Goal: Task Accomplishment & Management: Manage account settings

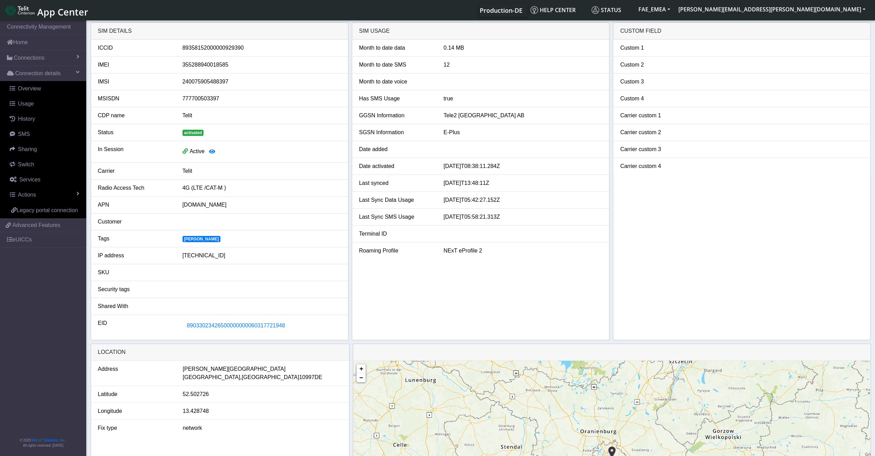
click at [52, 12] on span "App Center" at bounding box center [62, 12] width 51 height 13
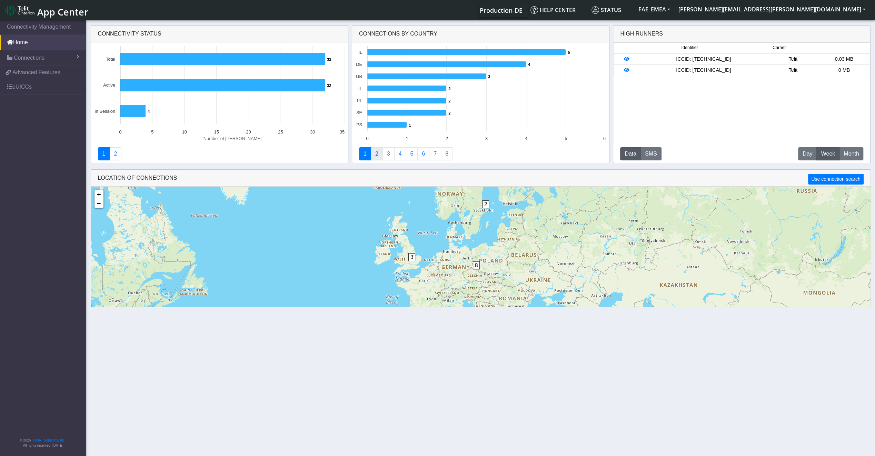
click at [373, 150] on link "2" at bounding box center [377, 153] width 12 height 13
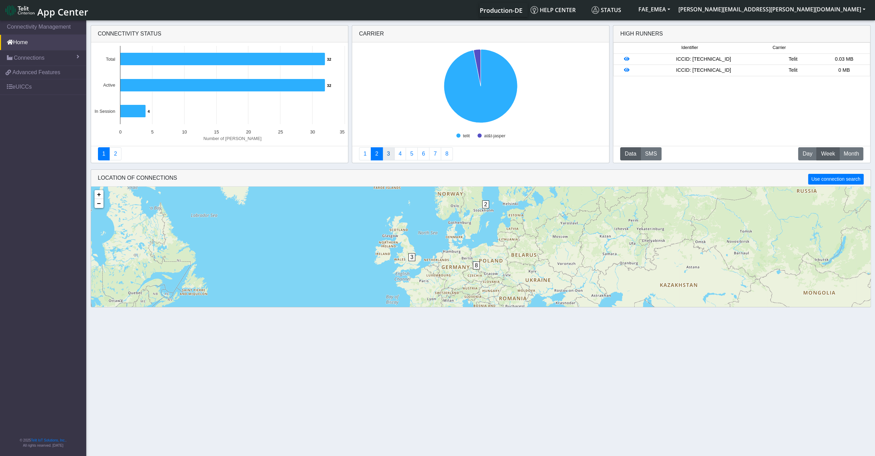
click at [387, 154] on link "3" at bounding box center [388, 153] width 12 height 13
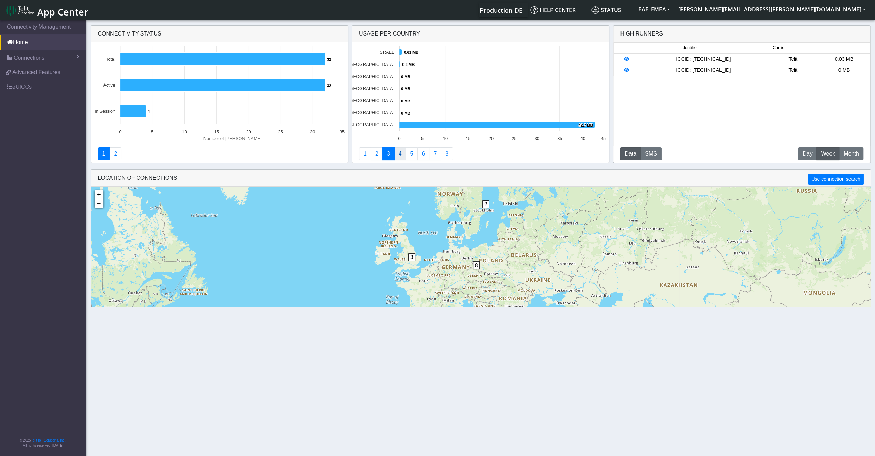
click at [397, 152] on link "4" at bounding box center [400, 153] width 12 height 13
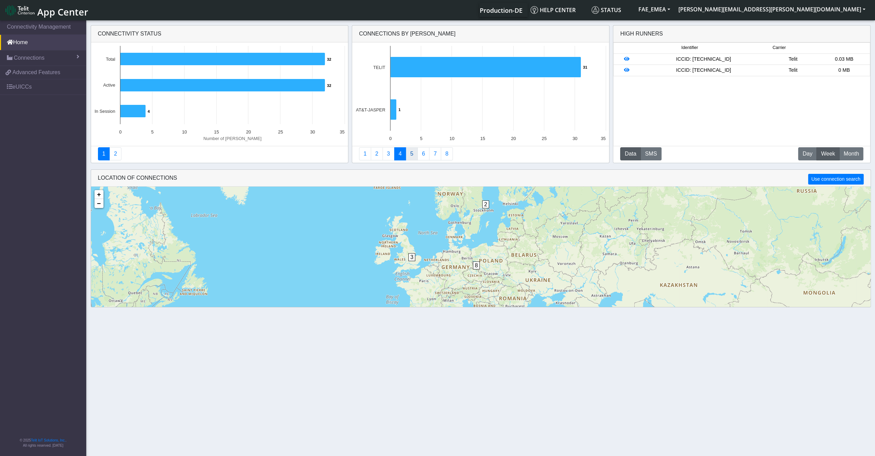
click at [407, 154] on link "5" at bounding box center [411, 153] width 12 height 13
click at [421, 156] on link "6" at bounding box center [423, 153] width 12 height 13
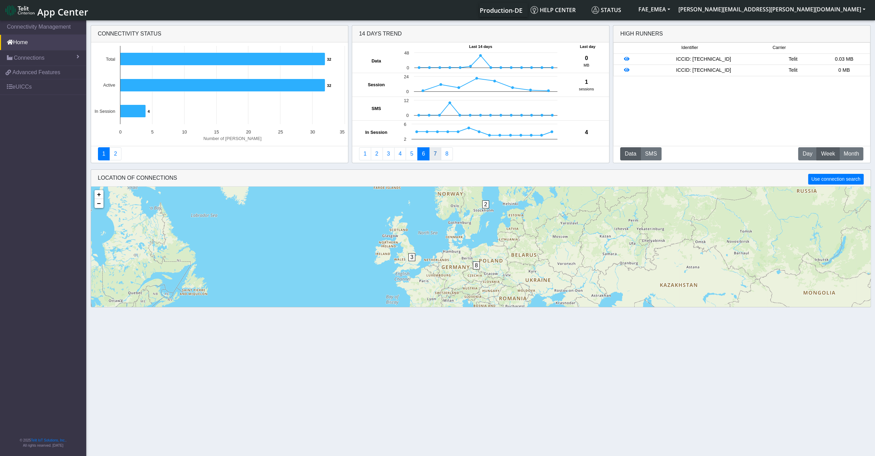
click at [431, 157] on link "7" at bounding box center [435, 153] width 12 height 13
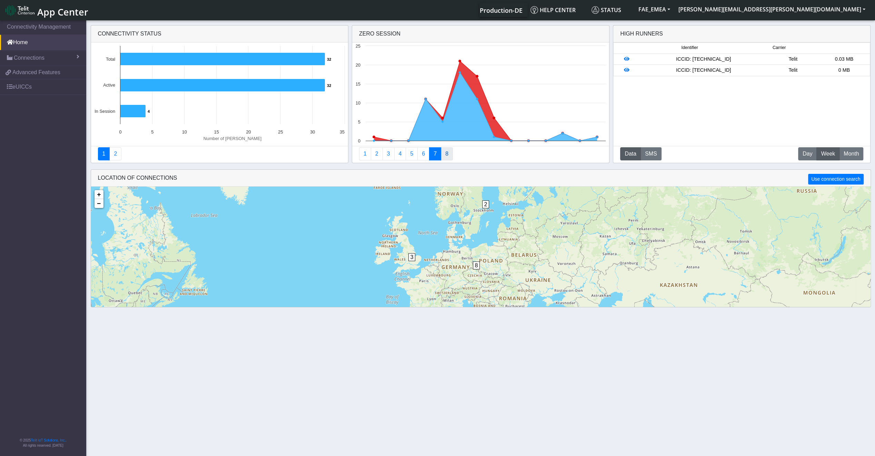
click at [445, 156] on link "8" at bounding box center [447, 153] width 12 height 13
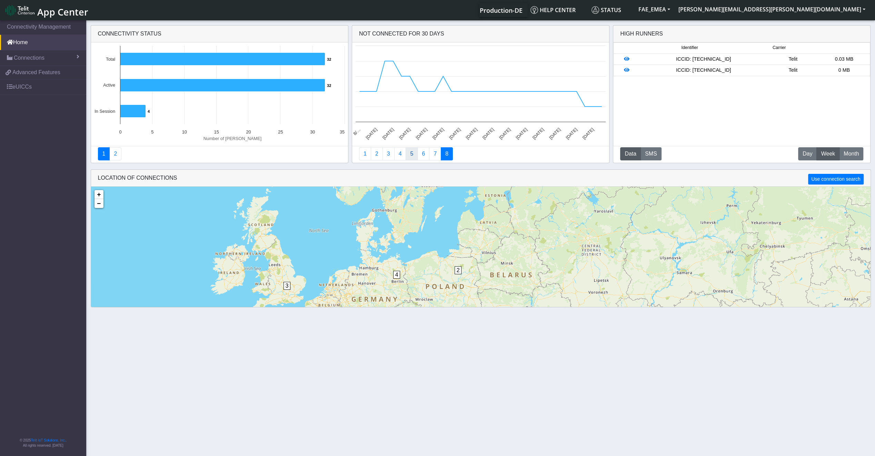
click at [407, 149] on link "5" at bounding box center [411, 153] width 12 height 13
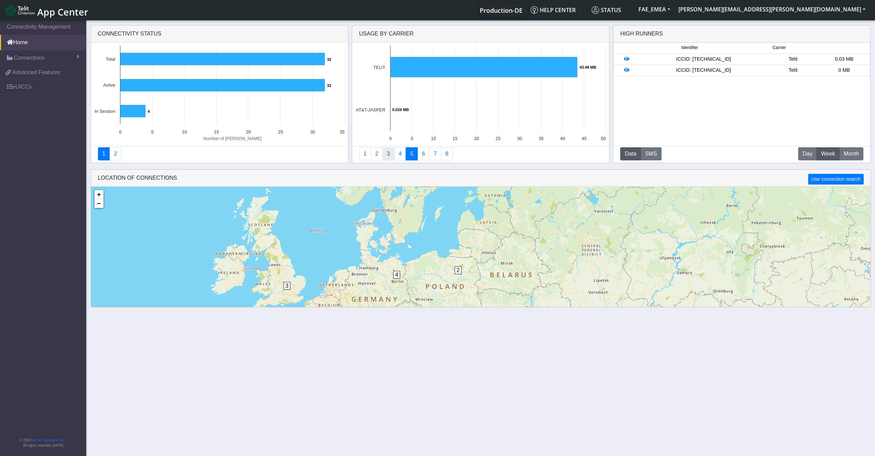
click at [384, 153] on link "3" at bounding box center [388, 153] width 12 height 13
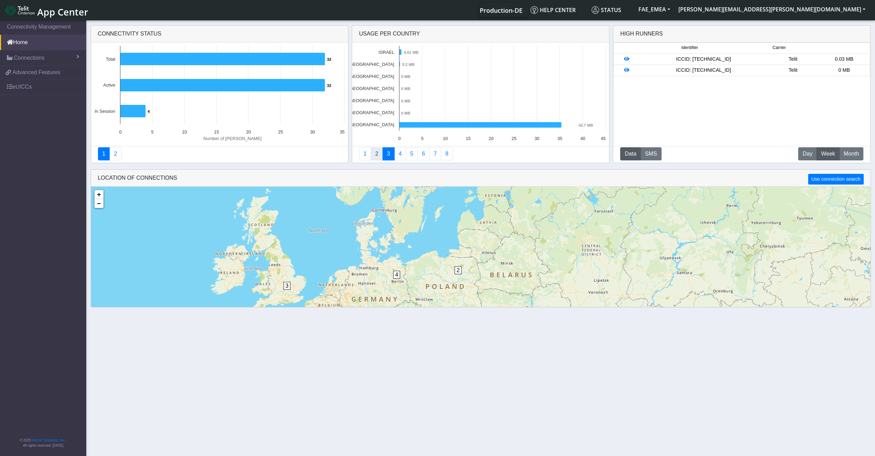
click at [373, 153] on link "2" at bounding box center [377, 153] width 12 height 13
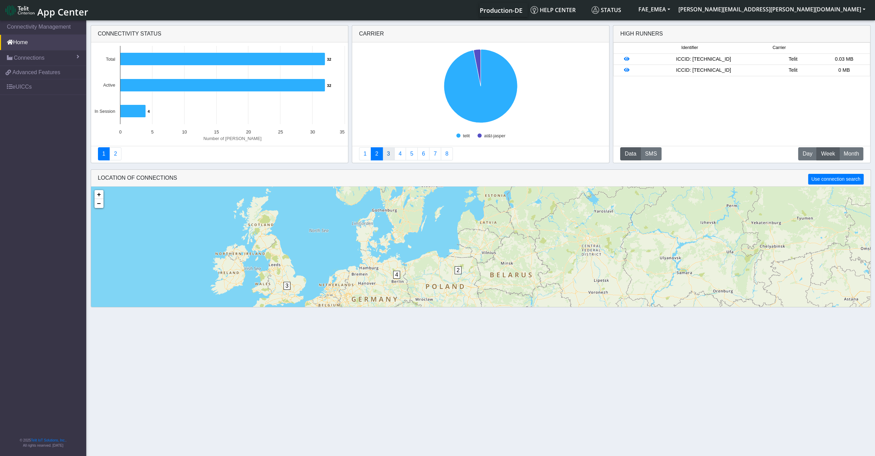
click at [385, 153] on link "3" at bounding box center [388, 153] width 12 height 13
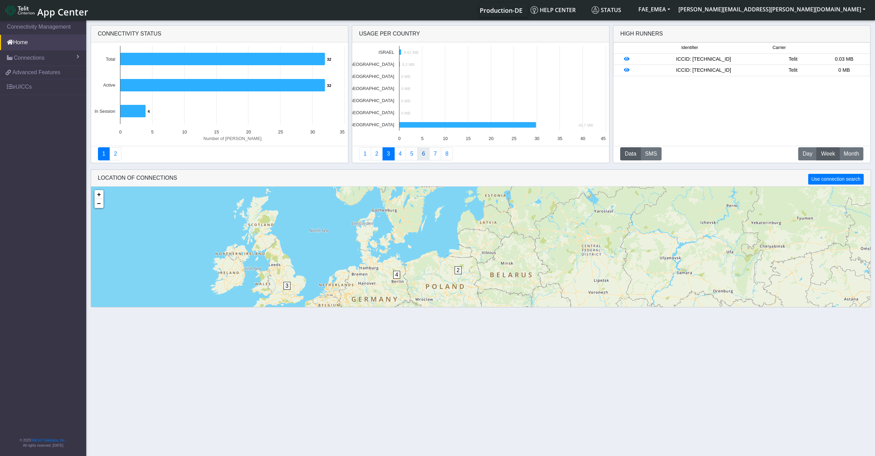
click at [420, 153] on link "6" at bounding box center [423, 153] width 12 height 13
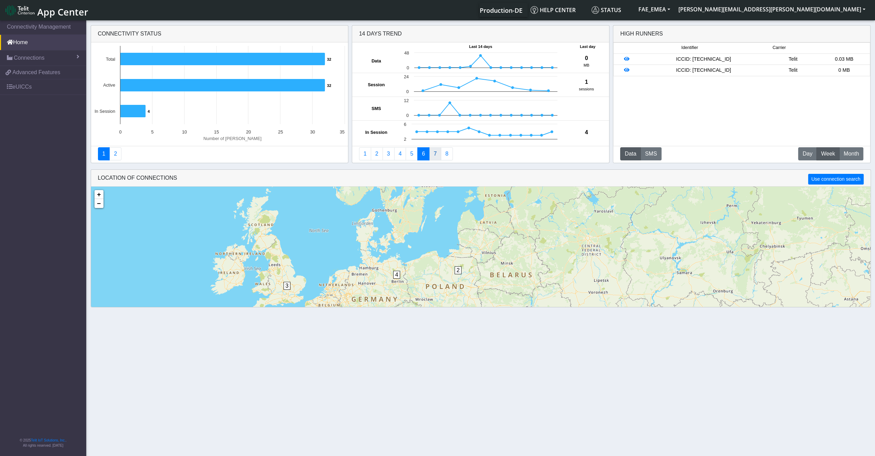
click at [436, 154] on link "7" at bounding box center [435, 153] width 12 height 13
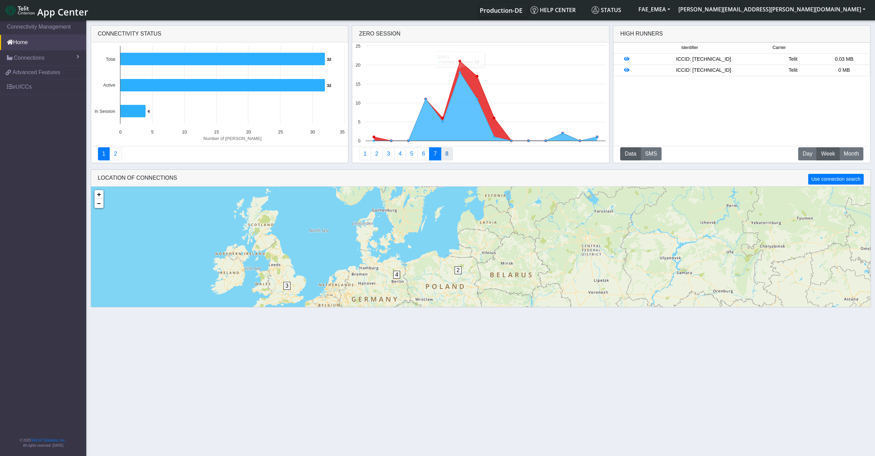
click at [447, 156] on link "8" at bounding box center [447, 153] width 12 height 13
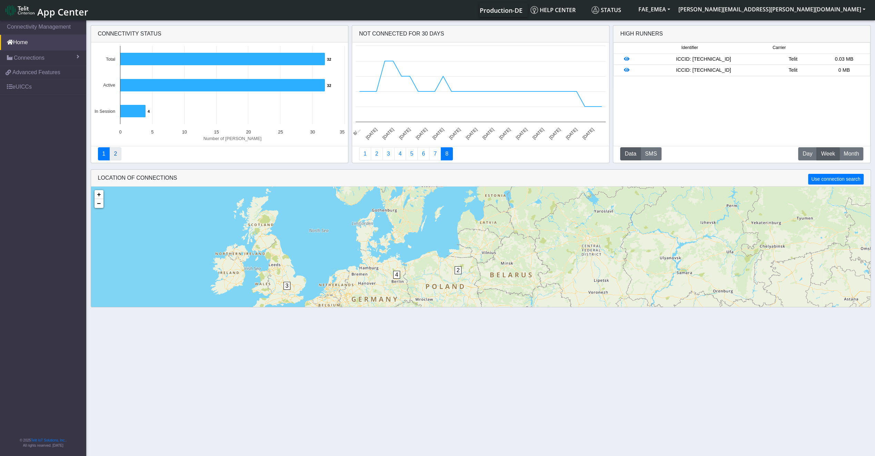
click at [110, 155] on link "2" at bounding box center [115, 153] width 12 height 13
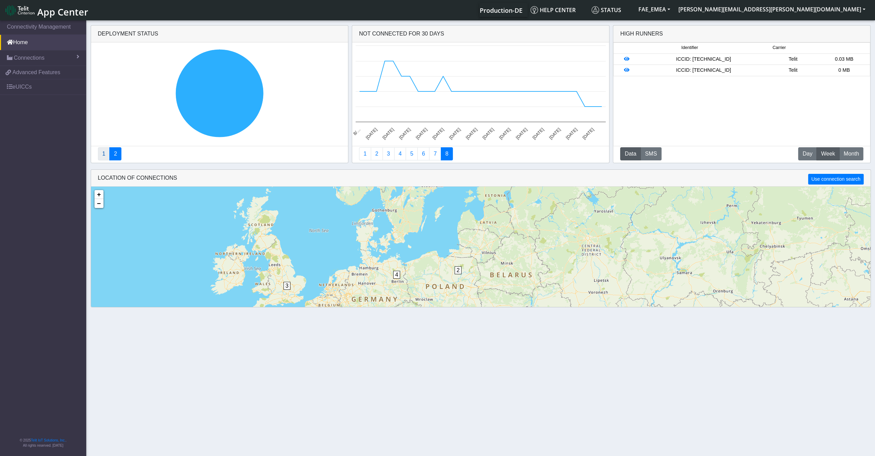
click at [105, 155] on link "1" at bounding box center [104, 153] width 12 height 13
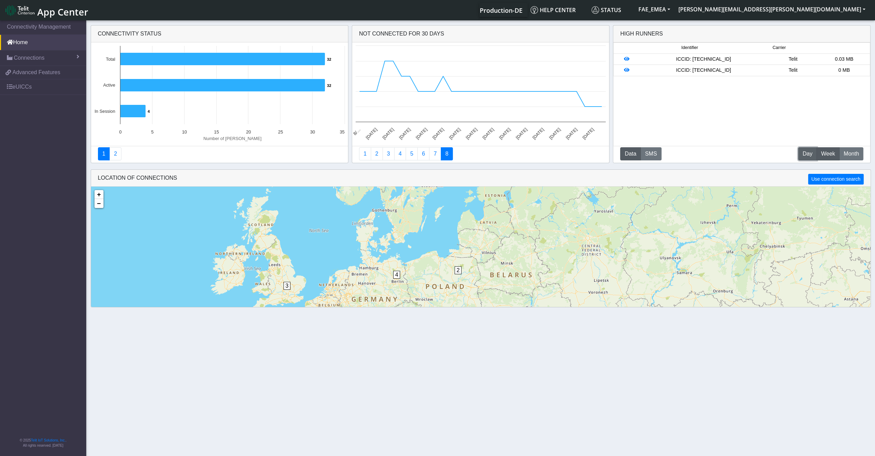
click at [816, 154] on button "D Day" at bounding box center [807, 153] width 19 height 13
click at [836, 160] on button "W Week" at bounding box center [827, 153] width 23 height 13
click at [862, 153] on button "M Month" at bounding box center [851, 153] width 24 height 13
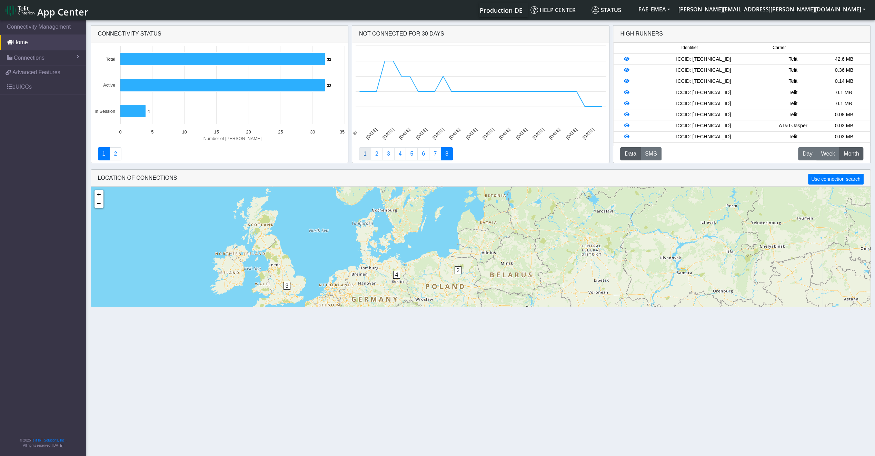
click at [365, 157] on link "1" at bounding box center [365, 153] width 12 height 13
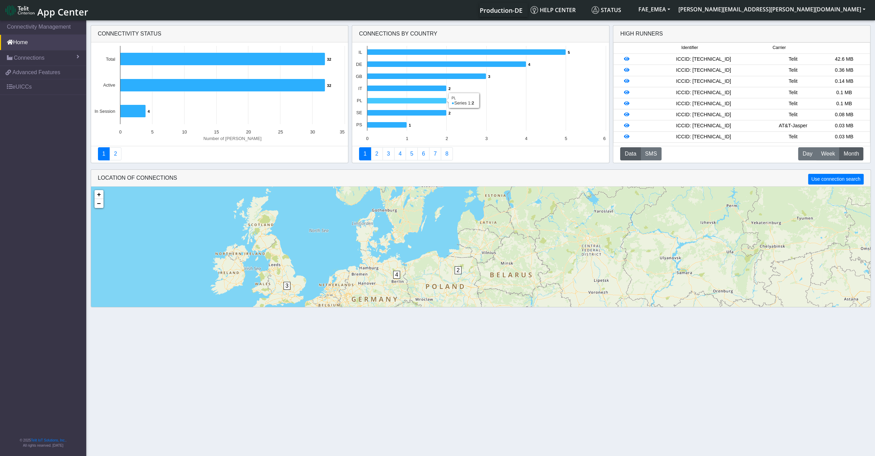
click at [398, 102] on icon at bounding box center [406, 101] width 79 height 6
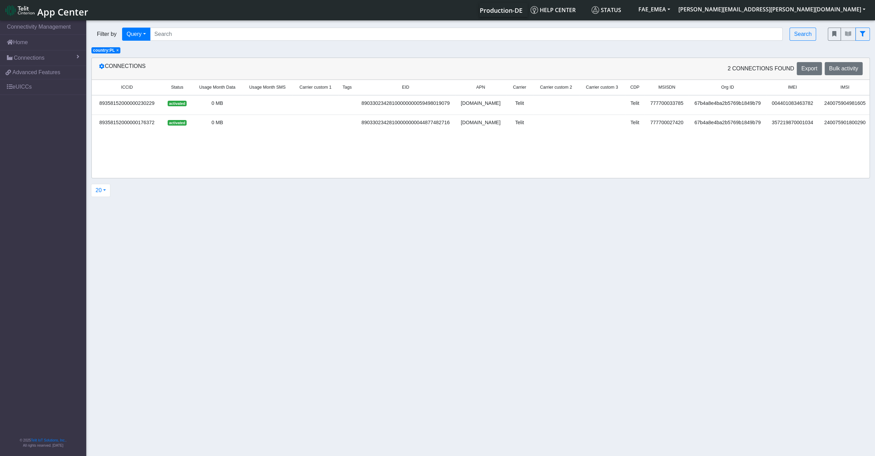
click at [398, 102] on app-list "Connections 2 Connections found Export Bulk activity ICCID Status Usage Month D…" at bounding box center [437, 127] width 875 height 139
click at [23, 63] on link "Connections" at bounding box center [43, 57] width 86 height 15
click at [26, 52] on link "Connections" at bounding box center [43, 57] width 86 height 15
click at [148, 41] on div "Filter by Query Query In Session Not connected Tags Country Operator Search" at bounding box center [454, 33] width 736 height 23
click at [147, 38] on button "Query" at bounding box center [136, 34] width 28 height 13
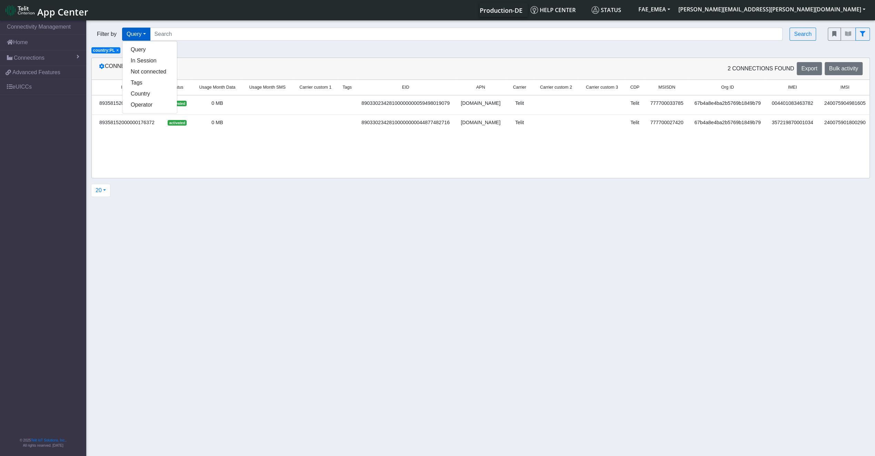
click at [144, 190] on div "20 20 50 100 200 500 1000 2000" at bounding box center [477, 190] width 782 height 13
click at [28, 47] on link "Home" at bounding box center [43, 42] width 86 height 15
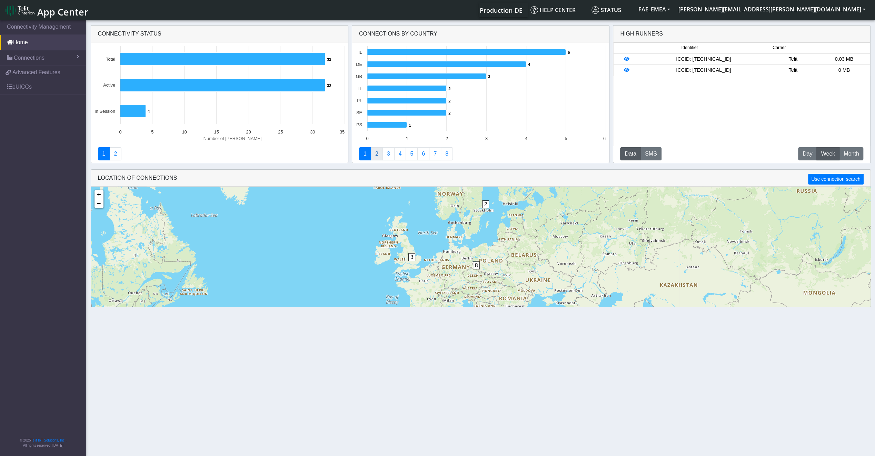
click at [377, 150] on link "2" at bounding box center [377, 153] width 12 height 13
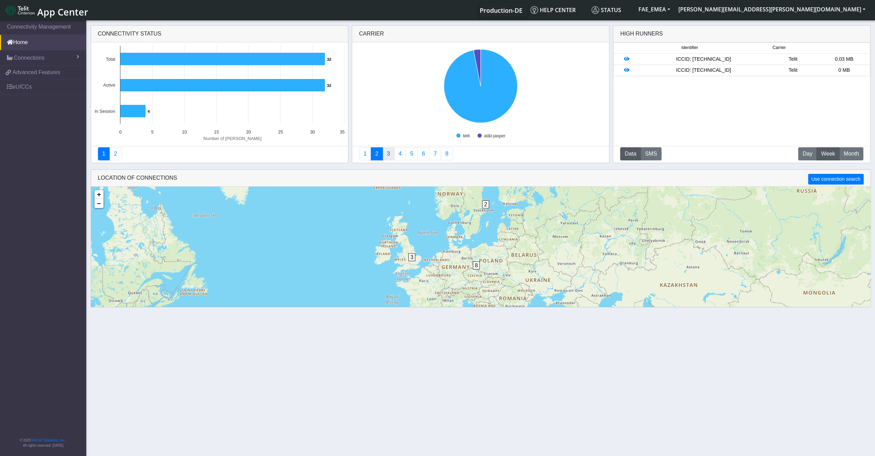
click at [387, 151] on link "3" at bounding box center [388, 153] width 12 height 13
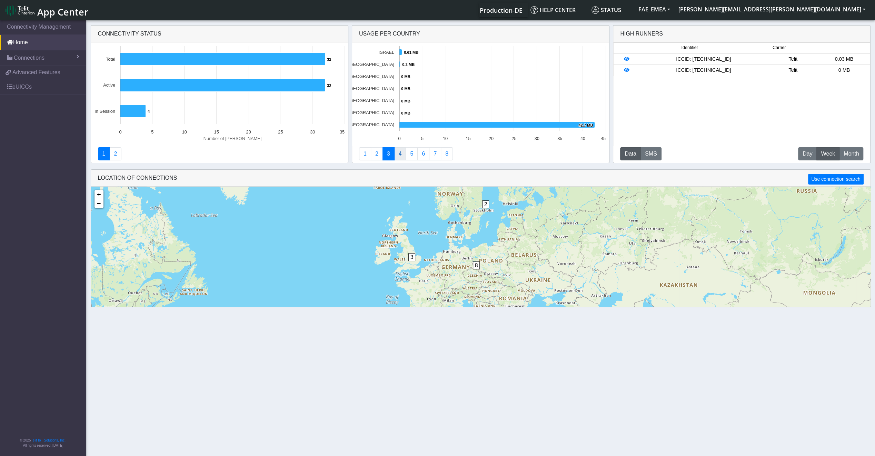
click at [398, 158] on link "4" at bounding box center [400, 153] width 12 height 13
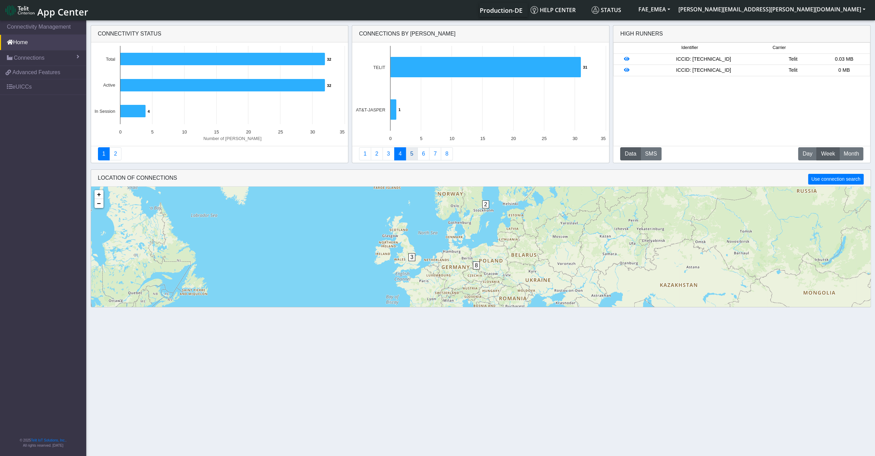
click at [410, 157] on link "5" at bounding box center [411, 153] width 12 height 13
click at [417, 157] on link "6" at bounding box center [423, 153] width 12 height 13
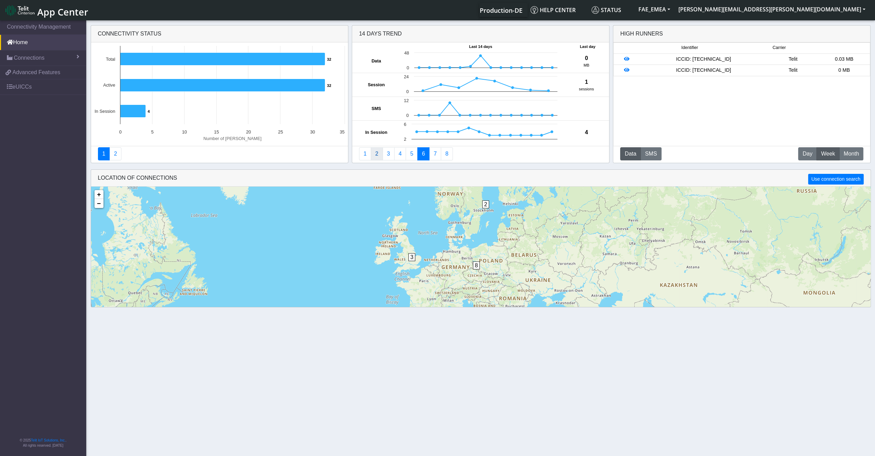
click at [380, 150] on link "2" at bounding box center [377, 153] width 12 height 13
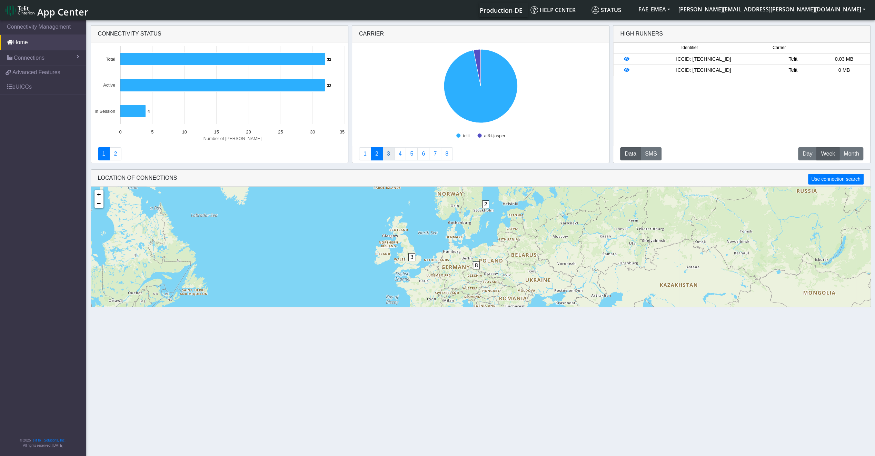
click at [385, 156] on link "3" at bounding box center [388, 153] width 12 height 13
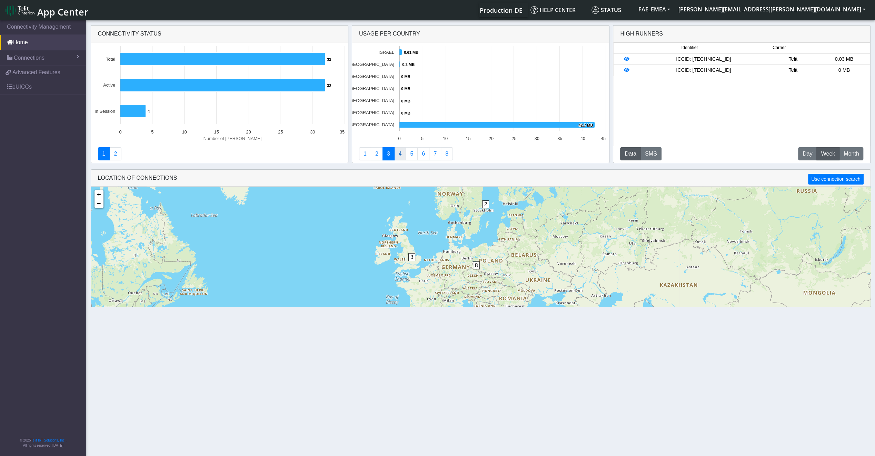
click at [402, 150] on link "4" at bounding box center [400, 153] width 12 height 13
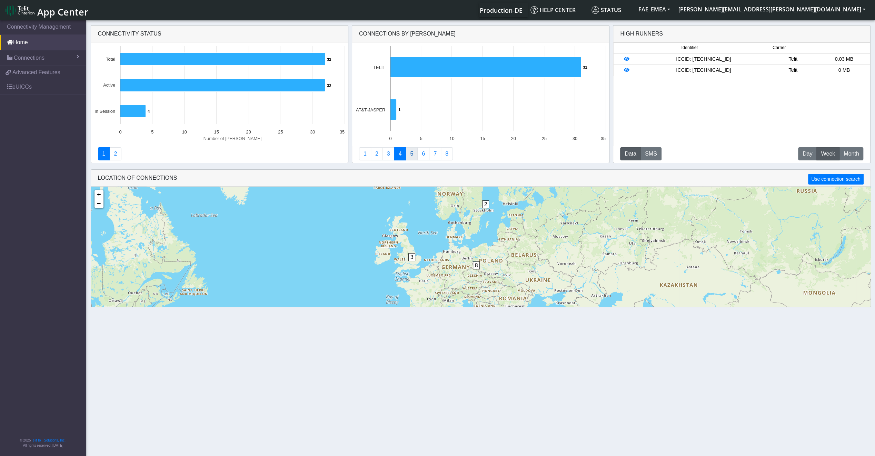
click at [410, 151] on link "5" at bounding box center [411, 153] width 12 height 13
click at [394, 154] on link "4" at bounding box center [400, 153] width 12 height 13
click at [380, 156] on link "2" at bounding box center [377, 153] width 12 height 13
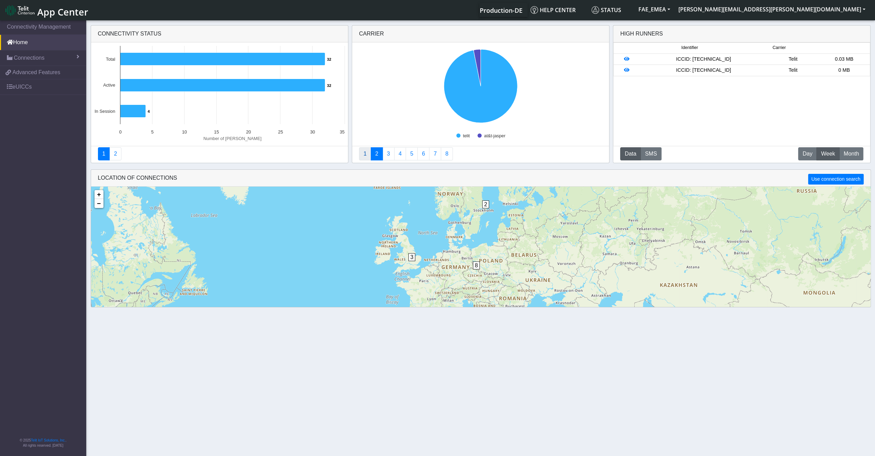
click at [364, 156] on link "1" at bounding box center [365, 153] width 12 height 13
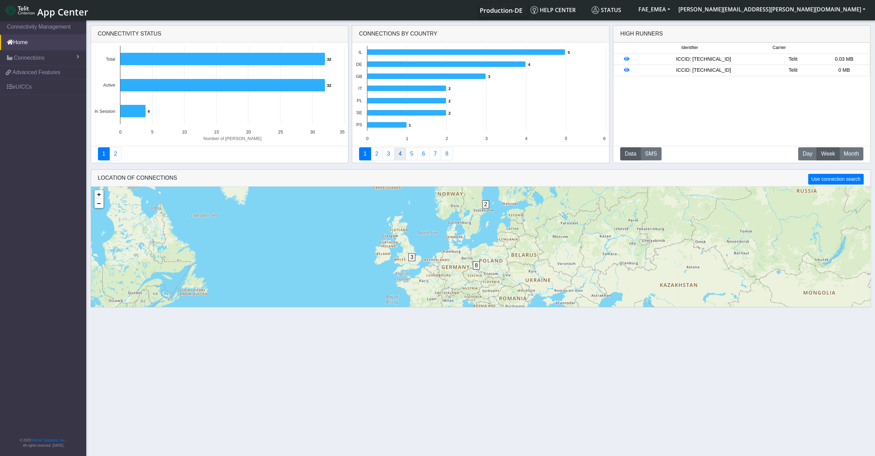
click at [401, 154] on link "4" at bounding box center [400, 153] width 12 height 13
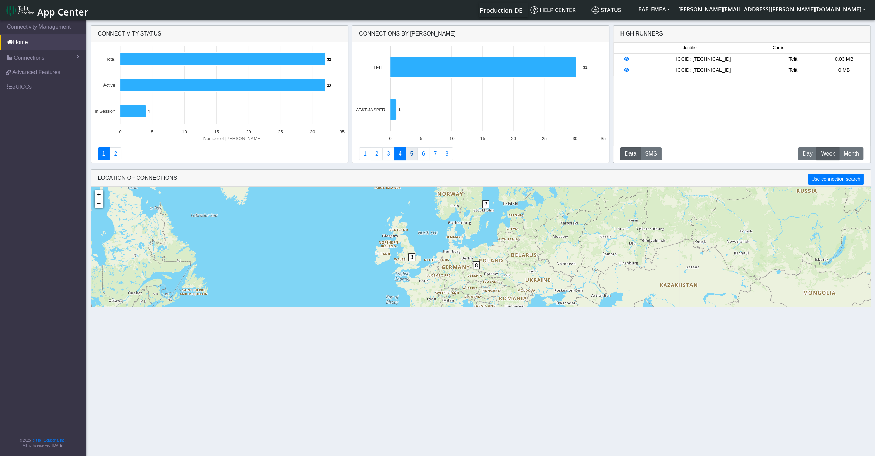
click at [415, 154] on link "5" at bounding box center [411, 153] width 12 height 13
click at [418, 154] on link "6" at bounding box center [423, 153] width 12 height 13
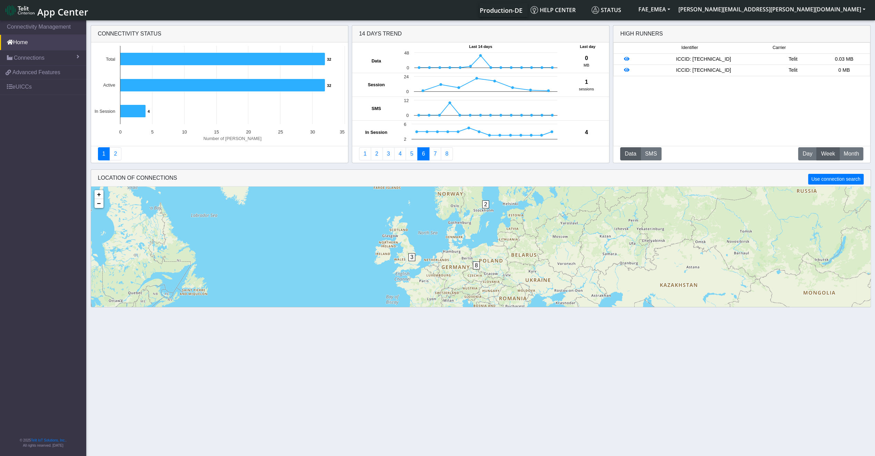
click at [423, 154] on link "6" at bounding box center [423, 153] width 12 height 13
click at [436, 154] on link "7" at bounding box center [435, 153] width 12 height 13
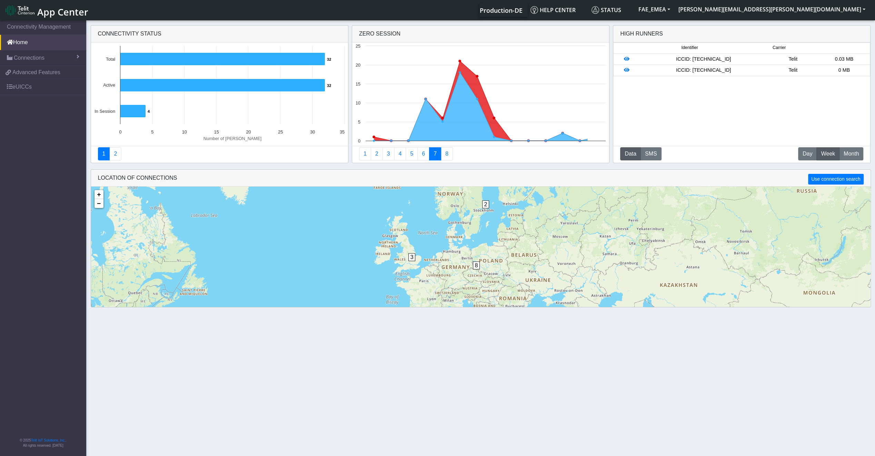
click at [437, 154] on link "7" at bounding box center [435, 153] width 12 height 13
click at [445, 154] on link "8" at bounding box center [447, 153] width 12 height 13
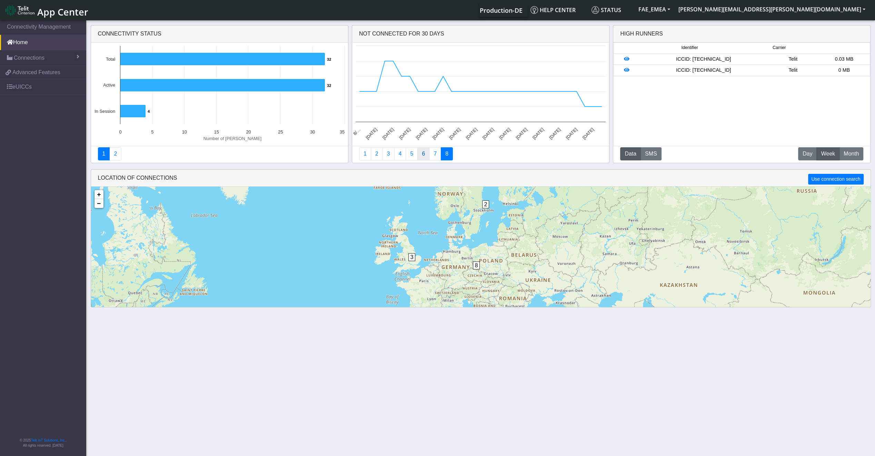
click at [425, 154] on link "6" at bounding box center [423, 153] width 12 height 13
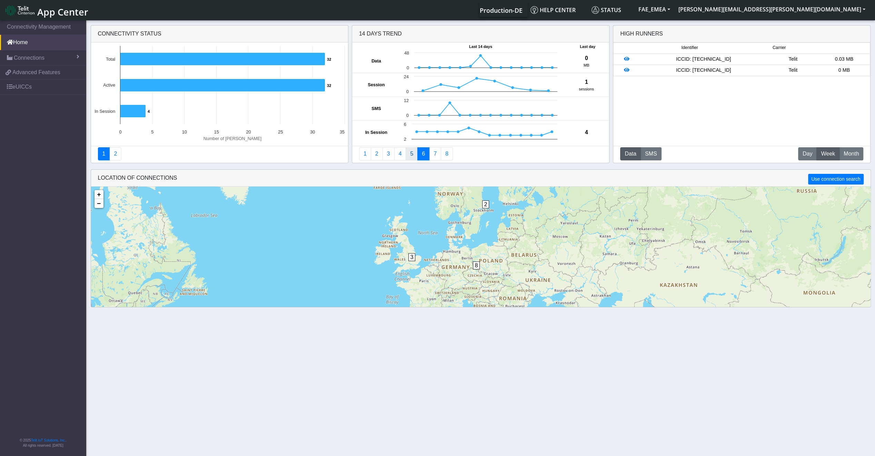
click at [410, 154] on link "5" at bounding box center [411, 153] width 12 height 13
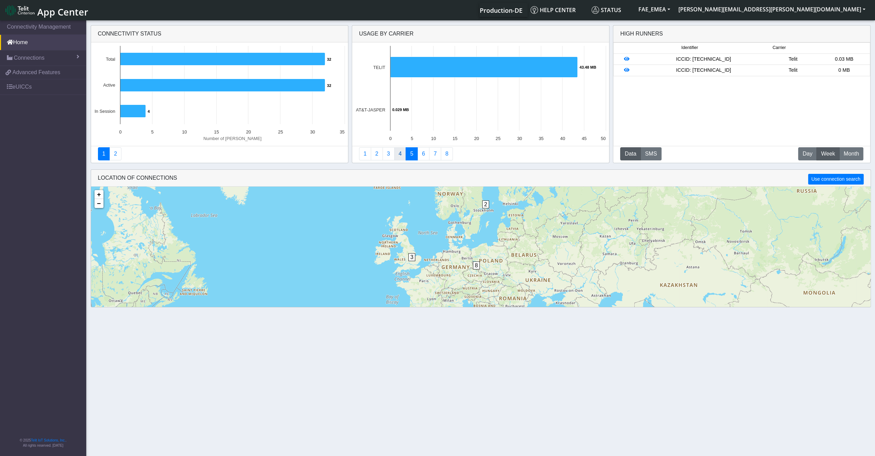
click at [396, 154] on link "4" at bounding box center [400, 153] width 12 height 13
click at [387, 154] on link "3" at bounding box center [388, 153] width 12 height 13
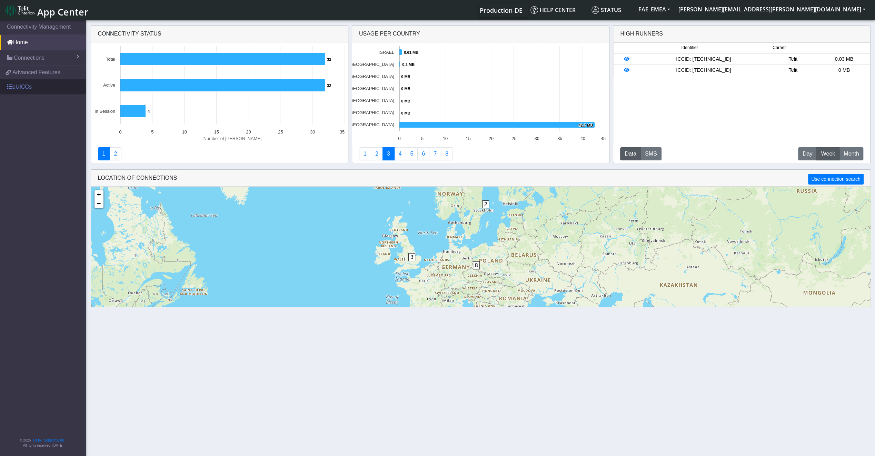
click at [56, 86] on link "eUICCs" at bounding box center [43, 86] width 86 height 15
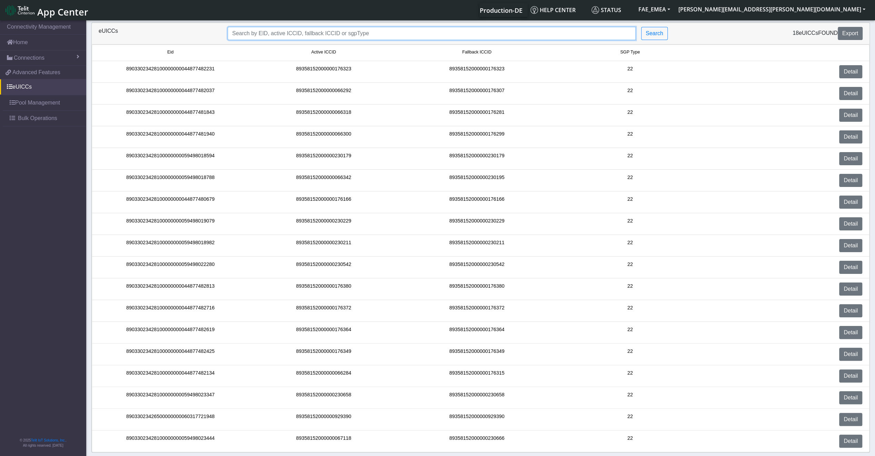
click at [344, 33] on input "Search..." at bounding box center [432, 33] width 408 height 13
click at [54, 61] on link "Connections" at bounding box center [43, 57] width 86 height 15
click at [37, 76] on link "List" at bounding box center [43, 72] width 86 height 14
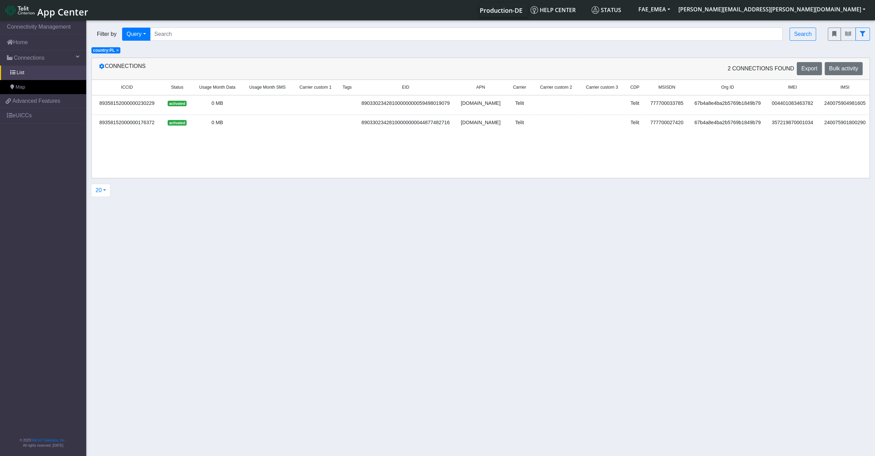
click at [118, 51] on span "×" at bounding box center [117, 50] width 2 height 5
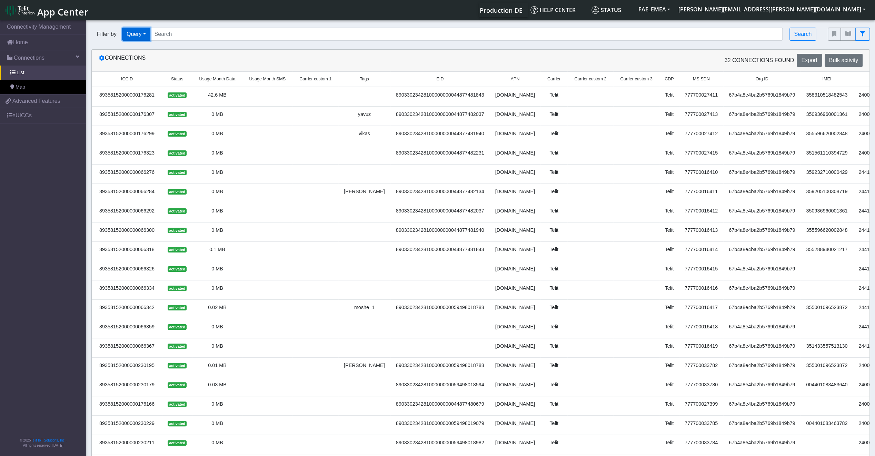
click at [137, 39] on button "Query" at bounding box center [136, 34] width 28 height 13
click at [137, 62] on button "In Session" at bounding box center [149, 60] width 54 height 11
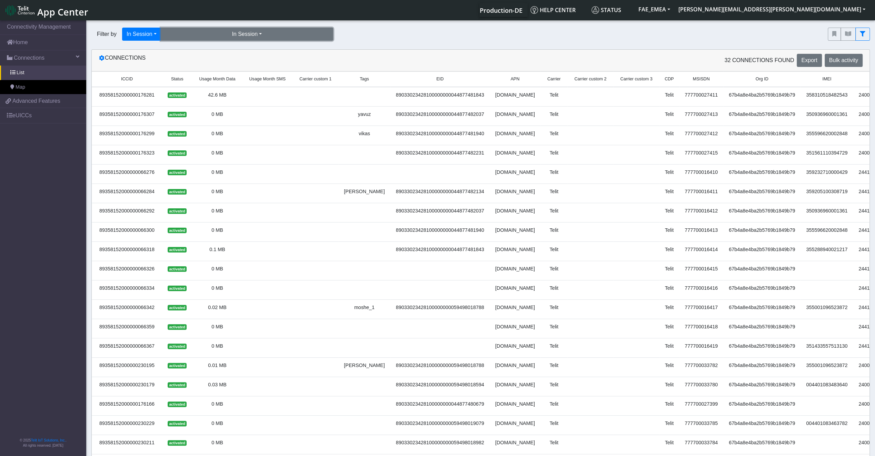
click at [303, 34] on button "In Session" at bounding box center [247, 34] width 172 height 13
click at [298, 52] on button "Yes (4)" at bounding box center [247, 49] width 172 height 11
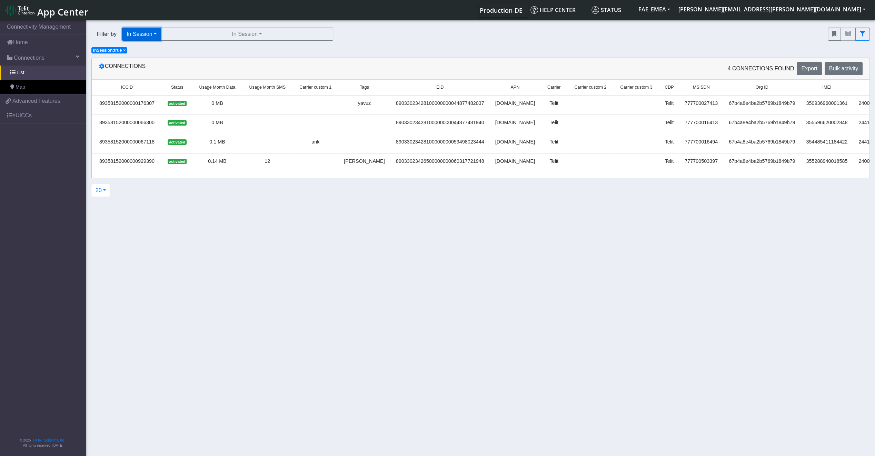
click at [152, 35] on button "In Session" at bounding box center [141, 34] width 39 height 13
click at [149, 89] on button "Country" at bounding box center [149, 93] width 54 height 11
click at [252, 29] on button "Select a country" at bounding box center [240, 34] width 172 height 13
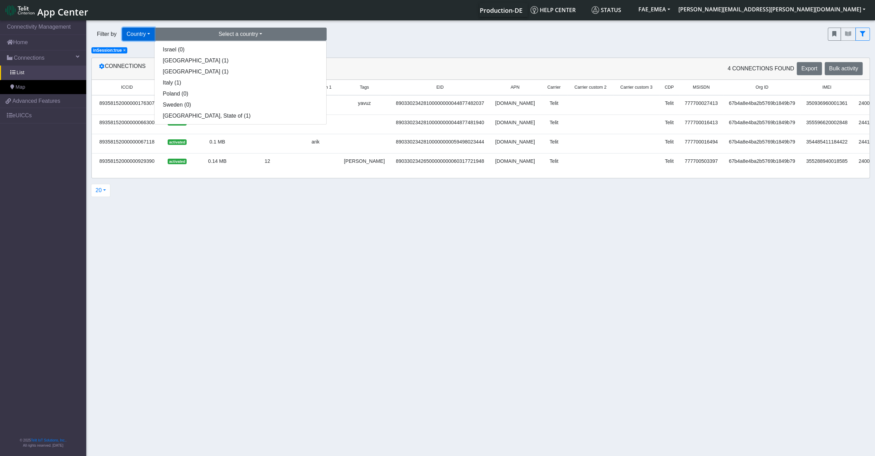
click at [150, 39] on button "Country" at bounding box center [138, 34] width 32 height 13
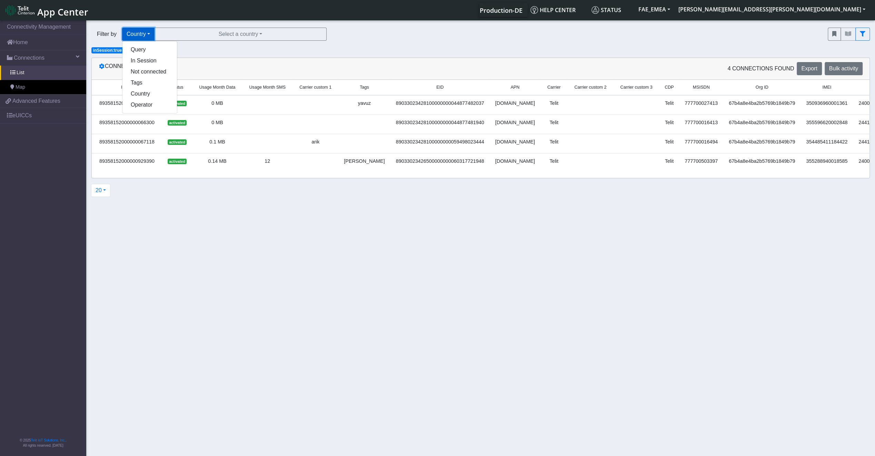
click at [140, 30] on button "Country" at bounding box center [138, 34] width 32 height 13
click at [232, 236] on section "Connectivity Management Home Connections List Map 2291579aafca9fe7c250c51d3cf95…" at bounding box center [437, 238] width 875 height 439
click at [30, 72] on link "List" at bounding box center [43, 72] width 86 height 14
click at [123, 50] on span "×" at bounding box center [124, 50] width 2 height 5
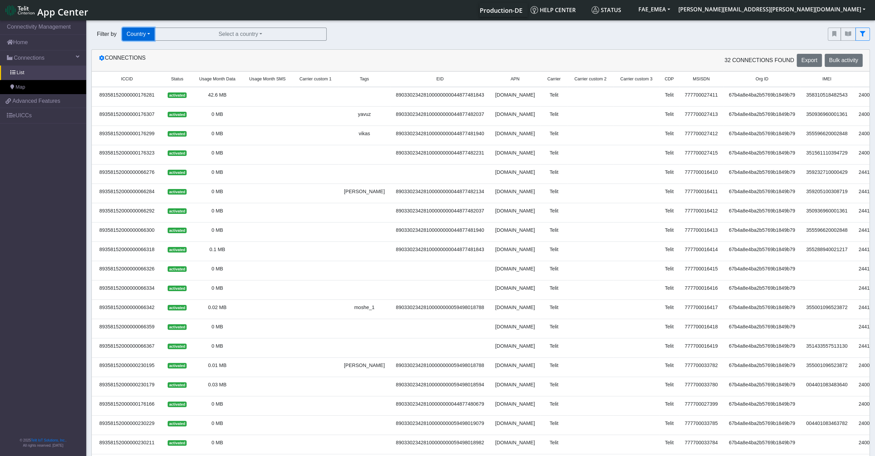
click at [154, 30] on button "Country" at bounding box center [138, 34] width 32 height 13
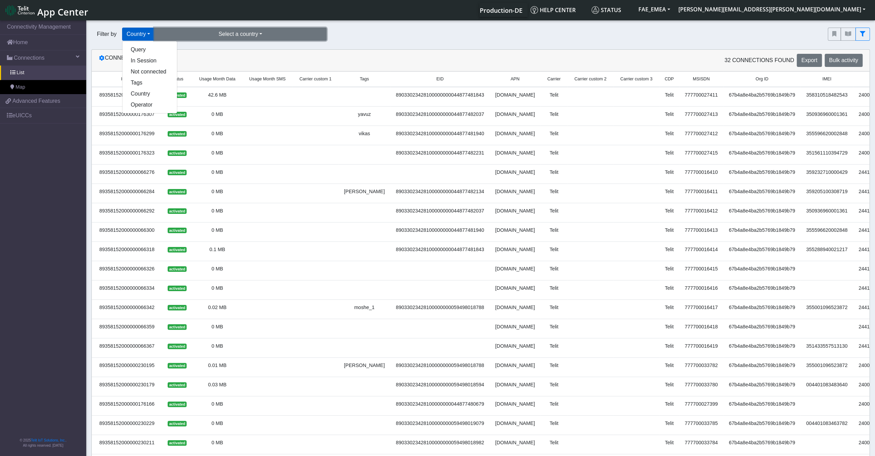
click at [254, 40] on button "Select a country" at bounding box center [240, 34] width 172 height 13
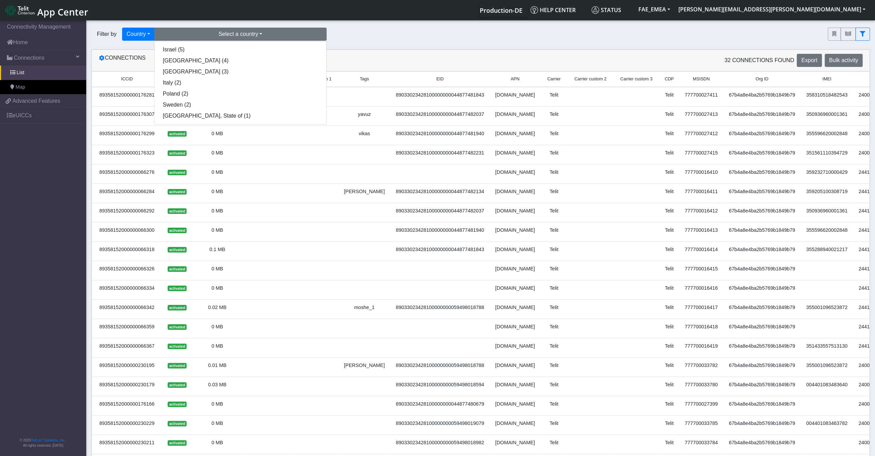
click at [441, 37] on div "Filter by Country Query In Session Not connected Tags Country Operator Select a…" at bounding box center [454, 34] width 726 height 13
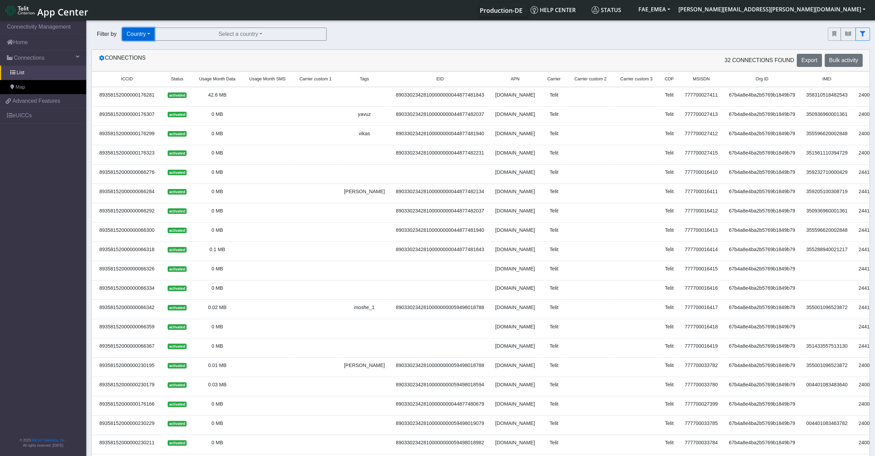
click at [144, 37] on button "Country" at bounding box center [138, 34] width 32 height 13
click at [225, 80] on span "Usage Month Data" at bounding box center [217, 79] width 36 height 7
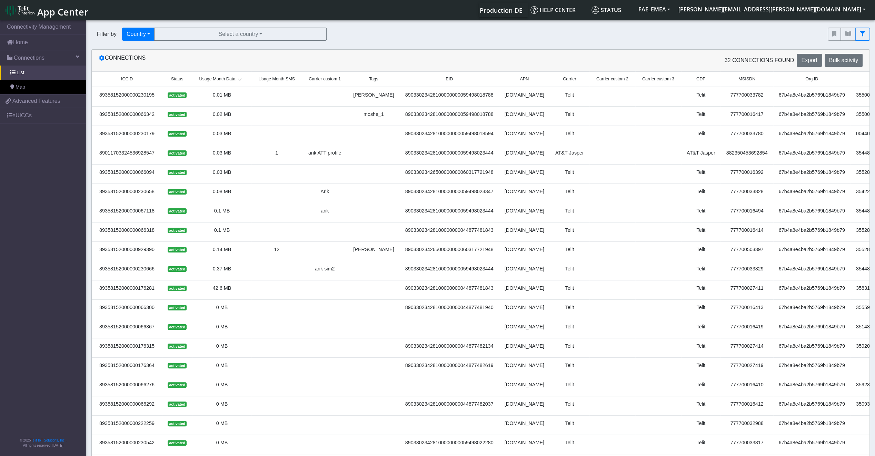
click at [214, 69] on div "Connections 32 Connections found Export Bulk activity" at bounding box center [480, 61] width 777 height 22
click at [214, 80] on span "Usage Month Data" at bounding box center [217, 79] width 36 height 7
click at [222, 99] on td "42.6 MB" at bounding box center [221, 97] width 59 height 20
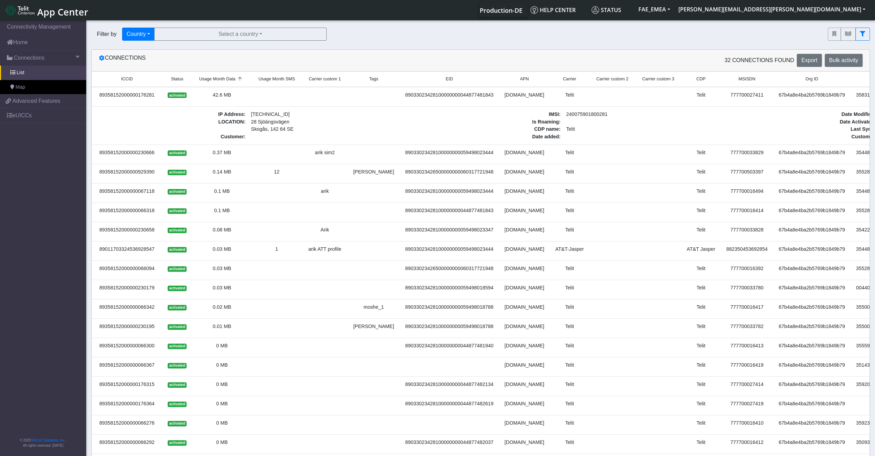
click at [777, 92] on div "67b4a8e4ba2b5769b1849b79" at bounding box center [811, 95] width 69 height 8
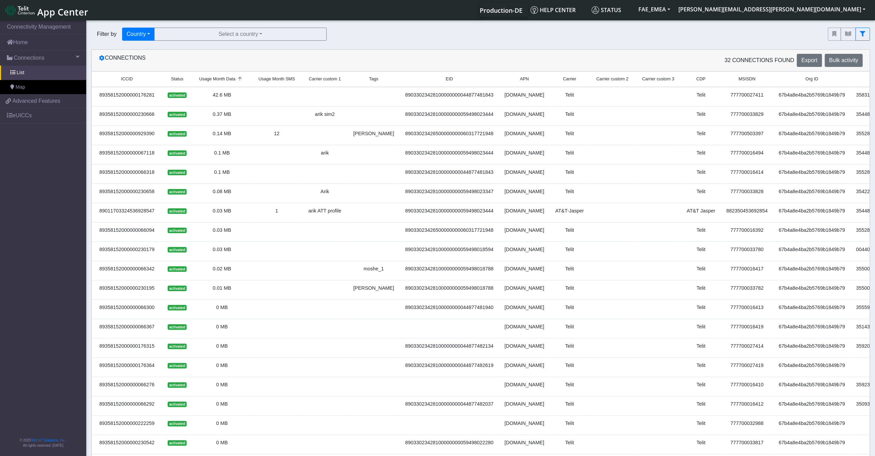
click at [777, 92] on div "67b4a8e4ba2b5769b1849b79" at bounding box center [811, 95] width 69 height 8
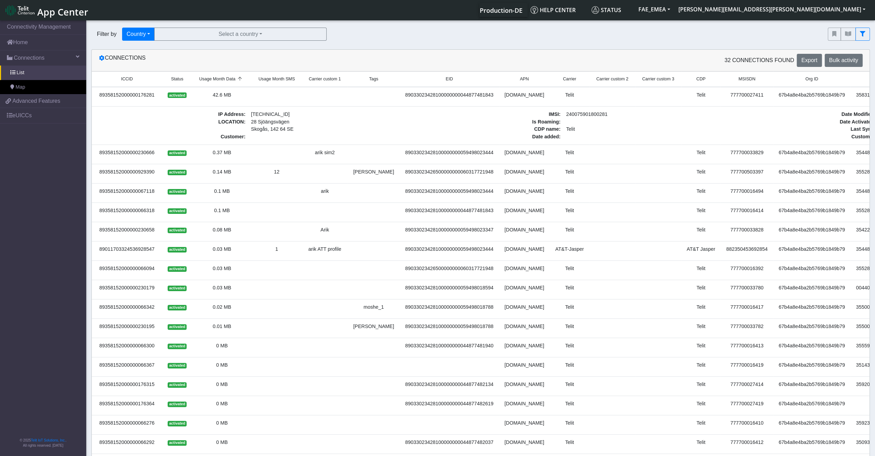
click at [139, 95] on div "89358152000000176281" at bounding box center [127, 95] width 62 height 8
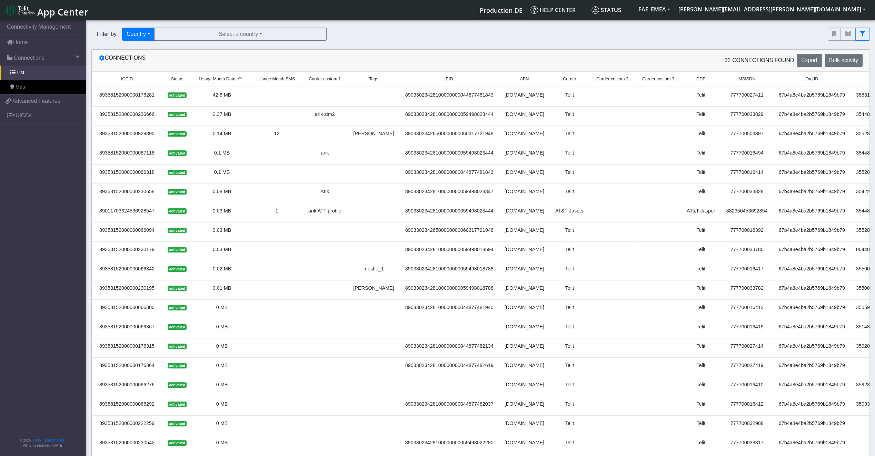
click at [139, 95] on div "89358152000000176281" at bounding box center [127, 95] width 62 height 8
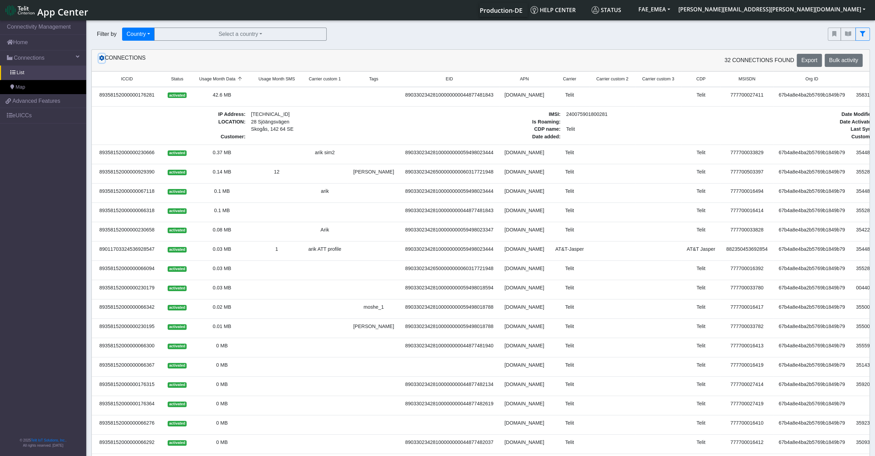
click at [103, 59] on icon at bounding box center [102, 58] width 6 height 6
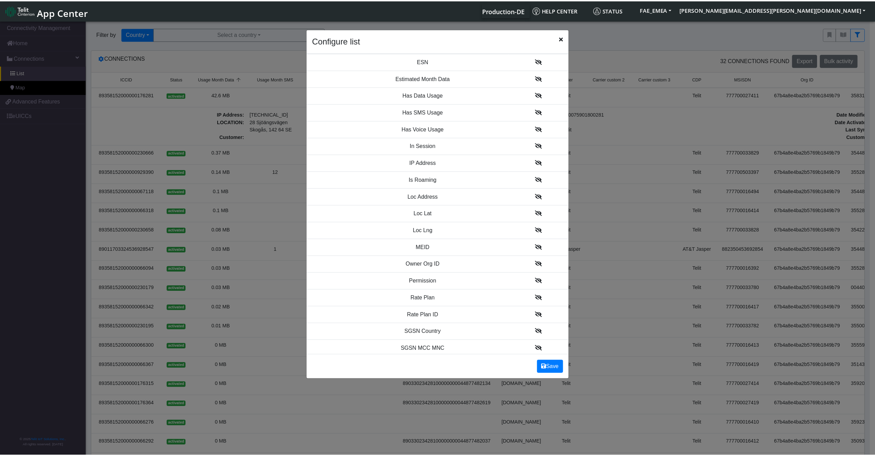
scroll to position [597, 0]
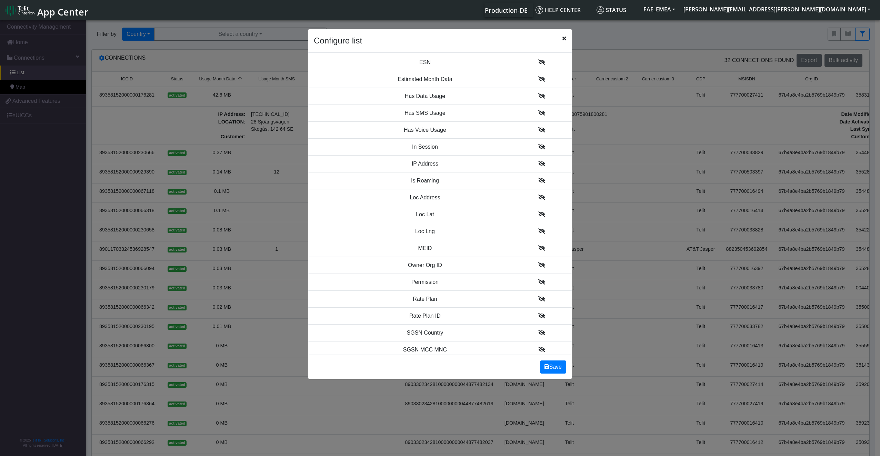
click at [564, 35] on span "Close" at bounding box center [564, 38] width 4 height 8
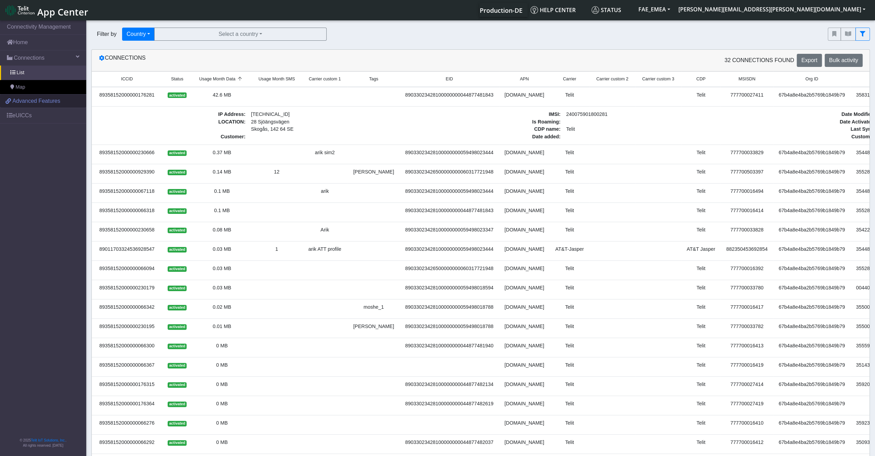
click at [34, 102] on span "Advanced Features" at bounding box center [36, 101] width 48 height 8
click at [58, 9] on span "App Center" at bounding box center [62, 12] width 51 height 13
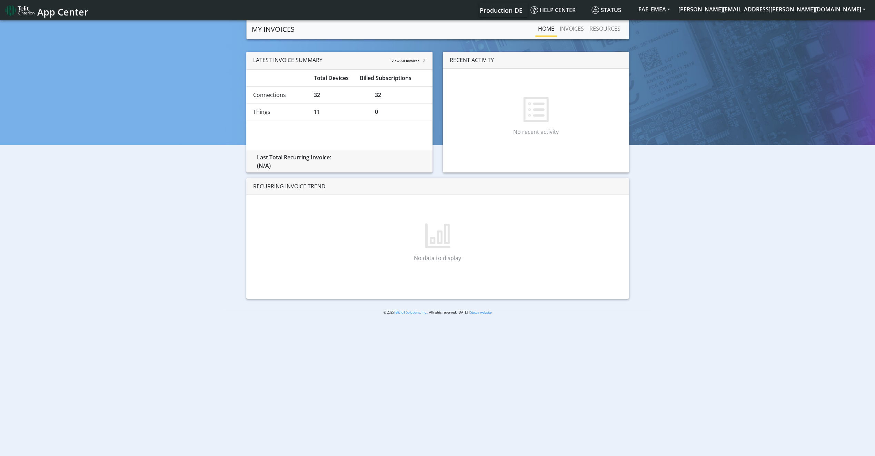
click at [414, 64] on div "LATEST INVOICE SUMMARY View All Invoices" at bounding box center [339, 61] width 186 height 18
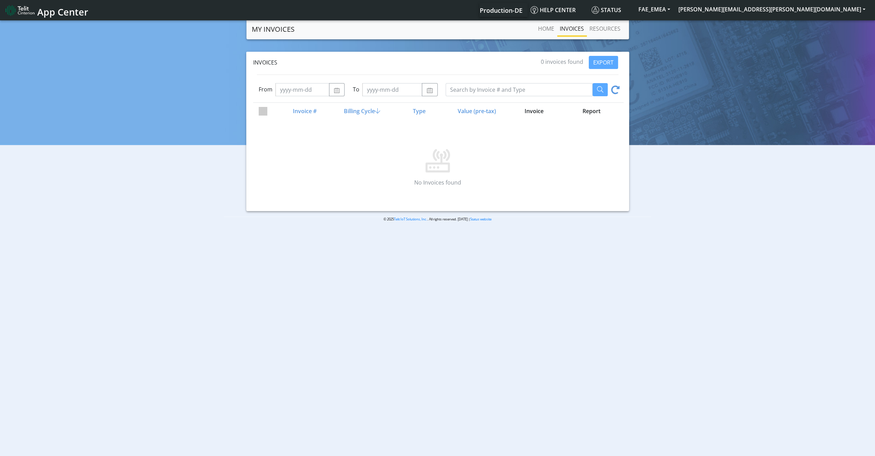
click at [620, 93] on div at bounding box center [537, 89] width 184 height 13
click at [619, 91] on div at bounding box center [537, 89] width 184 height 13
click at [599, 35] on li "RESOURCES" at bounding box center [604, 29] width 37 height 15
click at [545, 30] on link "Home" at bounding box center [546, 29] width 22 height 14
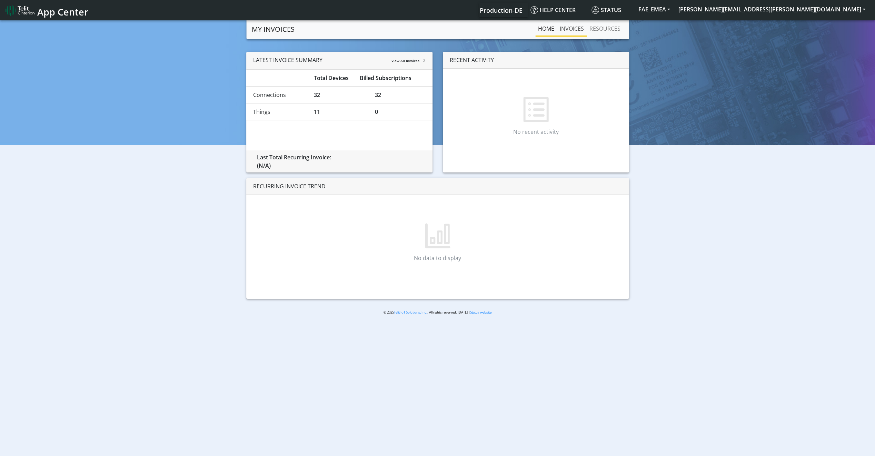
click at [569, 33] on link "INVOICES" at bounding box center [572, 29] width 30 height 14
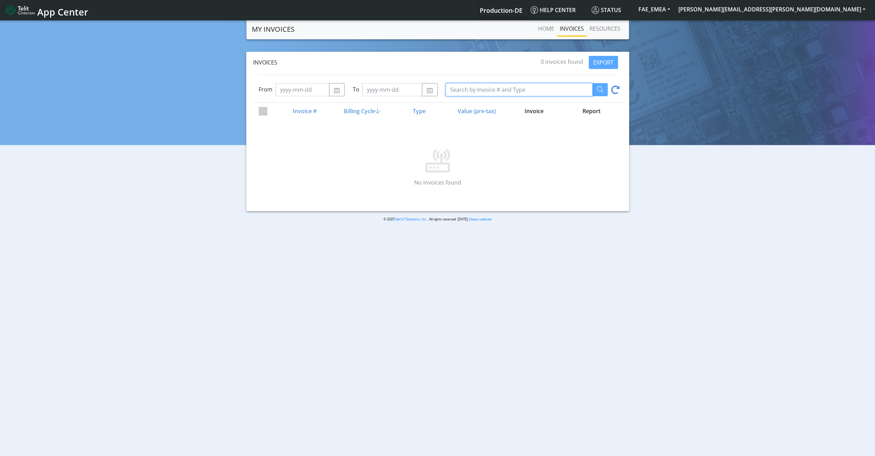
click at [563, 92] on input "Search by Invoice # and Type" at bounding box center [518, 89] width 147 height 13
click at [592, 33] on link "RESOURCES" at bounding box center [604, 29] width 37 height 14
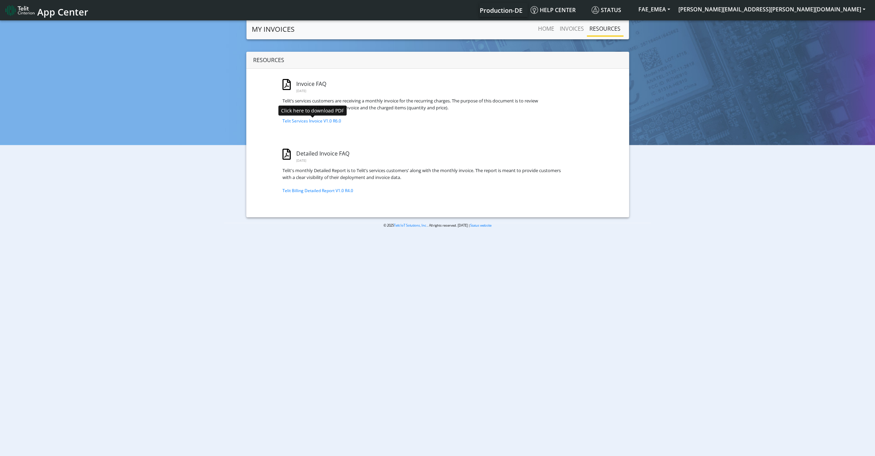
click at [336, 123] on link "Telit Services Invoice V1.0 R6.0" at bounding box center [311, 121] width 59 height 6
click at [322, 189] on link "Telit Billing Detailed Report V1.0 R4.0" at bounding box center [317, 191] width 71 height 6
click at [543, 26] on link "Home" at bounding box center [546, 29] width 22 height 14
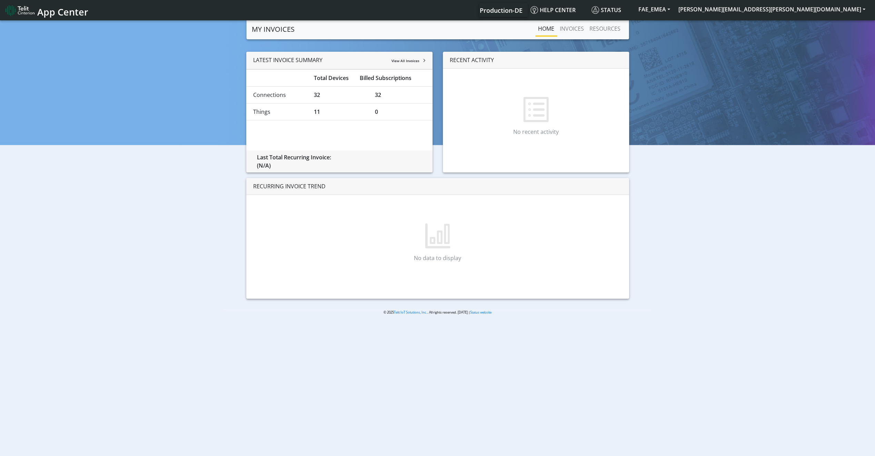
click at [22, 11] on img at bounding box center [20, 10] width 29 height 11
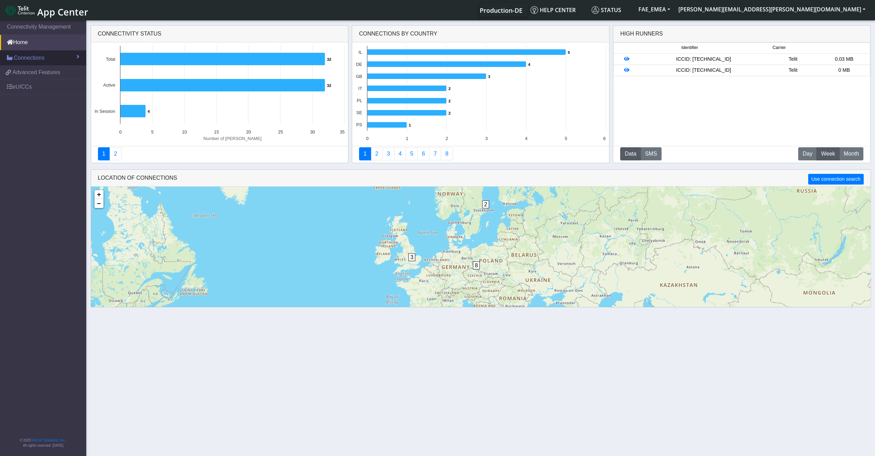
click at [39, 58] on span "Connections" at bounding box center [29, 58] width 31 height 8
click at [31, 73] on link "List" at bounding box center [43, 72] width 86 height 14
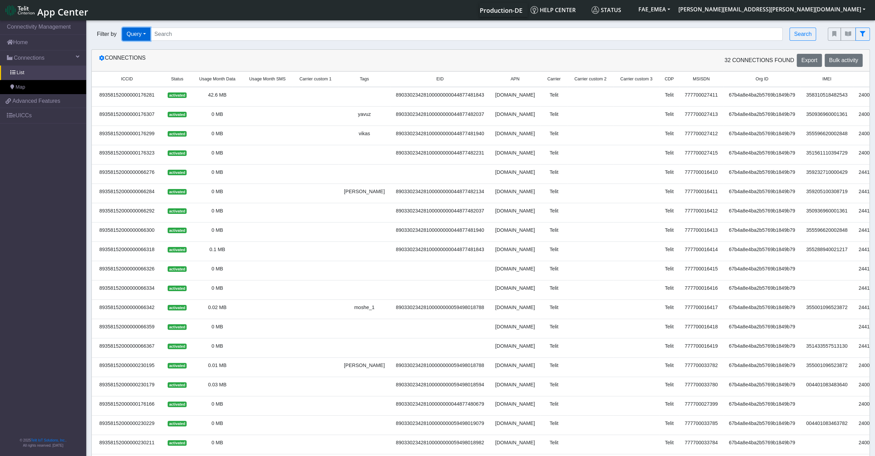
click at [143, 34] on button "Query" at bounding box center [136, 34] width 28 height 13
click at [152, 97] on button "Country" at bounding box center [149, 93] width 54 height 11
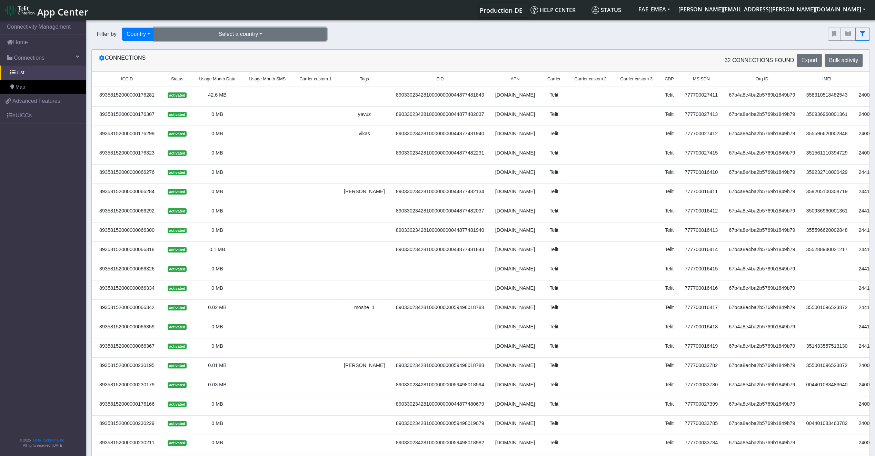
click at [212, 28] on button "Select a country" at bounding box center [240, 34] width 172 height 13
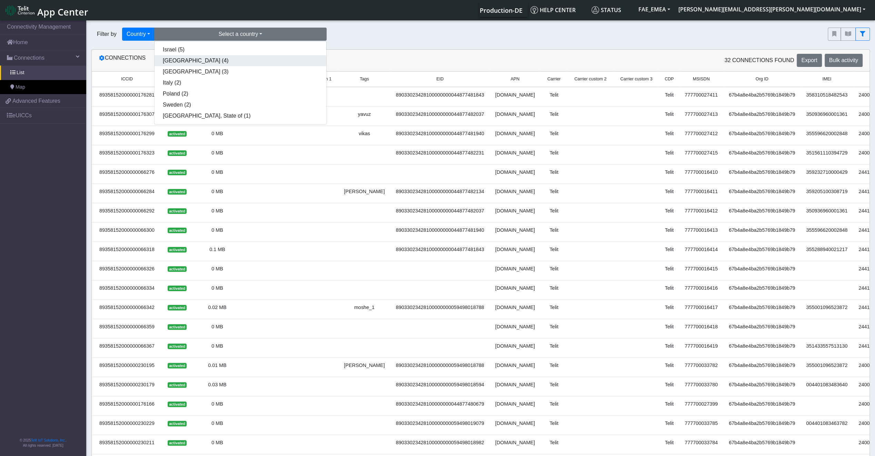
click at [206, 61] on button "Germany (4)" at bounding box center [240, 60] width 172 height 11
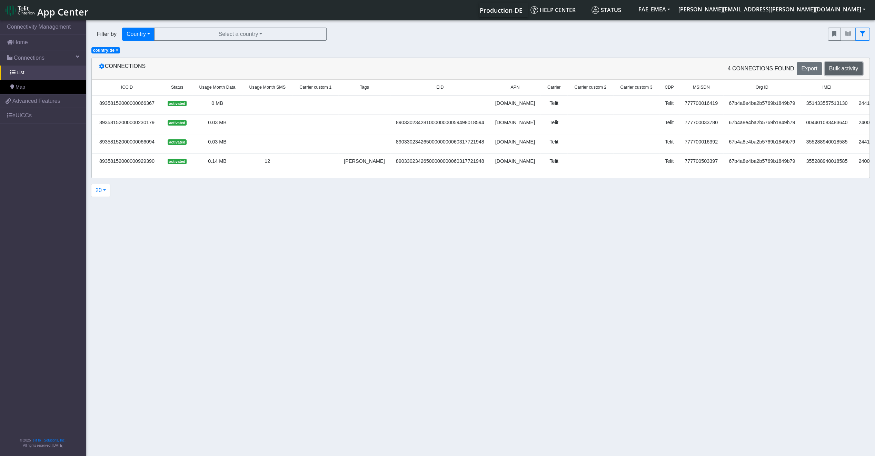
click at [847, 70] on span "Bulk activity" at bounding box center [843, 68] width 29 height 6
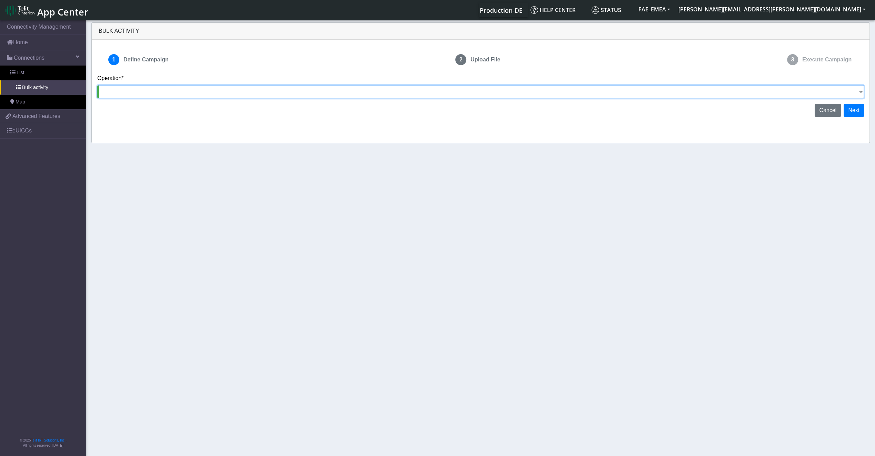
click at [775, 91] on select "Activate SIMs Deactivate SIMs Add Tags Remove Tags Advanced" at bounding box center [480, 91] width 766 height 13
select select "text.addTags"
click at [97, 85] on select "Activate SIMs Deactivate SIMs Add Tags Remove Tags Advanced" at bounding box center [480, 91] width 766 height 13
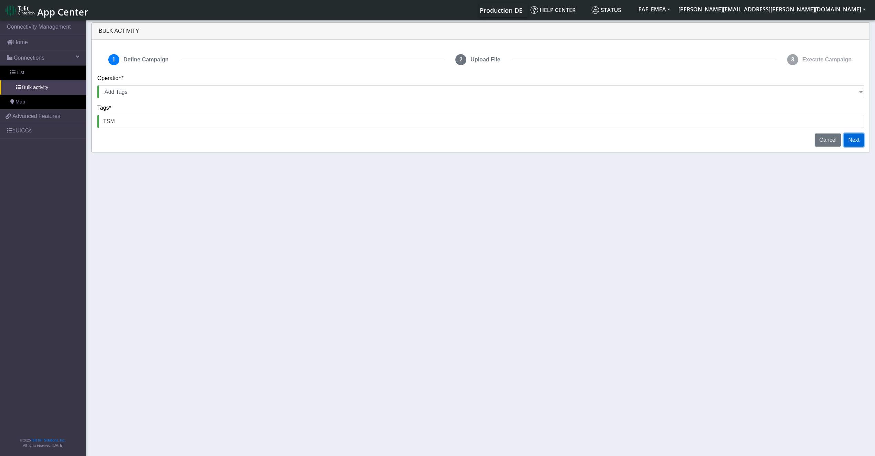
click at [847, 138] on button "Next" at bounding box center [853, 139] width 20 height 13
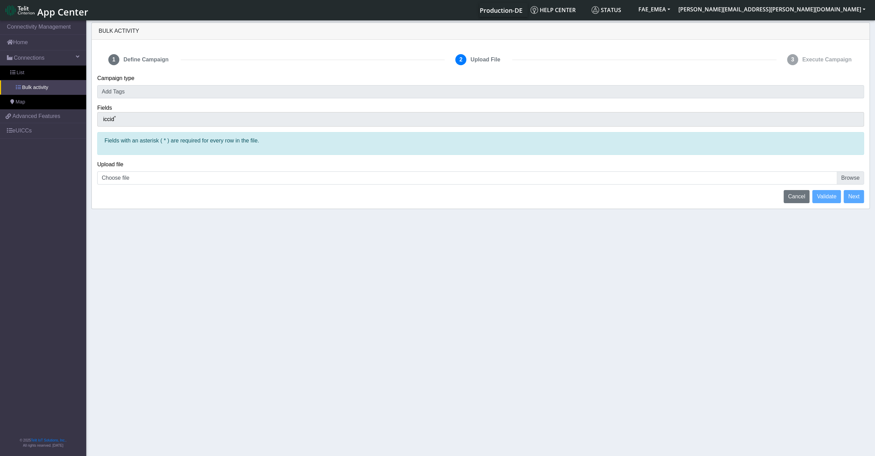
click at [40, 89] on span "Bulk activity" at bounding box center [35, 88] width 26 height 8
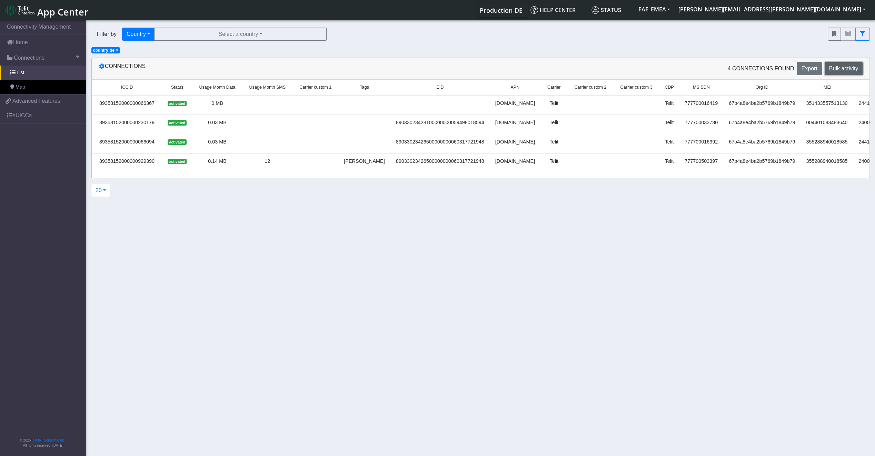
click at [834, 68] on span "Bulk activity" at bounding box center [843, 68] width 29 height 6
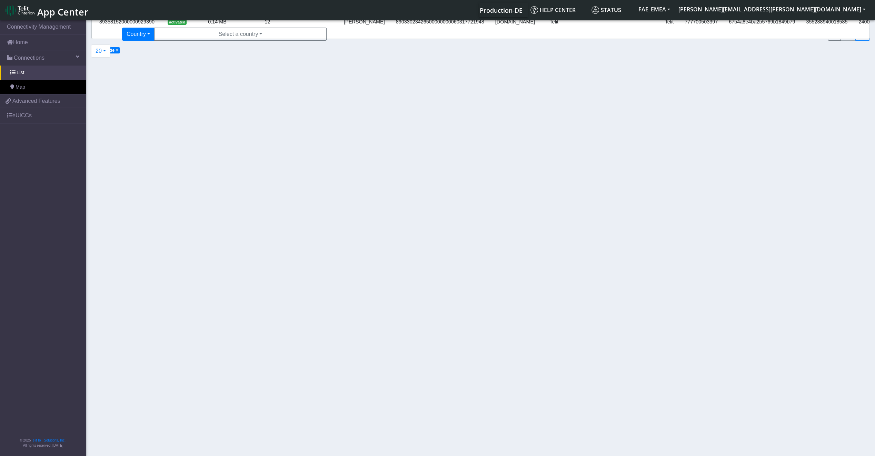
select select "text.addTags"
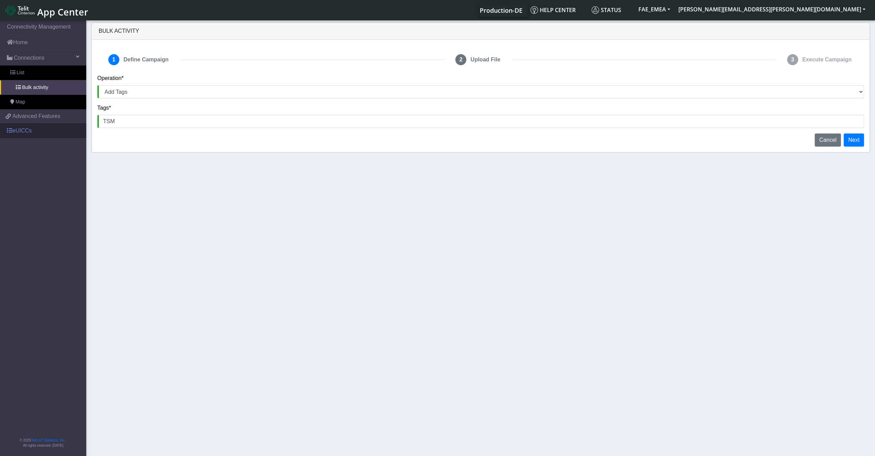
click at [26, 128] on link "eUICCs" at bounding box center [43, 130] width 86 height 15
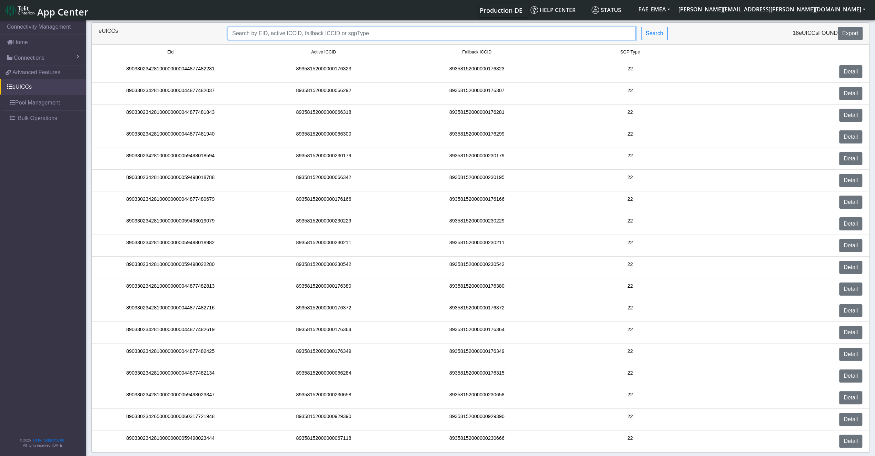
click at [283, 35] on input "Search..." at bounding box center [432, 33] width 408 height 13
paste input "89033023426500000000060317721948"
type input "89033023426500000000060317721948"
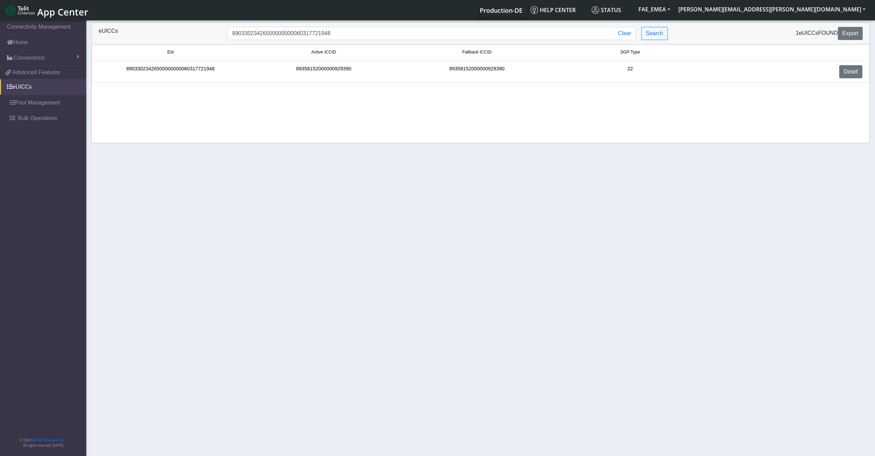
click at [175, 65] on div "89033023426500000000060317721948" at bounding box center [170, 71] width 153 height 13
click at [848, 73] on link "Detail" at bounding box center [850, 71] width 23 height 13
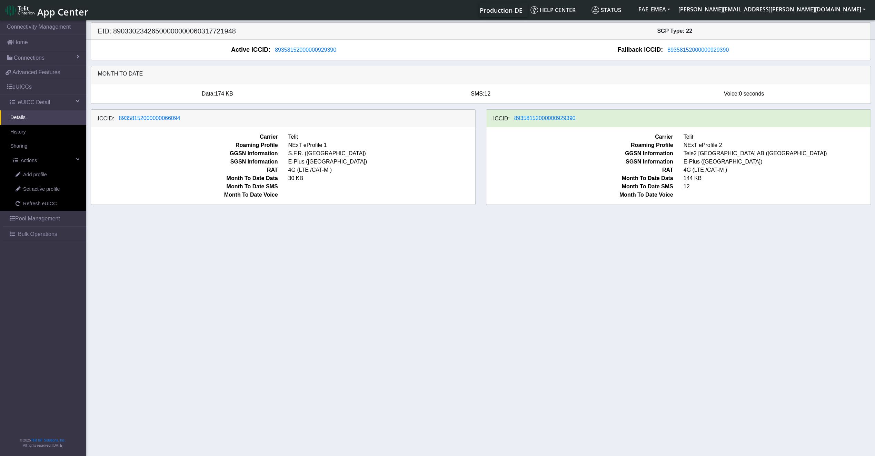
click at [686, 177] on span "144 KB" at bounding box center [776, 178] width 197 height 8
click at [535, 115] on span "89358152000000929390" at bounding box center [544, 118] width 61 height 6
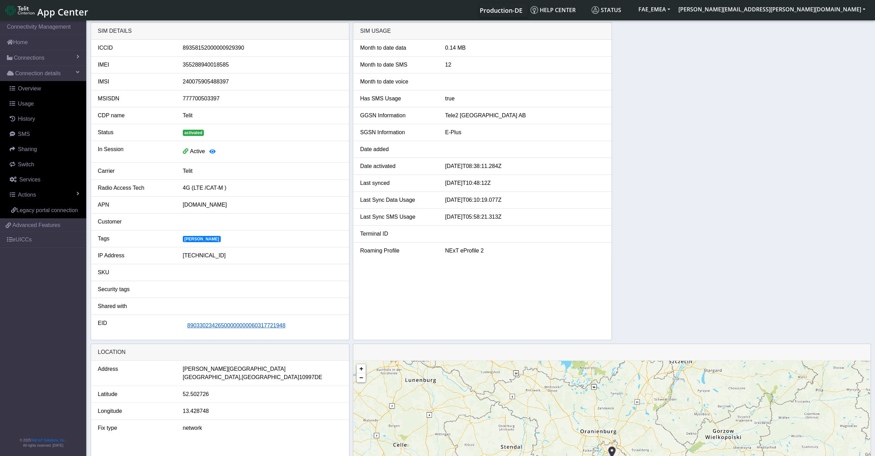
click at [249, 326] on span "89033023426500000000060317721948" at bounding box center [236, 325] width 98 height 6
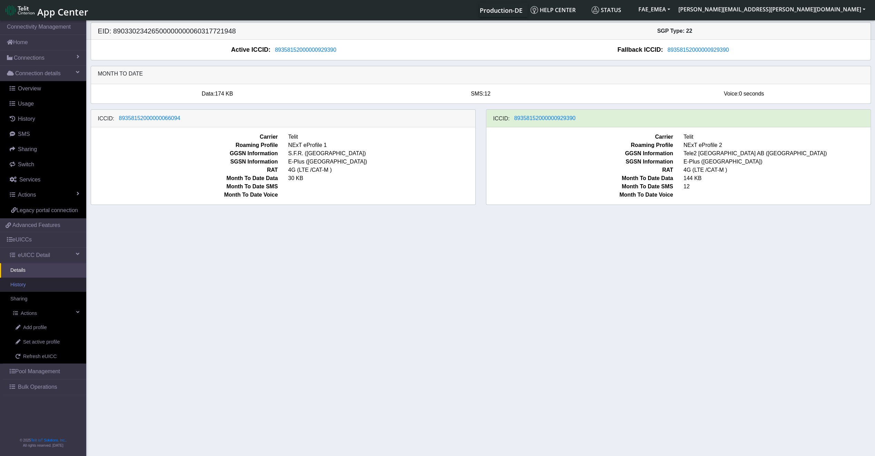
click at [30, 284] on link "History" at bounding box center [43, 284] width 86 height 14
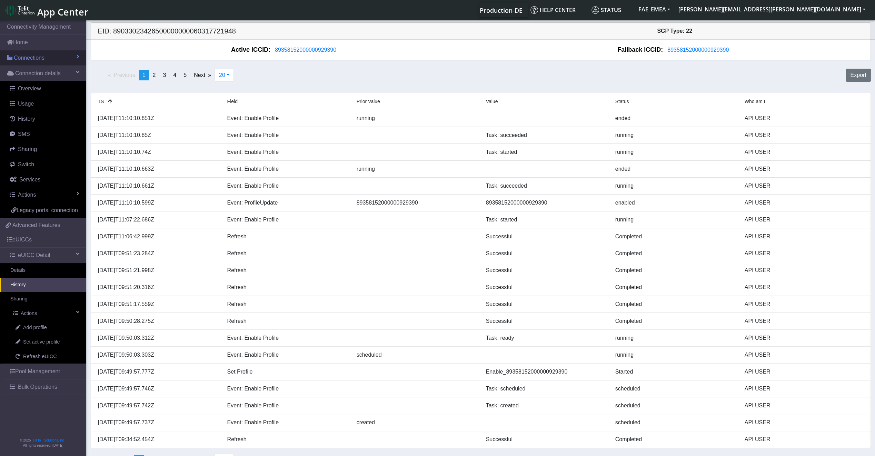
click at [27, 62] on link "Connections" at bounding box center [43, 57] width 86 height 15
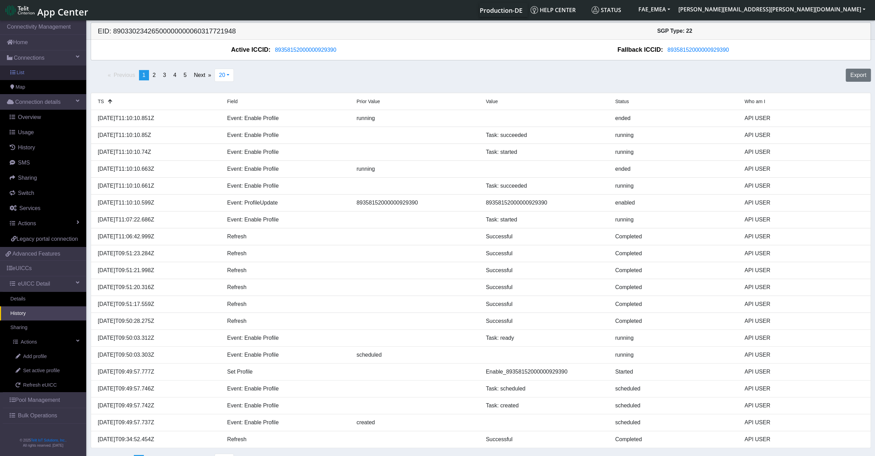
click at [32, 74] on link "List" at bounding box center [43, 72] width 86 height 14
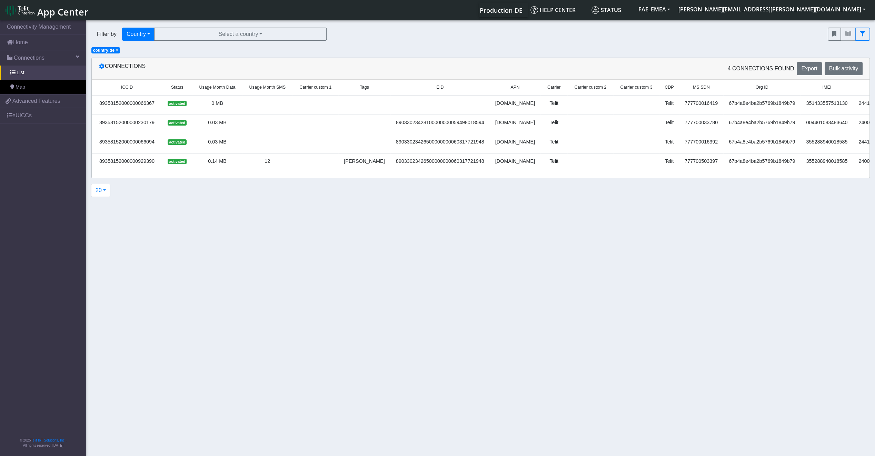
click at [119, 48] on span "× country:de" at bounding box center [105, 50] width 29 height 6
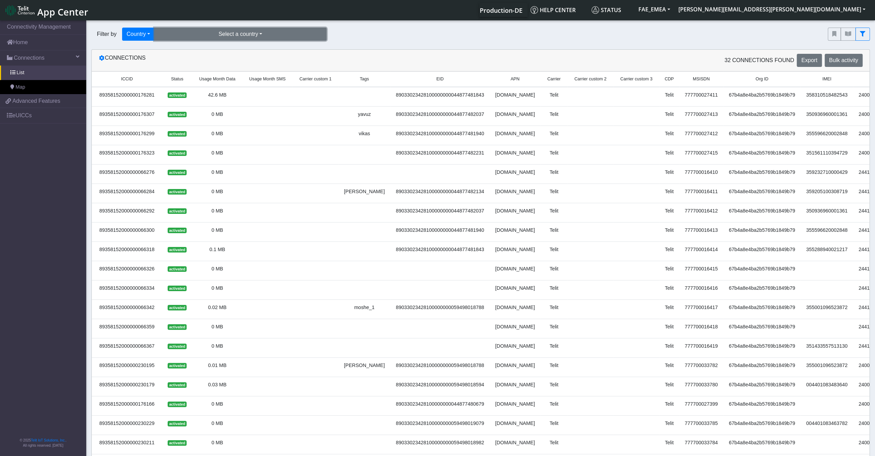
click at [156, 36] on button "Select a country" at bounding box center [240, 34] width 172 height 13
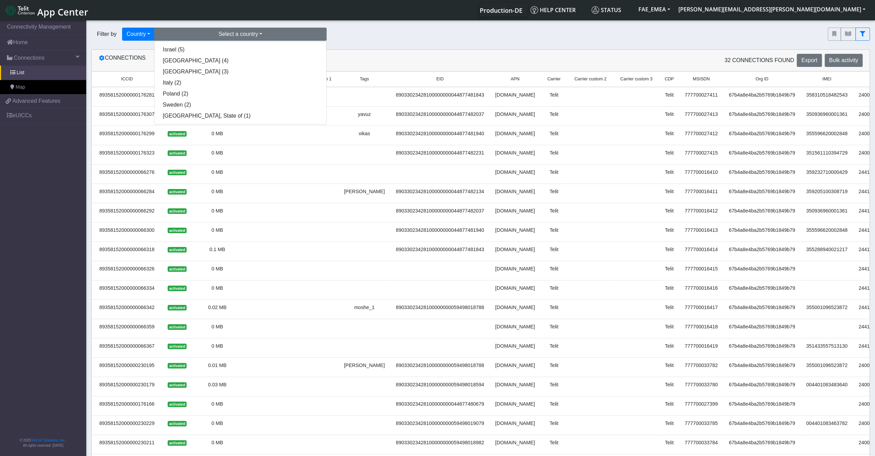
click at [121, 47] on section "Connectivity Management Home Connections List Map 2291579aafca9fe7c250c51d3cf95…" at bounding box center [437, 263] width 875 height 489
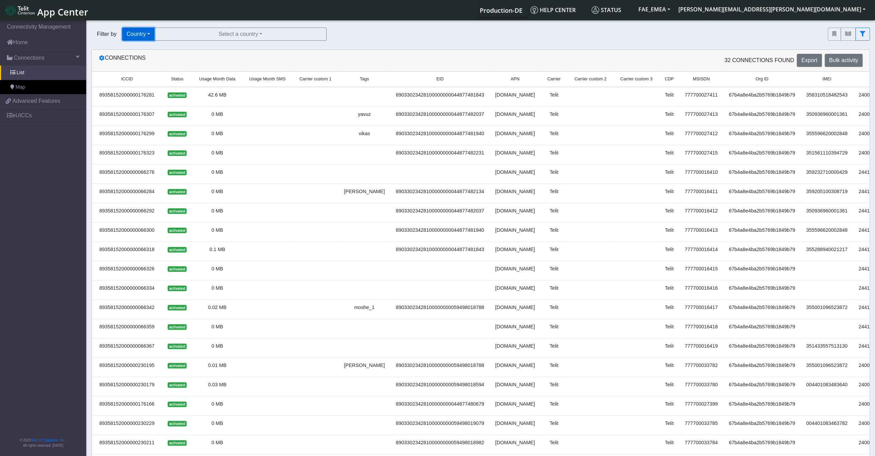
click at [138, 39] on button "Country" at bounding box center [138, 34] width 32 height 13
click at [130, 52] on button "Query" at bounding box center [149, 49] width 54 height 11
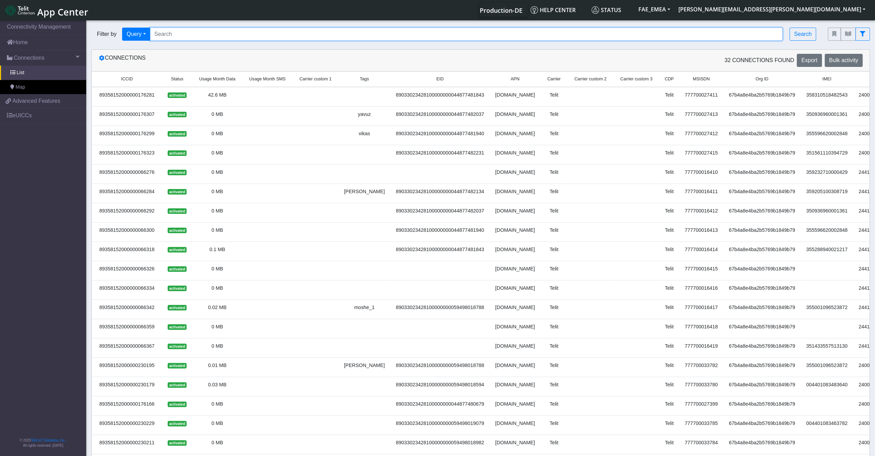
click at [161, 34] on input "Search..." at bounding box center [466, 34] width 633 height 13
paste input "89033023426500000000060317721948"
type input "89033023426500000000060317721948"
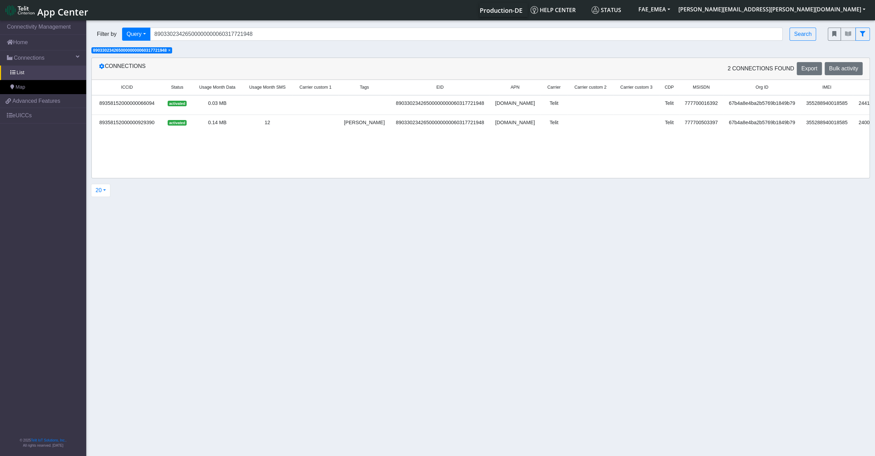
click at [774, 145] on div "ICCID Status Usage Month Data Usage Month SMS Carrier custom 1 Tags EID APN Car…" at bounding box center [480, 129] width 777 height 98
drag, startPoint x: 745, startPoint y: 143, endPoint x: 785, endPoint y: 135, distance: 41.5
click at [784, 135] on div "ICCID Status Usage Month Data Usage Month SMS Carrier custom 1 Tags EID APN Car…" at bounding box center [480, 129] width 777 height 98
drag, startPoint x: 785, startPoint y: 135, endPoint x: 790, endPoint y: 137, distance: 5.3
click at [786, 135] on div "ICCID Status Usage Month Data Usage Month SMS Carrier custom 1 Tags EID APN Car…" at bounding box center [480, 110] width 777 height 60
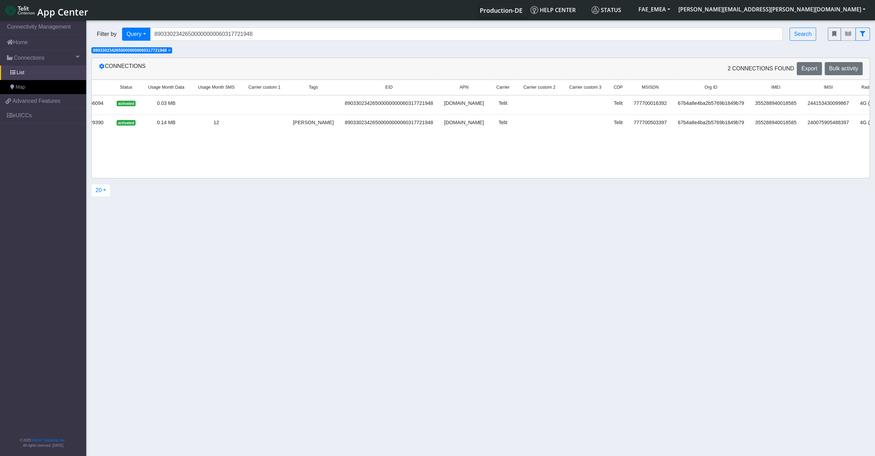
scroll to position [0, 59]
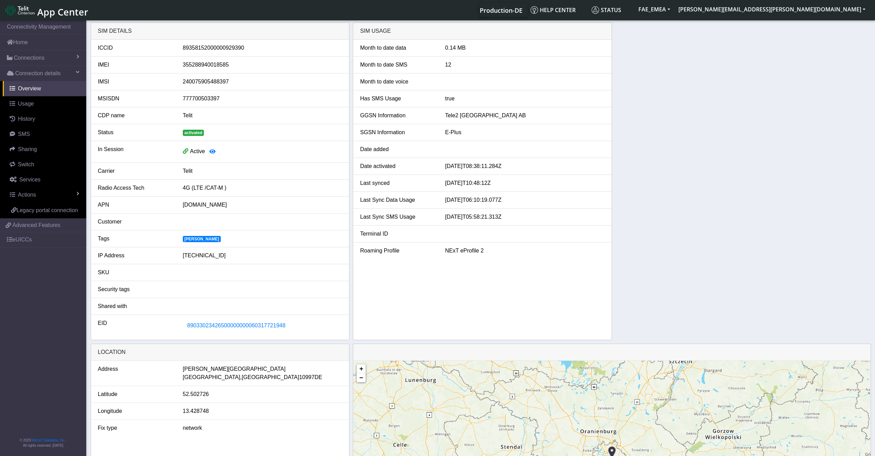
click at [336, 237] on div "[PERSON_NAME]" at bounding box center [263, 238] width 170 height 8
click at [211, 150] on icon "button" at bounding box center [212, 152] width 6 height 6
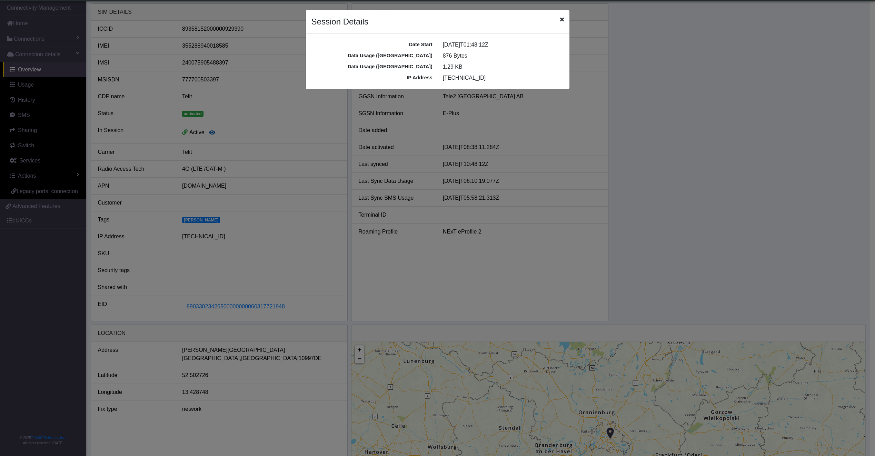
scroll to position [2, 0]
click at [570, 17] on div "Session Details" at bounding box center [439, 22] width 263 height 24
click at [568, 19] on div "Session Details" at bounding box center [439, 22] width 263 height 24
click at [560, 23] on div "Session Details" at bounding box center [439, 22] width 263 height 24
click at [565, 21] on icon "Close" at bounding box center [564, 20] width 4 height 6
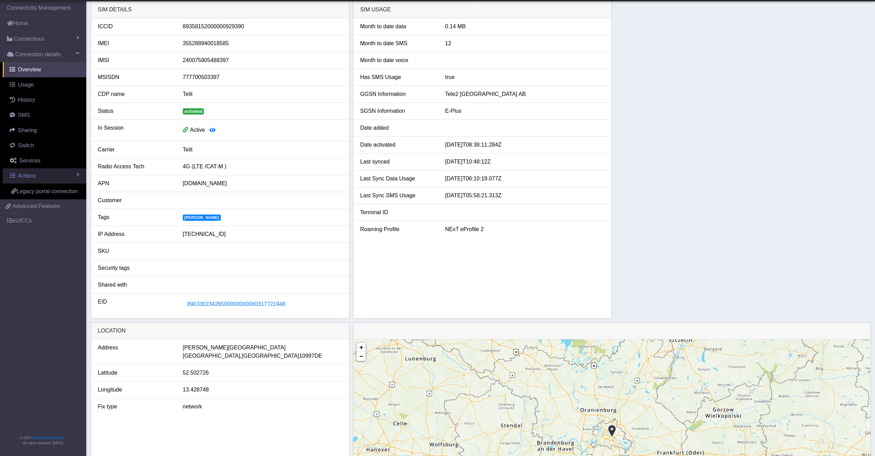
click at [46, 179] on link "Actions" at bounding box center [44, 175] width 83 height 15
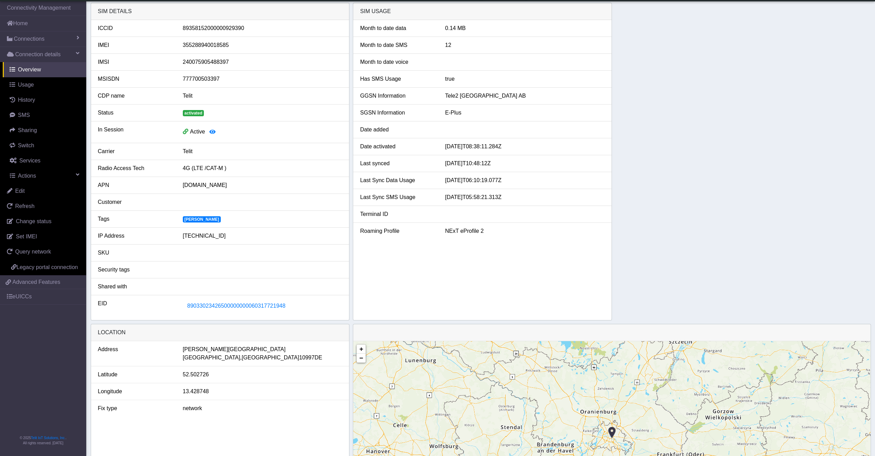
scroll to position [0, 0]
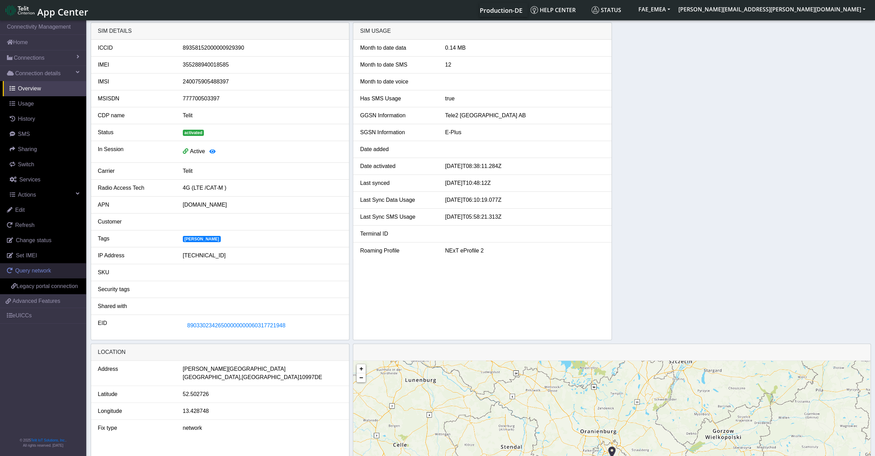
click at [36, 272] on span "Query network" at bounding box center [33, 271] width 36 height 6
click at [28, 256] on span "Set IMEI" at bounding box center [26, 255] width 21 height 6
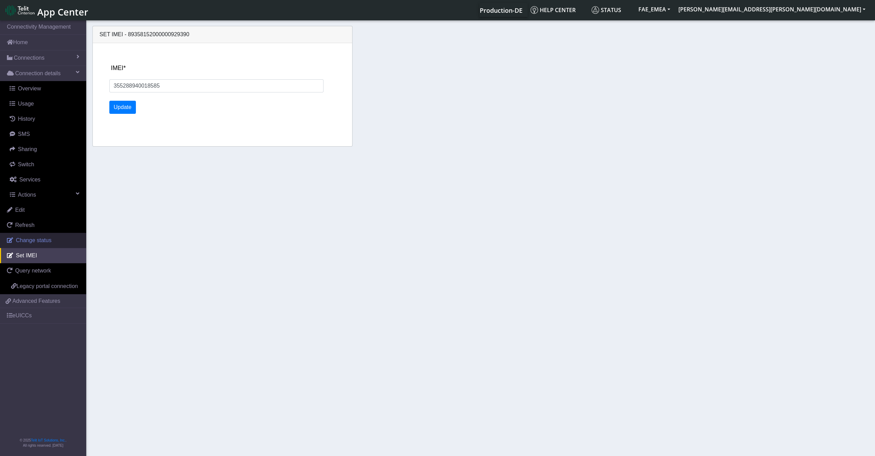
click at [30, 241] on span "Change status" at bounding box center [34, 240] width 36 height 6
click at [45, 228] on link "Refresh" at bounding box center [43, 225] width 86 height 15
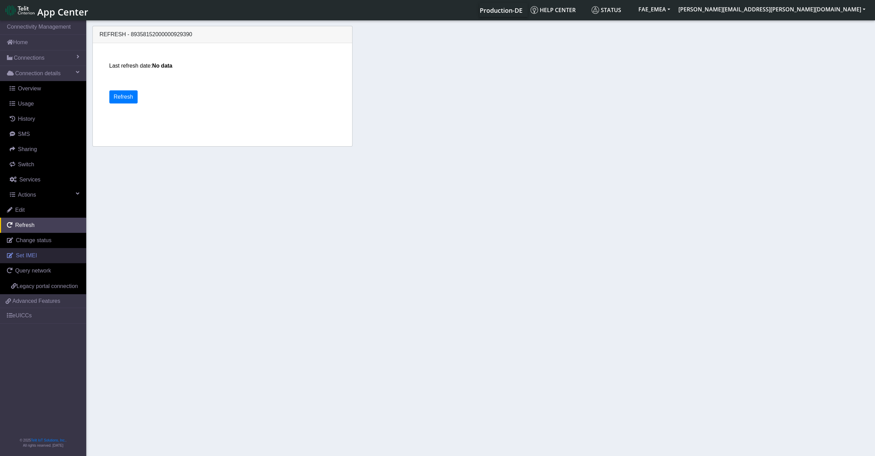
click at [28, 257] on span "Set IMEI" at bounding box center [26, 255] width 21 height 6
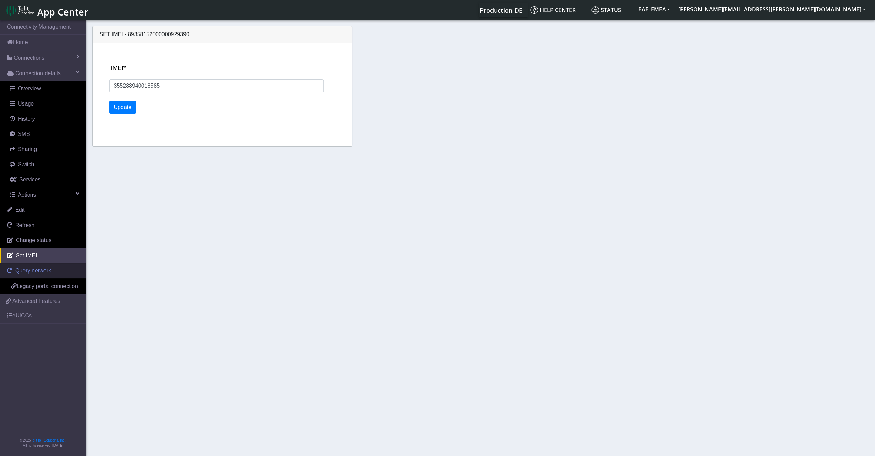
click at [28, 270] on span "Query network" at bounding box center [33, 271] width 36 height 6
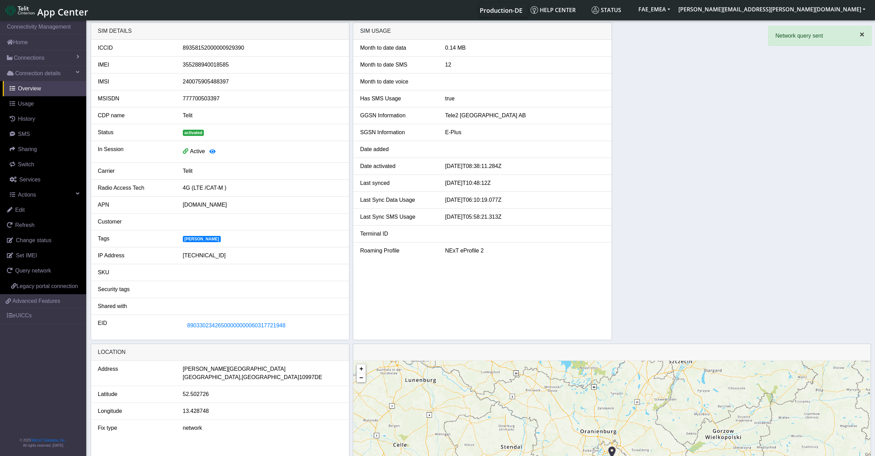
click at [862, 37] on span "×" at bounding box center [861, 34] width 5 height 9
click at [58, 270] on link "Query network" at bounding box center [43, 270] width 86 height 15
click at [32, 209] on link "Edit" at bounding box center [43, 209] width 86 height 15
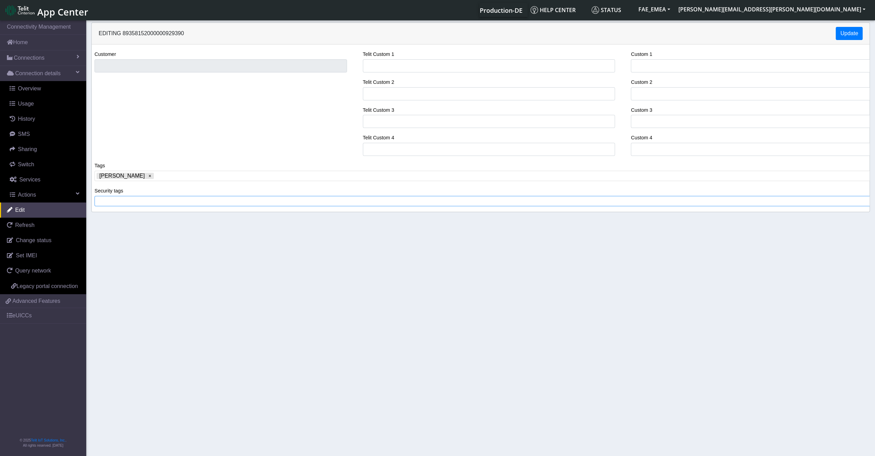
click at [121, 204] on span at bounding box center [483, 201] width 773 height 6
click at [456, 71] on input "Telit Custom 1" at bounding box center [489, 65] width 252 height 13
click at [158, 57] on div "Customer" at bounding box center [220, 61] width 252 height 22
click at [386, 65] on input "Telit Custom 1" at bounding box center [489, 65] width 252 height 13
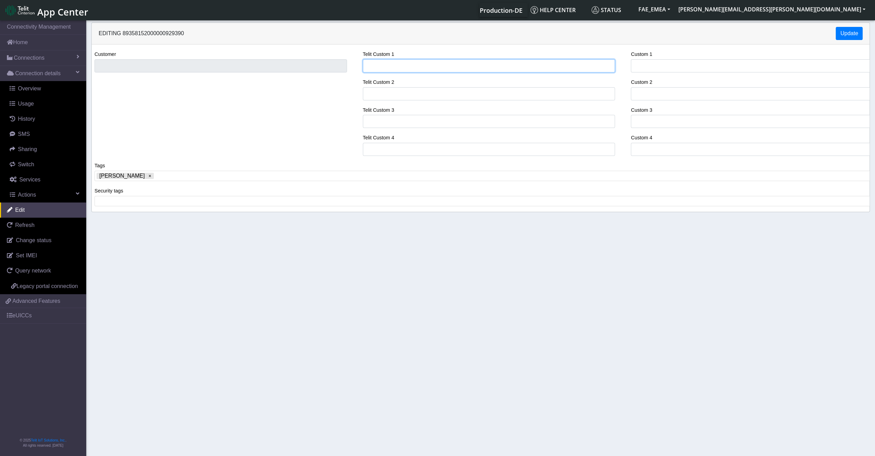
click at [461, 64] on input "Telit Custom 1" at bounding box center [489, 65] width 252 height 13
click at [37, 179] on span "Services" at bounding box center [29, 179] width 21 height 6
select select "2: 6"
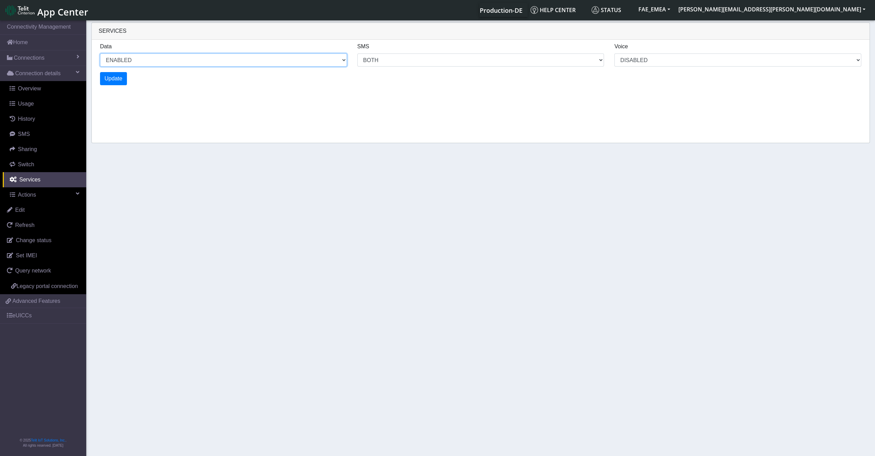
click at [296, 58] on select "ENABLED DISABLED" at bounding box center [223, 59] width 247 height 13
click at [403, 57] on select "MO MT BOTH DISABLED" at bounding box center [480, 59] width 247 height 13
select select "2: 0"
select select "6: 6"
select select "1: 0"
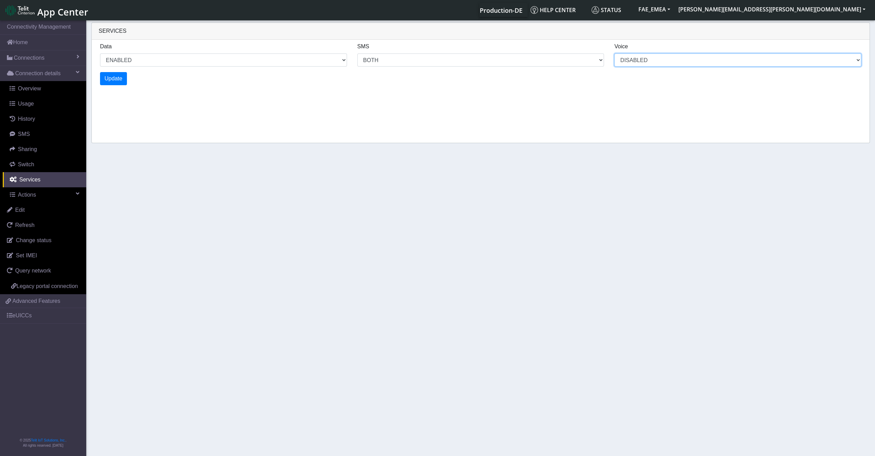
select select "4: 0"
select select "10: 6"
select select "2: 0"
click at [636, 65] on select "DISABLED" at bounding box center [737, 59] width 247 height 13
select select "6: 0"
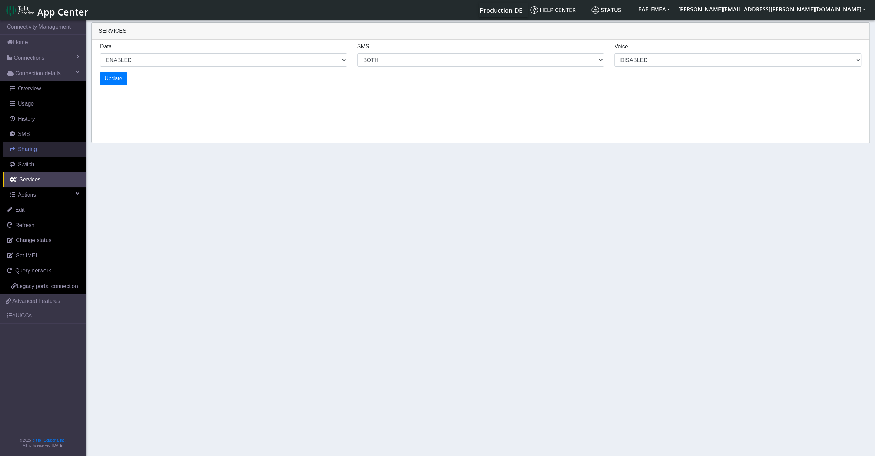
select select "14: 6"
select select "3: 0"
click at [21, 152] on span "Sharing" at bounding box center [27, 149] width 19 height 6
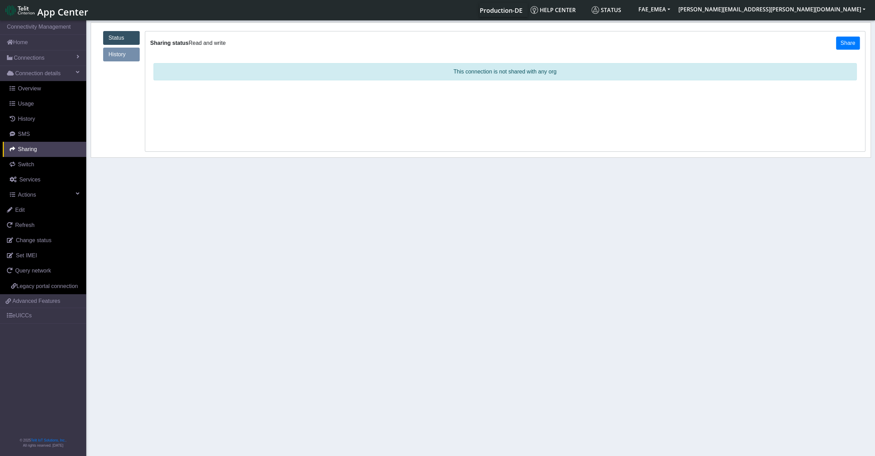
click at [130, 39] on link "Status" at bounding box center [121, 38] width 37 height 14
click at [128, 48] on link "History" at bounding box center [121, 55] width 37 height 14
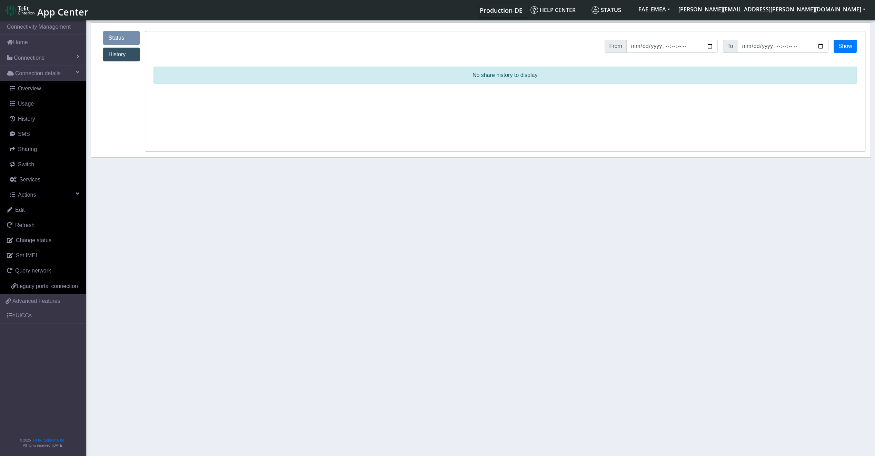
click at [130, 36] on link "Status" at bounding box center [121, 38] width 37 height 14
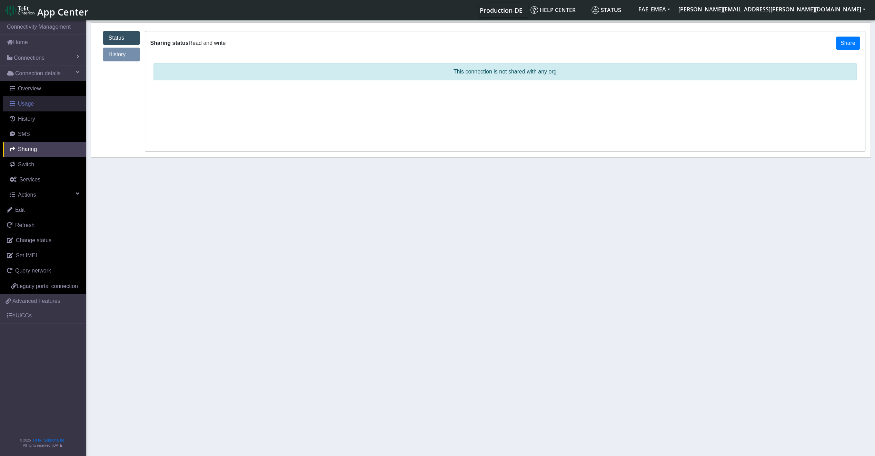
click at [27, 106] on span "Usage" at bounding box center [26, 104] width 16 height 6
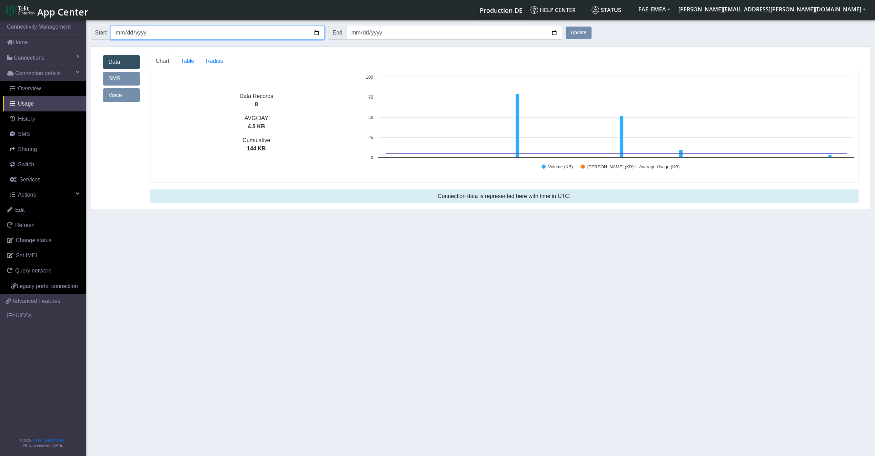
click at [322, 31] on input "2025-08-26" at bounding box center [218, 33] width 214 height 14
click at [320, 33] on input "2025-08-26" at bounding box center [218, 33] width 214 height 14
click at [319, 33] on input "2025-08-26" at bounding box center [218, 33] width 214 height 14
click at [315, 176] on div "Data Records 8 AVG/DAY 4.5 KB Cumulative 144 KB" at bounding box center [256, 124] width 212 height 103
click at [190, 59] on span "Table" at bounding box center [187, 61] width 13 height 6
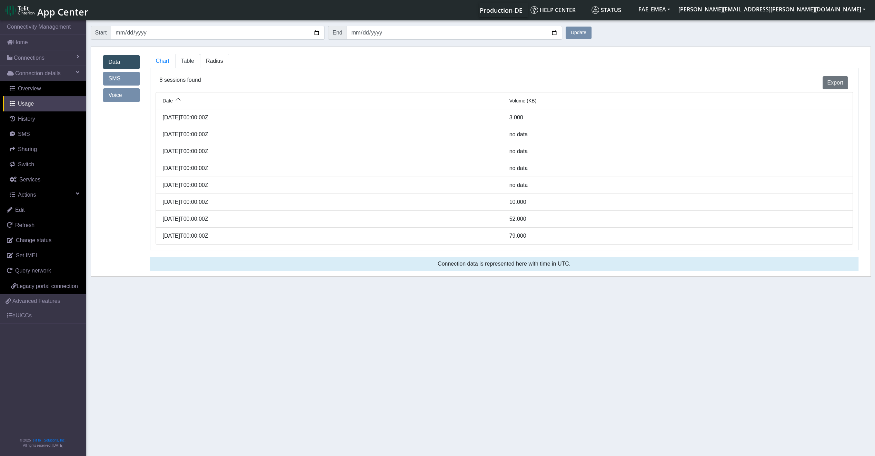
click at [213, 63] on span "Radius" at bounding box center [214, 61] width 17 height 6
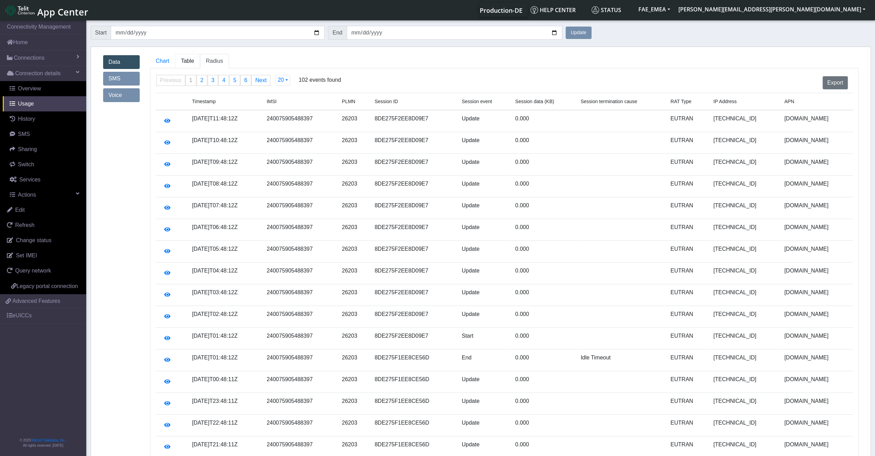
click at [191, 59] on span "Table" at bounding box center [187, 61] width 13 height 6
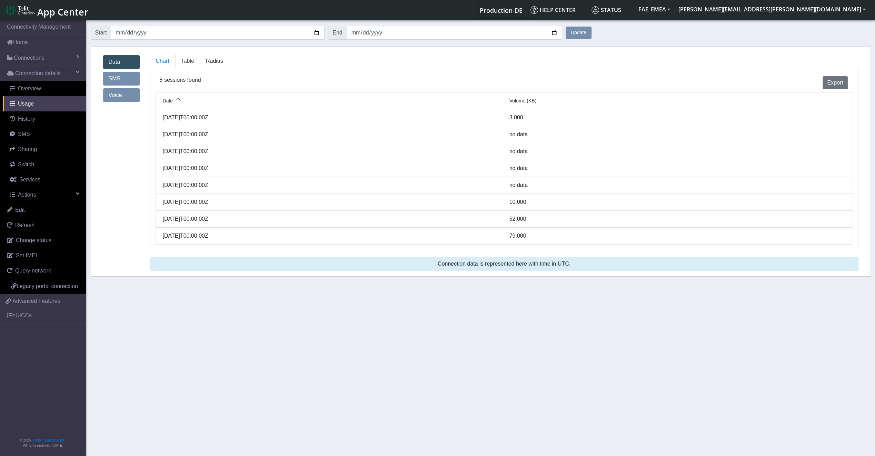
click at [207, 60] on span "Radius" at bounding box center [214, 61] width 17 height 6
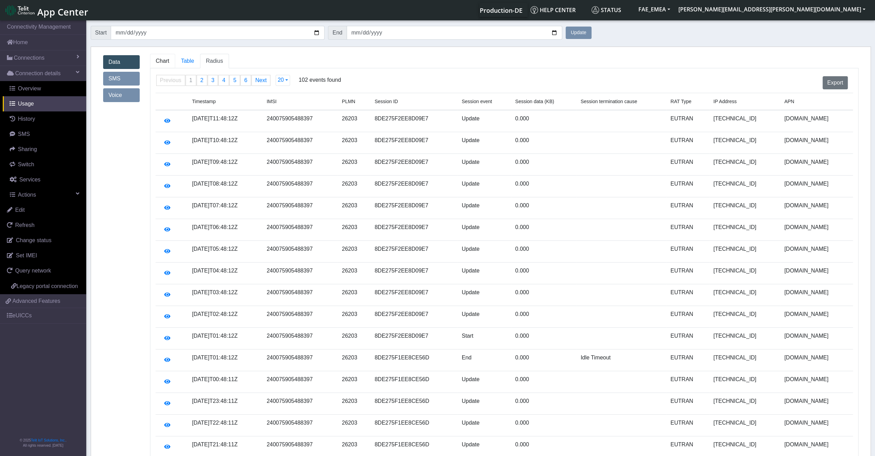
click at [171, 65] on link "Chart" at bounding box center [162, 61] width 25 height 14
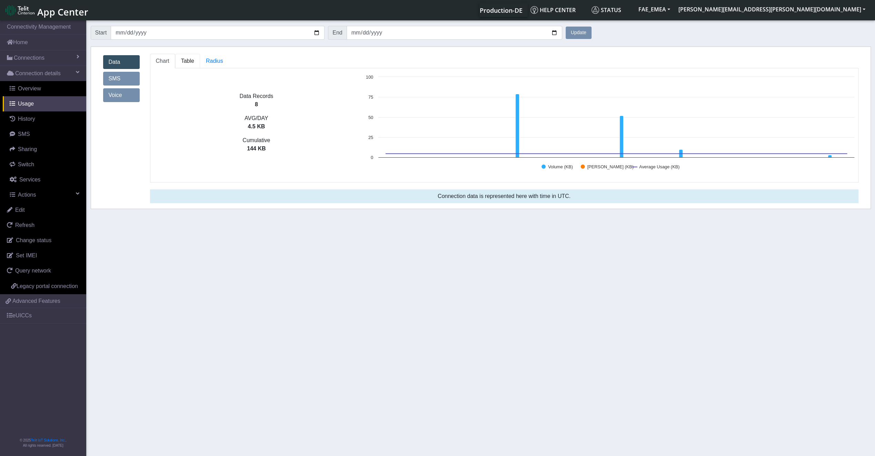
click at [190, 59] on span "Table" at bounding box center [187, 61] width 13 height 6
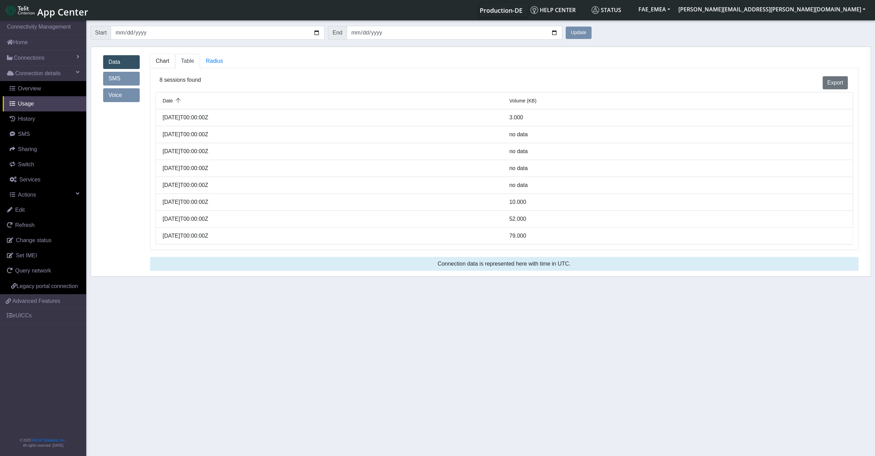
click at [169, 59] on link "Chart" at bounding box center [162, 61] width 25 height 14
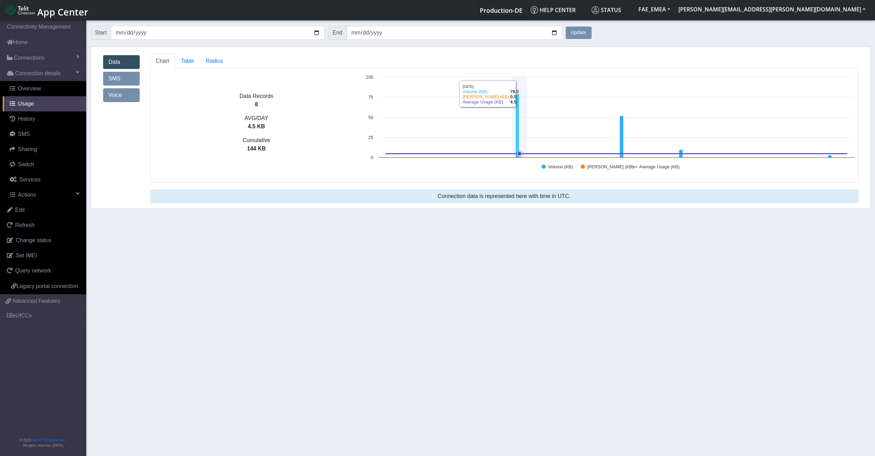
click at [514, 145] on rect at bounding box center [609, 124] width 495 height 103
click at [622, 148] on icon at bounding box center [621, 137] width 4 height 42
click at [680, 153] on g at bounding box center [616, 125] width 467 height 63
click at [28, 90] on span "Overview" at bounding box center [29, 88] width 23 height 6
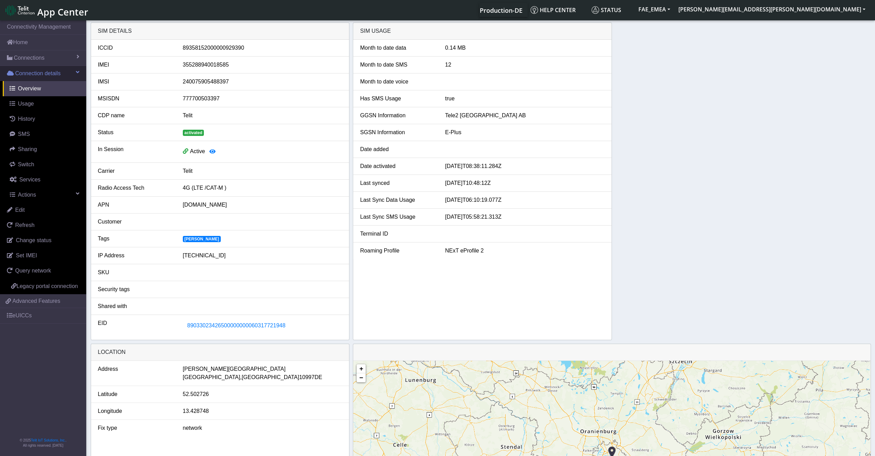
click at [35, 77] on span "Connection details" at bounding box center [38, 73] width 46 height 8
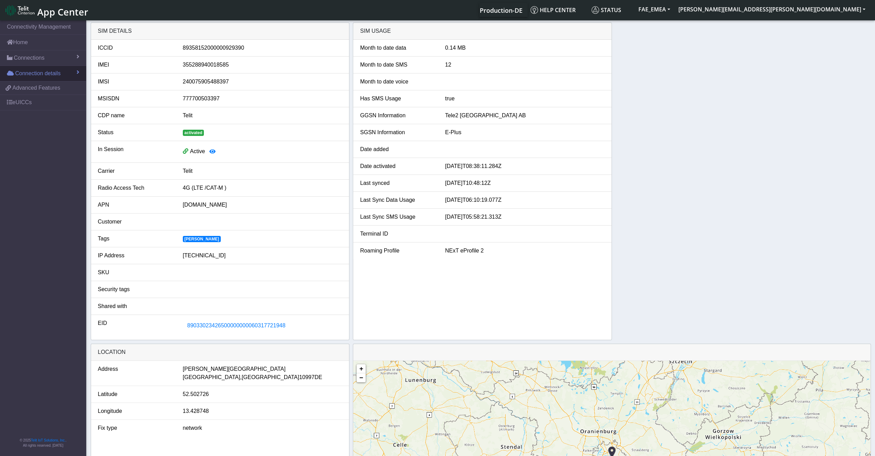
click at [35, 77] on span "Connection details" at bounding box center [38, 73] width 46 height 8
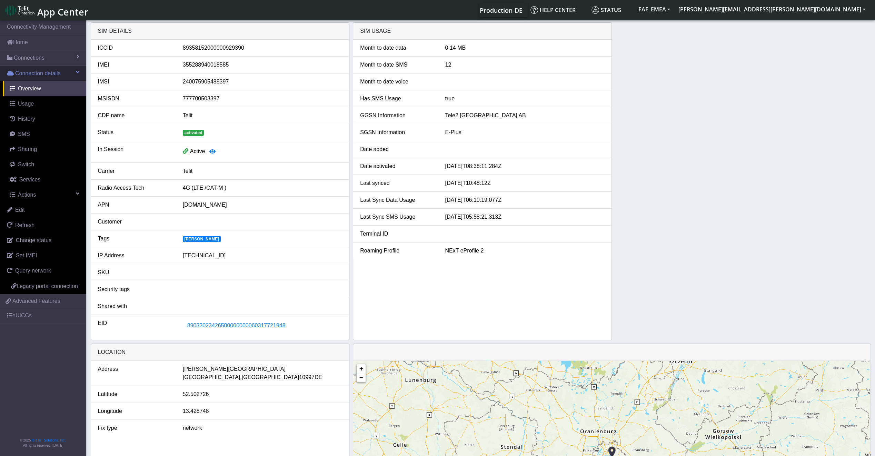
click at [69, 74] on link "Connection details" at bounding box center [43, 73] width 86 height 15
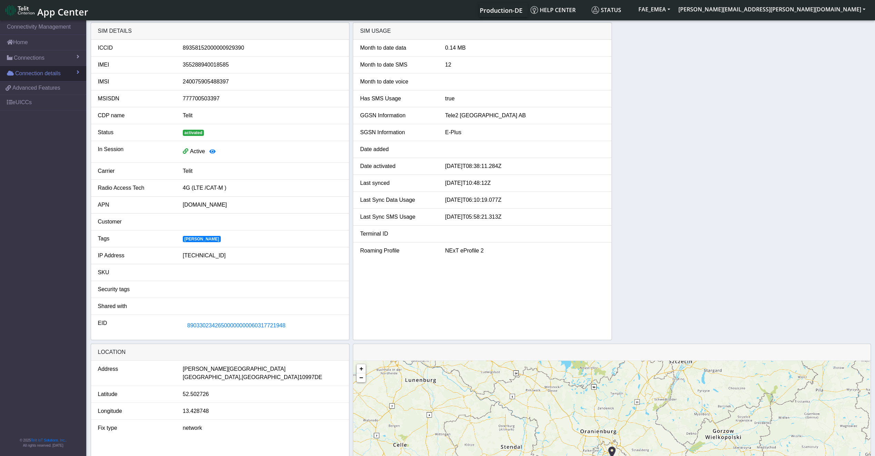
click at [69, 74] on link "Connection details" at bounding box center [43, 73] width 86 height 15
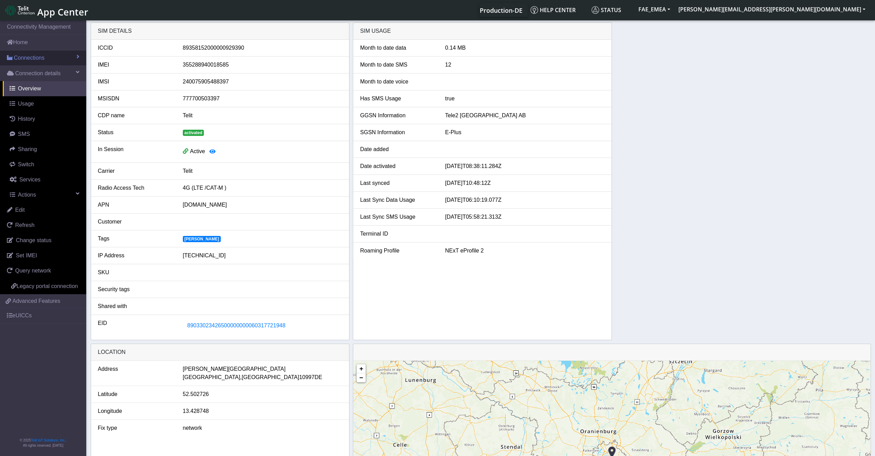
click at [68, 59] on link "Connections" at bounding box center [43, 57] width 86 height 15
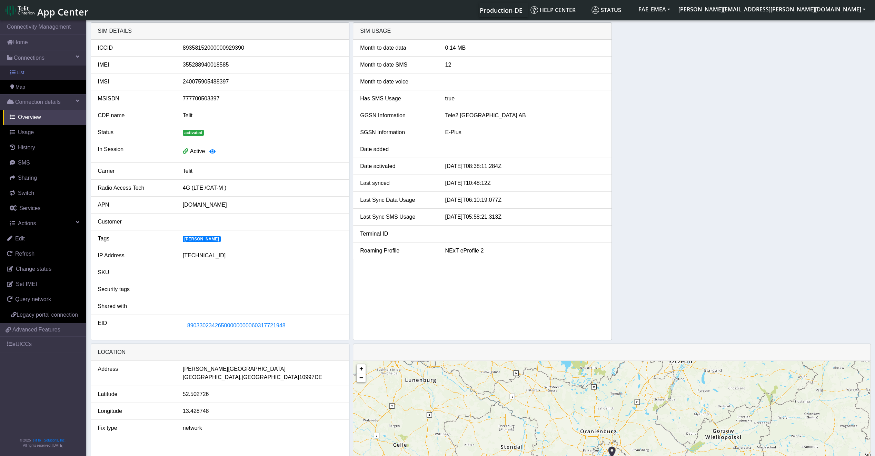
click at [51, 77] on link "List" at bounding box center [43, 72] width 86 height 14
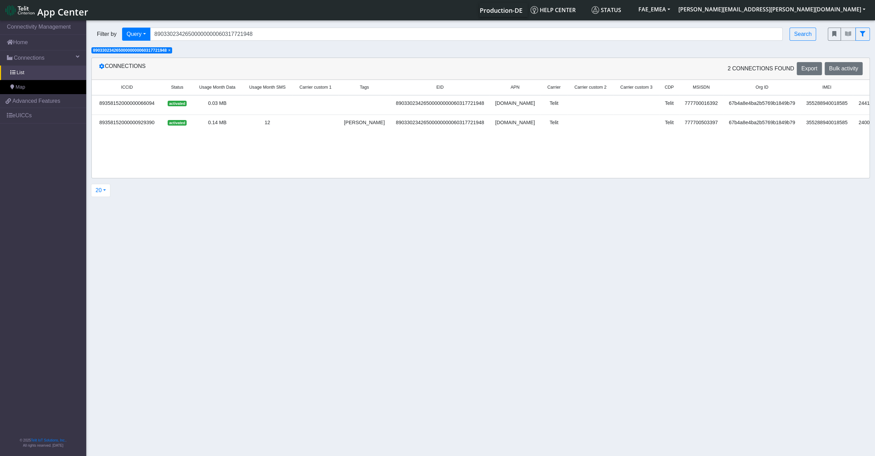
click at [275, 85] on span "Usage Month SMS" at bounding box center [267, 87] width 37 height 7
drag, startPoint x: 717, startPoint y: 144, endPoint x: 723, endPoint y: 144, distance: 5.9
click at [723, 144] on div "ICCID Status Usage Month Data Usage Month SMS Carrier custom 1 Tags EID APN Car…" at bounding box center [480, 129] width 777 height 98
drag, startPoint x: 723, startPoint y: 144, endPoint x: 803, endPoint y: 133, distance: 81.0
click at [803, 133] on div "ICCID Status Usage Month Data Usage Month SMS Carrier custom 1 Tags EID APN Car…" at bounding box center [480, 129] width 777 height 98
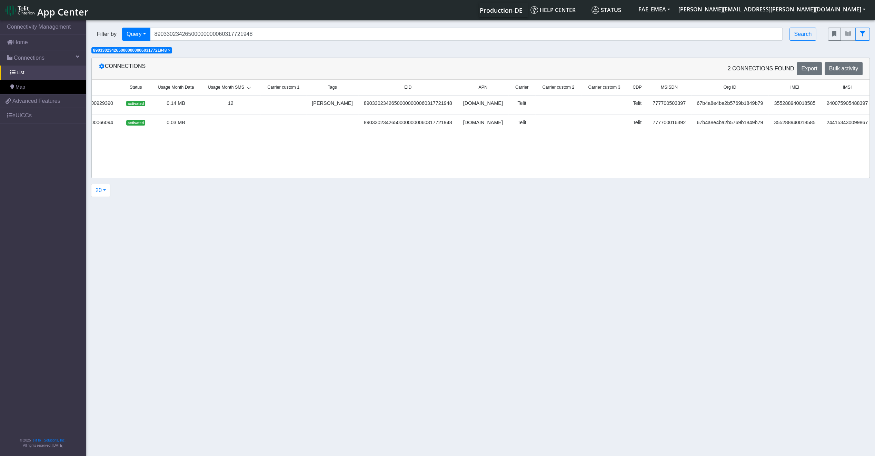
scroll to position [0, 69]
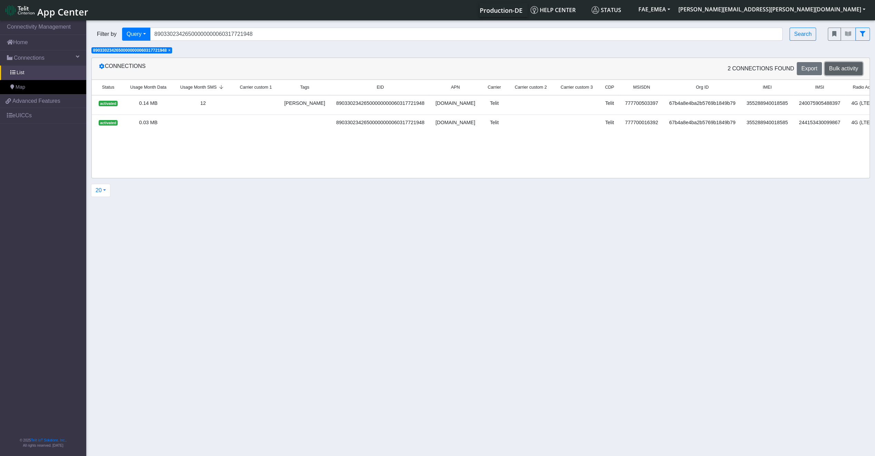
click at [837, 71] on span "Bulk activity" at bounding box center [843, 68] width 29 height 6
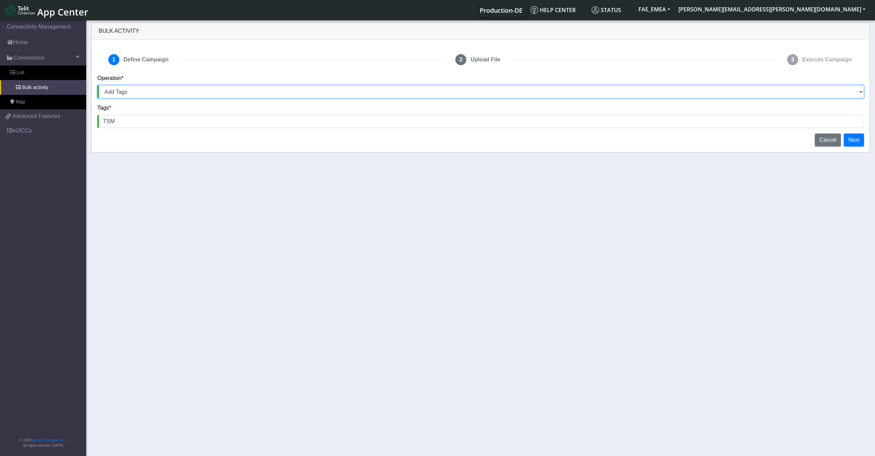
click at [164, 88] on select "Activate SIMs Deactivate SIMs Add Tags Remove Tags Advanced" at bounding box center [480, 91] width 766 height 13
select select "text.advanced"
click at [97, 85] on select "Activate SIMs Deactivate SIMs Add Tags Remove Tags Advanced" at bounding box center [480, 91] width 766 height 13
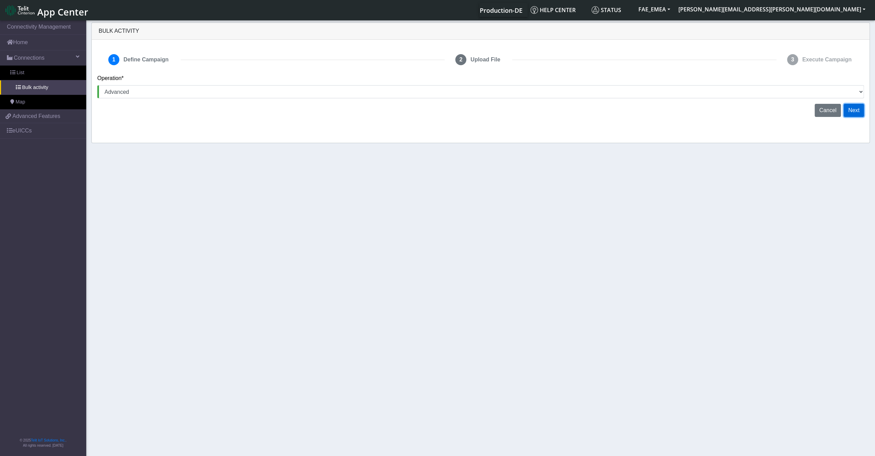
click at [855, 111] on button "Next" at bounding box center [853, 110] width 20 height 13
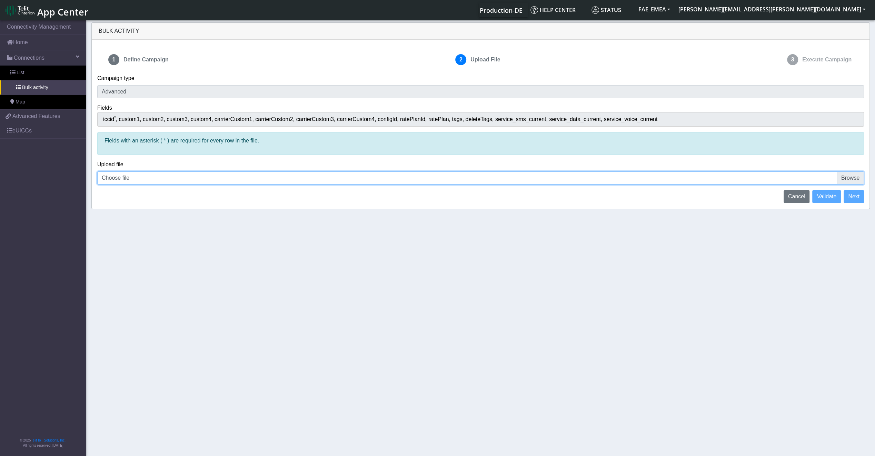
click at [128, 176] on input "Choose file" at bounding box center [480, 177] width 766 height 13
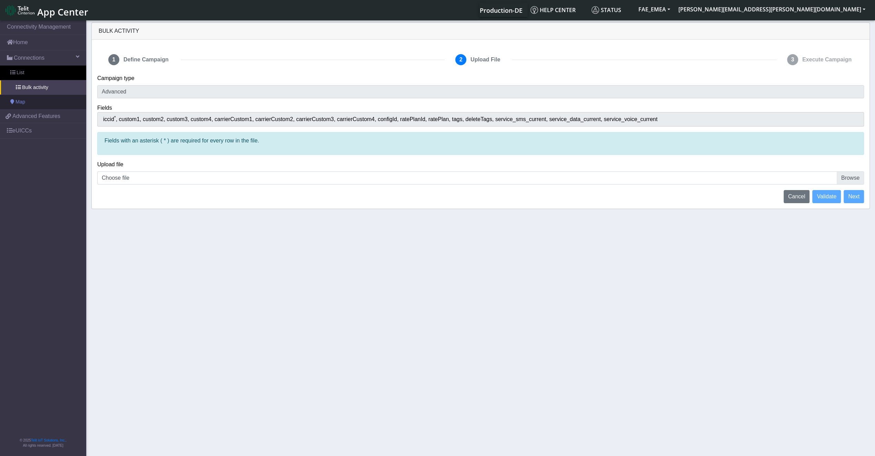
click at [60, 105] on link "Map" at bounding box center [43, 102] width 86 height 14
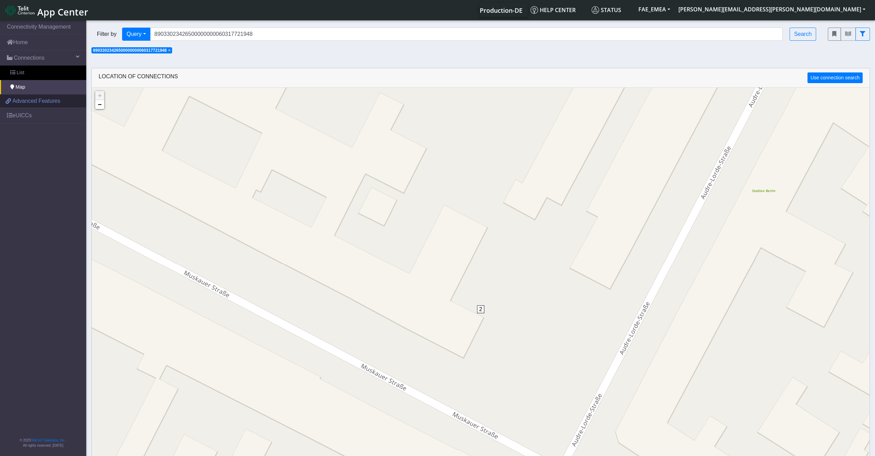
click at [49, 101] on span "Advanced Features" at bounding box center [36, 101] width 48 height 8
click at [27, 101] on span "Advanced Features" at bounding box center [36, 101] width 48 height 8
click at [28, 115] on link "eUICCs" at bounding box center [43, 115] width 86 height 15
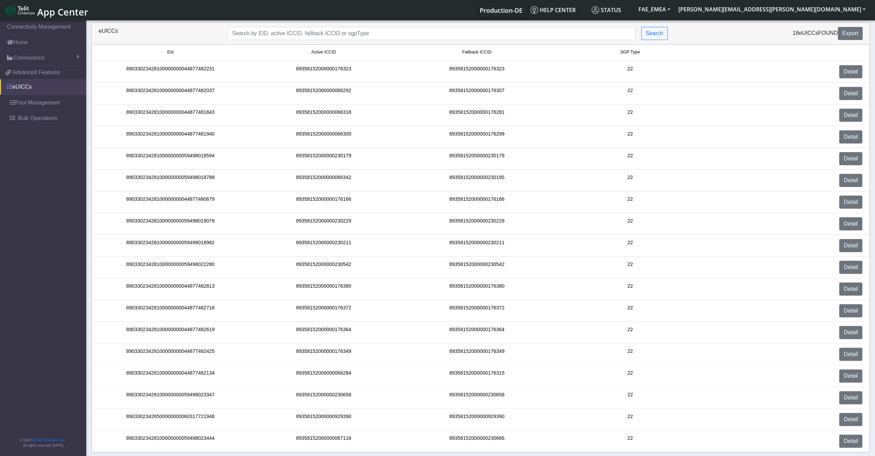
click at [24, 90] on link "eUICCs" at bounding box center [43, 86] width 86 height 15
click at [313, 36] on input "Search..." at bounding box center [432, 33] width 408 height 13
click at [362, 36] on input "Search..." at bounding box center [432, 33] width 408 height 13
paste input "89358152000000929390"
type input "89358152000000929390"
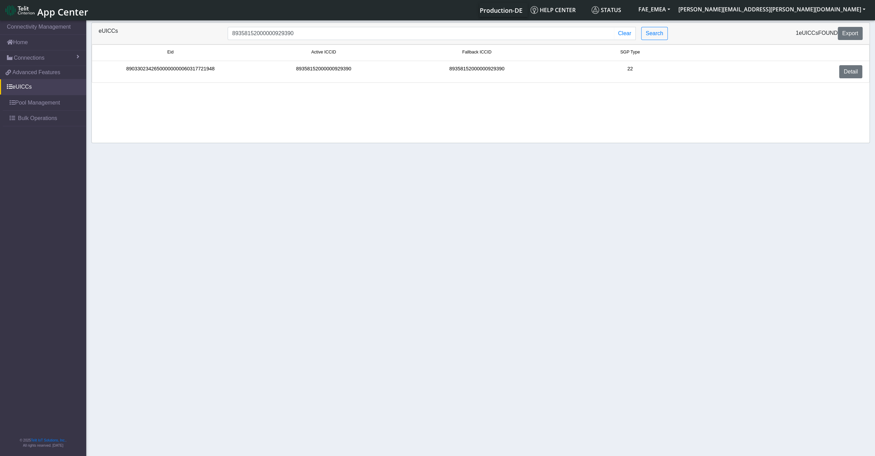
click at [299, 62] on li "89033023426500000000060317721948 89358152000000929390 89358152000000929390 22 D…" at bounding box center [480, 72] width 777 height 22
click at [312, 36] on input "89358152000000929390" at bounding box center [421, 33] width 386 height 13
click at [35, 62] on link "Connections" at bounding box center [43, 57] width 86 height 15
click at [28, 76] on link "List" at bounding box center [43, 72] width 86 height 14
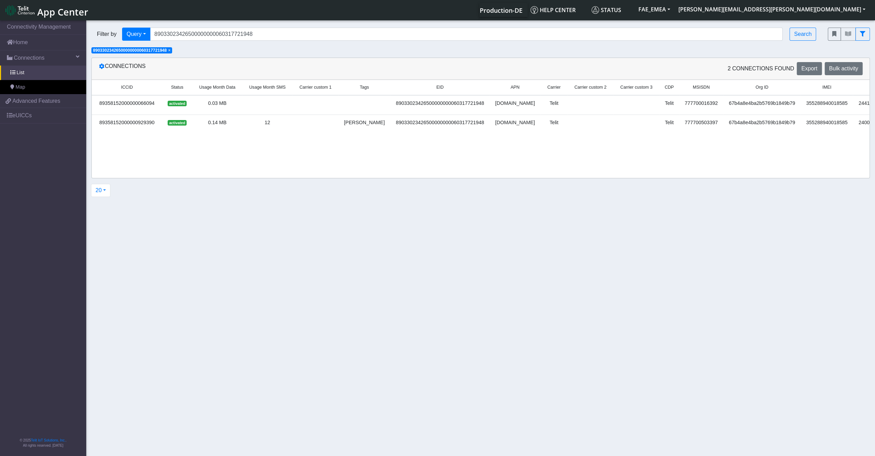
click at [296, 101] on td at bounding box center [315, 105] width 46 height 20
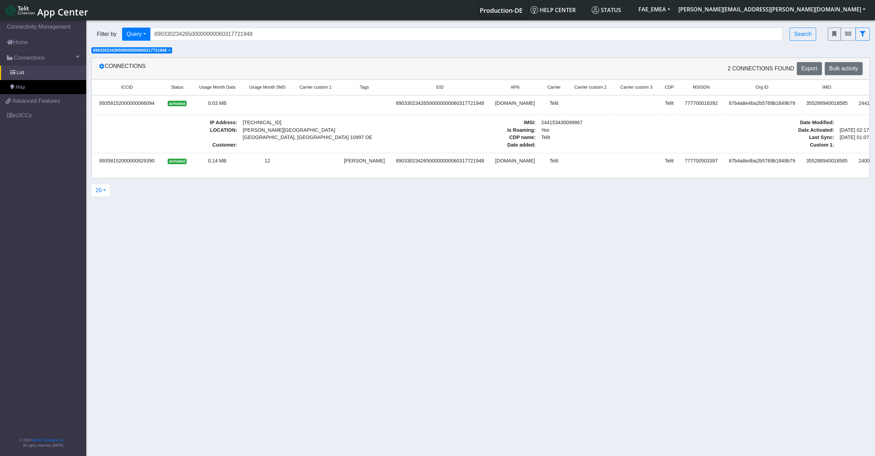
click at [290, 102] on td at bounding box center [267, 105] width 50 height 20
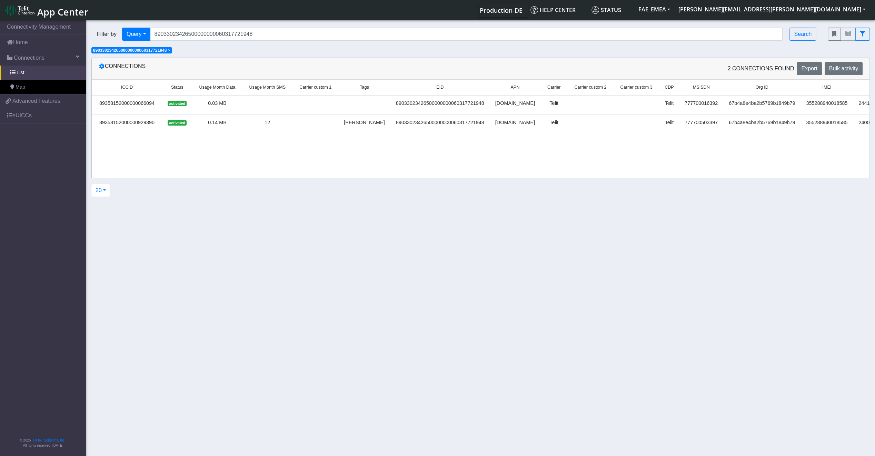
click at [259, 125] on div "12" at bounding box center [267, 123] width 42 height 8
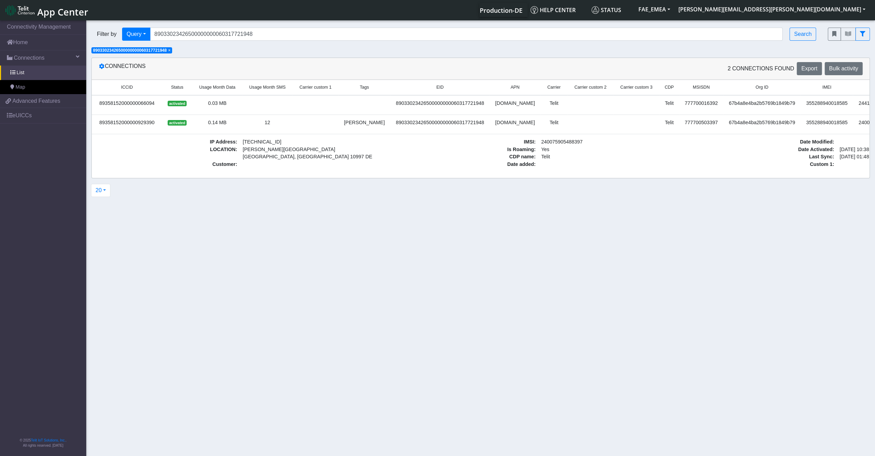
scroll to position [0, 61]
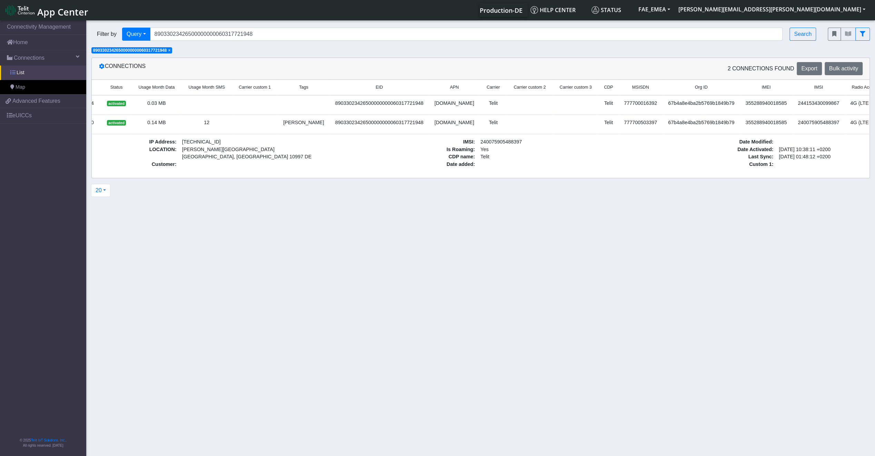
click at [15, 75] on link "List" at bounding box center [43, 72] width 86 height 14
click at [43, 63] on link "Connections" at bounding box center [43, 57] width 86 height 15
click at [32, 100] on span "Advanced Features" at bounding box center [36, 101] width 48 height 8
click at [23, 113] on link "eUICCs" at bounding box center [43, 115] width 86 height 15
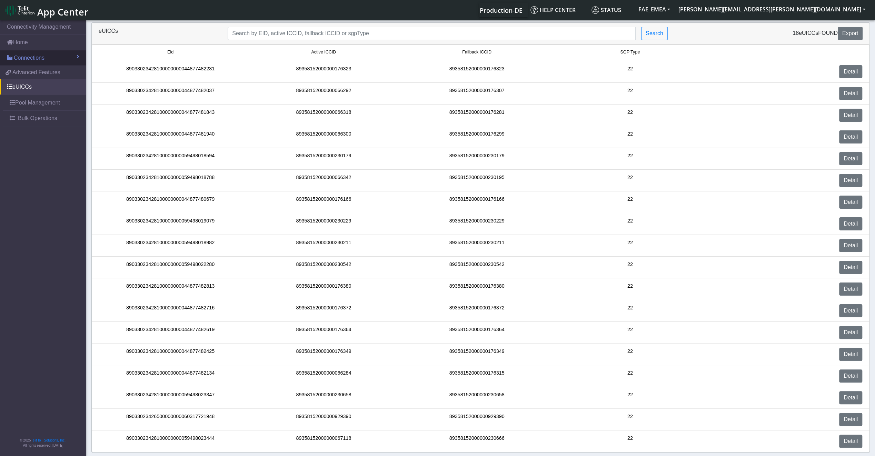
click at [10, 59] on span at bounding box center [10, 58] width 6 height 6
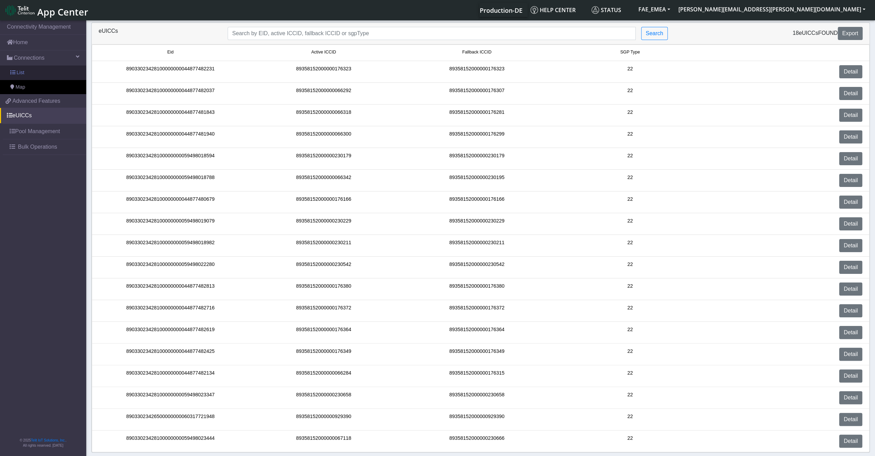
click at [65, 65] on link "List" at bounding box center [43, 72] width 86 height 14
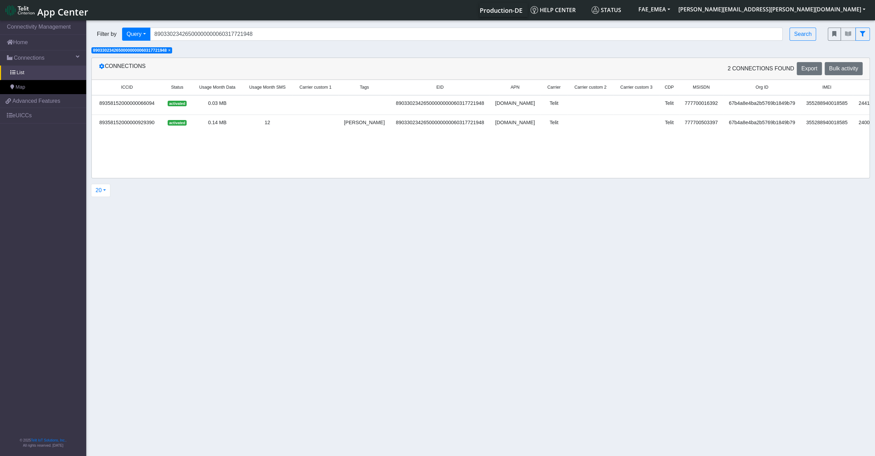
click at [151, 123] on div "89358152000000929390" at bounding box center [127, 123] width 62 height 8
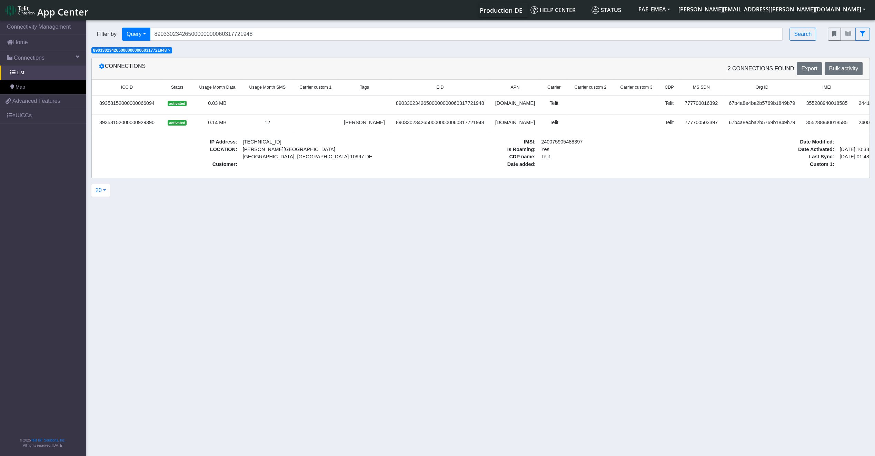
drag, startPoint x: 238, startPoint y: 154, endPoint x: 263, endPoint y: 154, distance: 25.2
click at [28, 102] on span "Advanced Features" at bounding box center [36, 101] width 48 height 8
click at [46, 98] on span "Advanced Features" at bounding box center [36, 101] width 48 height 8
click at [27, 66] on link "List" at bounding box center [43, 72] width 86 height 14
click at [19, 76] on link "List" at bounding box center [43, 72] width 86 height 14
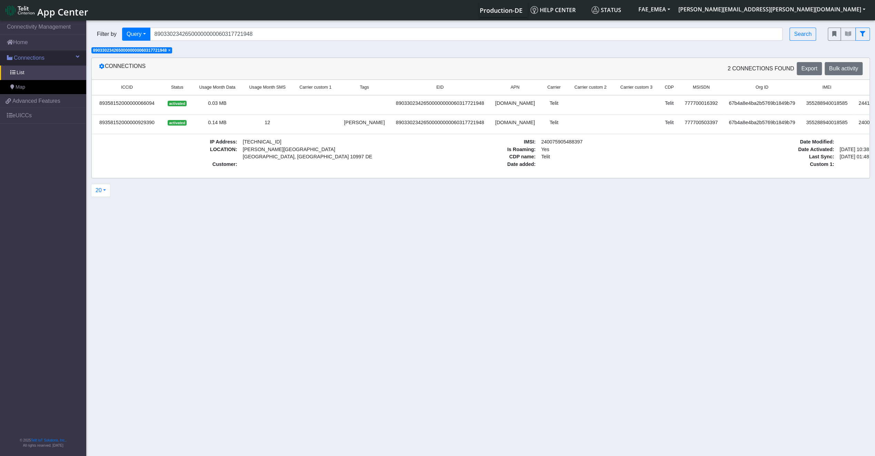
click at [25, 60] on span "Connections" at bounding box center [29, 58] width 31 height 8
click at [20, 85] on link "eUICCs" at bounding box center [43, 86] width 86 height 15
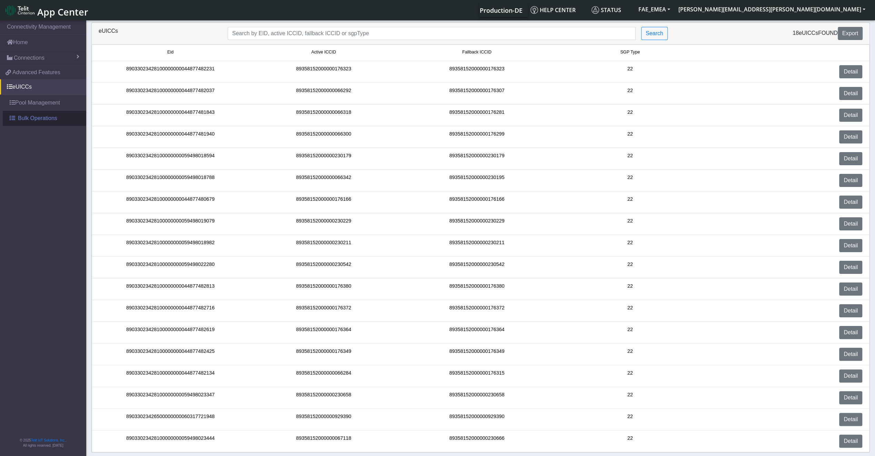
click at [19, 119] on span "Bulk Operations" at bounding box center [37, 118] width 39 height 8
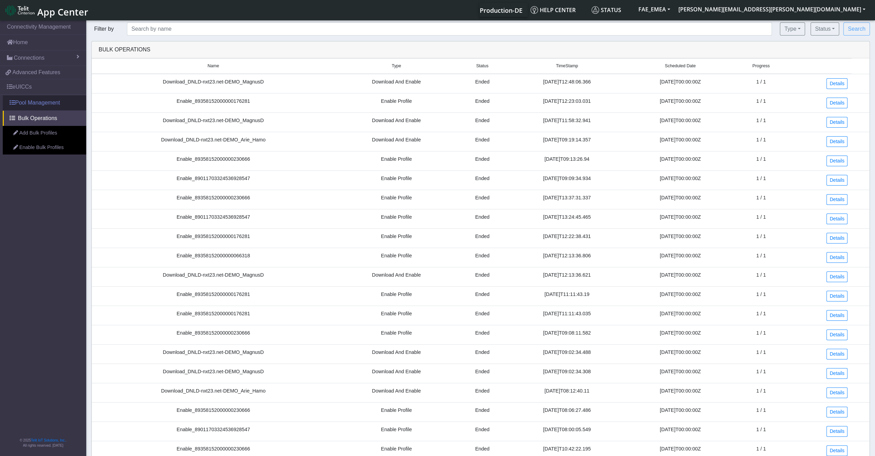
click at [22, 100] on link "Pool Management" at bounding box center [44, 102] width 83 height 15
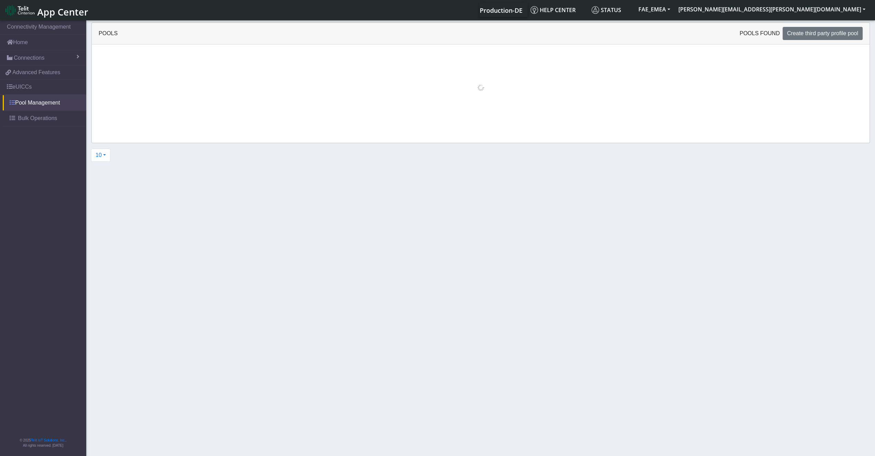
click at [22, 100] on link "Pool Management" at bounding box center [44, 102] width 83 height 15
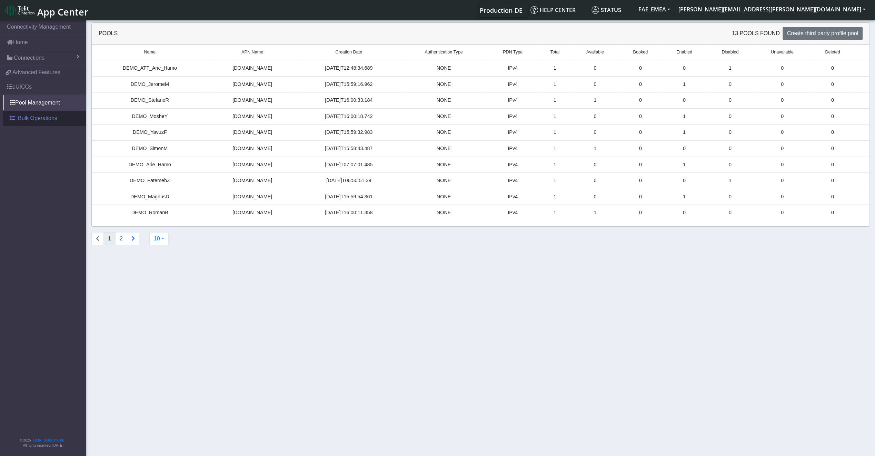
click at [22, 114] on span "Bulk Operations" at bounding box center [37, 118] width 39 height 8
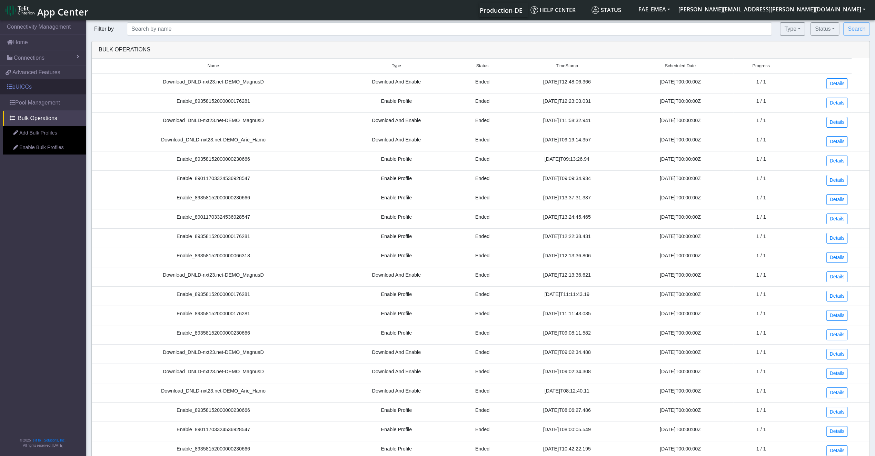
click at [20, 85] on link "eUICCs" at bounding box center [43, 86] width 86 height 15
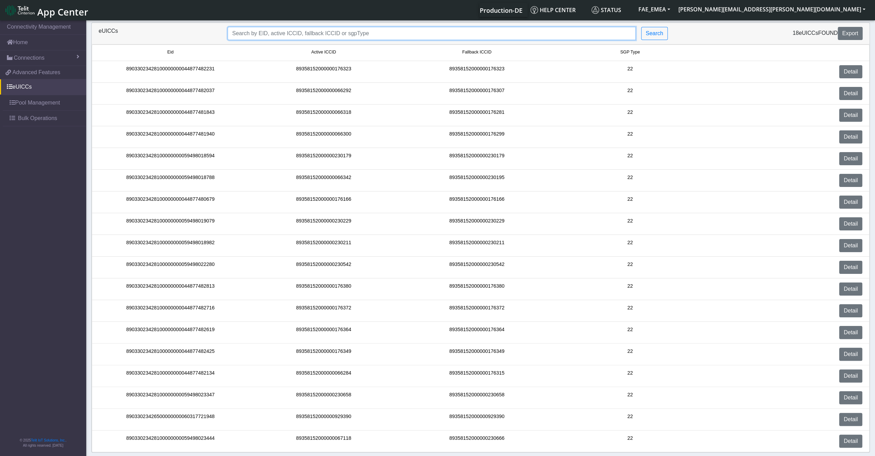
click at [273, 35] on input "Search..." at bounding box center [432, 33] width 408 height 13
paste input "89358152000000929390"
type input "89358152000000929390"
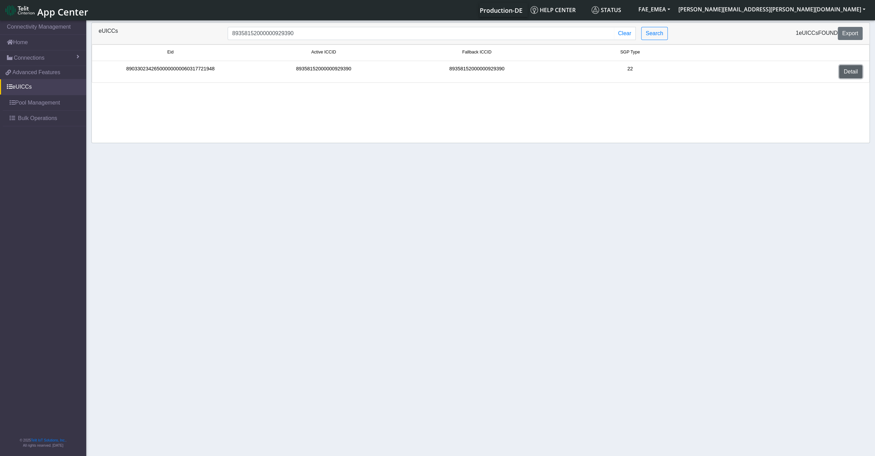
click at [845, 71] on link "Detail" at bounding box center [850, 71] width 23 height 13
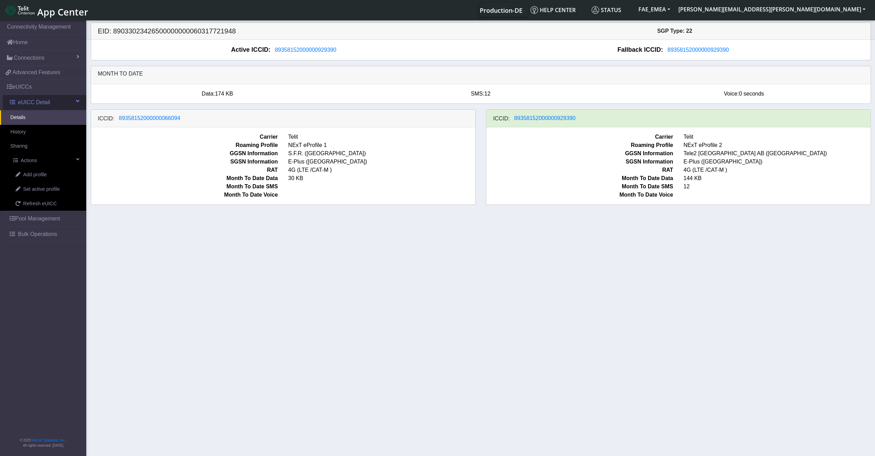
click at [41, 99] on span "eUICC Detail" at bounding box center [34, 102] width 32 height 8
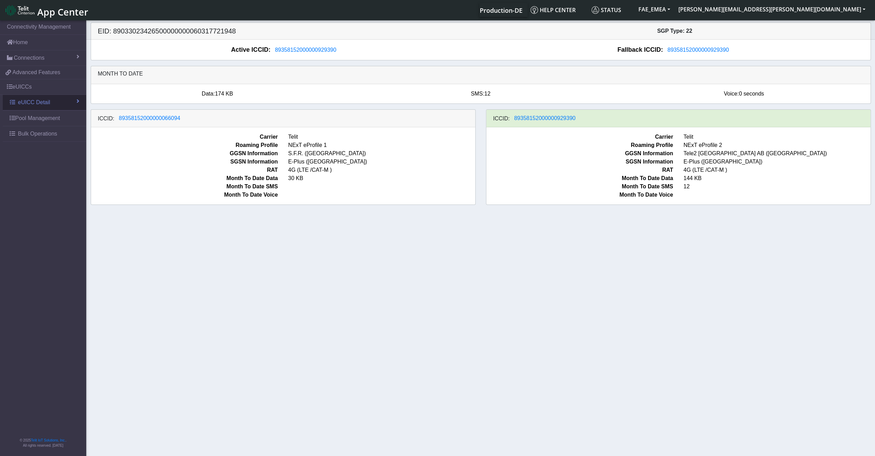
click at [41, 99] on span "eUICC Detail" at bounding box center [34, 102] width 32 height 8
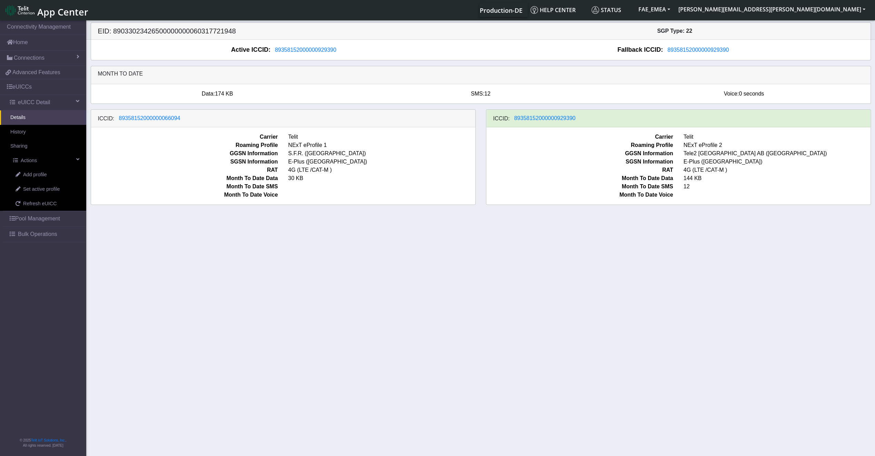
click at [542, 110] on div "ICCID: 89358152000000929390" at bounding box center [678, 119] width 384 height 18
click at [545, 119] on span "89358152000000929390" at bounding box center [544, 118] width 61 height 6
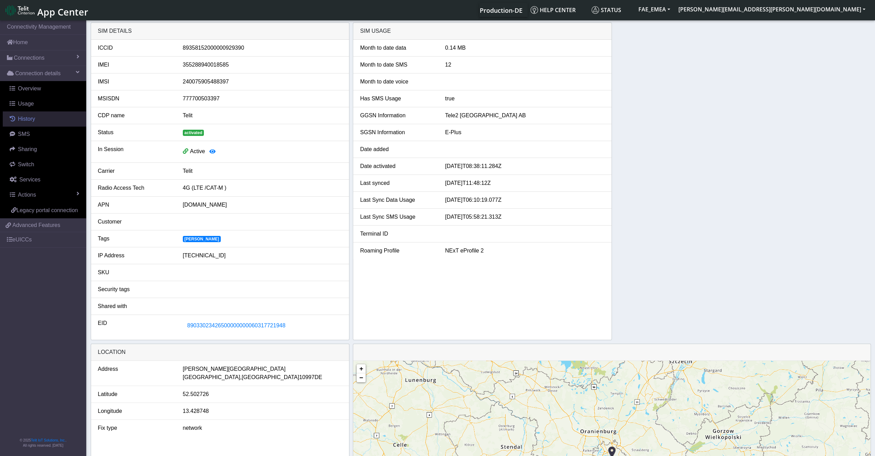
click at [40, 120] on link "History" at bounding box center [44, 118] width 83 height 15
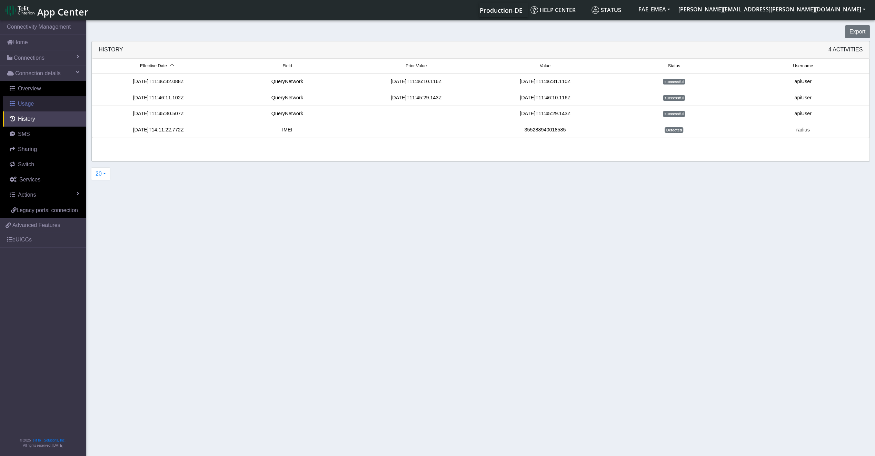
click at [39, 107] on link "Usage" at bounding box center [44, 103] width 83 height 15
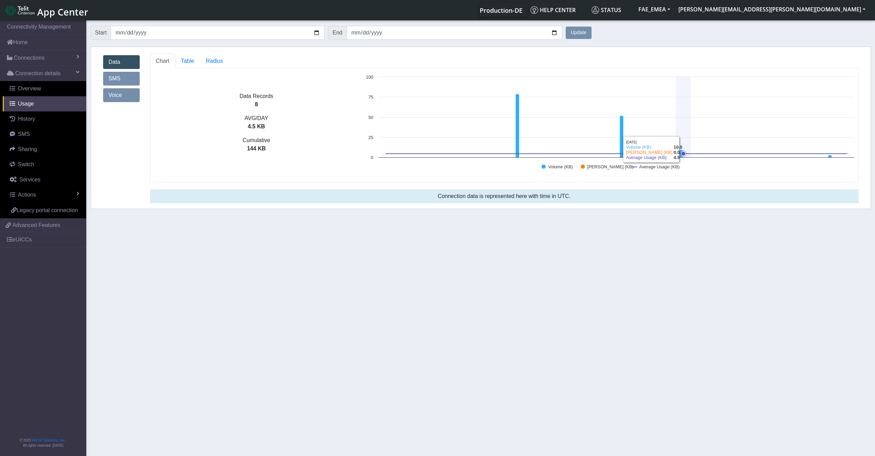
click at [681, 154] on icon at bounding box center [616, 154] width 461 height 0
click at [683, 156] on icon at bounding box center [682, 153] width 7 height 7
click at [263, 279] on section "Connectivity Management Home Connections List Map Connection details Overview U…" at bounding box center [437, 238] width 875 height 439
click at [32, 122] on link "History" at bounding box center [44, 118] width 83 height 15
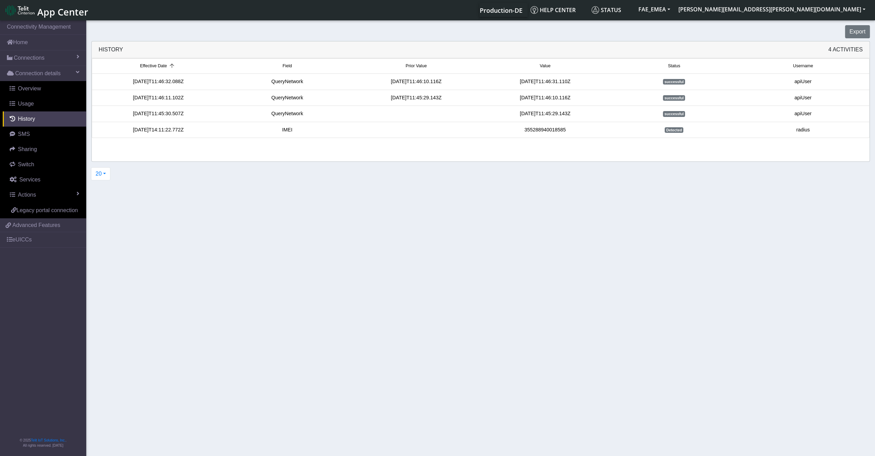
click at [139, 131] on div "2025-09-04T14:11:22.772Z" at bounding box center [158, 130] width 129 height 8
click at [33, 198] on link "Actions" at bounding box center [44, 194] width 83 height 15
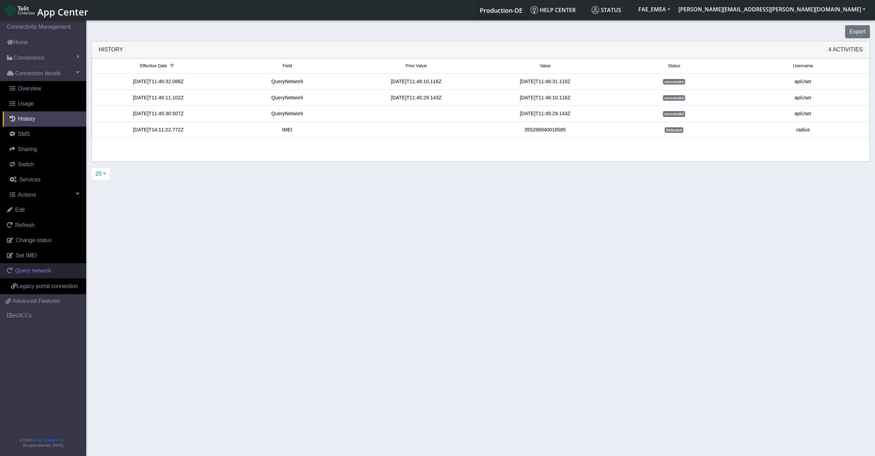
click at [34, 268] on span "Query network" at bounding box center [33, 271] width 36 height 6
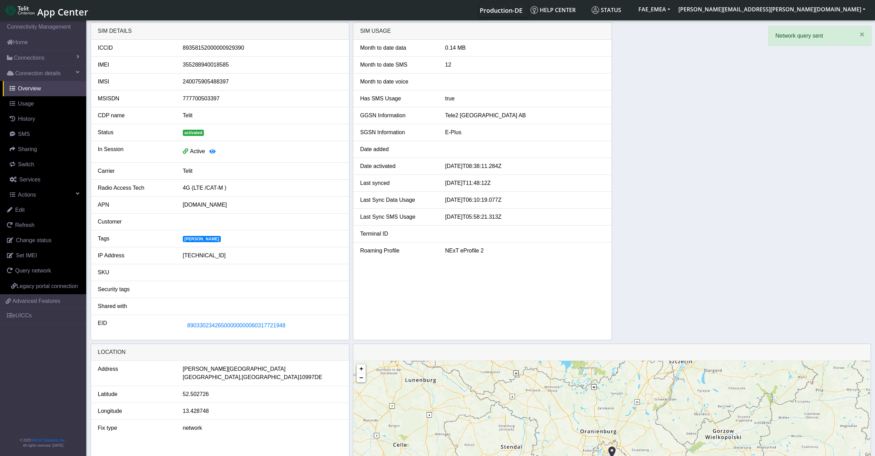
click at [193, 236] on span "[PERSON_NAME]" at bounding box center [202, 239] width 38 height 6
click at [22, 121] on span "History" at bounding box center [26, 119] width 17 height 6
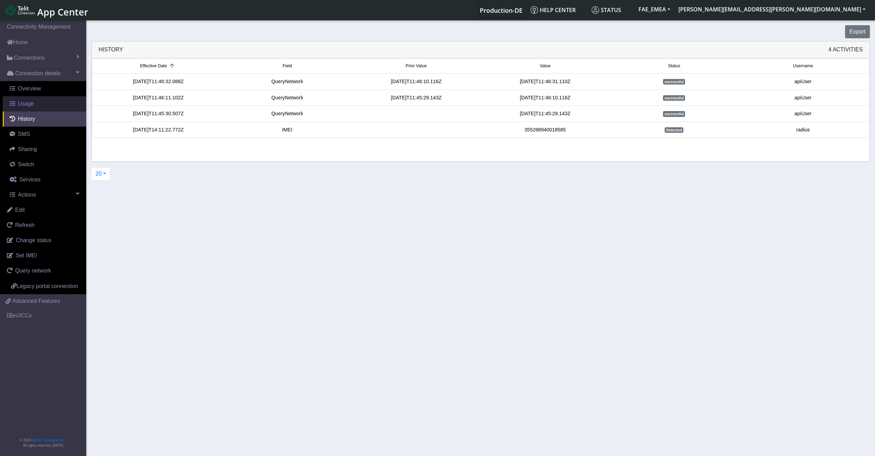
click at [23, 107] on span "Usage" at bounding box center [26, 104] width 16 height 6
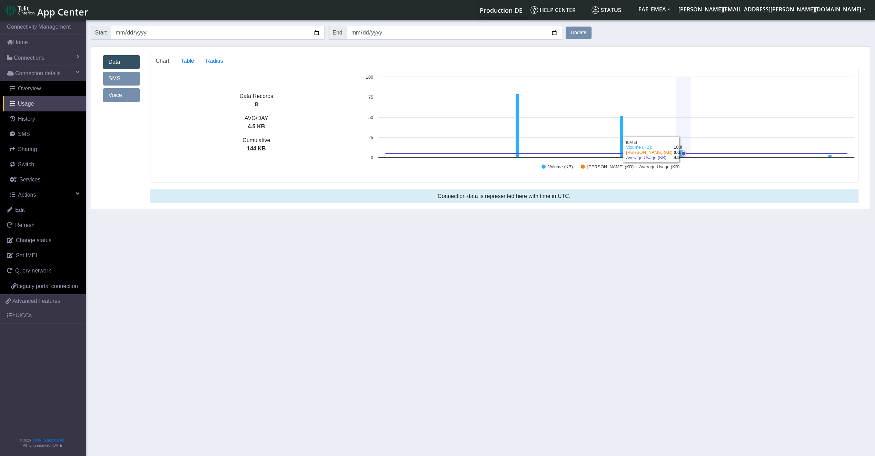
click at [680, 154] on icon at bounding box center [682, 153] width 7 height 7
click at [831, 156] on icon at bounding box center [831, 153] width 7 height 7
click at [834, 166] on rect at bounding box center [609, 124] width 495 height 103
click at [829, 154] on icon at bounding box center [831, 153] width 7 height 7
click at [766, 285] on section "Connectivity Management Home Connections List Map Connection details Overview U…" at bounding box center [437, 238] width 875 height 439
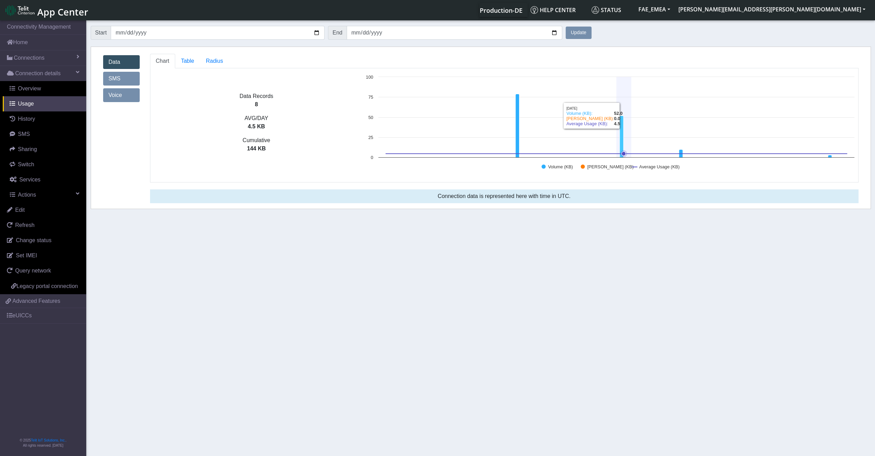
click at [622, 134] on icon at bounding box center [621, 137] width 4 height 42
click at [620, 139] on icon at bounding box center [621, 137] width 4 height 42
click at [38, 242] on span "Change status" at bounding box center [34, 240] width 36 height 6
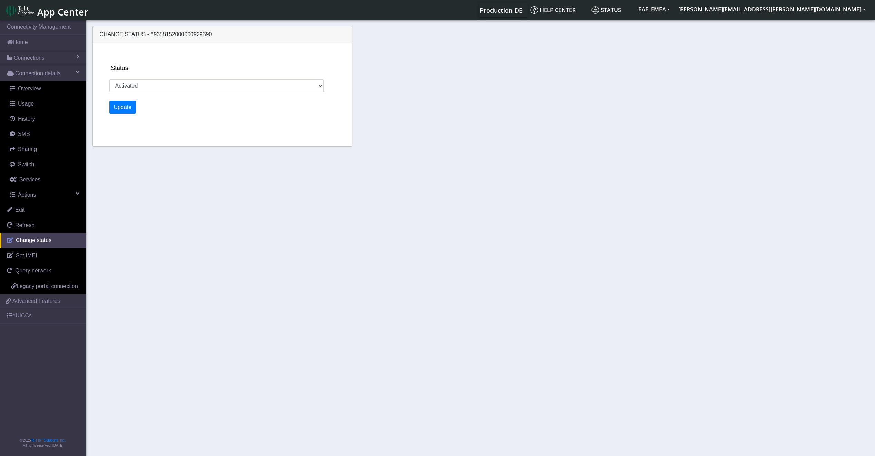
click at [38, 242] on span "Change status" at bounding box center [34, 240] width 36 height 6
click at [19, 227] on span "Refresh" at bounding box center [24, 225] width 19 height 6
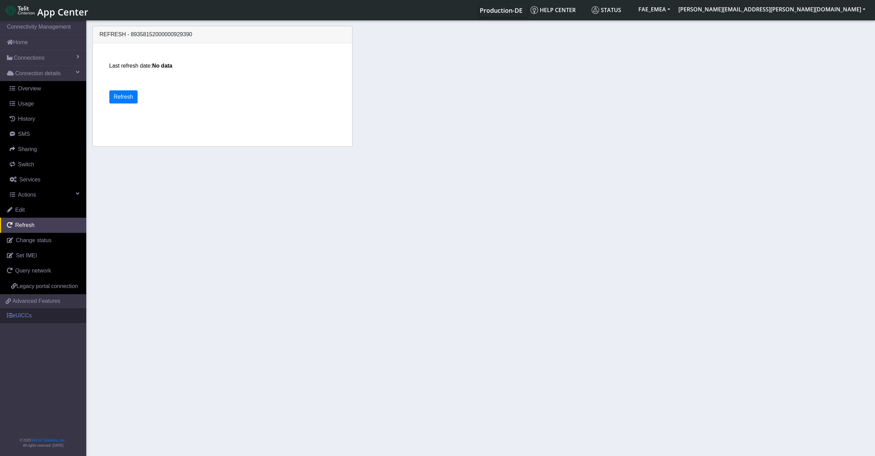
click at [34, 312] on link "eUICCs" at bounding box center [43, 315] width 86 height 15
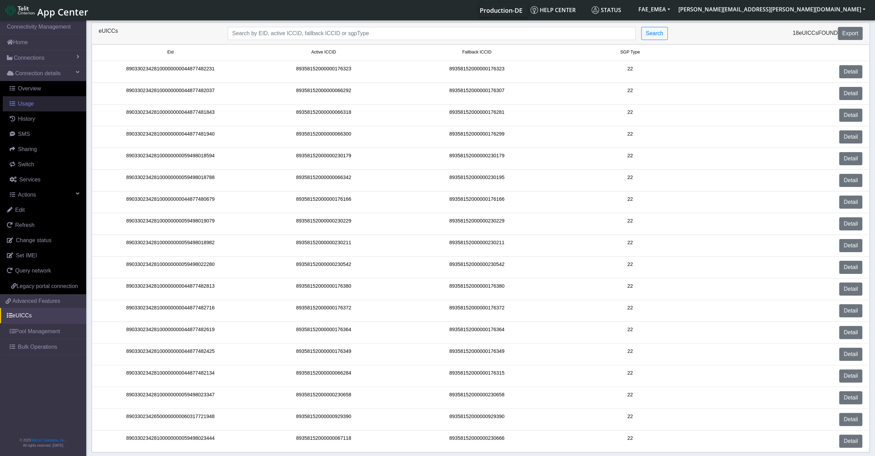
click at [24, 106] on span "Usage" at bounding box center [26, 104] width 16 height 6
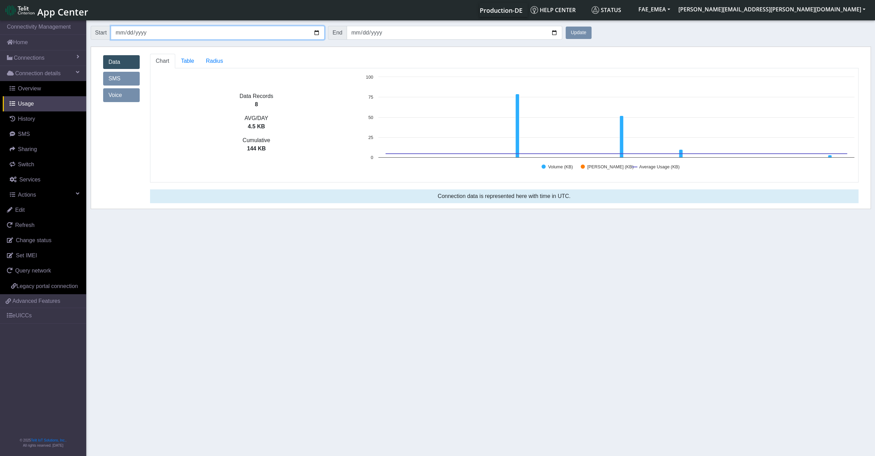
click at [313, 33] on input "2025-08-26" at bounding box center [218, 33] width 214 height 14
click at [316, 33] on input "2025-08-26" at bounding box center [218, 33] width 214 height 14
click at [591, 32] on button "Update" at bounding box center [578, 33] width 26 height 12
click at [518, 140] on icon at bounding box center [517, 125] width 4 height 63
click at [828, 154] on icon at bounding box center [616, 154] width 461 height 0
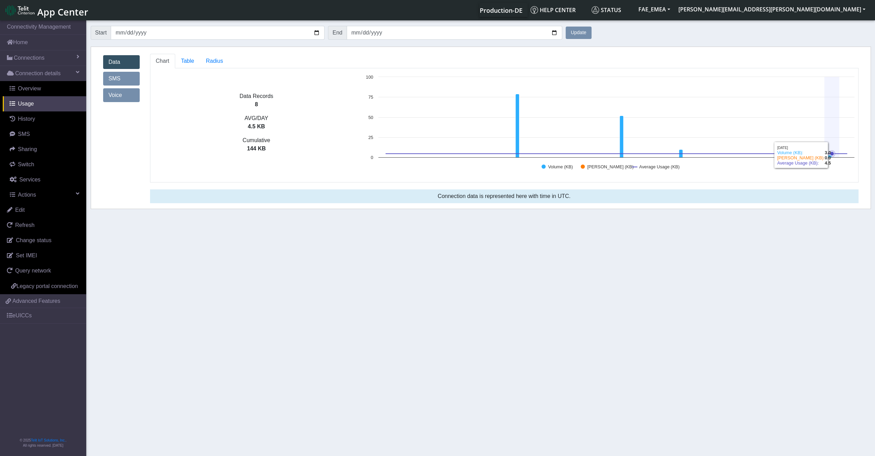
click at [829, 155] on g at bounding box center [616, 125] width 467 height 63
click at [829, 155] on icon at bounding box center [831, 153] width 7 height 7
click at [831, 155] on g at bounding box center [831, 153] width 7 height 7
click at [832, 155] on g at bounding box center [831, 153] width 7 height 7
click at [832, 155] on icon at bounding box center [831, 153] width 7 height 7
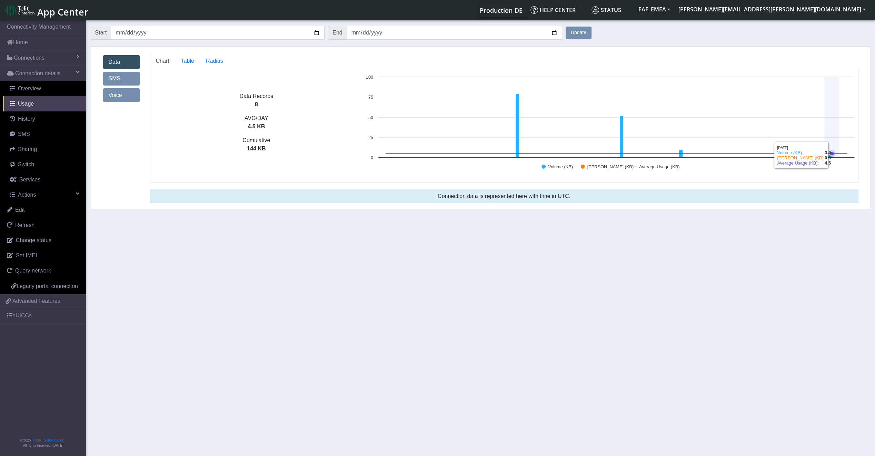
click at [832, 155] on icon at bounding box center [831, 153] width 7 height 7
click at [29, 315] on link "eUICCs" at bounding box center [43, 315] width 86 height 15
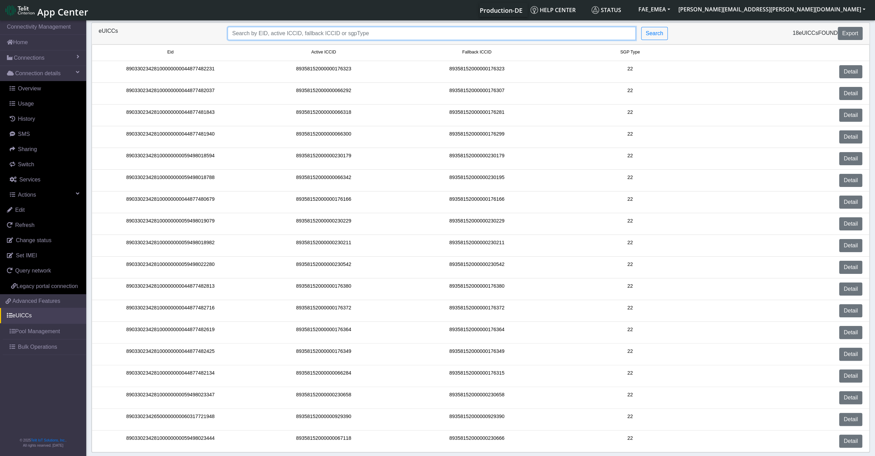
click at [333, 37] on input "Search..." at bounding box center [432, 33] width 408 height 13
paste input "89033023426500000000060317721948"
type input "89033023426500000000060317721948"
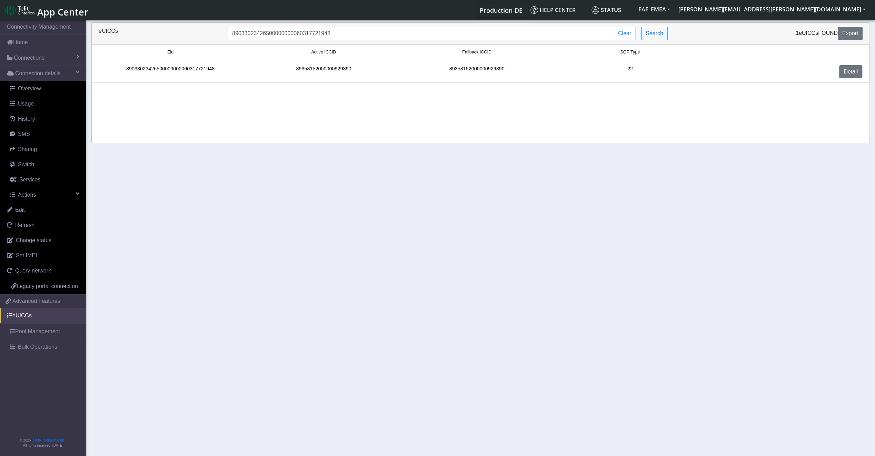
click at [198, 67] on div "89033023426500000000060317721948" at bounding box center [170, 71] width 153 height 13
click at [195, 74] on div "89033023426500000000060317721948" at bounding box center [170, 71] width 153 height 13
click at [351, 72] on div "89358152000000929390" at bounding box center [323, 71] width 153 height 13
click at [48, 193] on link "Actions" at bounding box center [44, 194] width 83 height 15
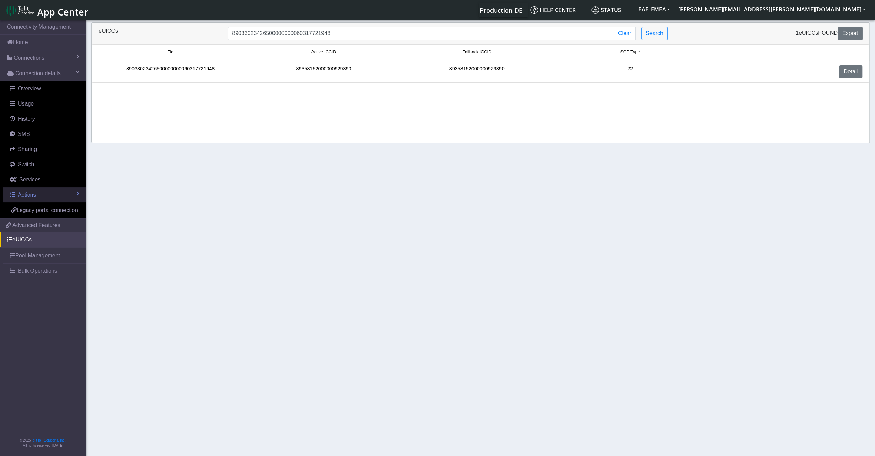
click at [48, 193] on link "Actions" at bounding box center [44, 194] width 83 height 15
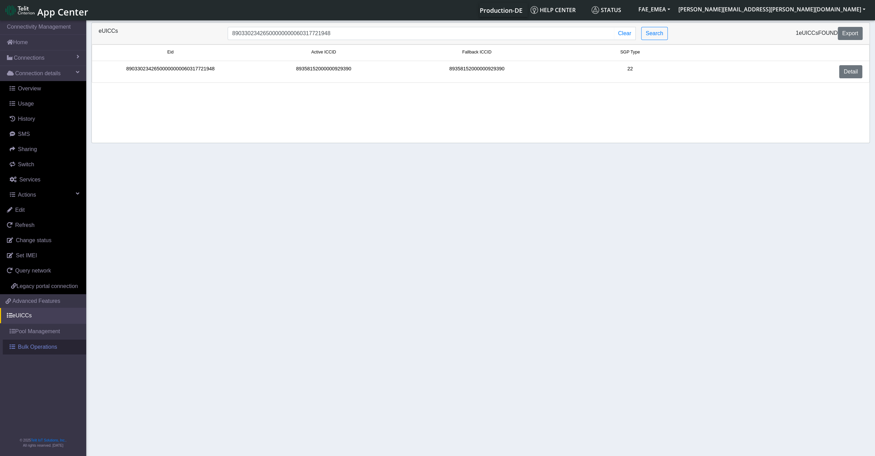
click at [44, 344] on span "Bulk Operations" at bounding box center [37, 347] width 39 height 8
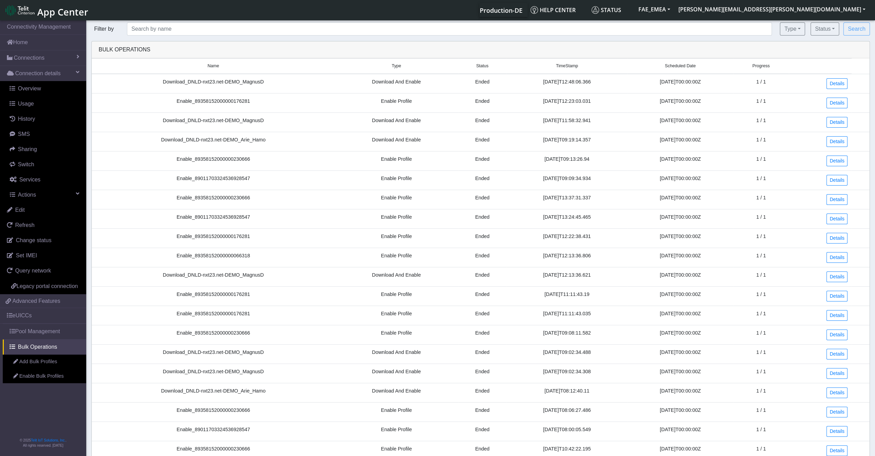
click at [320, 36] on div "Filter by Type All Enable Profile Download and Enable Status Created Scheduled …" at bounding box center [480, 255] width 788 height 467
click at [687, 26] on input "text" at bounding box center [449, 28] width 645 height 13
paste input "89033023426500000000060317721948"
type input "89033023426500000000060317721948"
click at [843, 22] on button "Search" at bounding box center [856, 28] width 27 height 13
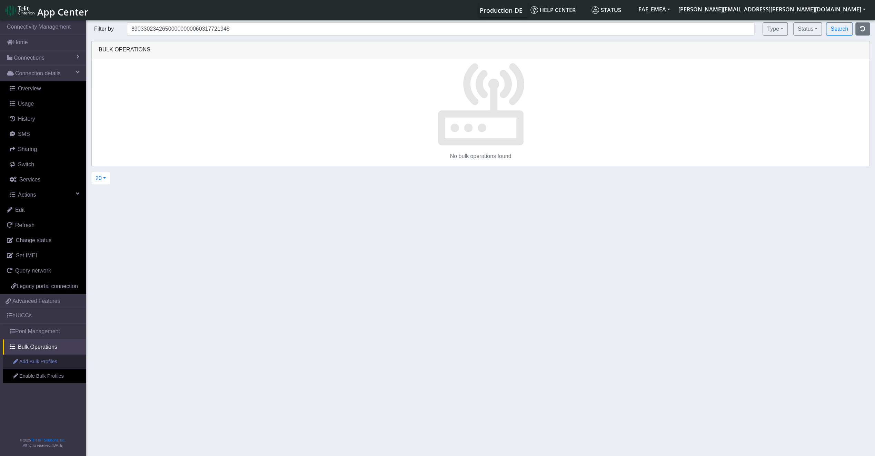
click at [40, 362] on link "Add Bulk Profiles" at bounding box center [44, 361] width 83 height 14
click at [29, 369] on link "Enable Bulk Profiles" at bounding box center [44, 376] width 83 height 14
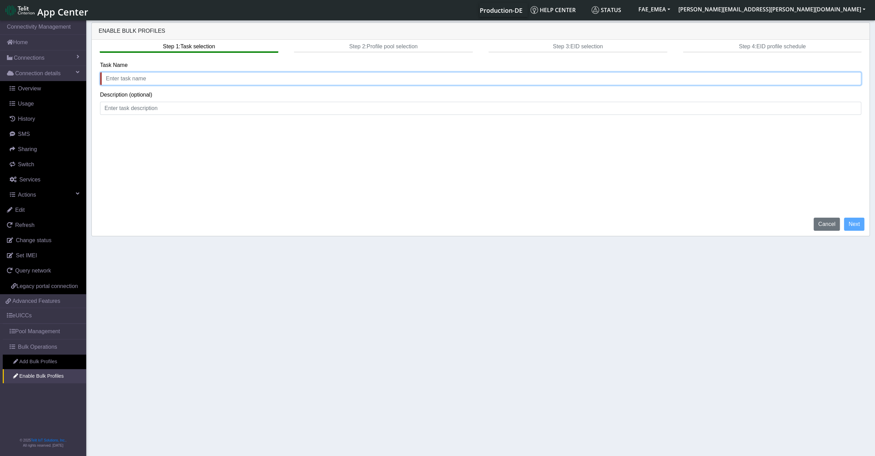
click at [152, 77] on input "text" at bounding box center [480, 78] width 761 height 13
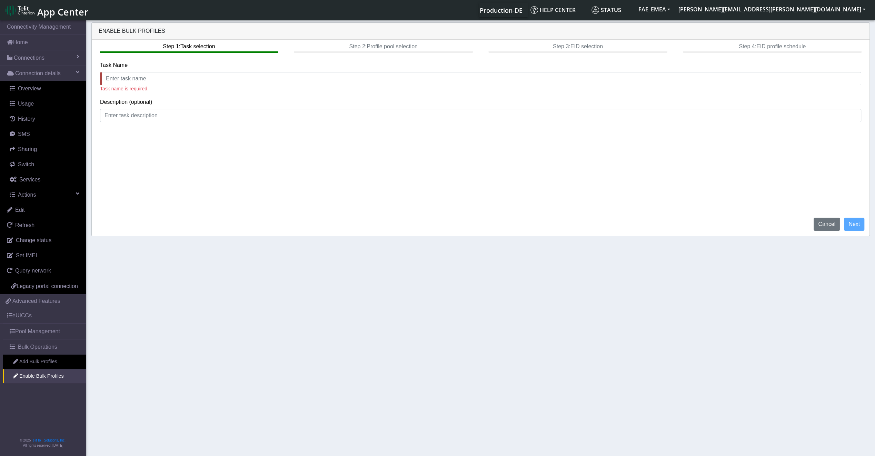
click at [170, 100] on div "Description (optional)" at bounding box center [480, 110] width 761 height 24
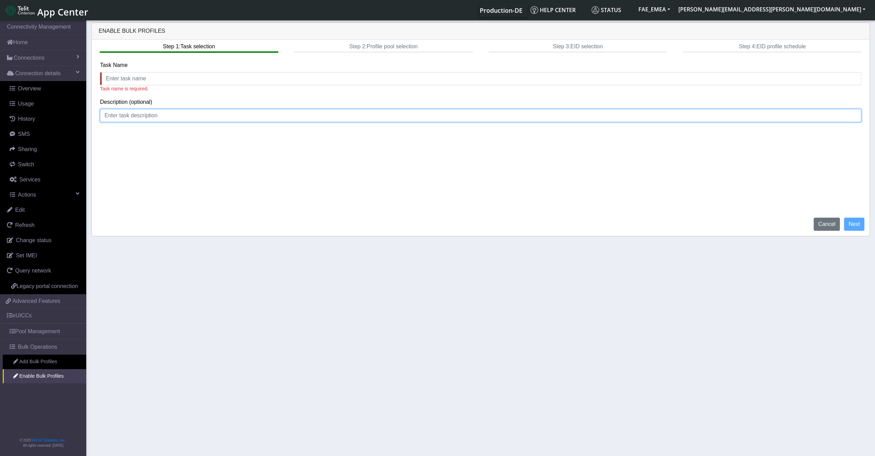
click at [157, 115] on input at bounding box center [480, 115] width 761 height 13
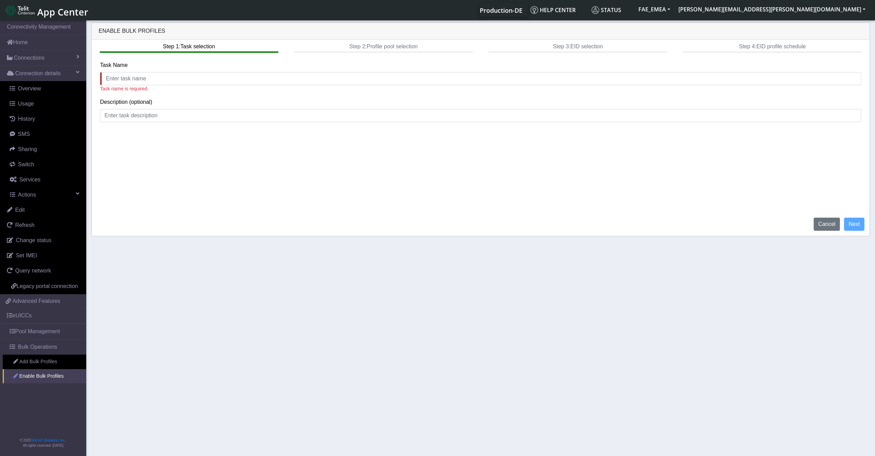
click at [37, 373] on link "Enable Bulk Profiles" at bounding box center [44, 376] width 83 height 14
click at [34, 333] on link "Pool Management" at bounding box center [44, 331] width 83 height 15
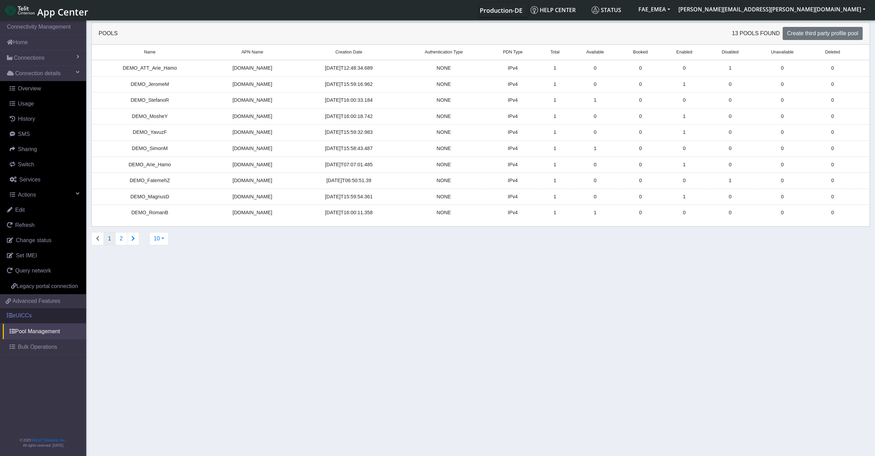
click at [33, 314] on link "eUICCs" at bounding box center [43, 315] width 86 height 15
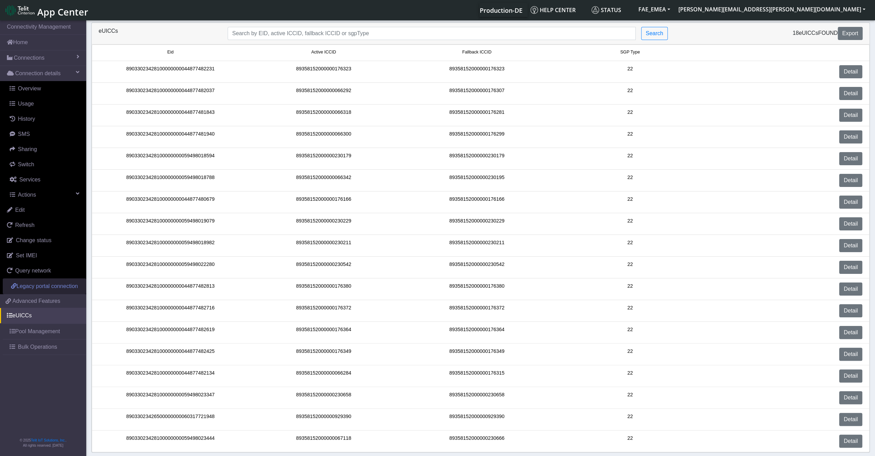
click at [32, 283] on span "Legacy portal connection" at bounding box center [47, 286] width 61 height 6
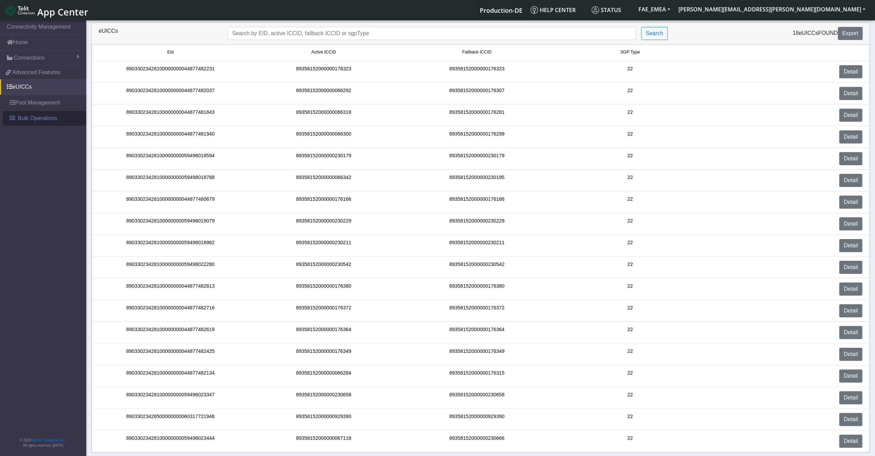
click at [47, 116] on span "Bulk Operations" at bounding box center [37, 118] width 39 height 8
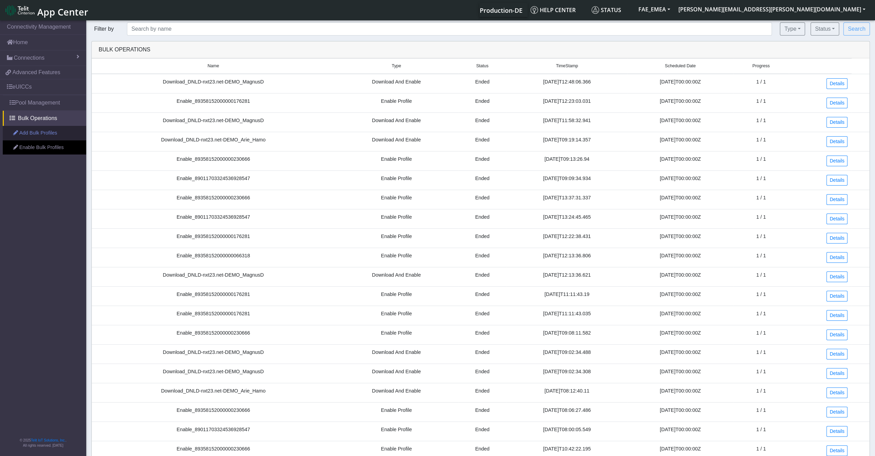
click at [32, 133] on link "Add Bulk Profiles" at bounding box center [44, 133] width 83 height 14
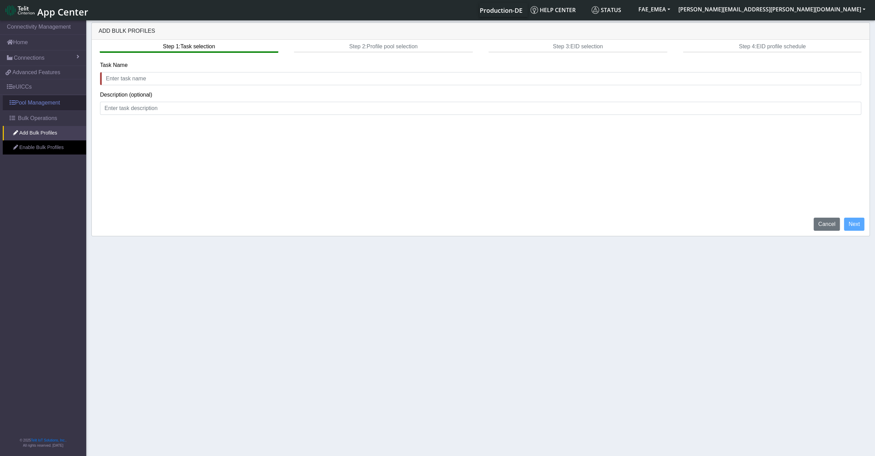
click at [28, 107] on link "Pool Management" at bounding box center [44, 102] width 83 height 15
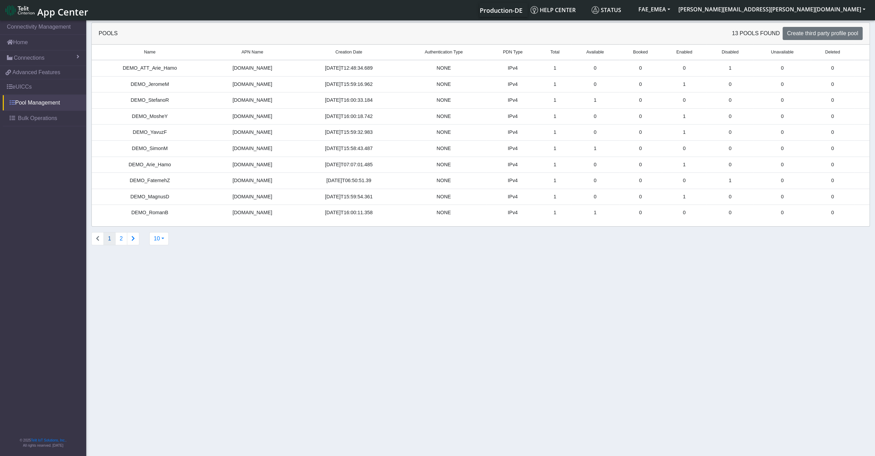
click at [30, 105] on link "Pool Management" at bounding box center [44, 102] width 83 height 15
click at [30, 102] on link "Pool Management" at bounding box center [44, 102] width 83 height 15
click at [30, 85] on link "eUICCs" at bounding box center [43, 86] width 86 height 15
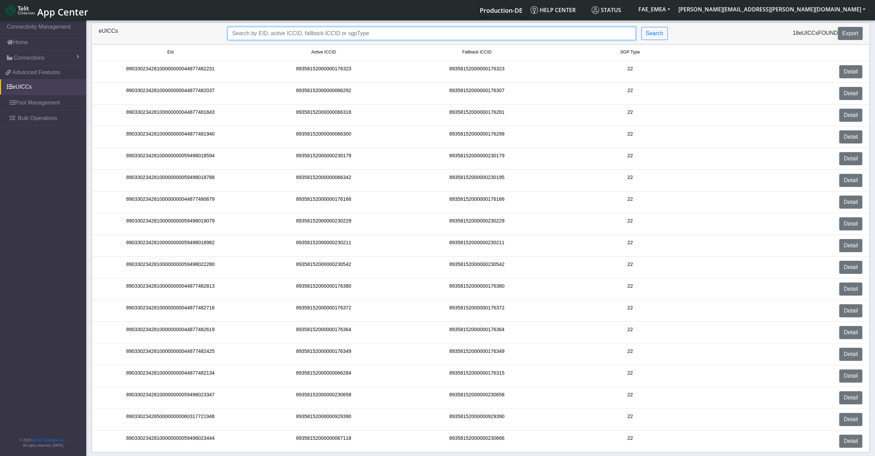
click at [378, 33] on input "Search..." at bounding box center [432, 33] width 408 height 13
click at [52, 121] on link "Bulk Operations" at bounding box center [44, 118] width 83 height 15
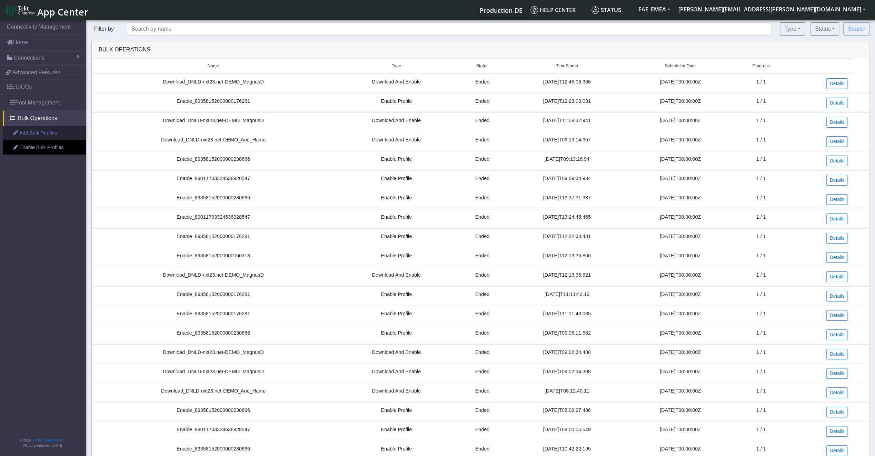
click at [52, 137] on link "Add Bulk Profiles" at bounding box center [44, 133] width 83 height 14
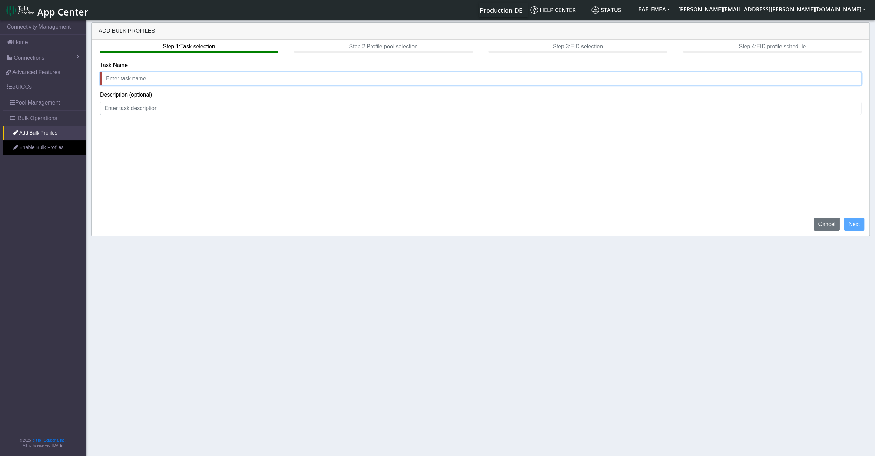
click at [171, 77] on input "text" at bounding box center [480, 78] width 761 height 13
type input "[PERSON_NAME]"
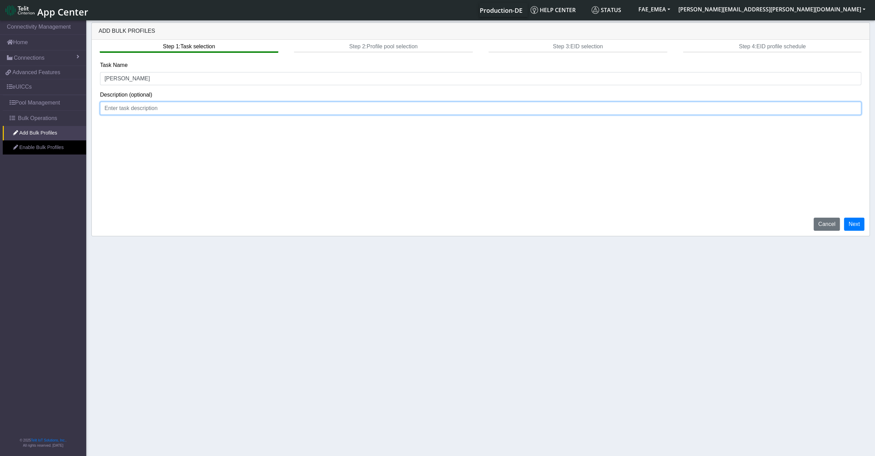
click at [126, 105] on input at bounding box center [480, 108] width 761 height 13
type input "[GEOGRAPHIC_DATA] - [GEOGRAPHIC_DATA]"
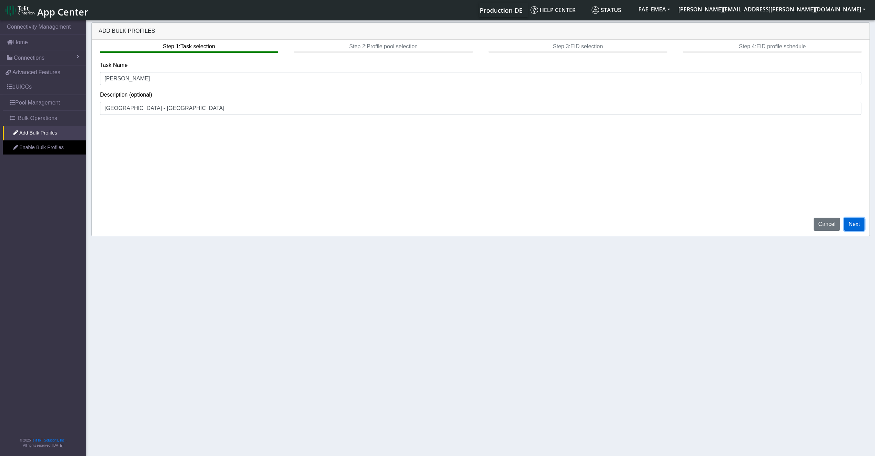
click at [857, 224] on button "Next" at bounding box center [854, 224] width 20 height 13
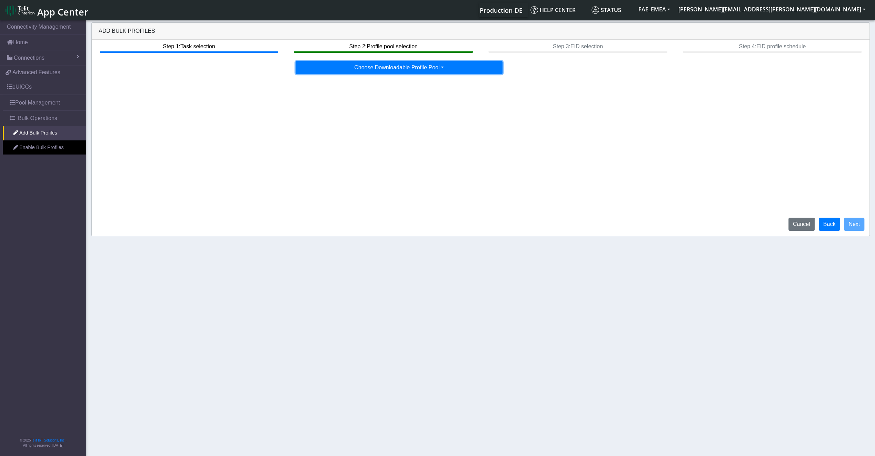
click at [396, 71] on button "Choose Downloadable Profile Pool" at bounding box center [398, 67] width 207 height 13
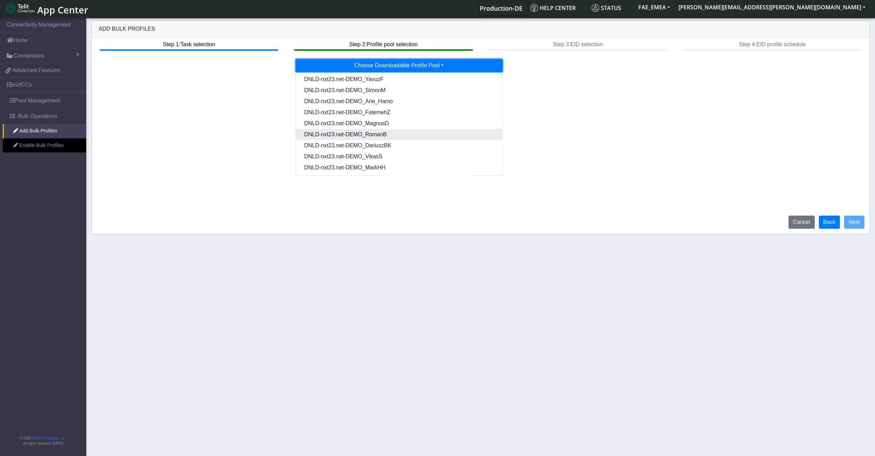
scroll to position [2, 0]
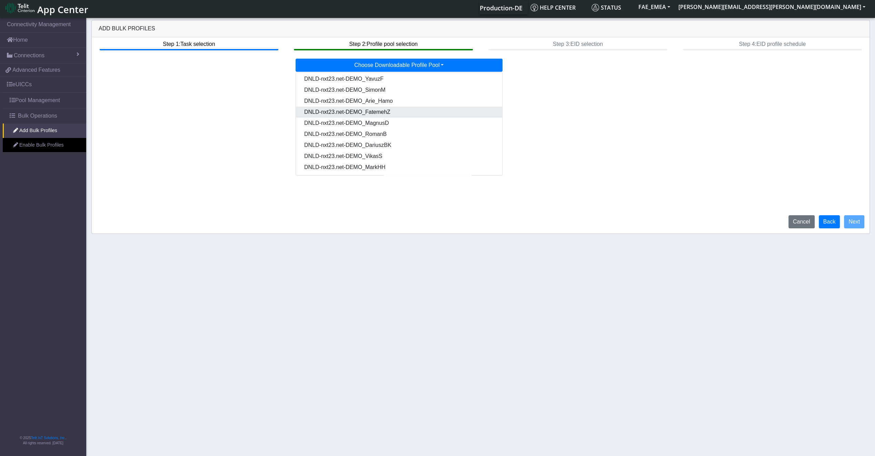
click at [391, 108] on Pool99fe760e-05ac-499c-8b96-3eaa923fb79a-dropdown "DNLD-nxt23.net-DEMO_FatemehZ" at bounding box center [399, 112] width 206 height 11
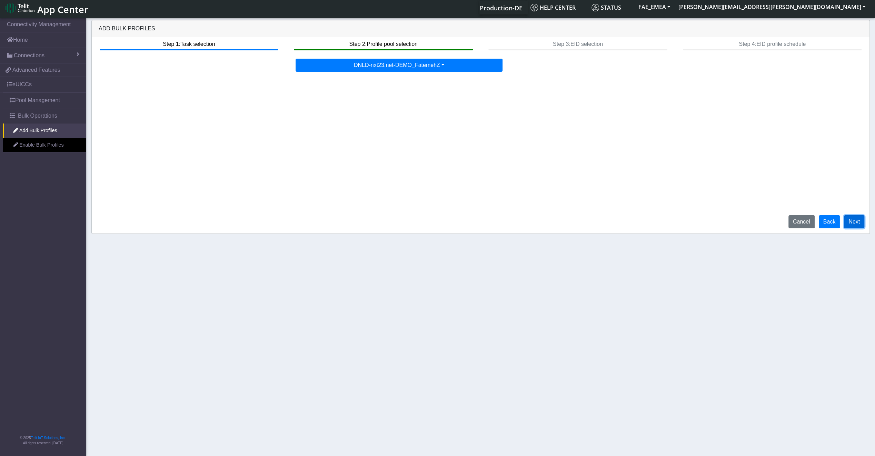
click at [857, 220] on button "Next" at bounding box center [854, 221] width 20 height 13
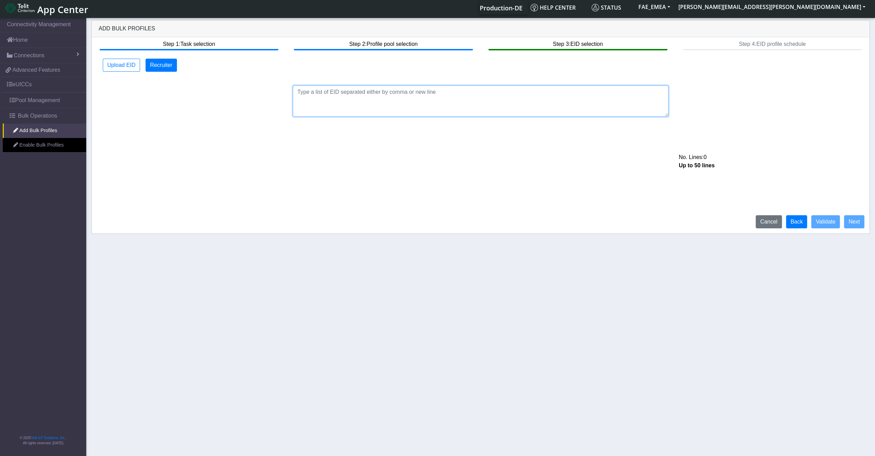
click at [380, 91] on textarea at bounding box center [480, 100] width 375 height 31
click at [471, 77] on div "Upload EID Recruiter No. Lines: 0 Up to 50 lines Upload device list" at bounding box center [480, 88] width 761 height 58
drag, startPoint x: 466, startPoint y: 91, endPoint x: 462, endPoint y: 93, distance: 4.6
click at [462, 93] on textarea at bounding box center [480, 100] width 375 height 31
paste textarea "89033023426500000000060317721948"
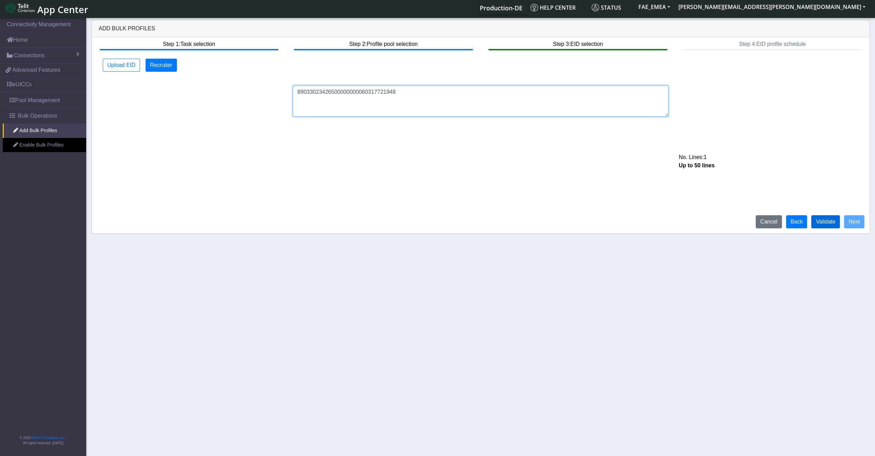
type textarea "89033023426500000000060317721948"
click at [833, 222] on button "Validate" at bounding box center [825, 221] width 29 height 13
click at [858, 227] on button "Next" at bounding box center [854, 221] width 20 height 13
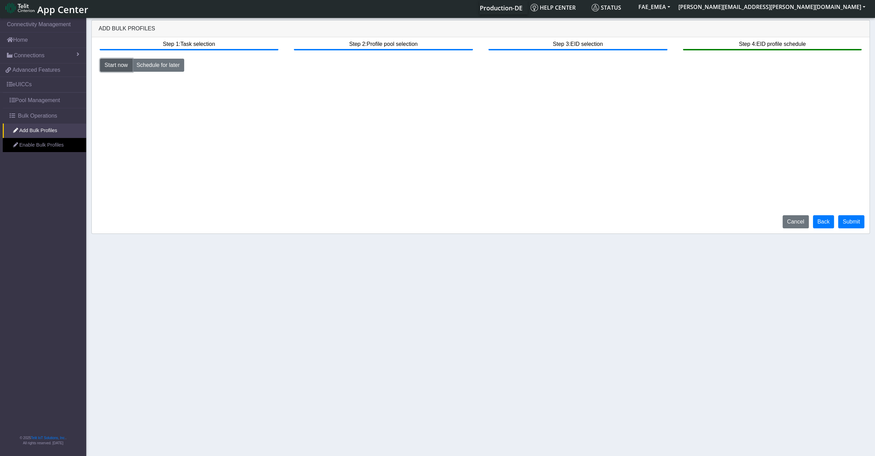
click at [121, 63] on button "Start now" at bounding box center [116, 65] width 32 height 13
click at [845, 223] on button "Submit" at bounding box center [851, 221] width 26 height 13
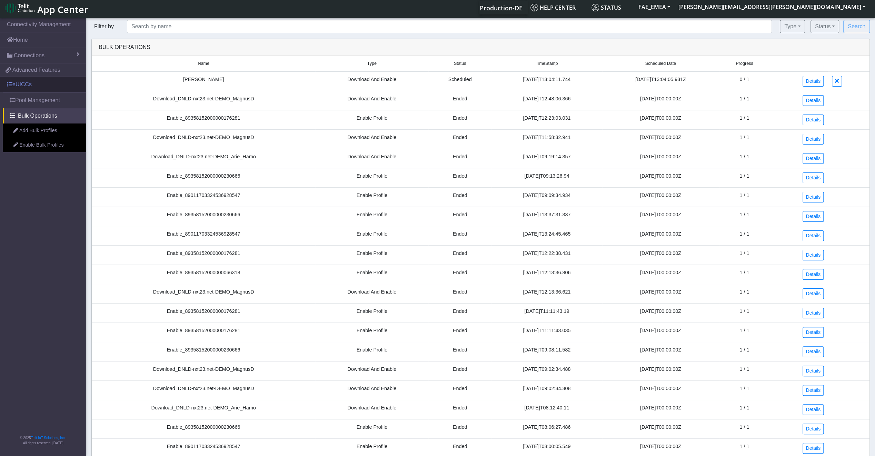
click at [29, 84] on link "eUICCs" at bounding box center [43, 84] width 86 height 15
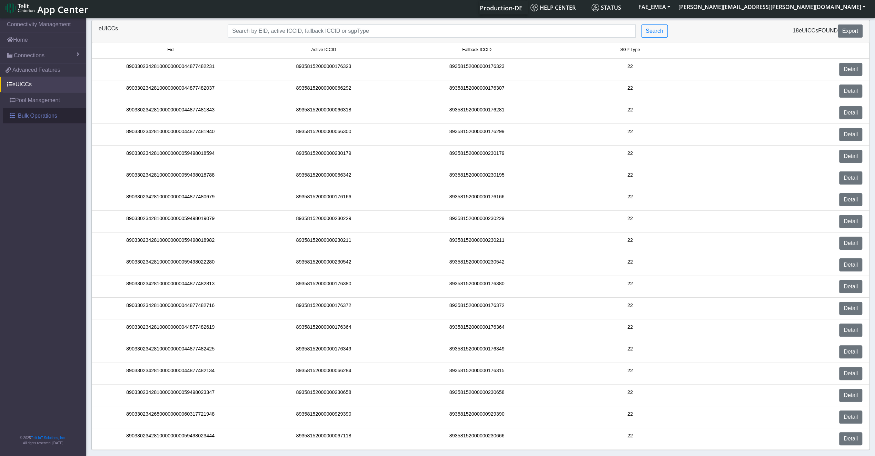
click at [41, 112] on span "Bulk Operations" at bounding box center [37, 116] width 39 height 8
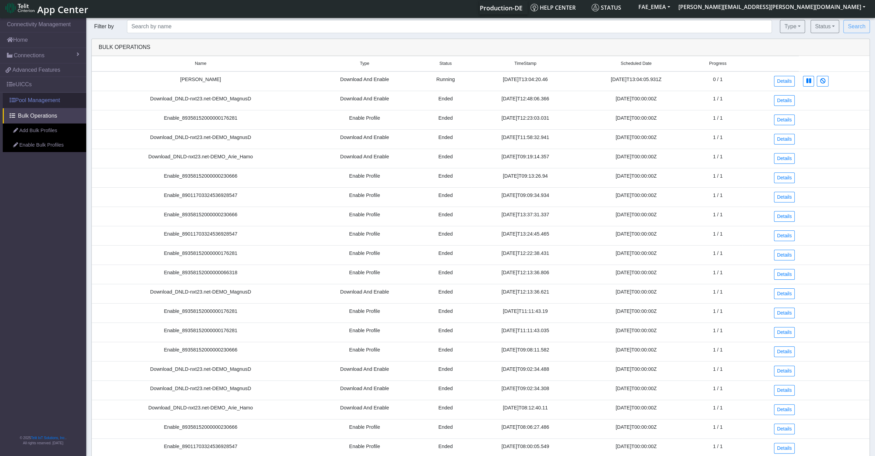
click at [41, 98] on link "Pool Management" at bounding box center [44, 100] width 83 height 15
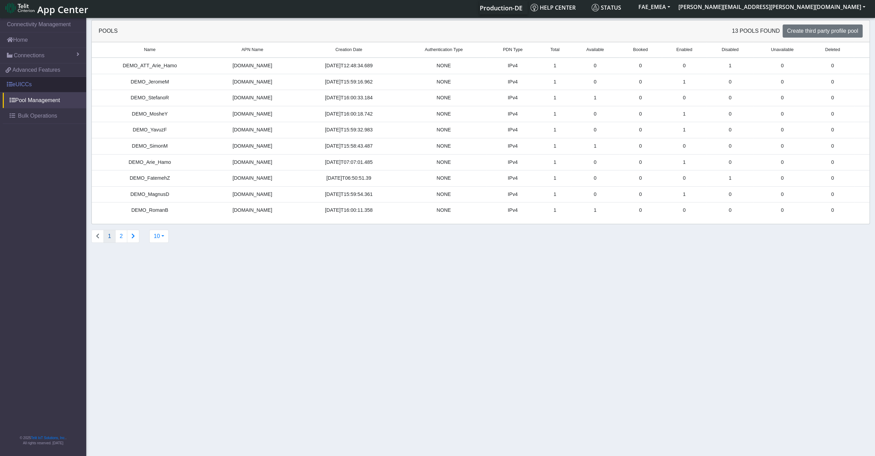
click at [28, 84] on link "eUICCs" at bounding box center [43, 84] width 86 height 15
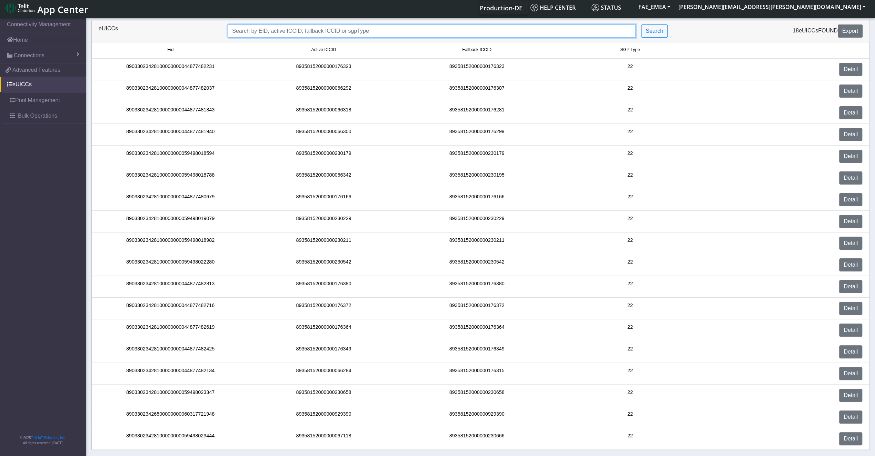
click at [295, 31] on input "Search..." at bounding box center [432, 30] width 408 height 13
paste input "89033023426500000000060317721948"
type input "89033023426500000000060317721948"
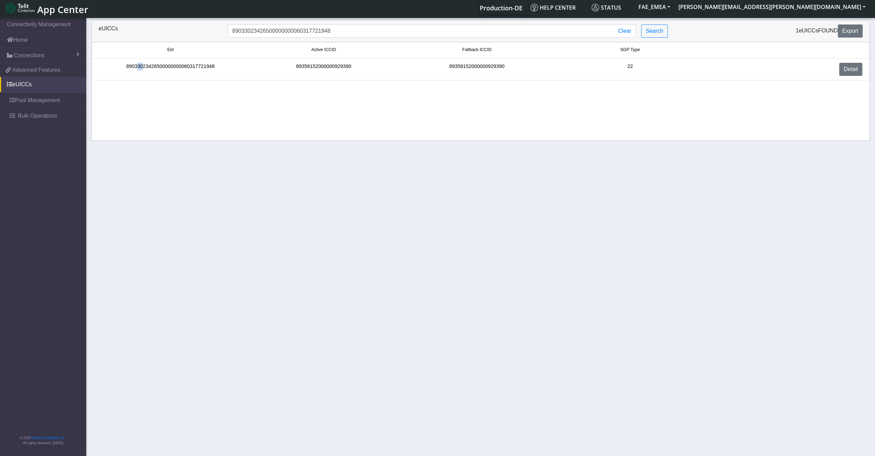
drag, startPoint x: 143, startPoint y: 68, endPoint x: 138, endPoint y: 68, distance: 4.9
click at [138, 68] on div "89033023426500000000060317721948" at bounding box center [170, 69] width 153 height 13
drag, startPoint x: 138, startPoint y: 68, endPoint x: 150, endPoint y: 68, distance: 11.7
click at [150, 68] on div "89033023426500000000060317721948" at bounding box center [170, 69] width 153 height 13
click at [151, 69] on div "89033023426500000000060317721948" at bounding box center [170, 69] width 153 height 13
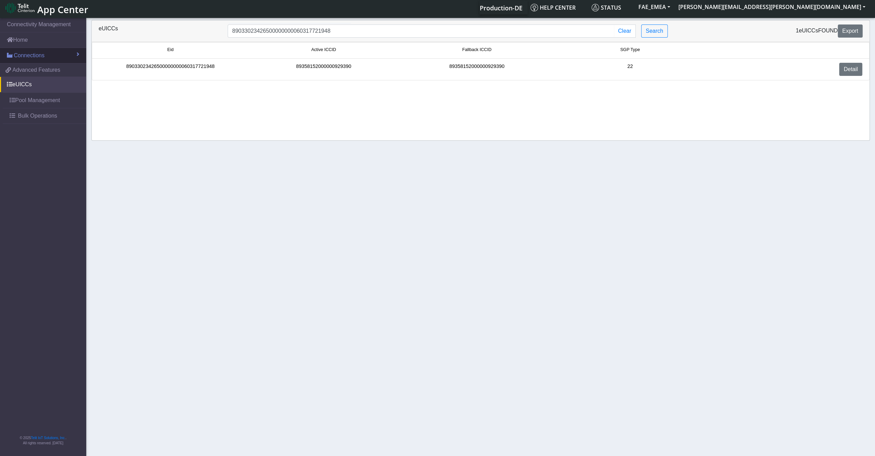
click at [37, 52] on span "Connections" at bounding box center [29, 55] width 31 height 8
click at [350, 36] on input "89033023426500000000060317721948" at bounding box center [421, 30] width 386 height 13
click at [329, 67] on div "89358152000000929390" at bounding box center [323, 69] width 153 height 13
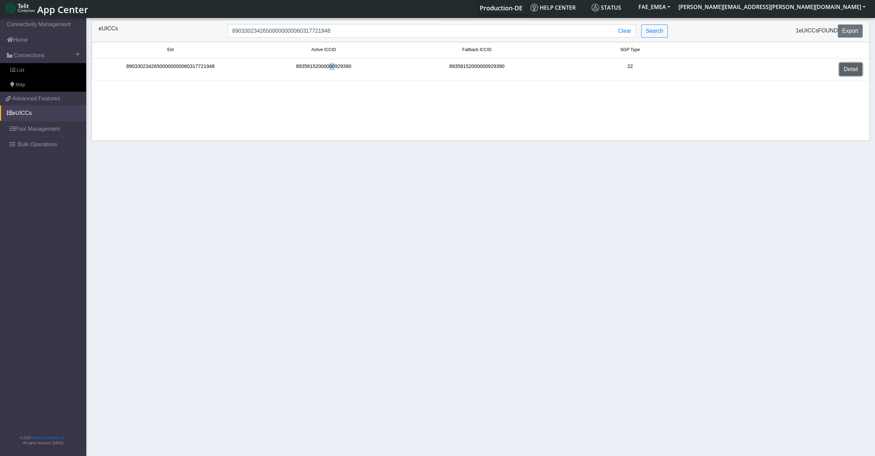
click at [857, 74] on link "Detail" at bounding box center [850, 69] width 23 height 13
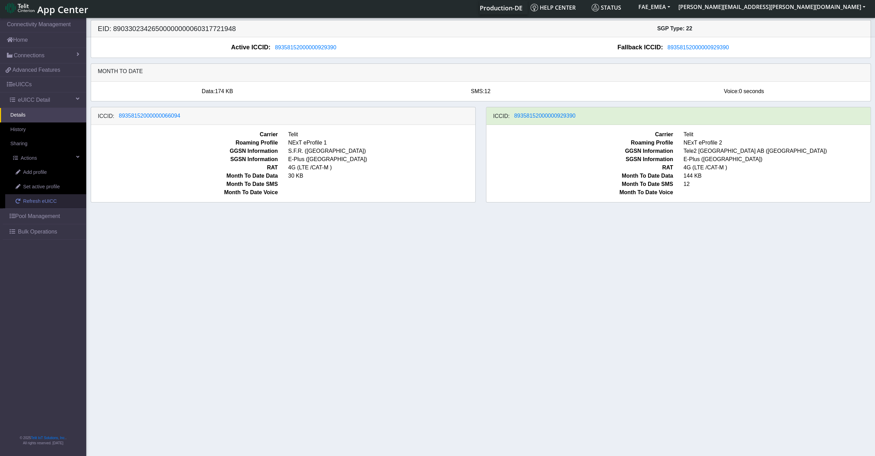
click at [64, 199] on link "Refresh eUICC" at bounding box center [45, 201] width 81 height 14
click at [44, 174] on span "Add profile" at bounding box center [35, 173] width 24 height 8
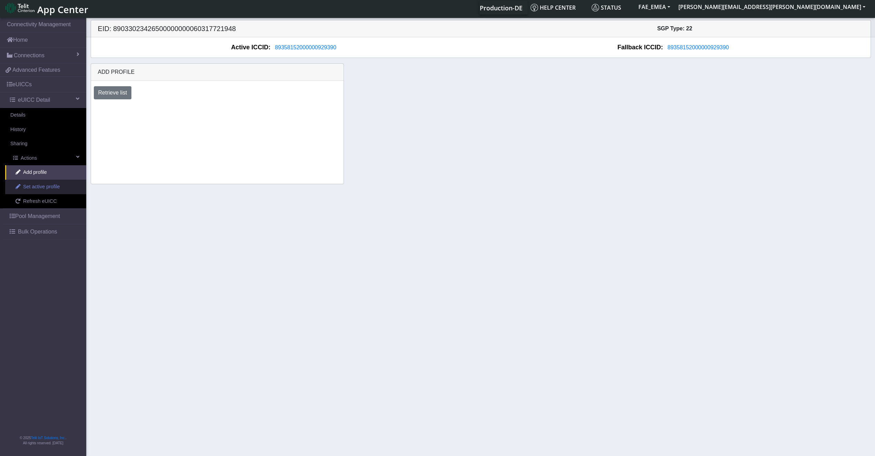
click at [50, 187] on span "Set active profile" at bounding box center [41, 187] width 37 height 8
select select
click at [50, 176] on link "Add profile" at bounding box center [45, 172] width 81 height 14
click at [58, 184] on span "Set active profile" at bounding box center [41, 187] width 37 height 8
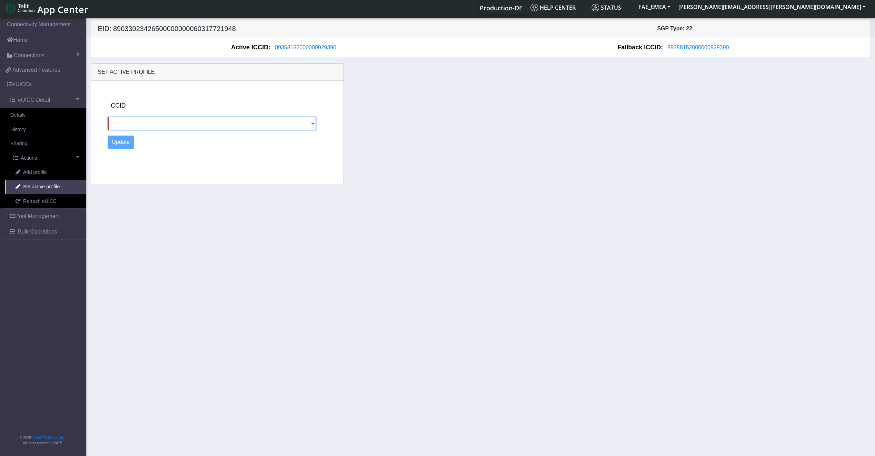
click at [141, 127] on select "89358152000000066094" at bounding box center [212, 123] width 209 height 13
click at [166, 124] on select "89358152000000066094" at bounding box center [212, 123] width 209 height 13
select select "89358152000000066094"
click at [108, 117] on select "89358152000000066094" at bounding box center [212, 123] width 209 height 13
click at [124, 142] on button "Update" at bounding box center [121, 141] width 27 height 13
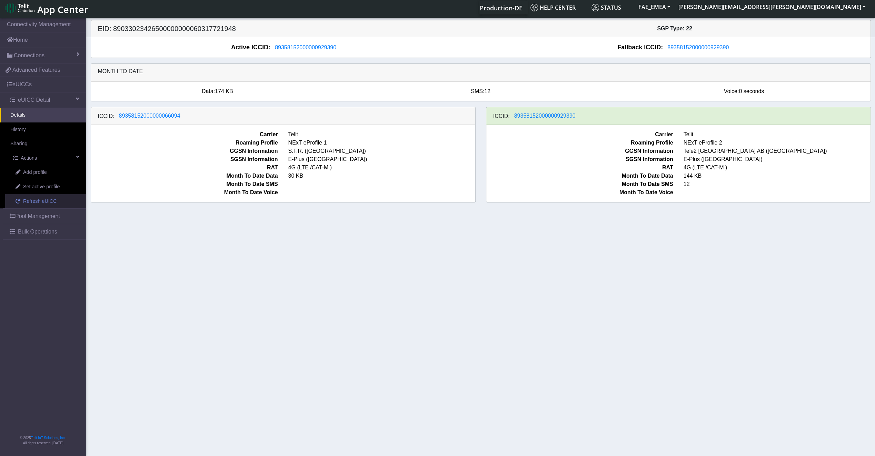
click at [47, 201] on span "Refresh eUICC" at bounding box center [40, 202] width 34 height 8
click at [132, 119] on span "89358152000000066094" at bounding box center [149, 116] width 61 height 6
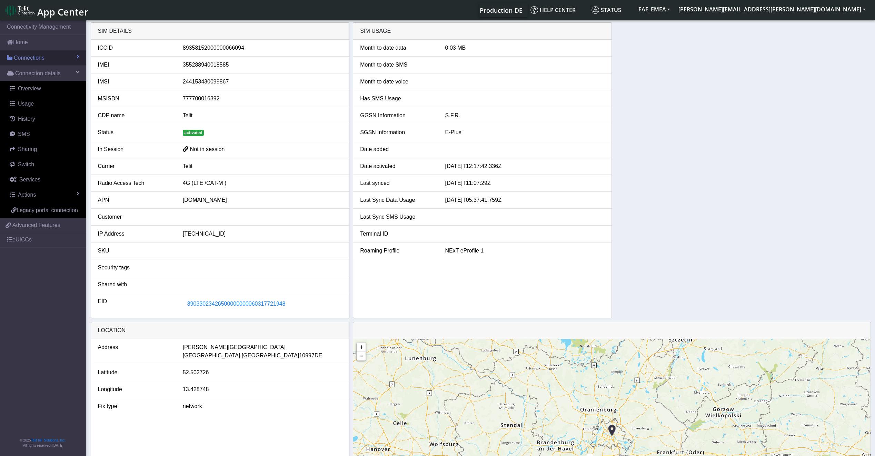
click at [38, 59] on span "Connections" at bounding box center [29, 58] width 31 height 8
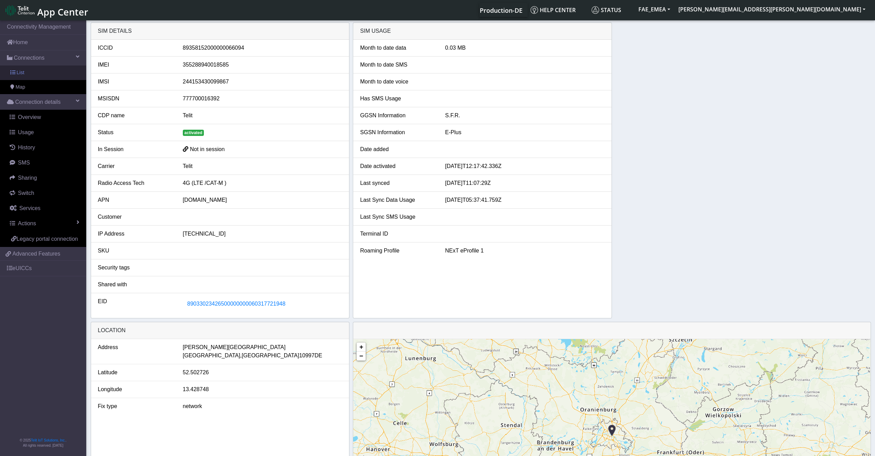
click at [48, 72] on link "List" at bounding box center [43, 72] width 86 height 14
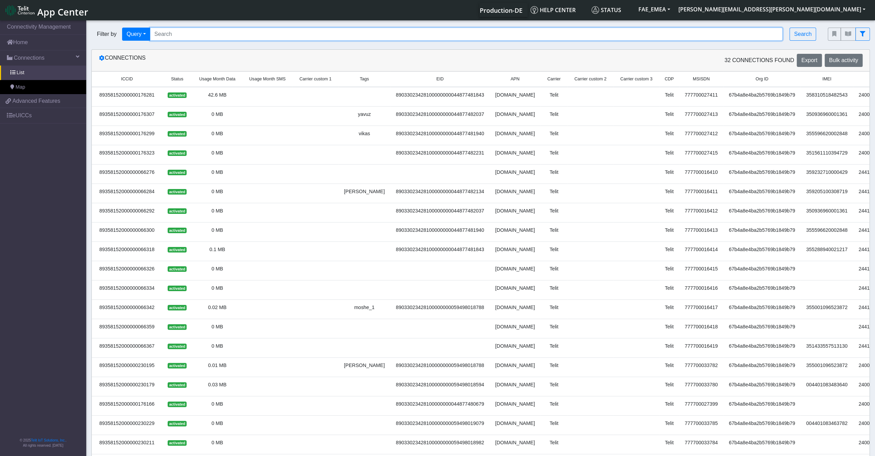
click at [219, 35] on input "Search..." at bounding box center [466, 34] width 633 height 13
paste input "89033023426500000000060317721948"
type input "89033023426500000000060317721948"
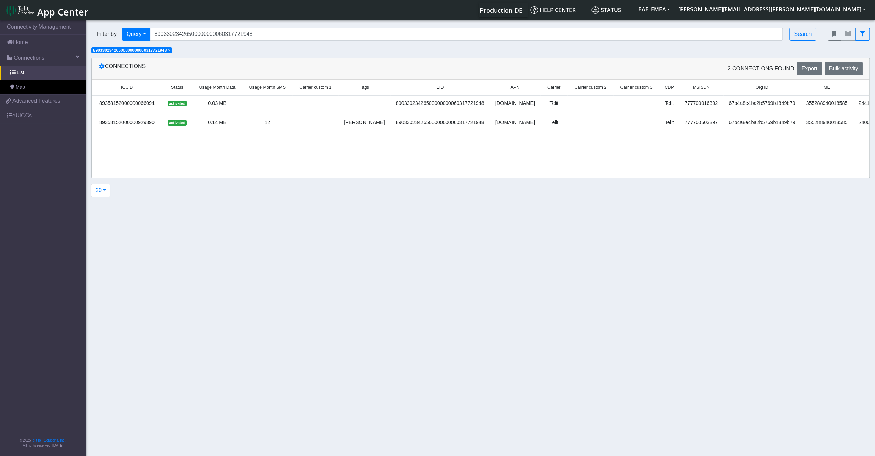
click at [727, 101] on div "67b4a8e4ba2b5769b1849b79" at bounding box center [761, 104] width 69 height 8
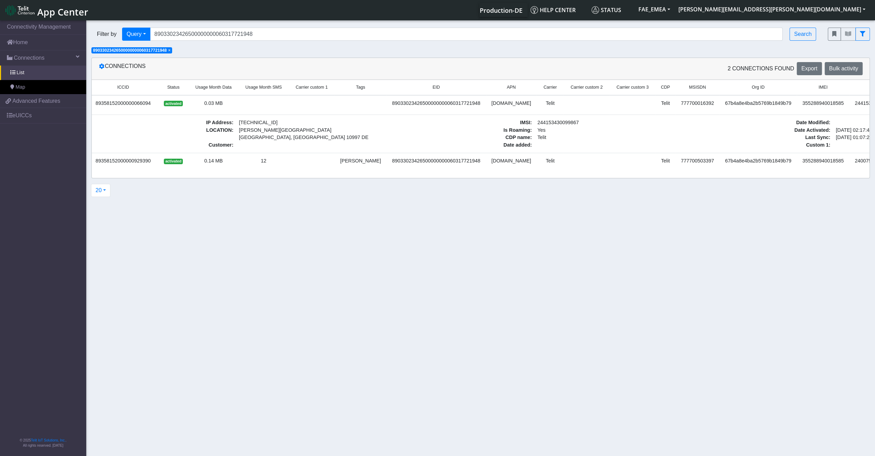
scroll to position [0, 61]
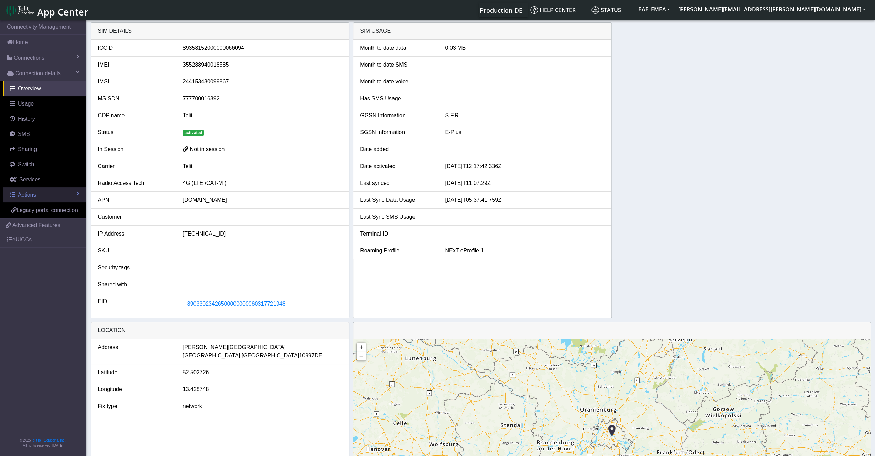
click at [39, 197] on link "Actions" at bounding box center [44, 194] width 83 height 15
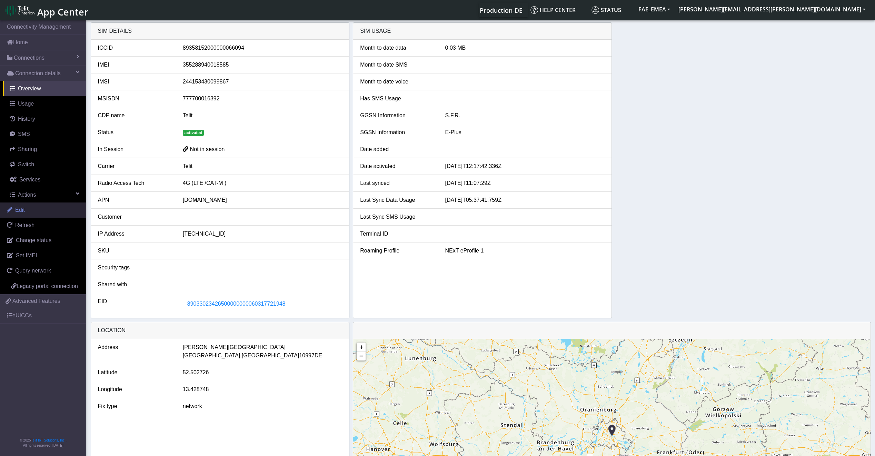
click at [37, 206] on link "Edit" at bounding box center [43, 209] width 86 height 15
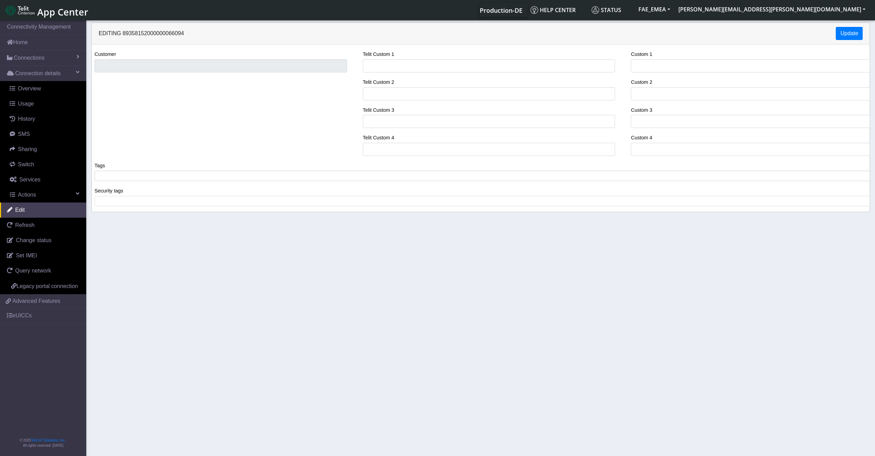
click at [165, 174] on span at bounding box center [483, 176] width 773 height 6
click at [97, 174] on span "[PERSON_NAME]" at bounding box center [483, 176] width 773 height 6
click at [861, 35] on button "Update" at bounding box center [848, 33] width 27 height 13
click at [855, 27] on button "Update" at bounding box center [848, 33] width 27 height 13
click at [33, 304] on link "Advanced Features" at bounding box center [43, 300] width 86 height 13
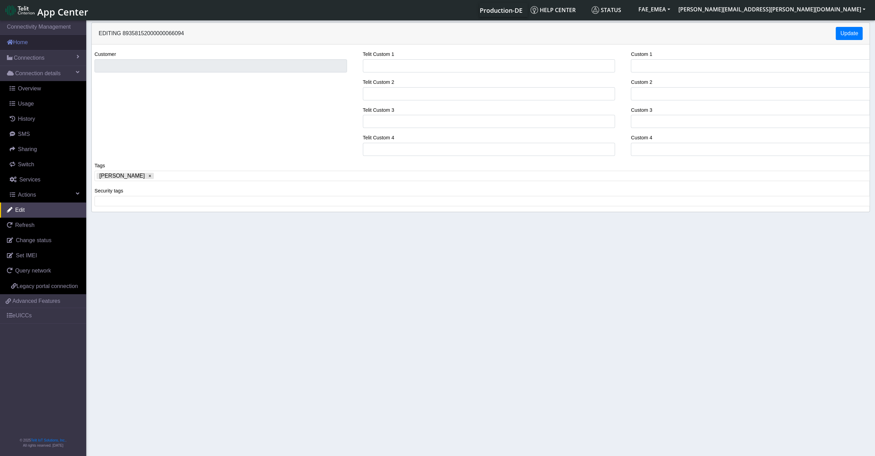
click at [15, 48] on link "Home" at bounding box center [43, 42] width 86 height 15
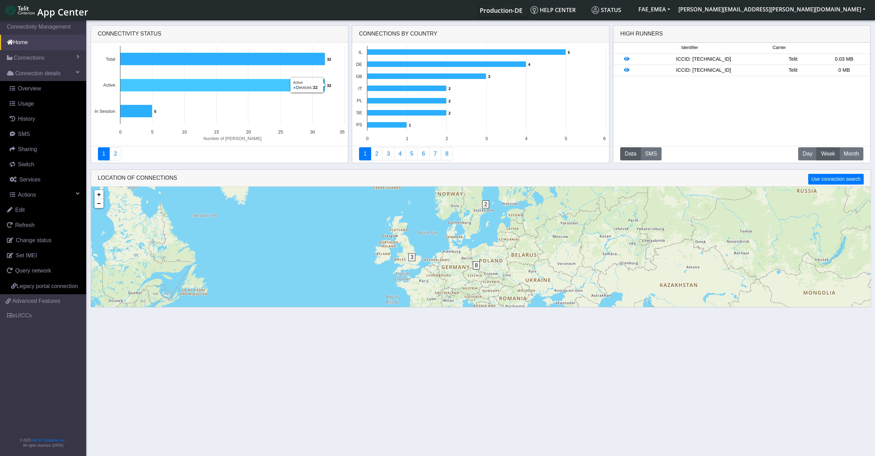
click at [200, 85] on icon at bounding box center [222, 85] width 205 height 13
click at [197, 65] on icon "Created with Highcharts 11.3.0 Number of sims 32 ​ 32 32 ​ 32 5 ​ 5 0 10 20 30 …" at bounding box center [219, 93] width 257 height 103
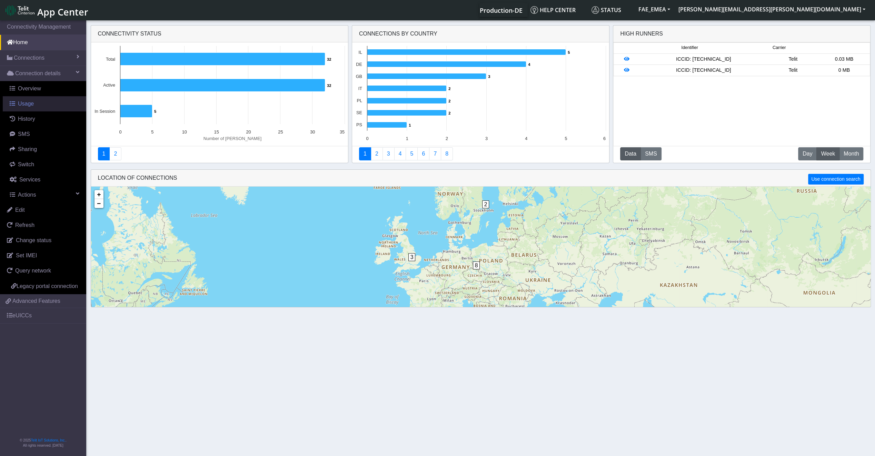
click at [31, 107] on link "Usage" at bounding box center [44, 103] width 83 height 15
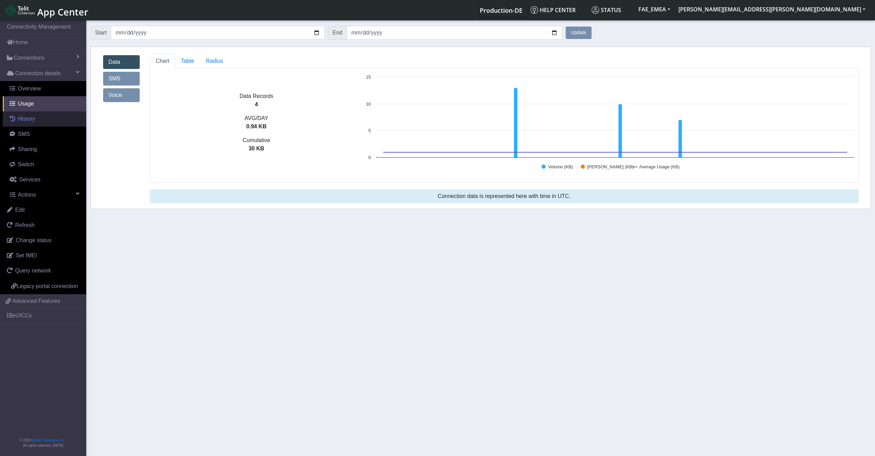
click at [48, 123] on link "History" at bounding box center [44, 118] width 83 height 15
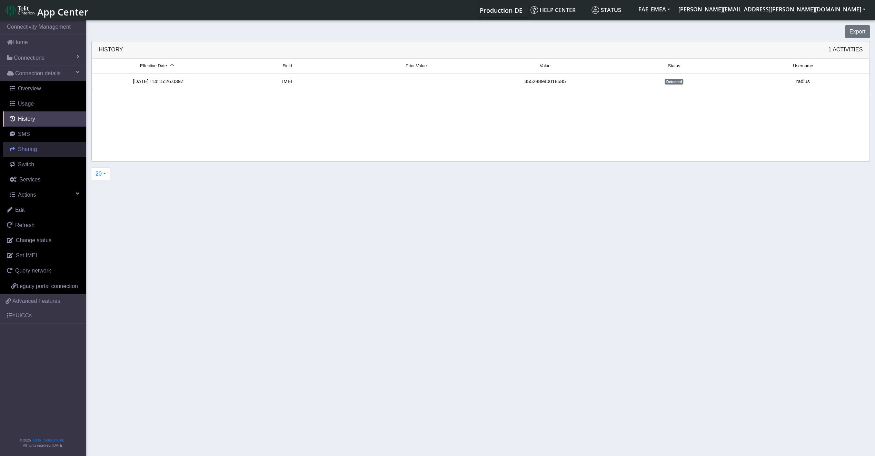
click at [37, 142] on link "Sharing" at bounding box center [44, 149] width 83 height 15
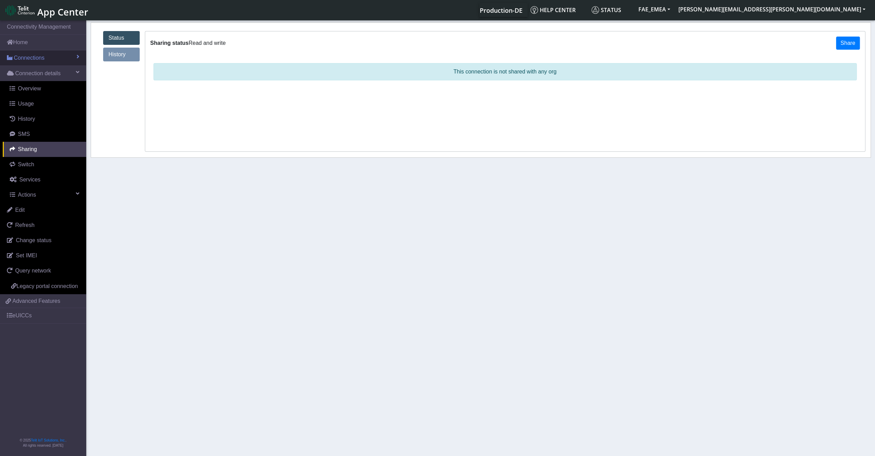
click at [29, 54] on span "Connections" at bounding box center [29, 58] width 31 height 8
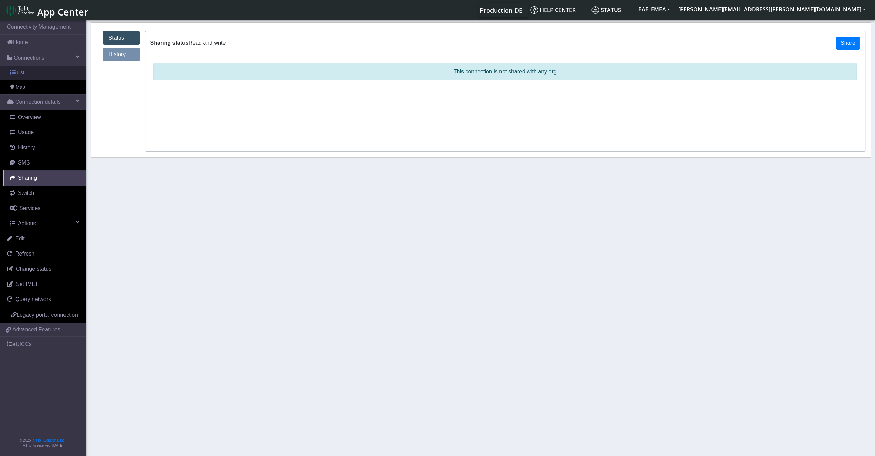
click at [35, 71] on link "List" at bounding box center [43, 72] width 86 height 14
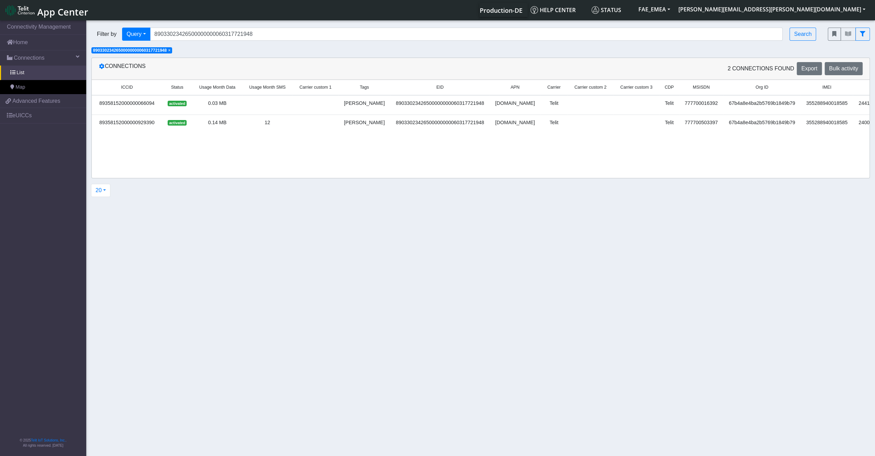
click at [158, 111] on td "89358152000000066094" at bounding box center [127, 105] width 70 height 20
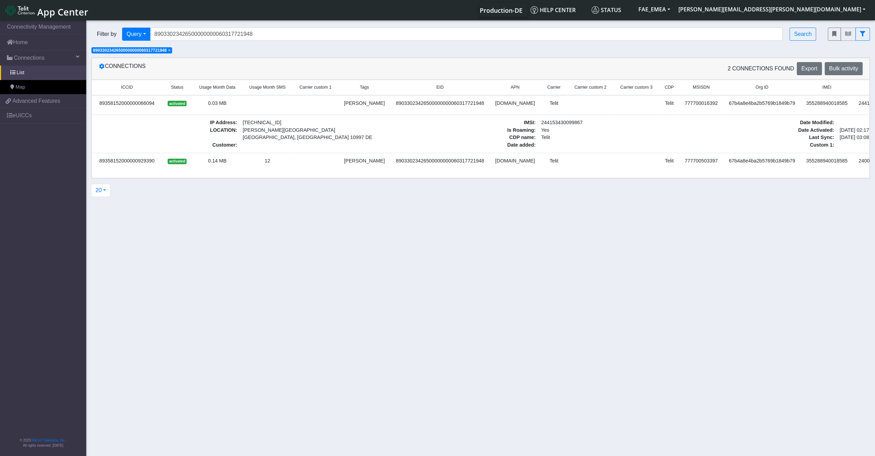
click at [125, 164] on td "89358152000000929390" at bounding box center [127, 162] width 70 height 19
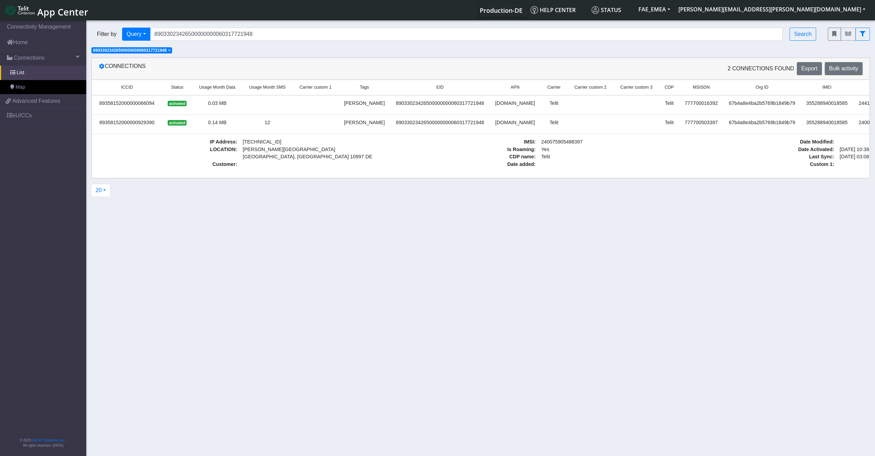
click at [127, 131] on td "89358152000000929390" at bounding box center [127, 123] width 70 height 19
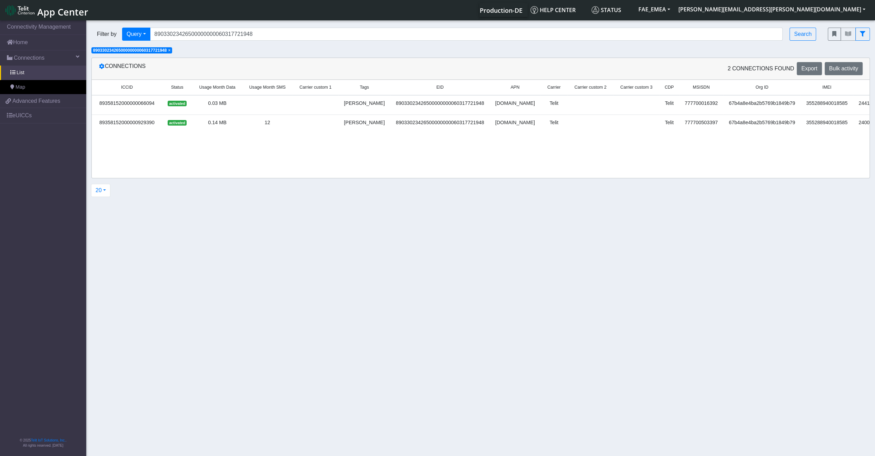
drag, startPoint x: 587, startPoint y: 173, endPoint x: 583, endPoint y: 173, distance: 3.8
click at [585, 173] on div "ICCID Status Usage Month Data Usage Month SMS Carrier custom 1 Tags EID APN Car…" at bounding box center [480, 129] width 777 height 98
drag, startPoint x: 578, startPoint y: 170, endPoint x: 759, endPoint y: 161, distance: 181.9
click at [759, 161] on div "ICCID Status Usage Month Data Usage Month SMS Carrier custom 1 Tags EID APN Car…" at bounding box center [480, 129] width 777 height 98
click at [727, 144] on div "ICCID Status Usage Month Data Usage Month SMS Carrier custom 1 Tags EID APN Car…" at bounding box center [480, 129] width 777 height 98
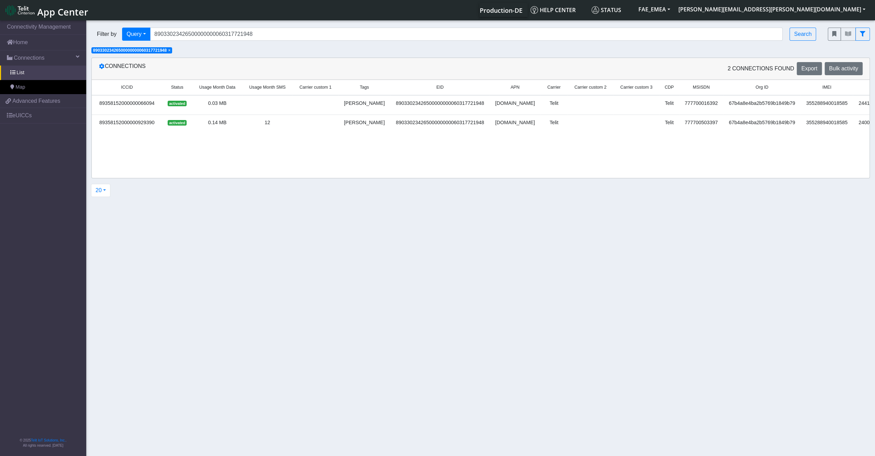
scroll to position [0, 59]
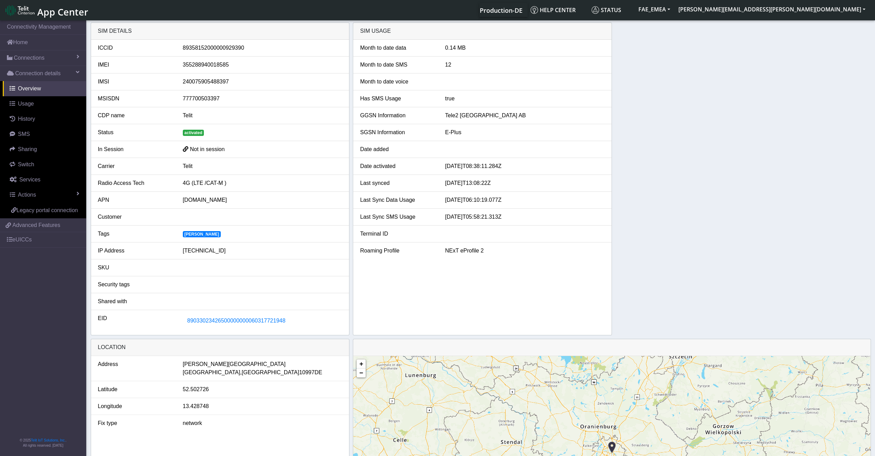
click at [200, 151] on span "Not in session" at bounding box center [207, 149] width 35 height 6
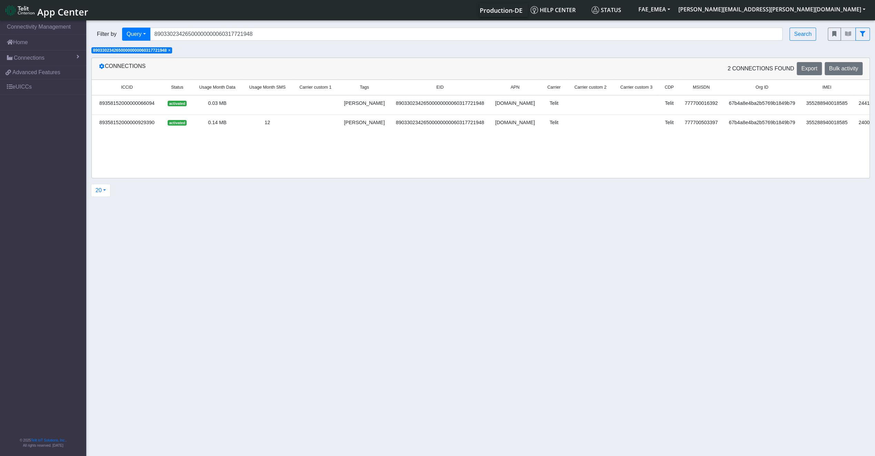
click at [139, 107] on td "89358152000000066094" at bounding box center [127, 105] width 70 height 20
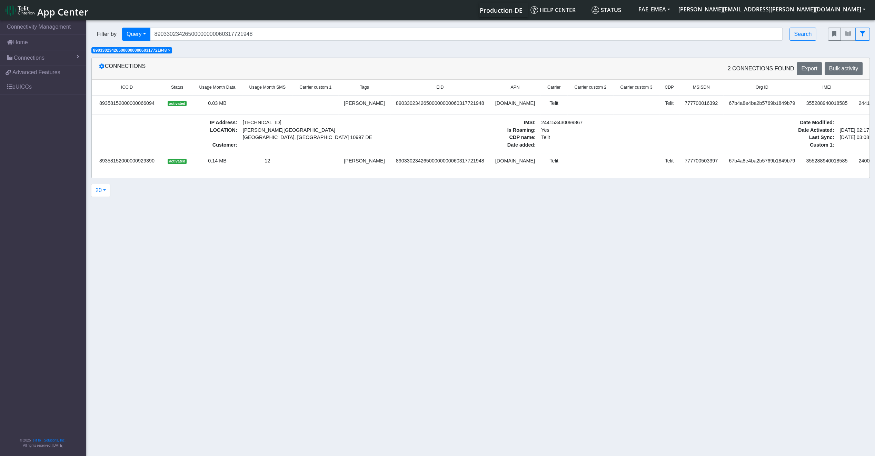
scroll to position [0, 61]
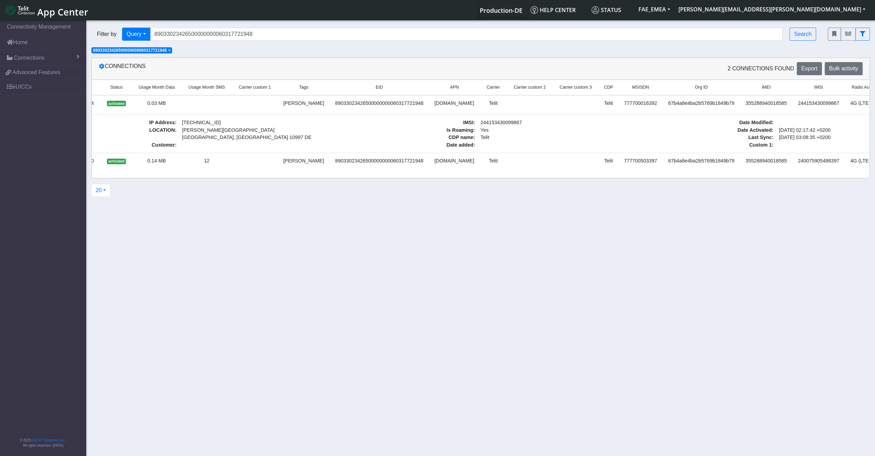
drag, startPoint x: 835, startPoint y: 104, endPoint x: 844, endPoint y: 104, distance: 9.3
click at [844, 104] on td "4G (LTE /CAT-M )" at bounding box center [869, 105] width 50 height 20
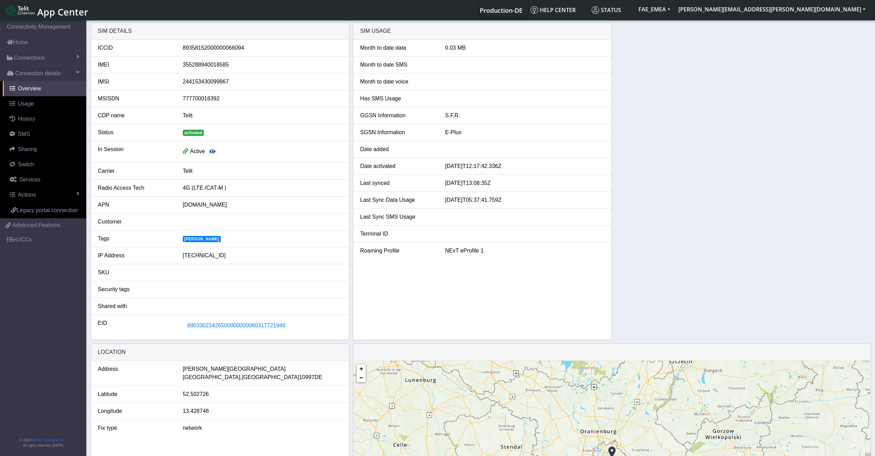
click at [209, 150] on button "button" at bounding box center [212, 151] width 15 height 13
click at [210, 150] on icon "button" at bounding box center [212, 152] width 6 height 6
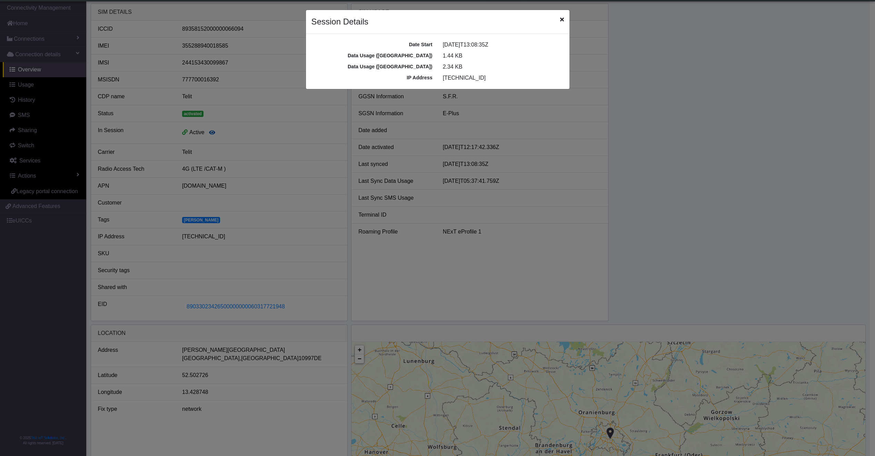
scroll to position [2, 0]
click at [572, 20] on div "Session Details" at bounding box center [439, 22] width 263 height 24
click at [563, 23] on span "Close" at bounding box center [564, 20] width 4 height 8
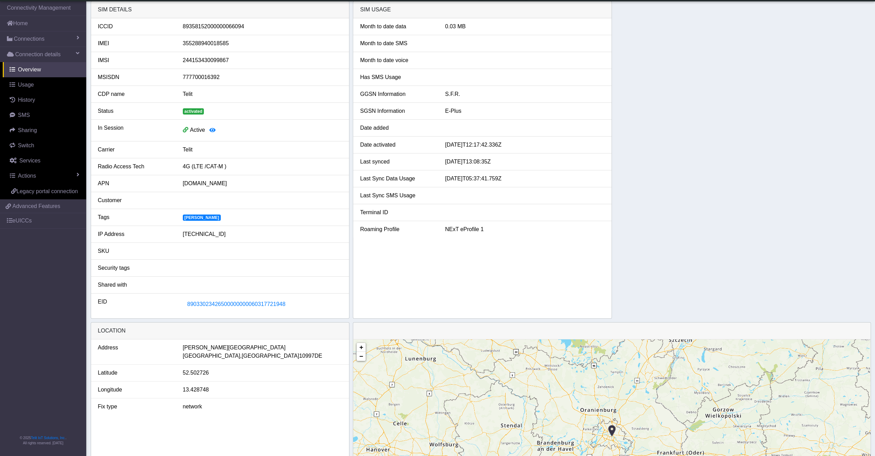
drag, startPoint x: 483, startPoint y: 157, endPoint x: 506, endPoint y: 154, distance: 23.7
click at [506, 154] on li "Last synced 2025-09-26T13:08:35Z" at bounding box center [482, 161] width 258 height 17
drag, startPoint x: 470, startPoint y: 162, endPoint x: 464, endPoint y: 161, distance: 5.7
click at [464, 161] on div "2025-09-26T13:08:35Z" at bounding box center [525, 162] width 170 height 8
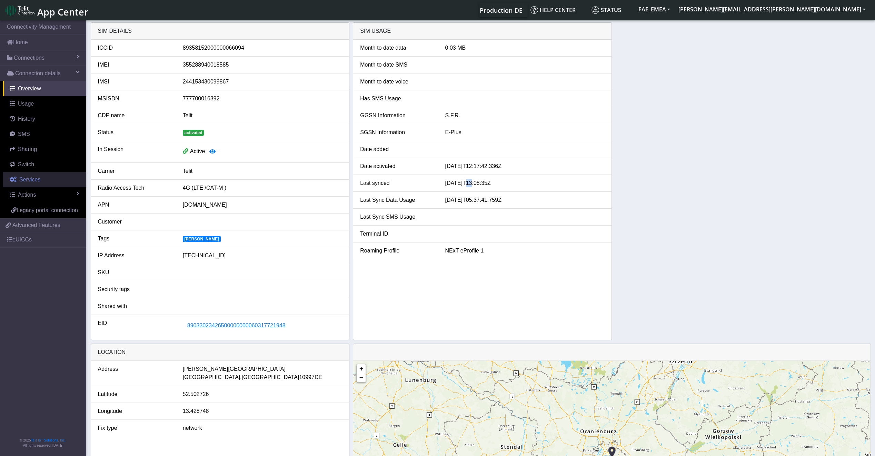
click at [37, 183] on link "Services" at bounding box center [44, 179] width 83 height 15
select select "2: 6"
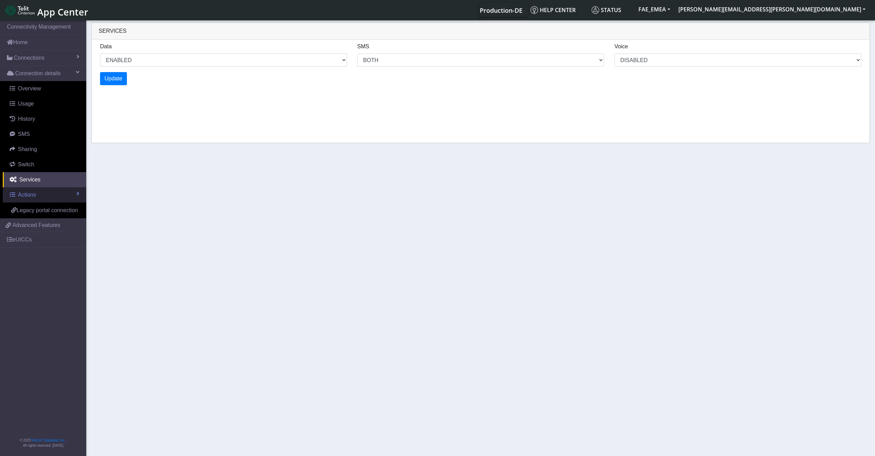
click at [48, 188] on link "Actions" at bounding box center [44, 194] width 83 height 15
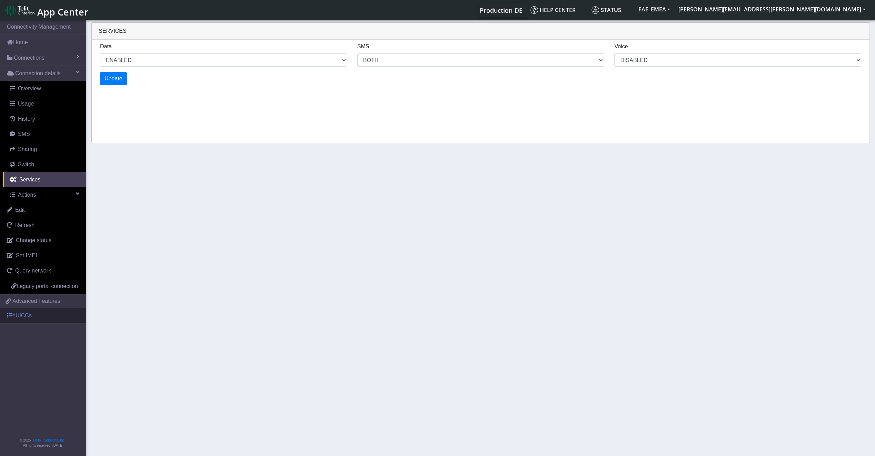
click at [32, 312] on link "eUICCs" at bounding box center [43, 315] width 86 height 15
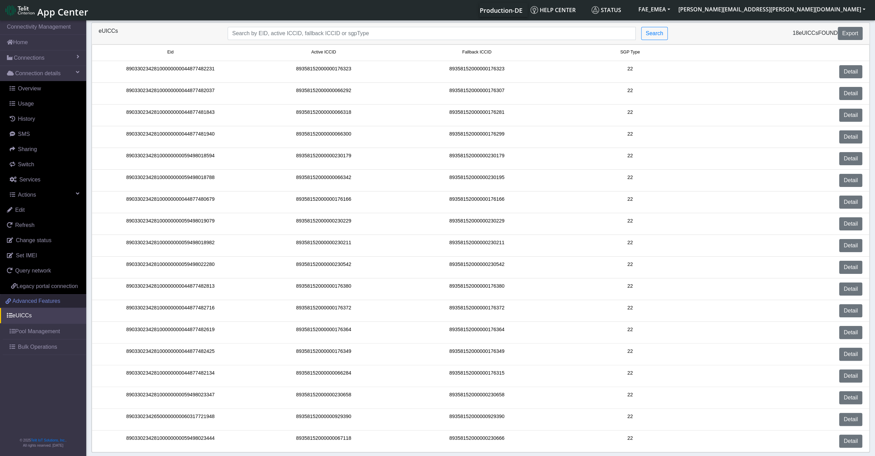
click at [27, 304] on link "Advanced Features" at bounding box center [43, 300] width 86 height 13
click at [52, 191] on link "Actions" at bounding box center [44, 194] width 83 height 15
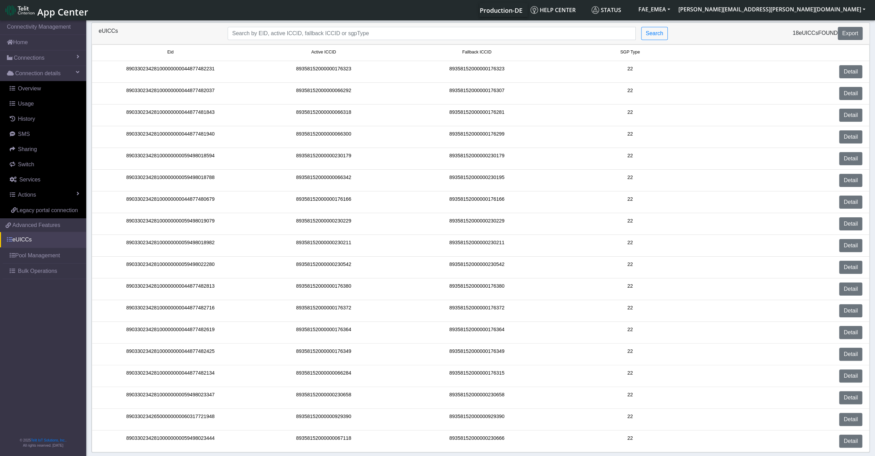
click at [50, 236] on link "eUICCs" at bounding box center [43, 239] width 86 height 15
click at [43, 238] on link "eUICCs" at bounding box center [43, 239] width 86 height 15
click at [16, 259] on link "Pool Management" at bounding box center [44, 255] width 83 height 15
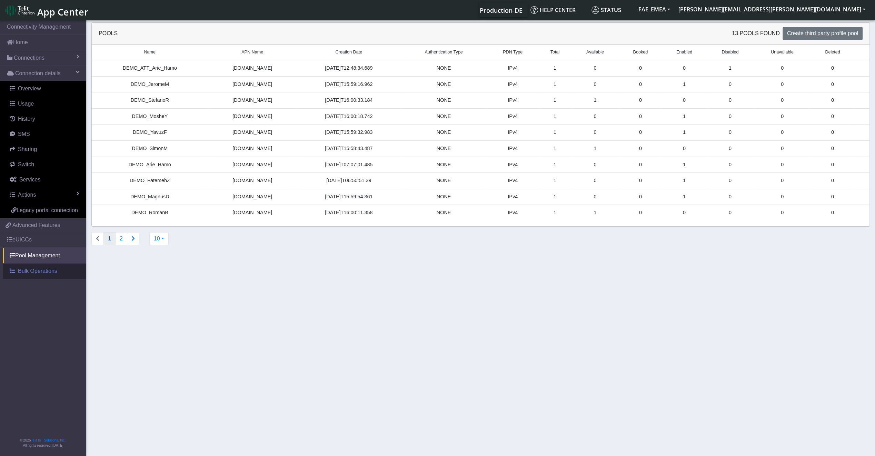
click at [10, 268] on span at bounding box center [13, 271] width 6 height 6
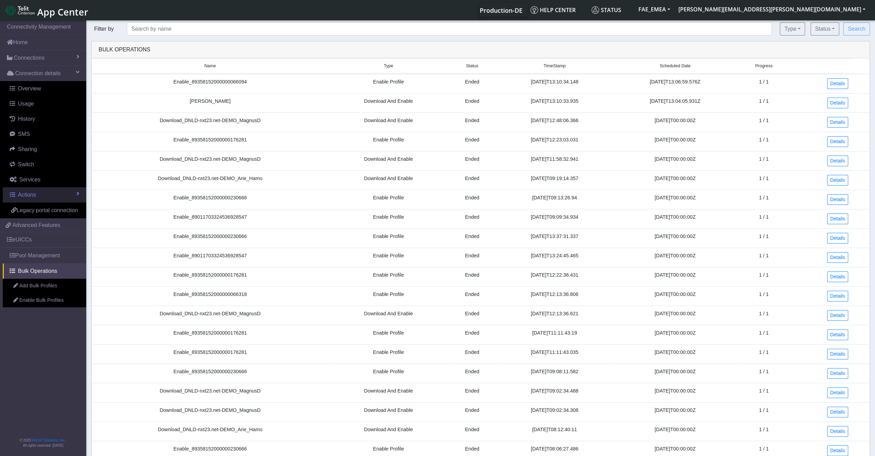
click at [52, 197] on link "Actions" at bounding box center [44, 194] width 83 height 15
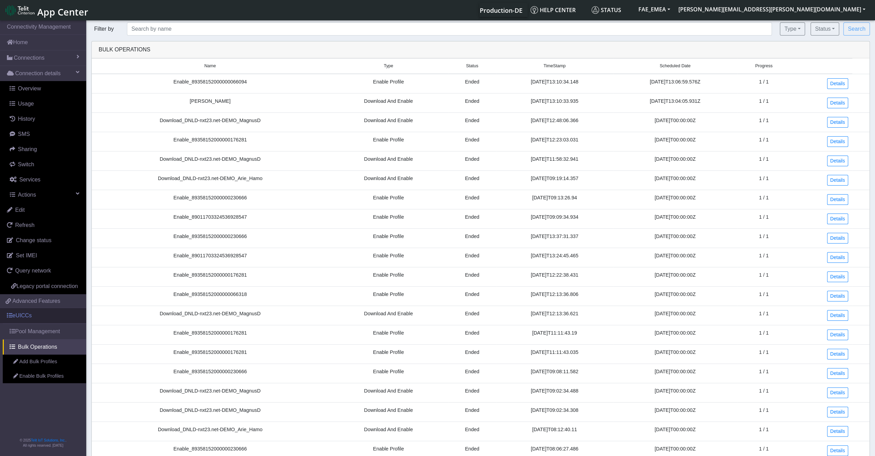
click at [46, 316] on link "eUICCs" at bounding box center [43, 315] width 86 height 15
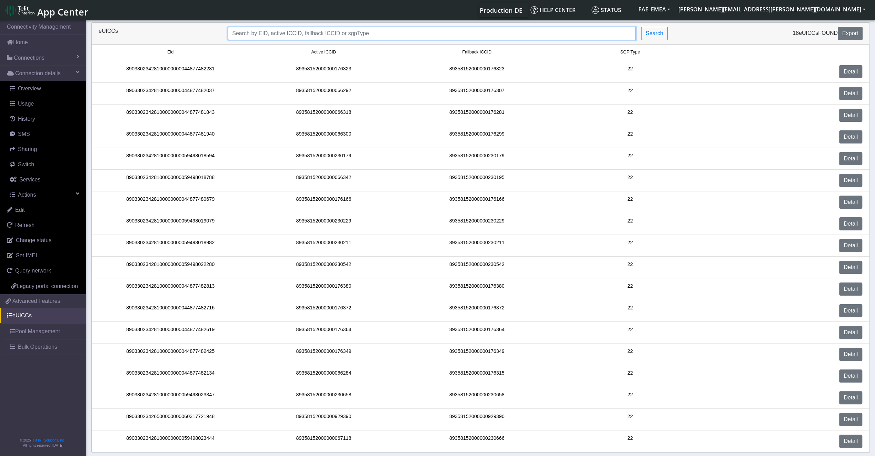
click at [385, 38] on input "Search..." at bounding box center [432, 33] width 408 height 13
paste input "89033023426500000000060317721948"
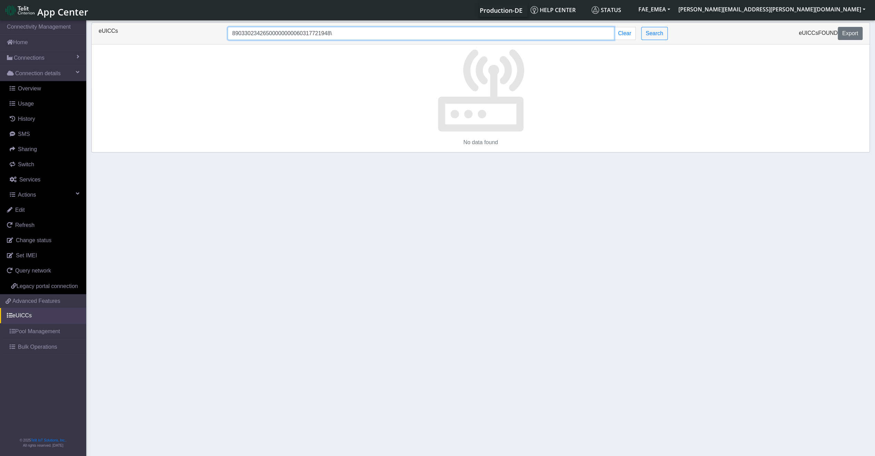
type input "89033023426500000000060317721948"
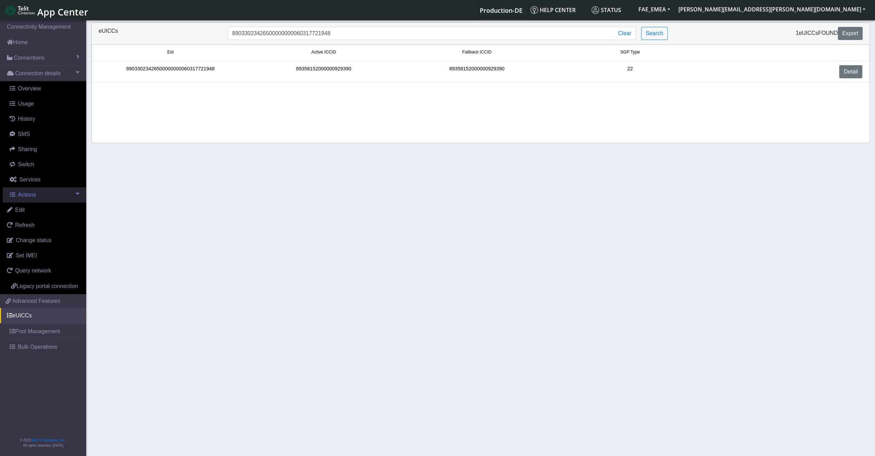
click at [77, 191] on span at bounding box center [77, 194] width 3 height 6
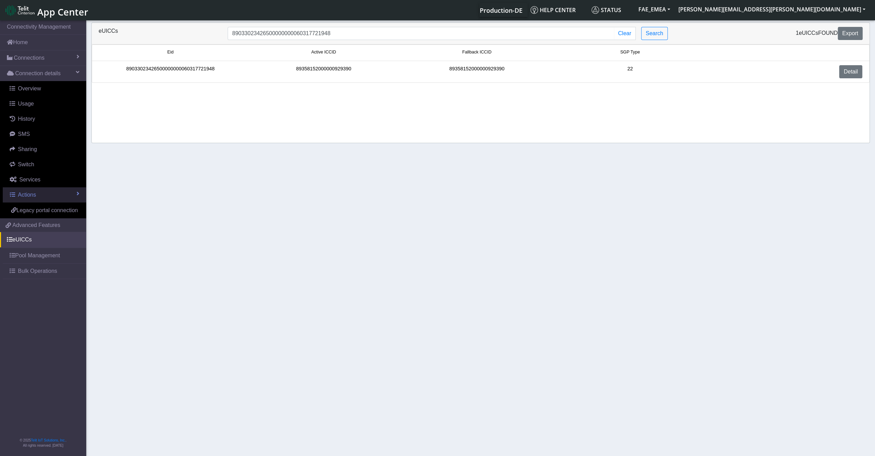
click at [77, 190] on link "Actions" at bounding box center [44, 194] width 83 height 15
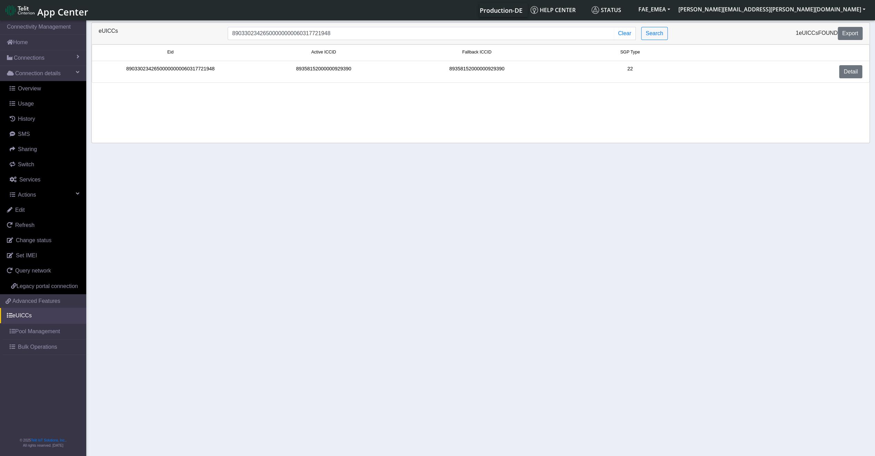
click at [362, 66] on div "89358152000000929390" at bounding box center [323, 71] width 153 height 13
click at [845, 70] on link "Detail" at bounding box center [850, 71] width 23 height 13
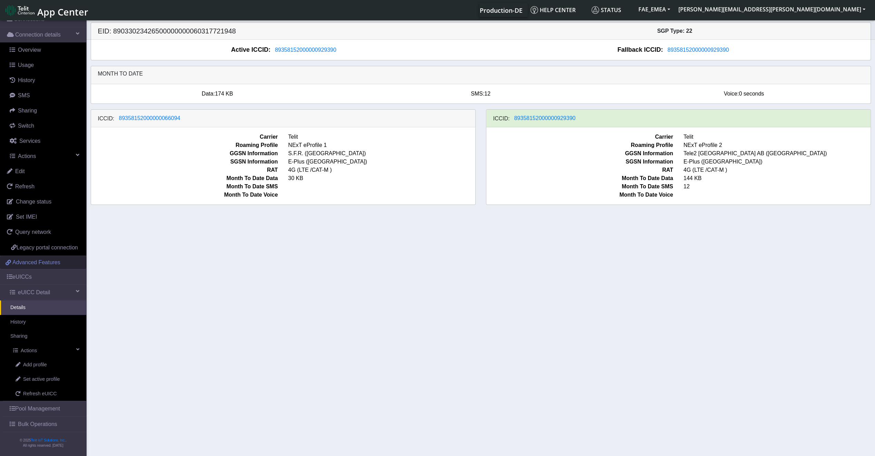
scroll to position [45, 0]
click at [529, 121] on span "89358152000000929390" at bounding box center [544, 118] width 61 height 6
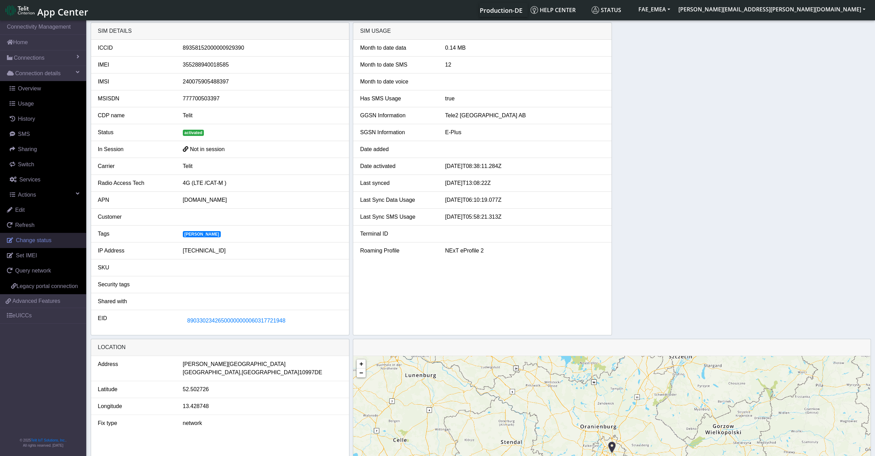
click at [36, 240] on span "Change status" at bounding box center [34, 240] width 36 height 6
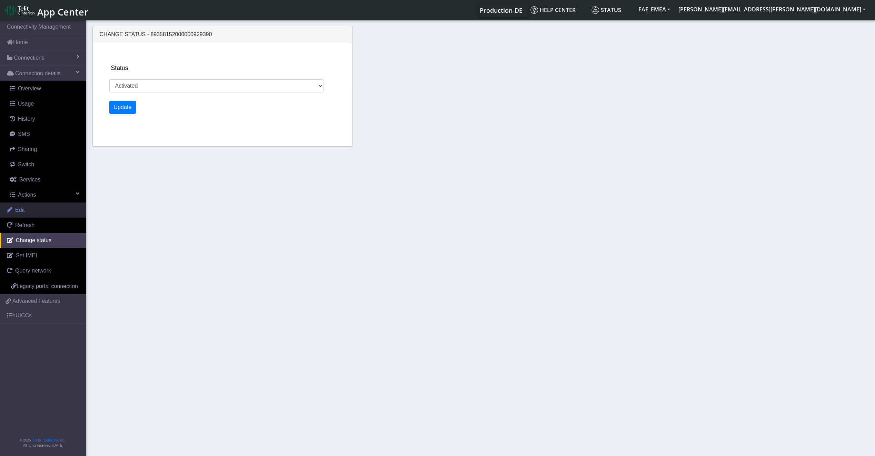
click at [34, 210] on link "Edit" at bounding box center [43, 209] width 86 height 15
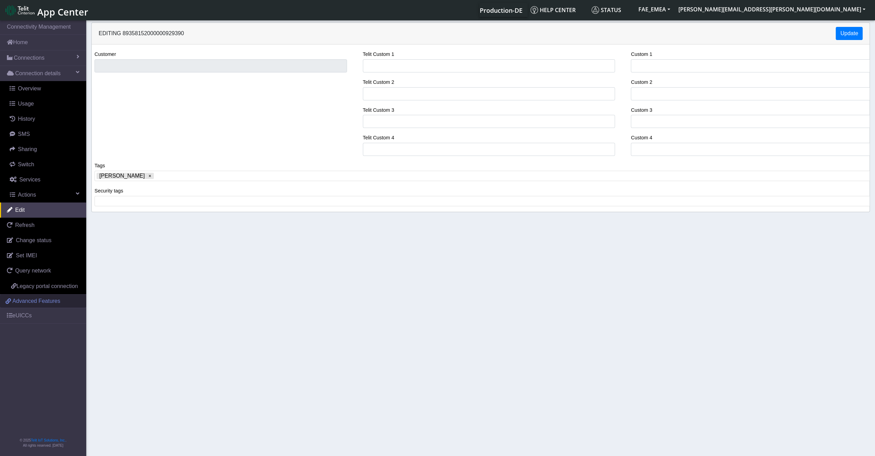
click at [41, 300] on span "Advanced Features" at bounding box center [36, 301] width 48 height 8
click at [24, 319] on link "eUICCs" at bounding box center [43, 315] width 86 height 15
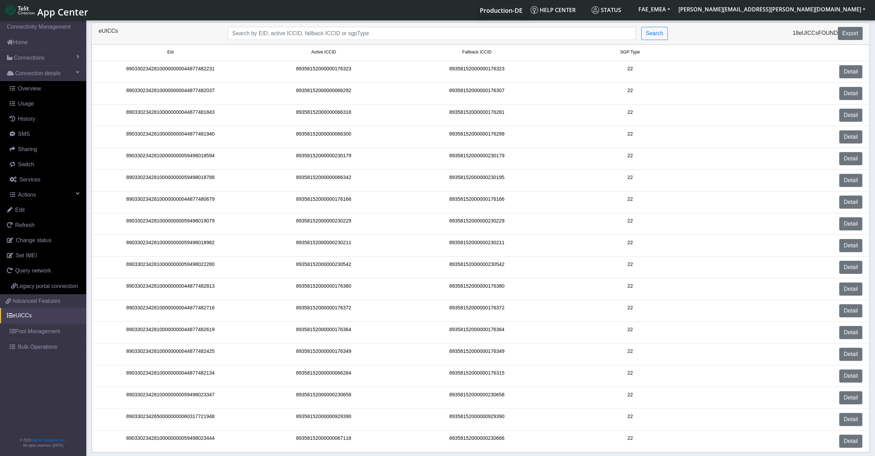
click at [851, 61] on li "89033023428100000000044877482231 89358152000000176323 89358152000000176323 22 D…" at bounding box center [480, 72] width 777 height 22
click at [850, 69] on link "Detail" at bounding box center [850, 71] width 23 height 13
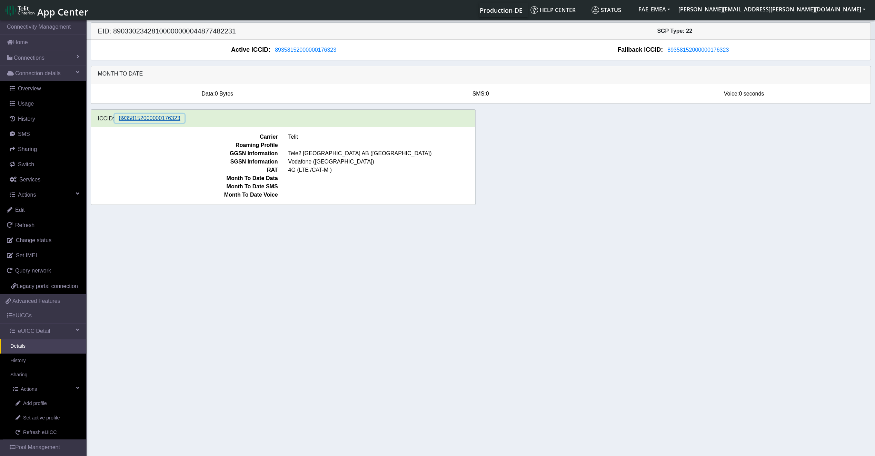
click at [178, 118] on button "89358152000000176323" at bounding box center [149, 118] width 70 height 9
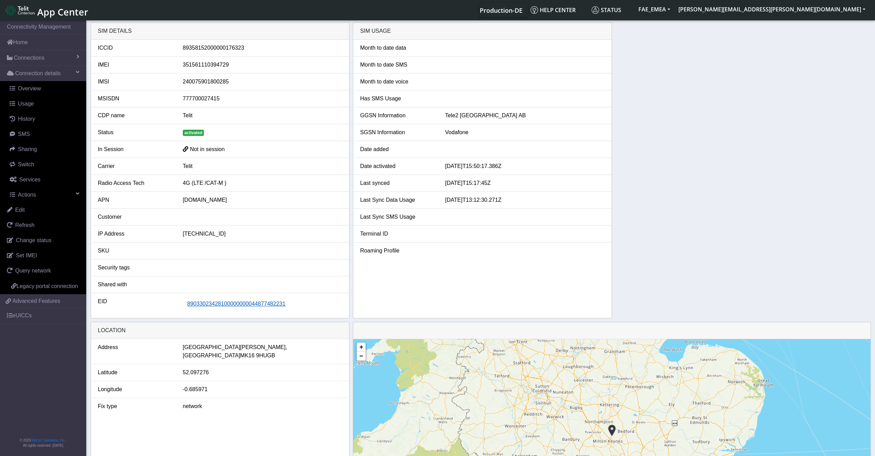
click at [224, 301] on span "89033023428100000000044877482231" at bounding box center [236, 304] width 98 height 6
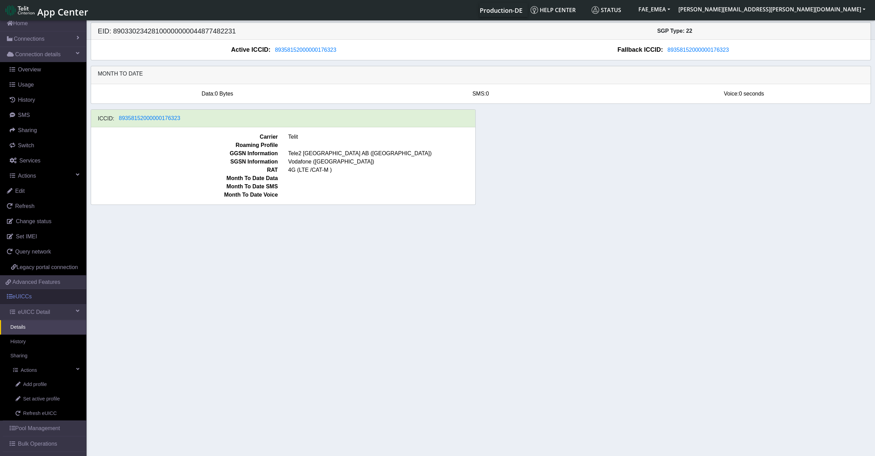
scroll to position [34, 0]
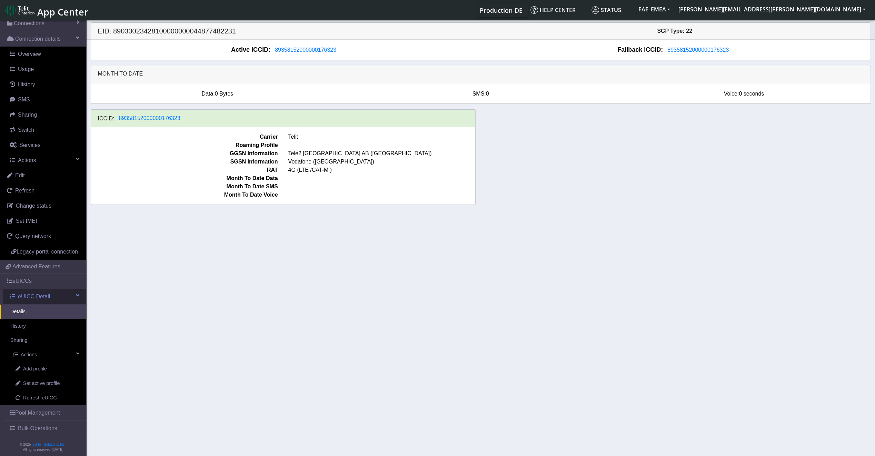
click at [76, 298] on span at bounding box center [77, 295] width 3 height 6
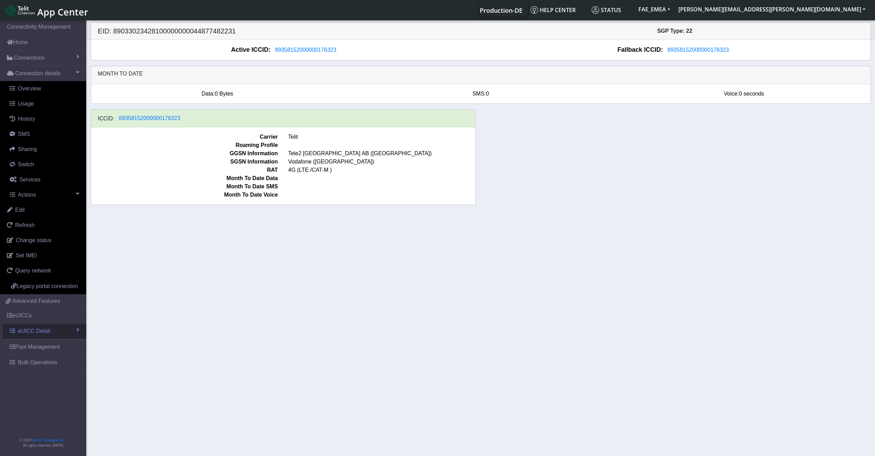
scroll to position [0, 0]
click at [72, 329] on link "eUICC Detail" at bounding box center [44, 330] width 83 height 15
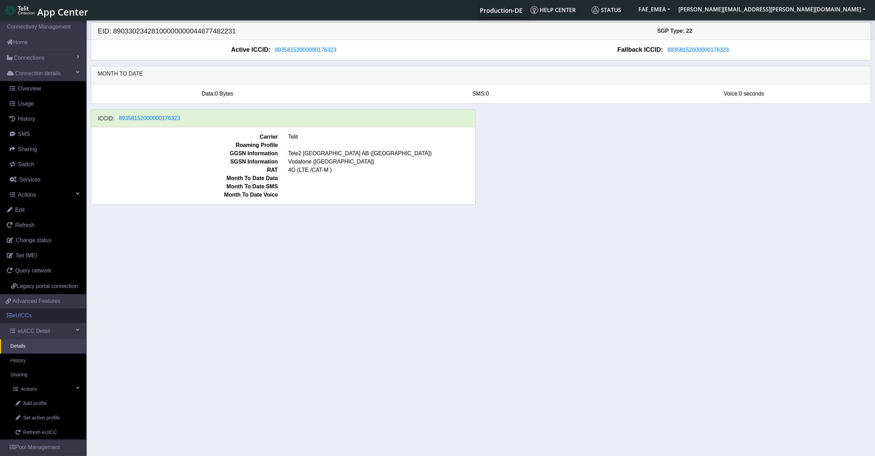
scroll to position [34, 0]
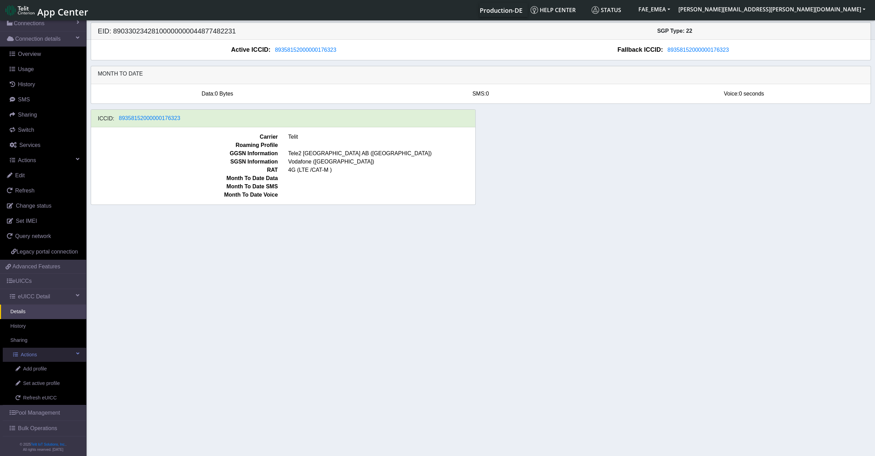
click at [76, 356] on span at bounding box center [77, 353] width 3 height 5
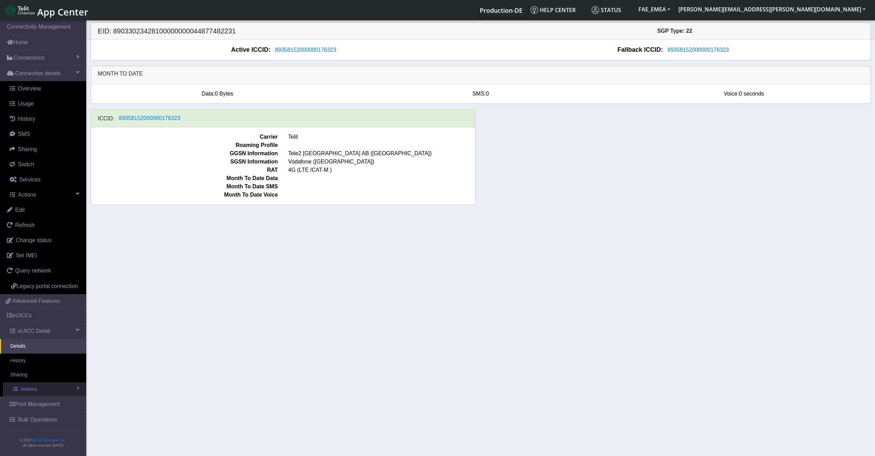
scroll to position [2, 0]
click at [74, 338] on link "eUICC Detail" at bounding box center [44, 330] width 83 height 15
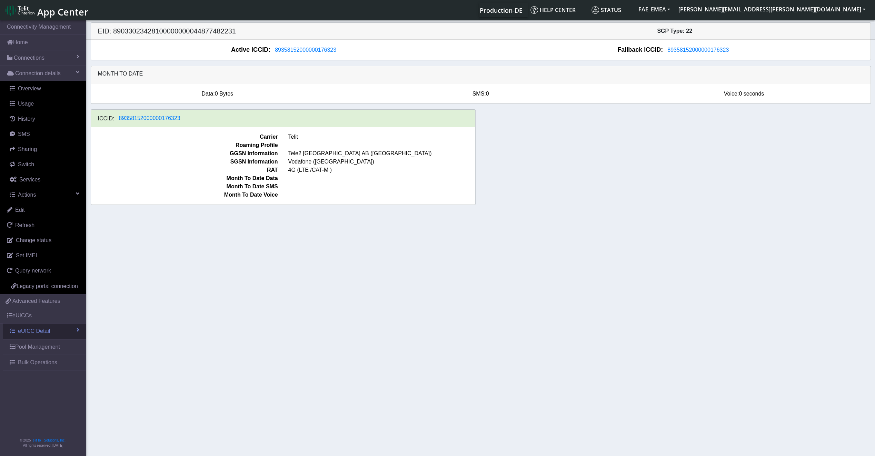
click at [72, 331] on link "eUICC Detail" at bounding box center [44, 330] width 83 height 15
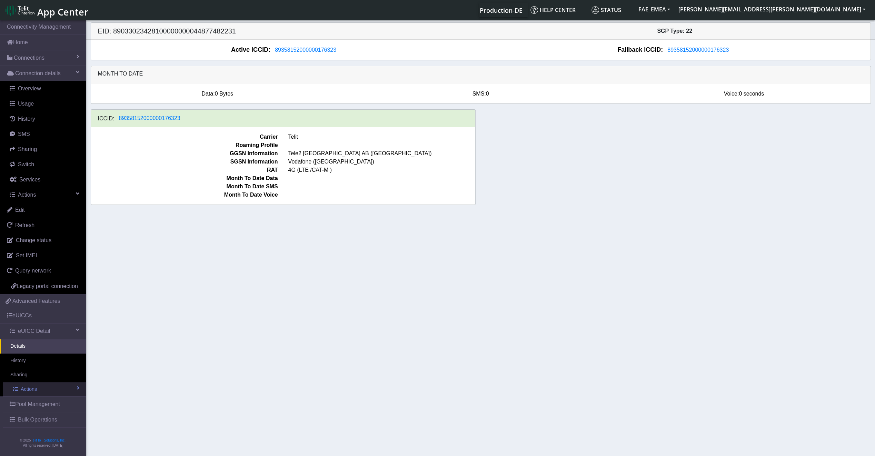
click at [74, 384] on link "Actions" at bounding box center [44, 389] width 83 height 14
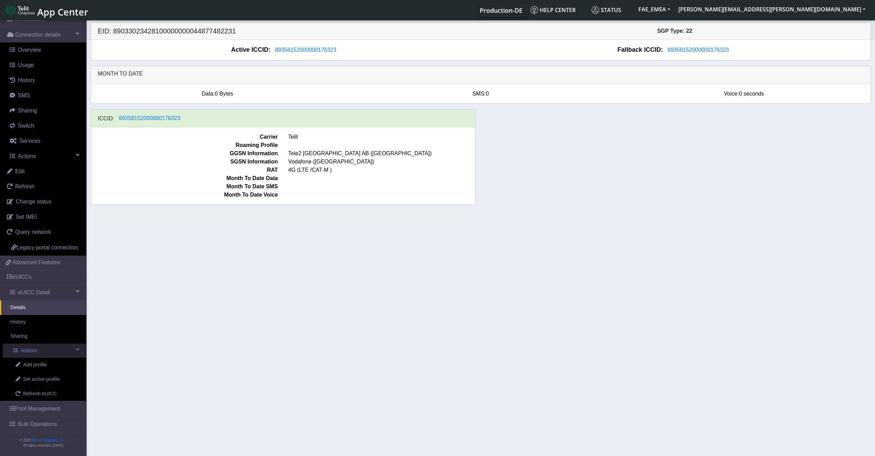
scroll to position [45, 0]
click at [46, 375] on span "Set active profile" at bounding box center [41, 379] width 37 height 8
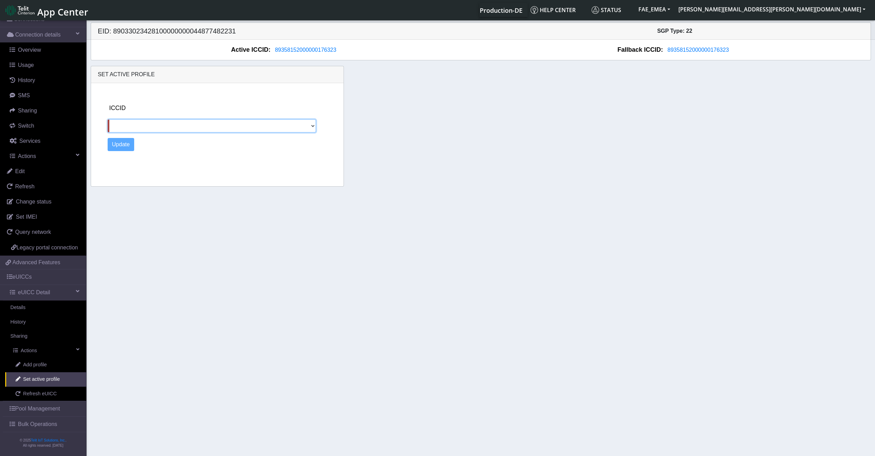
click at [290, 129] on select at bounding box center [212, 125] width 209 height 13
click at [290, 128] on select at bounding box center [212, 125] width 209 height 13
click at [307, 128] on select at bounding box center [212, 125] width 209 height 13
click at [310, 125] on select at bounding box center [212, 125] width 209 height 13
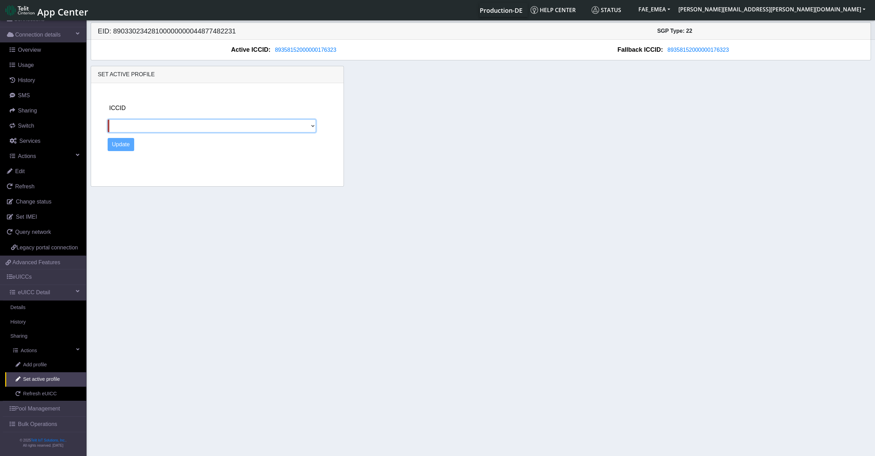
click at [310, 125] on select at bounding box center [212, 125] width 209 height 13
click at [226, 130] on select at bounding box center [212, 125] width 209 height 13
click at [31, 276] on link "eUICCs" at bounding box center [43, 276] width 86 height 15
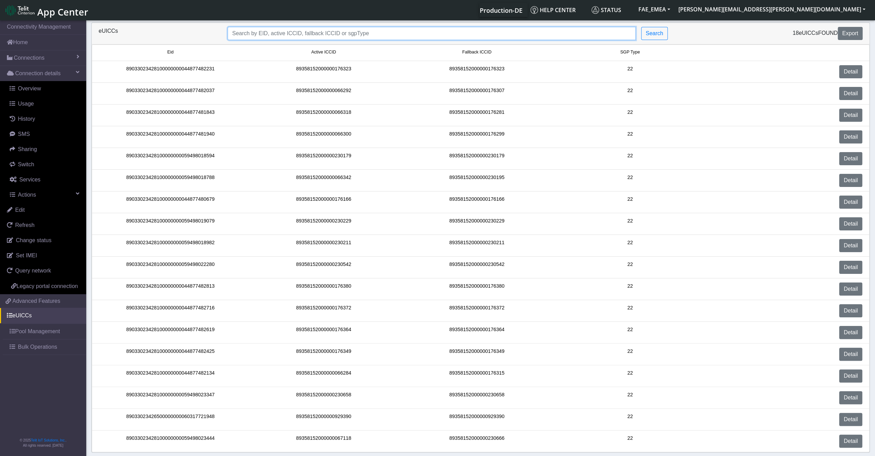
click at [292, 36] on input "Search..." at bounding box center [432, 33] width 408 height 13
paste input "89033023426500000000060317721948"
type input "89033023426500000000060317721948"
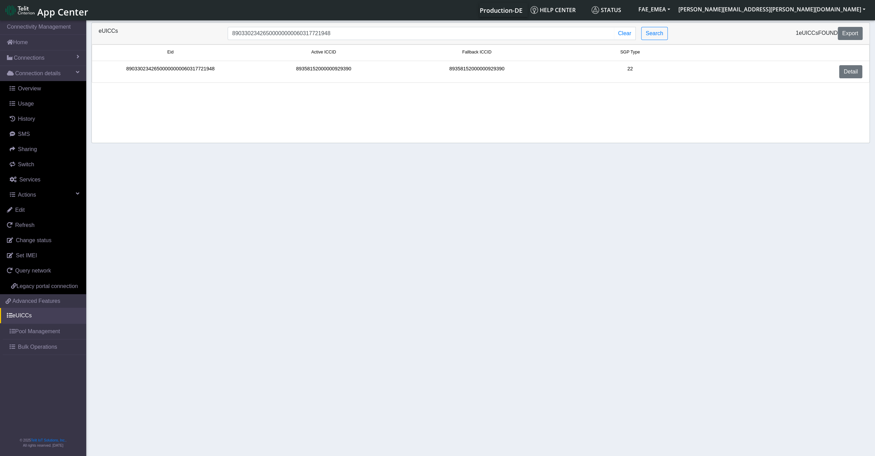
click at [195, 73] on div "89033023426500000000060317721948" at bounding box center [170, 71] width 153 height 13
click at [851, 70] on link "Detail" at bounding box center [850, 71] width 23 height 13
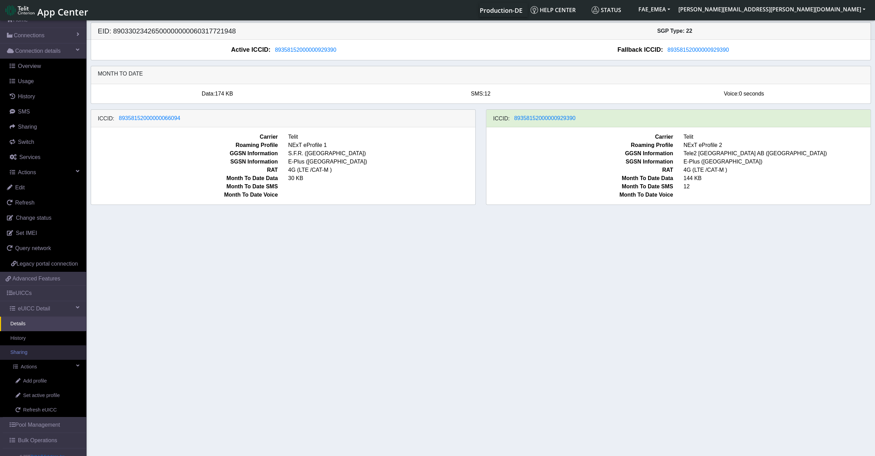
scroll to position [45, 0]
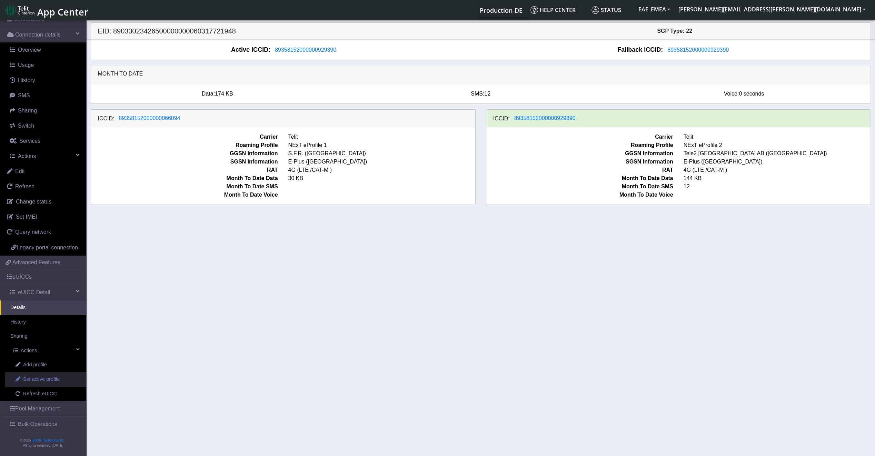
click at [37, 378] on span "Set active profile" at bounding box center [41, 379] width 37 height 8
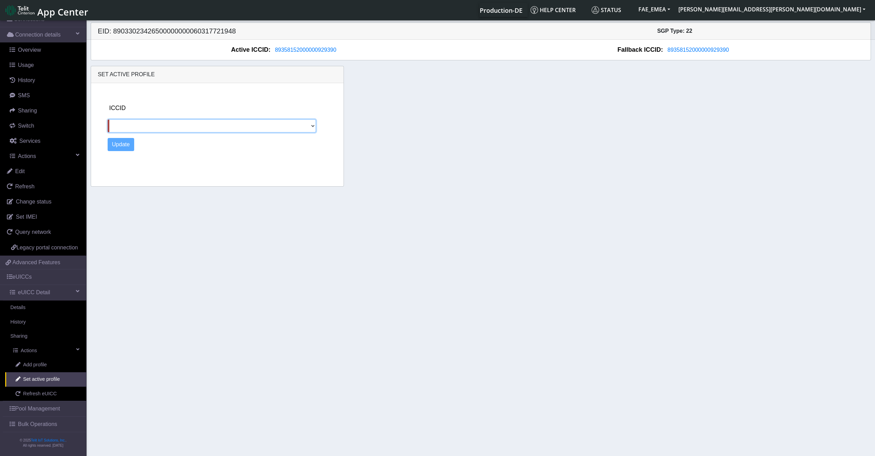
click at [206, 119] on select "89358152000000066094" at bounding box center [212, 125] width 209 height 13
select select "89358152000000066094"
click at [108, 119] on select "89358152000000066094" at bounding box center [212, 125] width 209 height 13
drag, startPoint x: 294, startPoint y: 48, endPoint x: 273, endPoint y: 52, distance: 21.0
click at [273, 52] on button "89358152000000929390" at bounding box center [305, 50] width 70 height 9
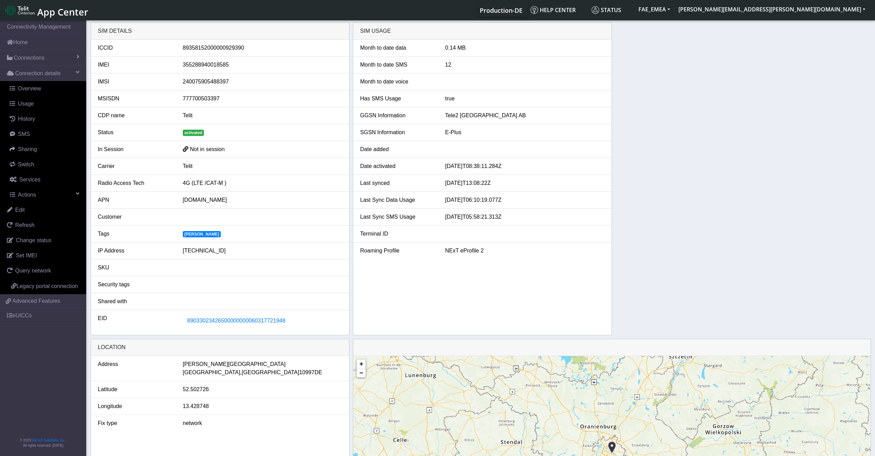
click at [190, 150] on span "Not in session" at bounding box center [207, 149] width 35 height 6
drag, startPoint x: 190, startPoint y: 150, endPoint x: 199, endPoint y: 150, distance: 8.6
click at [199, 150] on span "Not in session" at bounding box center [207, 149] width 35 height 6
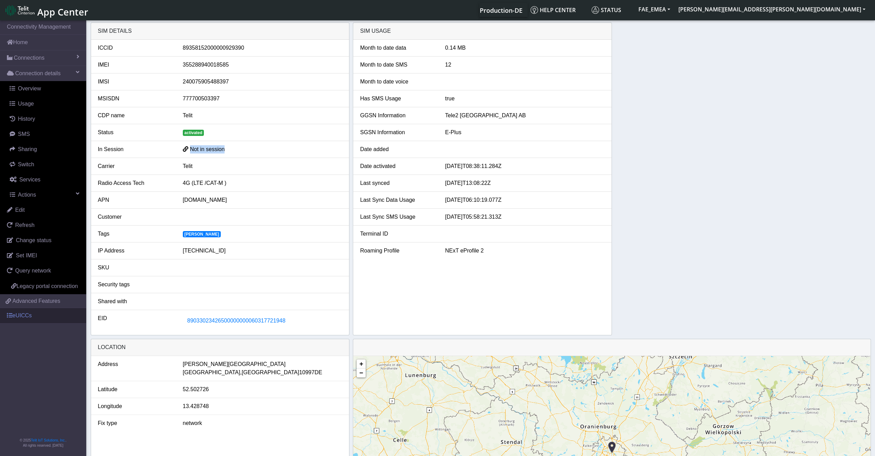
click at [28, 312] on link "eUICCs" at bounding box center [43, 315] width 86 height 15
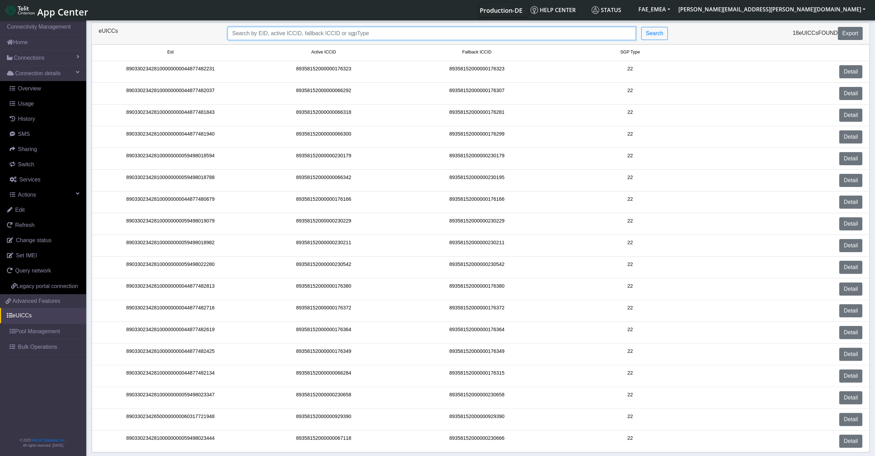
click at [295, 36] on input "Search..." at bounding box center [432, 33] width 408 height 13
paste input "89033023426500000000060317721948"
type input "89033023426500000000060317721948"
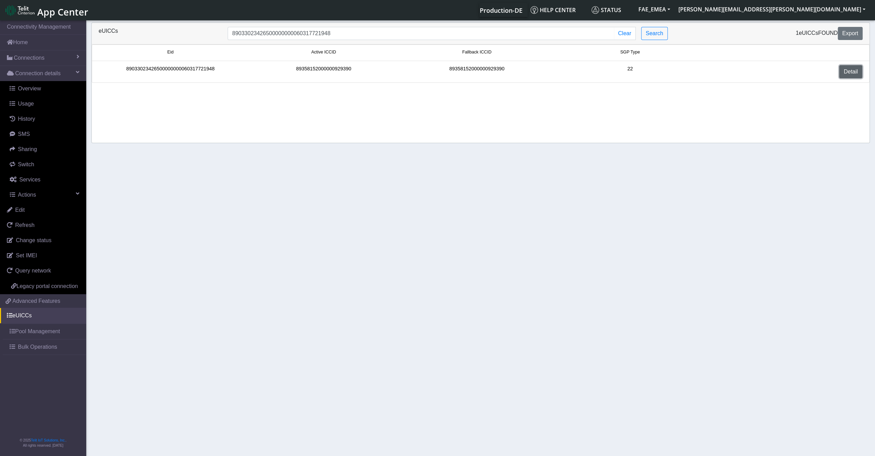
click at [841, 72] on link "Detail" at bounding box center [850, 71] width 23 height 13
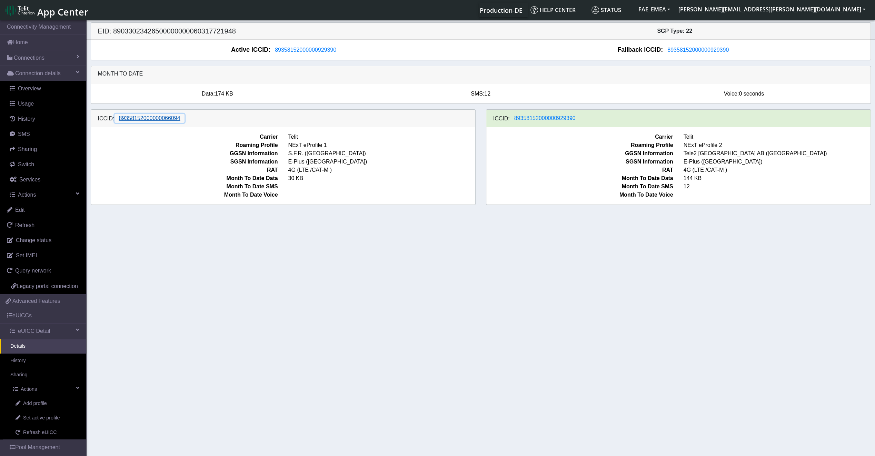
click at [119, 116] on span "89358152000000066094" at bounding box center [149, 118] width 61 height 6
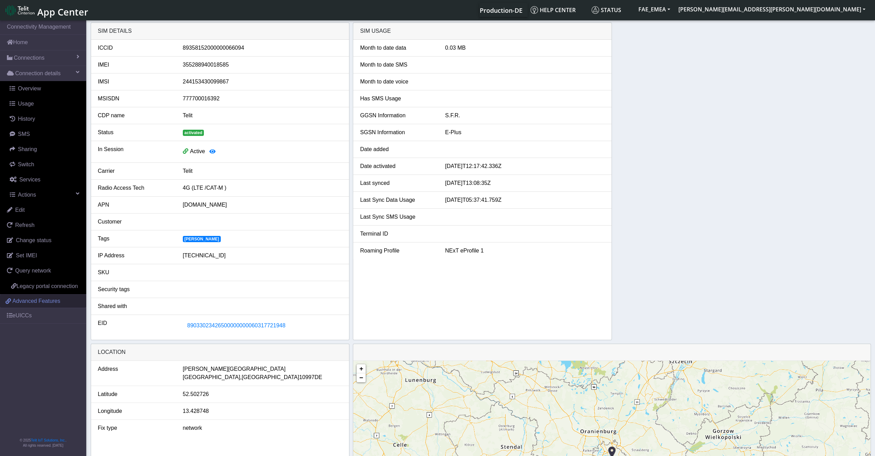
click at [26, 299] on span "Advanced Features" at bounding box center [36, 301] width 48 height 8
click at [21, 315] on link "eUICCs" at bounding box center [43, 315] width 86 height 15
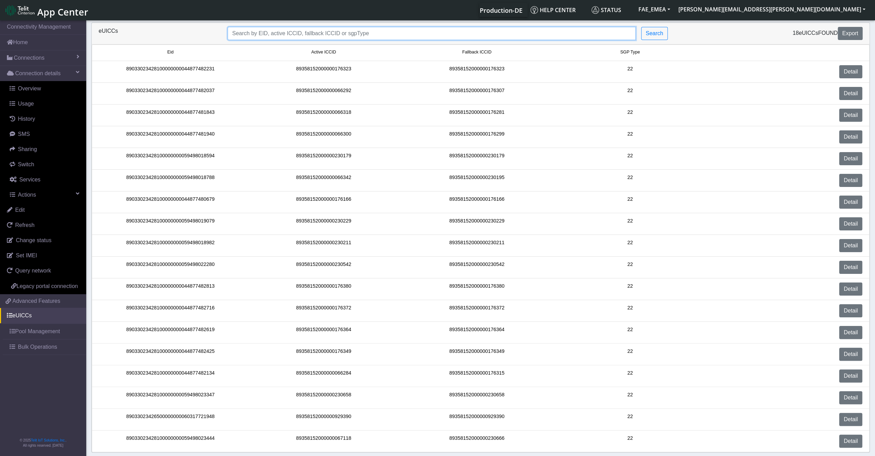
click at [273, 34] on input "Search..." at bounding box center [432, 33] width 408 height 13
paste input "89033023426500000000060317721948"
type input "89033023426500000000060317721948"
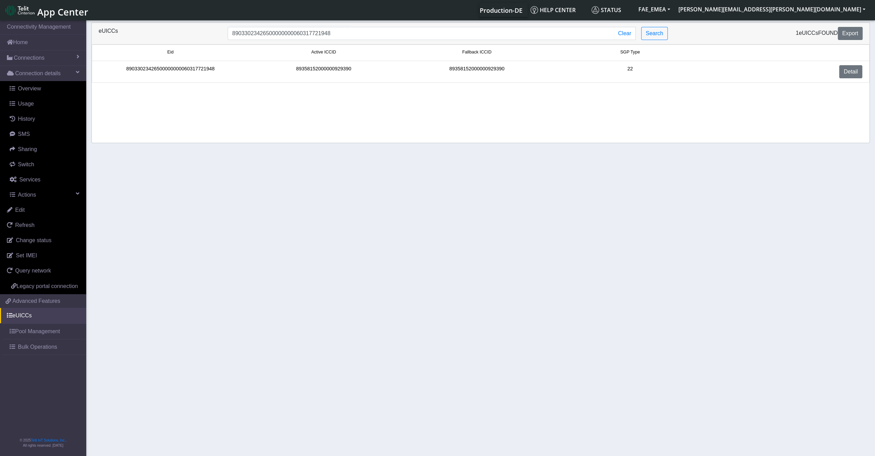
click at [186, 69] on div "89033023426500000000060317721948" at bounding box center [170, 71] width 153 height 13
click at [839, 70] on div "Detail" at bounding box center [786, 71] width 161 height 13
click at [846, 74] on link "Detail" at bounding box center [850, 71] width 23 height 13
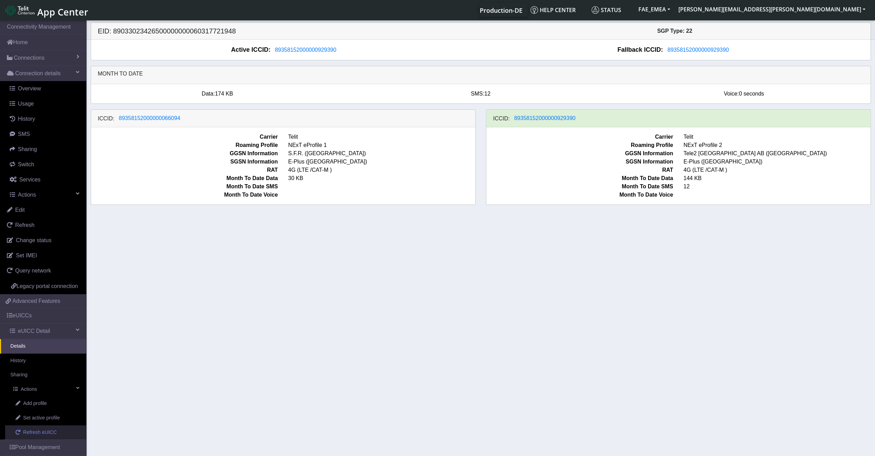
click at [47, 436] on span "Refresh eUICC" at bounding box center [40, 432] width 34 height 8
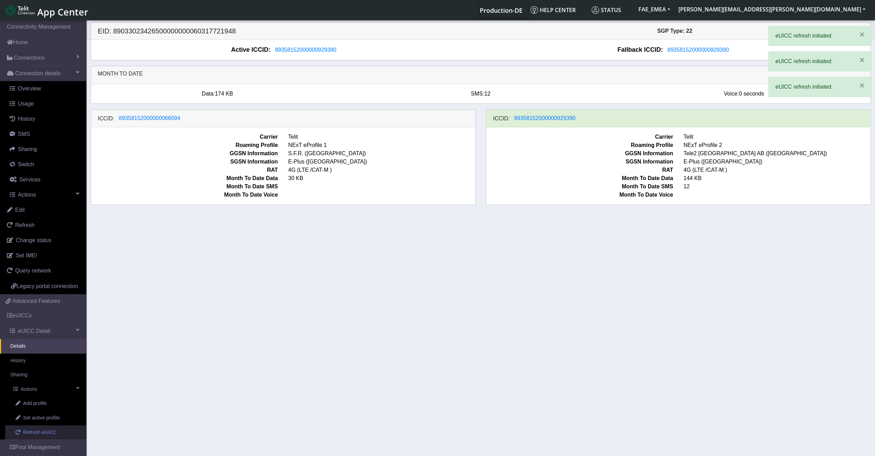
click at [47, 436] on span "Refresh eUICC" at bounding box center [40, 432] width 34 height 8
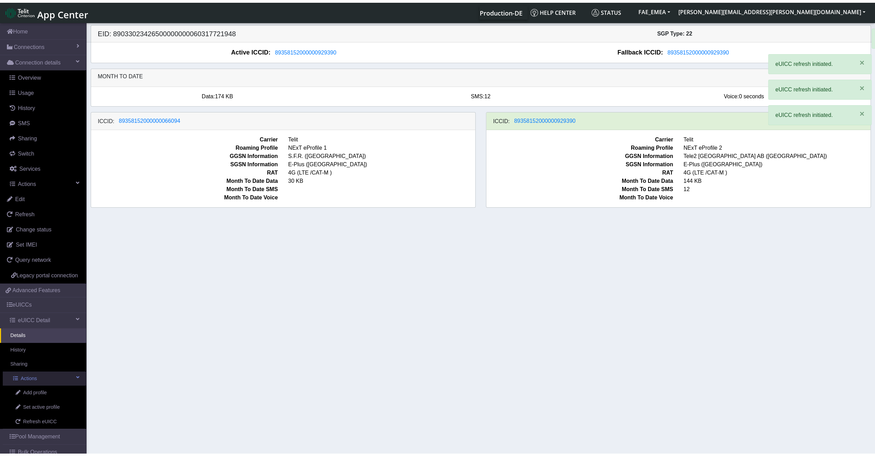
scroll to position [34, 0]
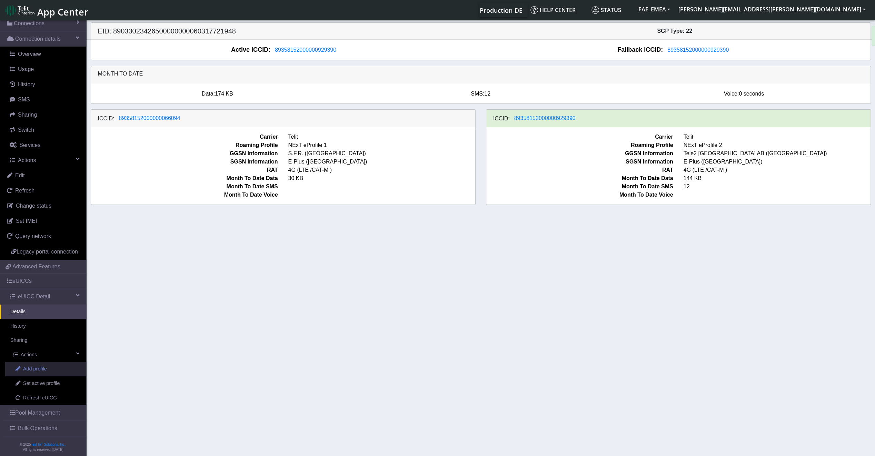
click at [43, 376] on link "Add profile" at bounding box center [45, 369] width 81 height 14
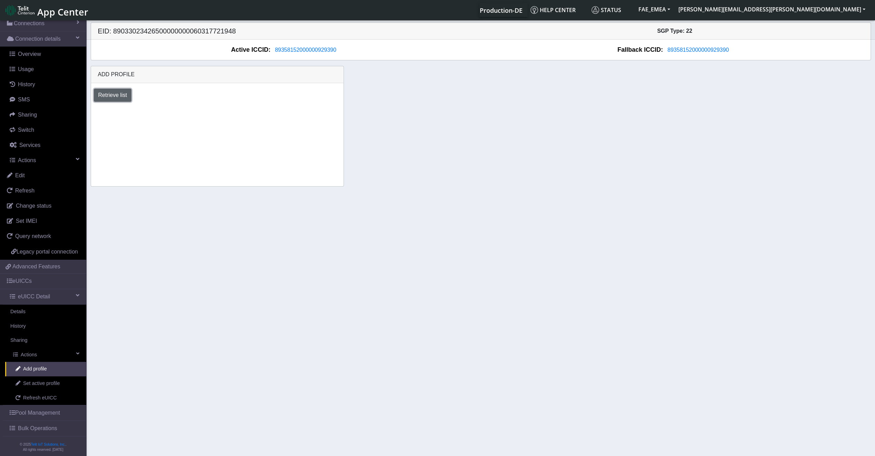
click at [121, 97] on button "Retrieve list" at bounding box center [113, 95] width 38 height 13
click at [138, 114] on select "Select profile to add DEMO_ATT_Arie_Hamo (available: 0) DEMO_JeromeM (available…" at bounding box center [148, 113] width 109 height 13
click at [305, 204] on section "Connectivity Management Home Connections List Map Connection details Overview U…" at bounding box center [437, 238] width 875 height 439
click at [30, 387] on span "Set active profile" at bounding box center [41, 384] width 37 height 8
select select
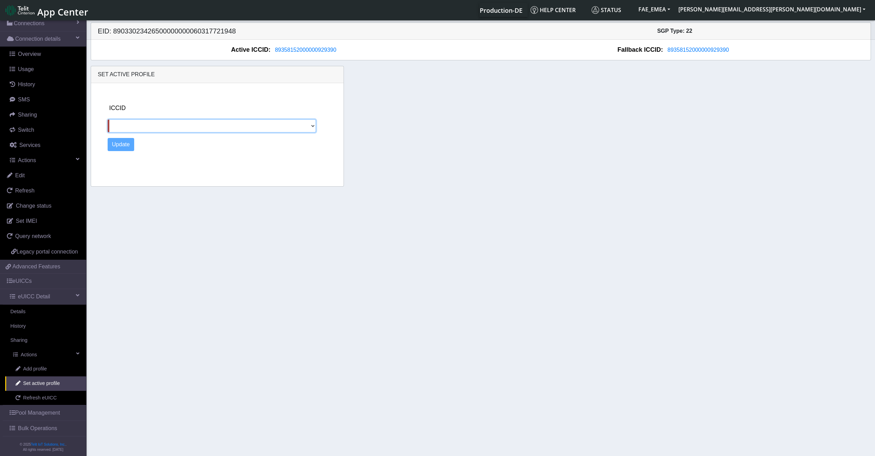
click at [169, 125] on select "89358152000000066094" at bounding box center [212, 125] width 209 height 13
click at [238, 335] on section "Connectivity Management Home Connections List Map Connection details Overview U…" at bounding box center [437, 238] width 875 height 439
click at [21, 191] on span "Refresh" at bounding box center [24, 191] width 19 height 6
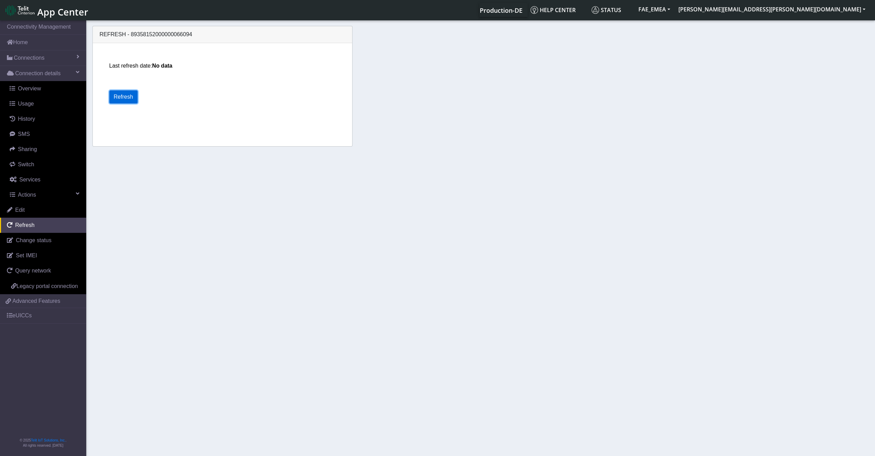
click at [122, 97] on button "Refresh" at bounding box center [123, 96] width 28 height 13
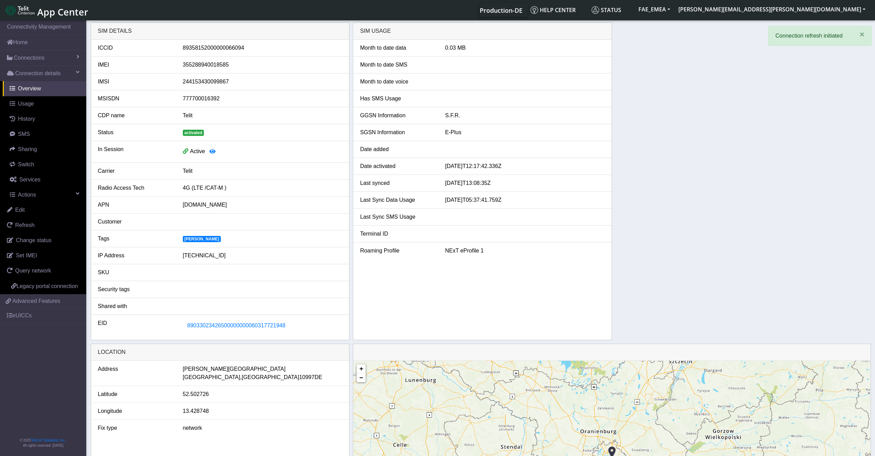
click at [219, 50] on div "89358152000000066094" at bounding box center [263, 48] width 170 height 8
click at [34, 315] on link "eUICCs" at bounding box center [43, 315] width 86 height 15
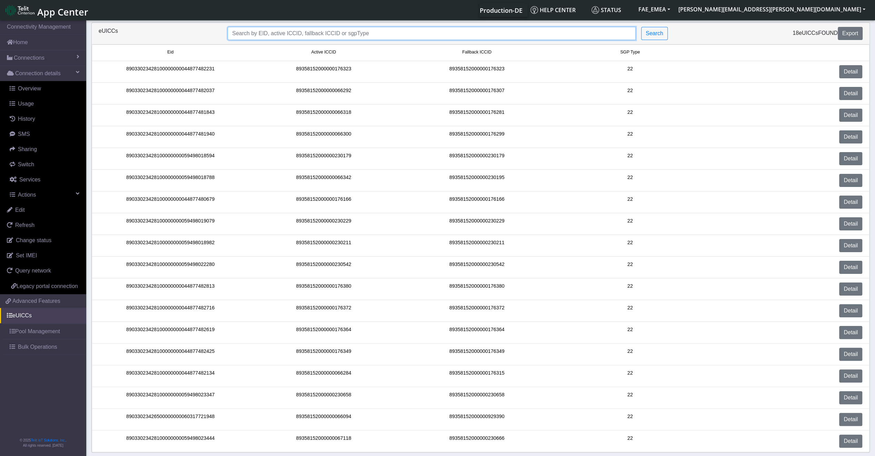
click at [370, 35] on input "Search..." at bounding box center [432, 33] width 408 height 13
paste input "89033023426500000000060317721948"
type input "89033023426500000000060317721948"
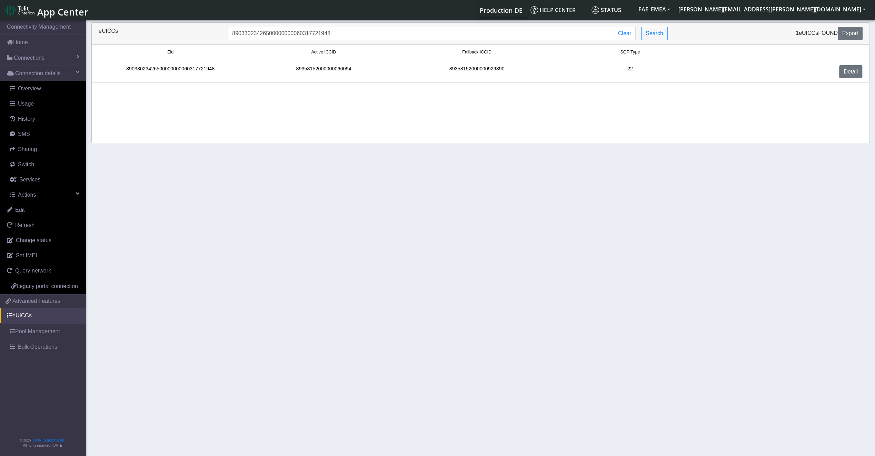
click at [324, 71] on div "89358152000000066094" at bounding box center [323, 71] width 153 height 13
click at [859, 72] on link "Detail" at bounding box center [850, 71] width 23 height 13
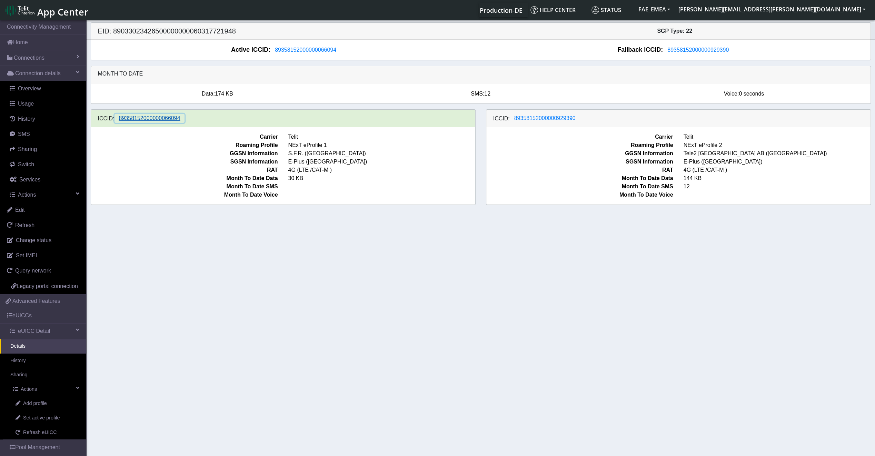
click at [170, 122] on button "89358152000000066094" at bounding box center [149, 118] width 70 height 9
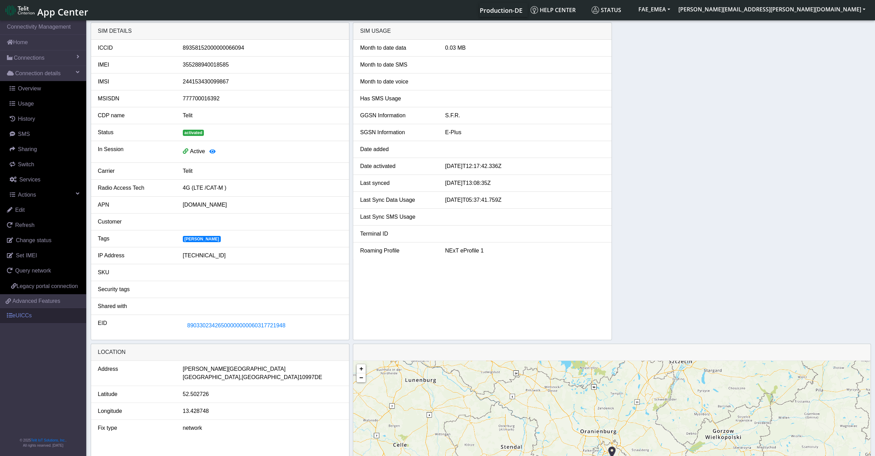
click at [42, 318] on link "eUICCs" at bounding box center [43, 315] width 86 height 15
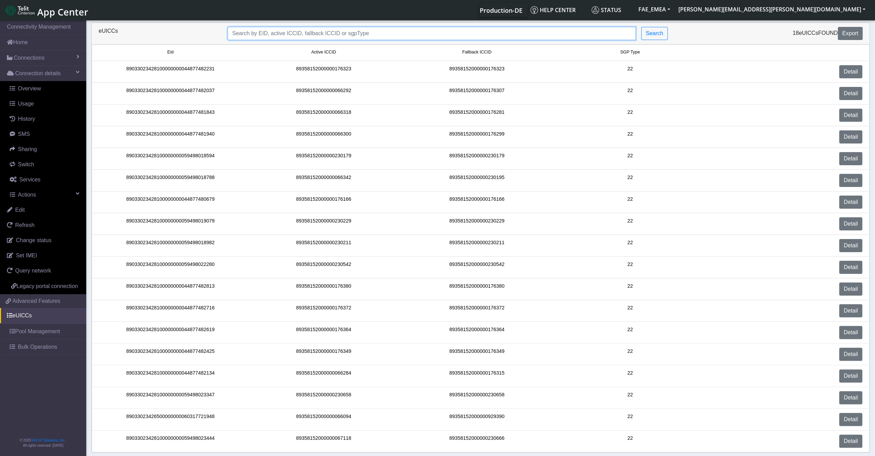
click at [407, 29] on input "Search..." at bounding box center [432, 33] width 408 height 13
paste input "89033023426500000000060317721948"
type input "89033023426500000000060317721948"
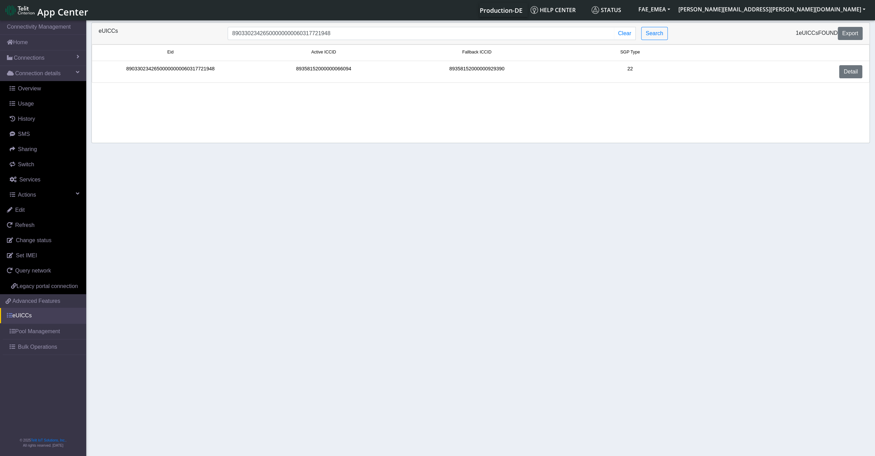
click at [22, 312] on link "eUICCs" at bounding box center [43, 315] width 86 height 15
click at [846, 75] on link "Detail" at bounding box center [850, 71] width 23 height 13
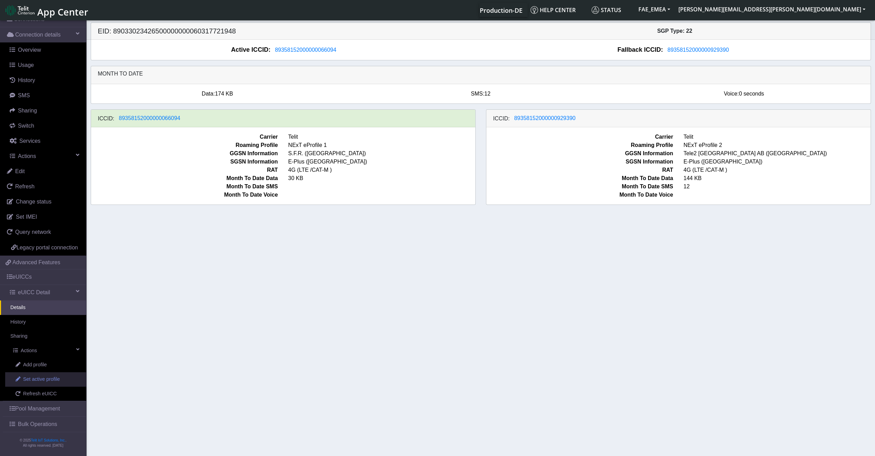
scroll to position [45, 0]
click at [26, 383] on span "Set active profile" at bounding box center [41, 379] width 37 height 8
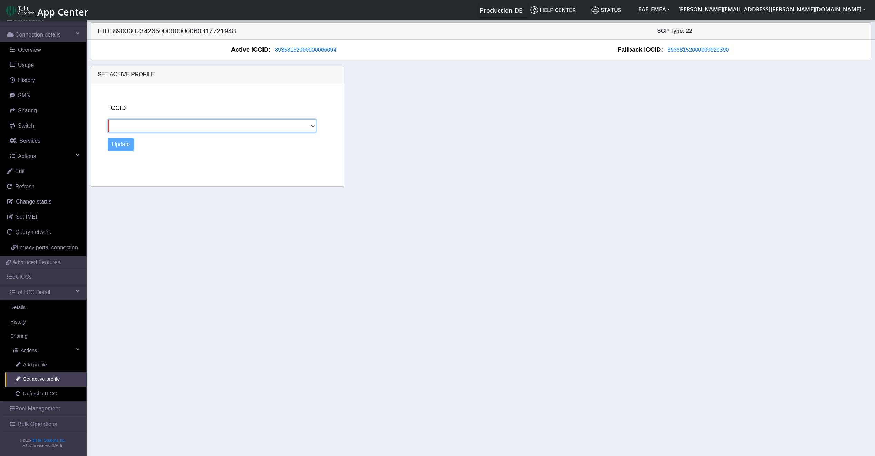
click at [311, 123] on select "89358152000000929390" at bounding box center [212, 125] width 209 height 13
select select "89358152000000929390"
click at [108, 119] on select "89358152000000929390" at bounding box center [212, 125] width 209 height 13
click at [122, 145] on button "Update" at bounding box center [121, 144] width 27 height 13
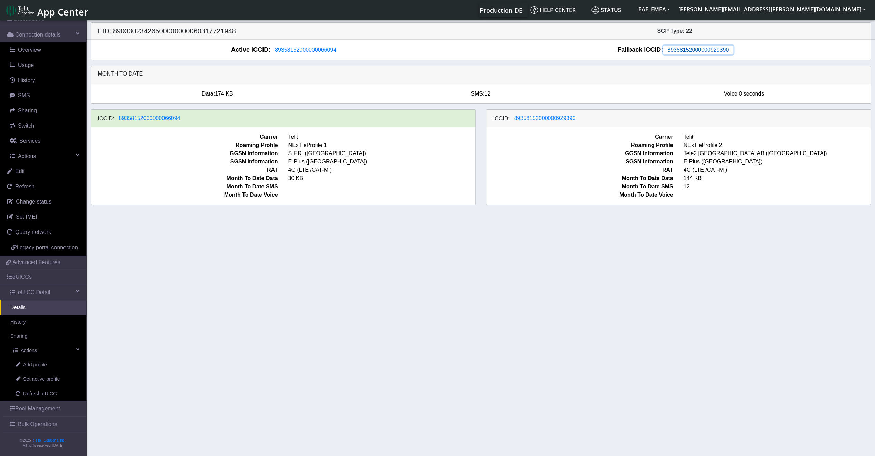
click at [686, 49] on span "89358152000000929390" at bounding box center [697, 50] width 61 height 6
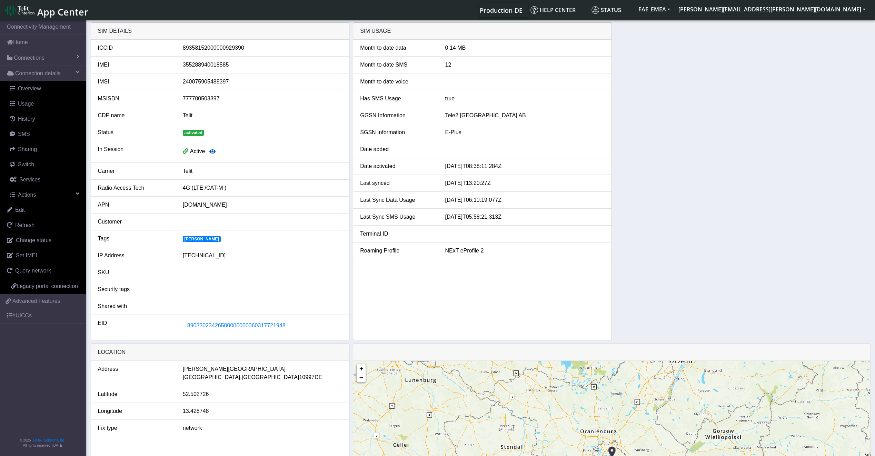
click at [212, 150] on icon "button" at bounding box center [212, 152] width 6 height 6
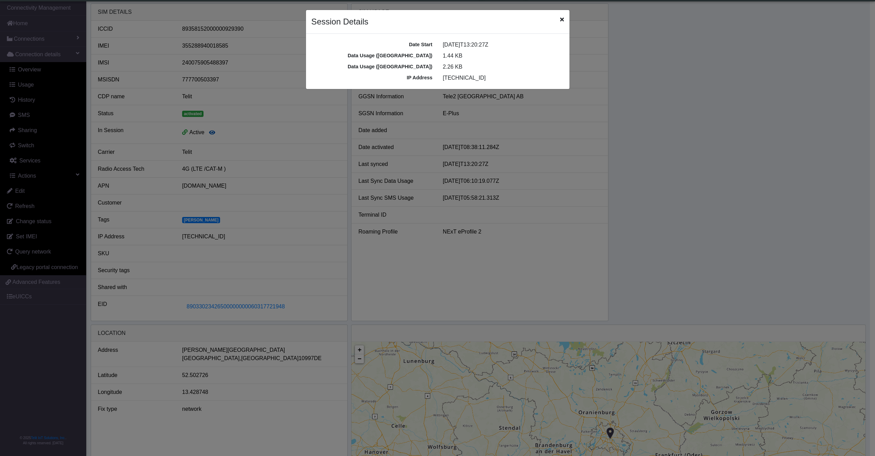
scroll to position [2, 0]
click at [560, 27] on div "Session Details" at bounding box center [439, 22] width 263 height 24
click at [561, 24] on div "Session Details" at bounding box center [439, 22] width 263 height 24
click at [560, 21] on div "Session Details" at bounding box center [439, 22] width 263 height 24
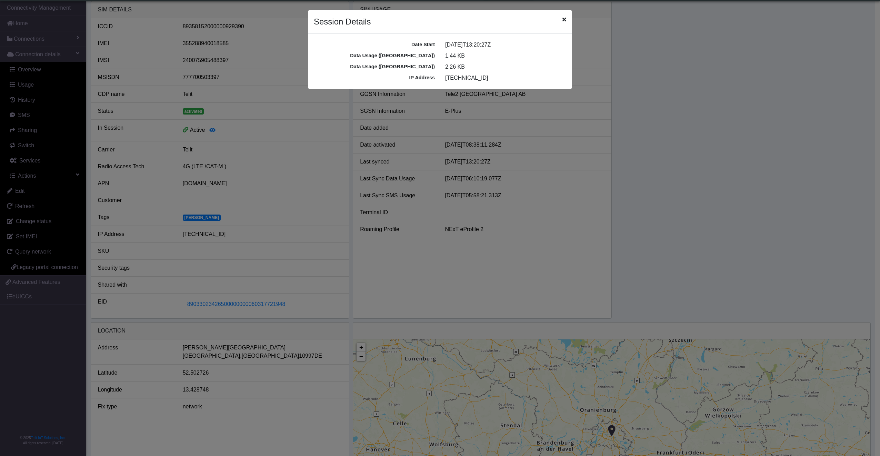
click at [566, 18] on div "Session Details" at bounding box center [439, 22] width 263 height 24
drag, startPoint x: 542, startPoint y: 35, endPoint x: 442, endPoint y: 154, distance: 155.6
click at [541, 37] on div "Date Start 2025-09-26T13:20:27Z Data Usage (MO) 1.44 KB Data Usage (MT) 2.26 KB…" at bounding box center [439, 61] width 263 height 55
click at [366, 270] on ngb-modal-window "Session Details Date Start 2025-09-26T13:20:27Z Data Usage (MO) 1.44 KB Data Us…" at bounding box center [440, 228] width 880 height 456
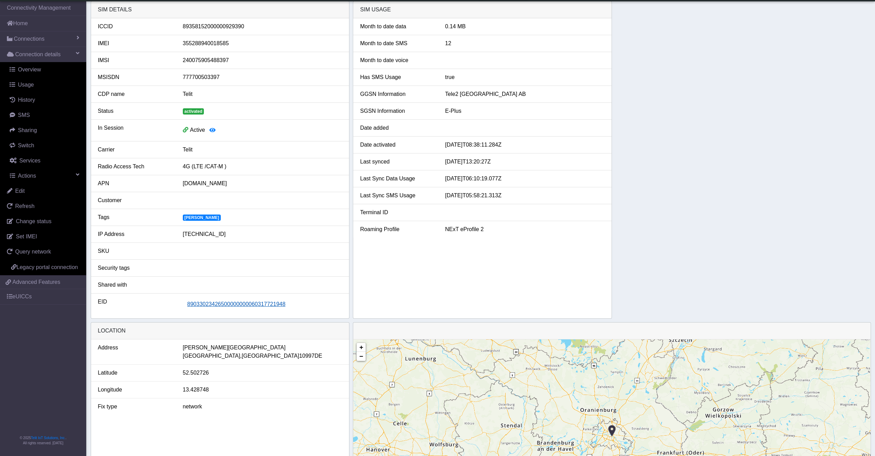
click at [243, 303] on span "89033023426500000000060317721948" at bounding box center [236, 304] width 98 height 6
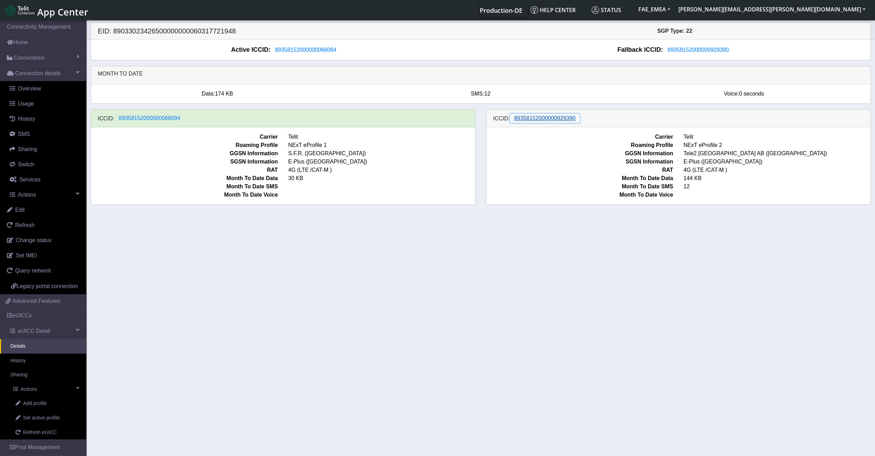
click at [556, 121] on span "89358152000000929390" at bounding box center [544, 118] width 61 height 6
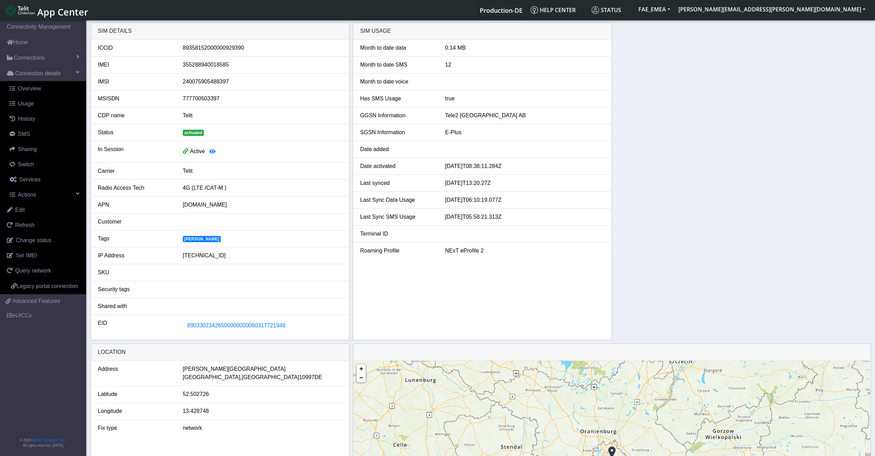
click at [462, 50] on div "0.14 MB" at bounding box center [525, 48] width 170 height 8
click at [463, 50] on div "0.14 MB" at bounding box center [525, 48] width 170 height 8
click at [206, 322] on span "89033023426500000000060317721948" at bounding box center [236, 325] width 98 height 6
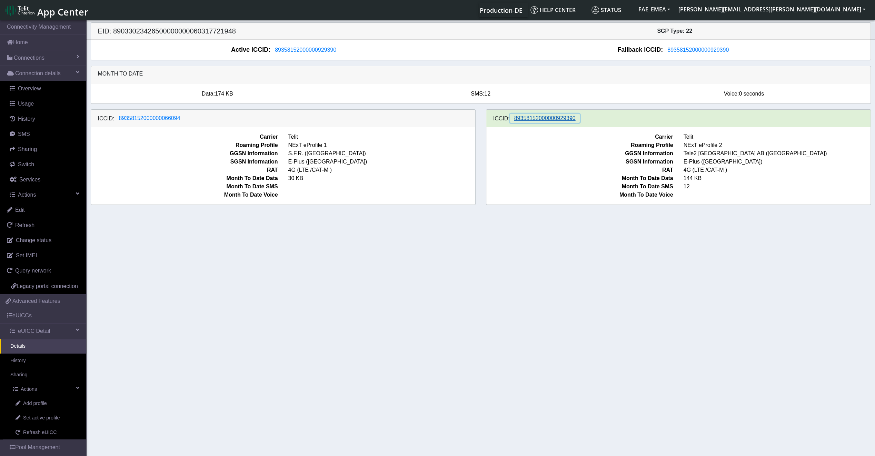
click at [566, 119] on span "89358152000000929390" at bounding box center [544, 118] width 61 height 6
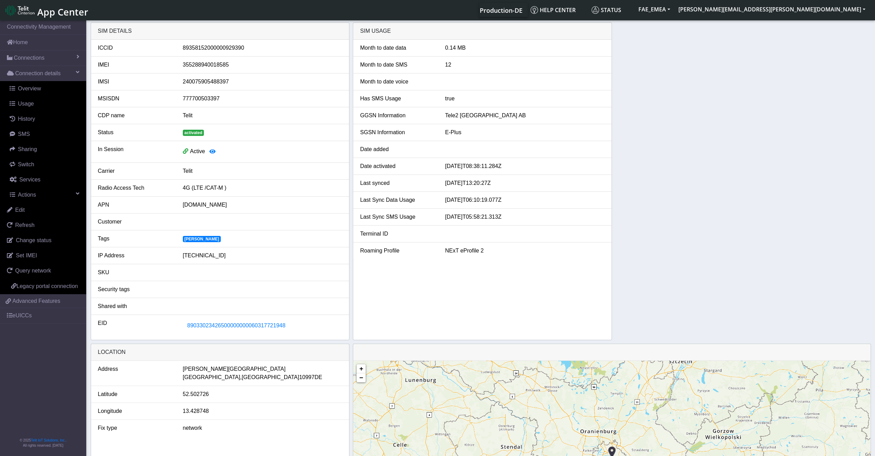
click at [462, 54] on li "Month to date data 0.14 MB" at bounding box center [482, 48] width 258 height 17
drag, startPoint x: 462, startPoint y: 54, endPoint x: 451, endPoint y: 46, distance: 13.4
click at [451, 46] on div "0.14 MB" at bounding box center [525, 48] width 170 height 8
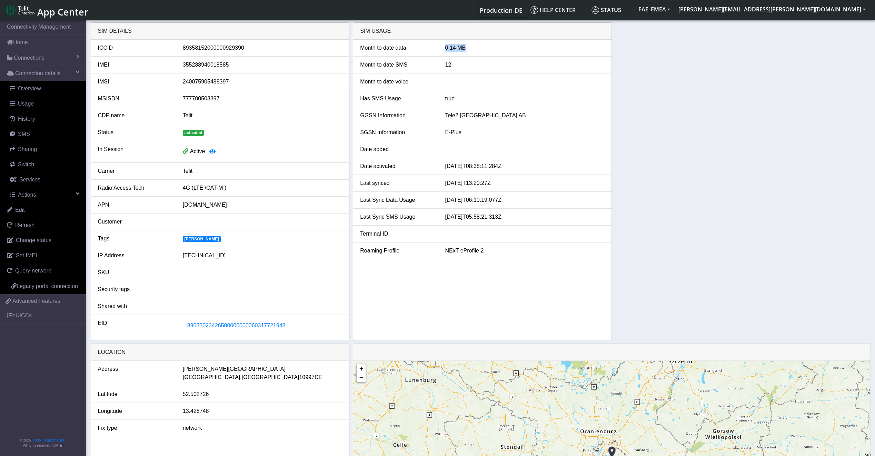
click at [451, 46] on div "0.14 MB" at bounding box center [525, 48] width 170 height 8
click at [251, 326] on span "89033023426500000000060317721948" at bounding box center [236, 325] width 98 height 6
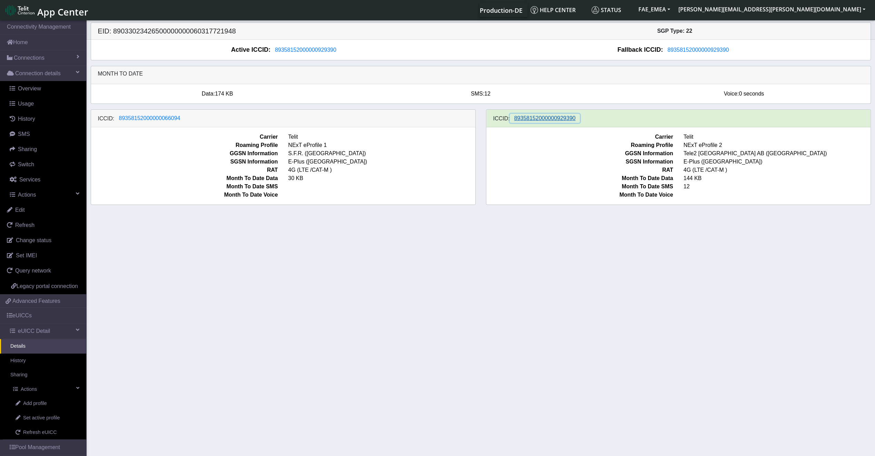
click at [541, 115] on span "89358152000000929390" at bounding box center [544, 118] width 61 height 6
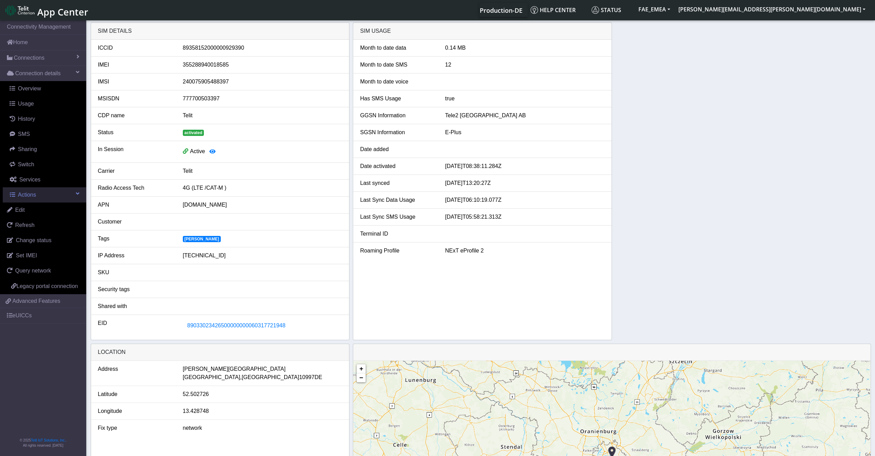
click at [51, 194] on link "Actions" at bounding box center [44, 194] width 83 height 15
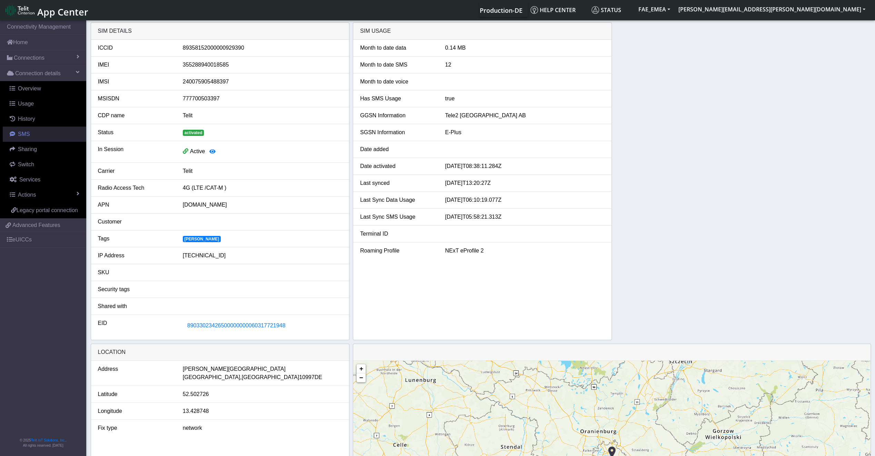
click at [46, 136] on link "SMS" at bounding box center [44, 134] width 83 height 15
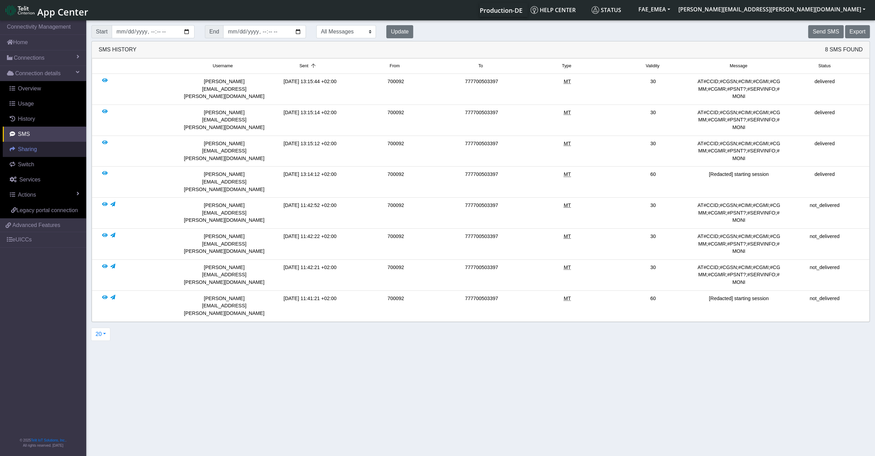
click at [41, 153] on link "Sharing" at bounding box center [44, 149] width 83 height 15
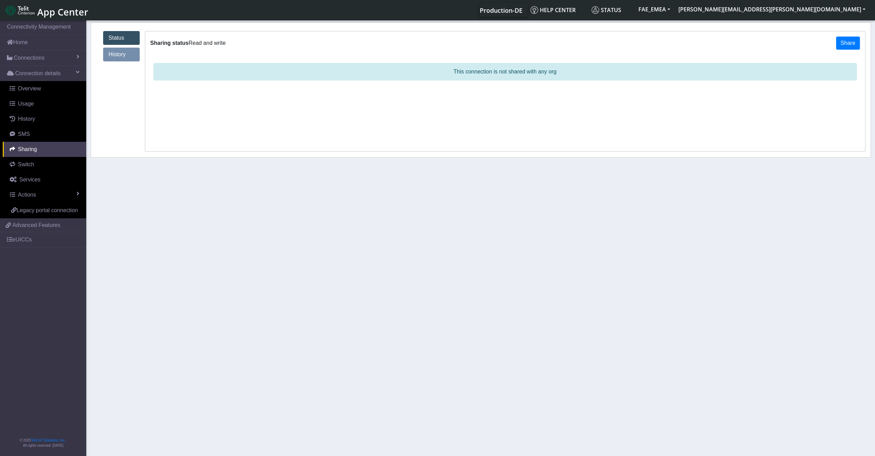
click at [134, 56] on link "History" at bounding box center [121, 55] width 37 height 14
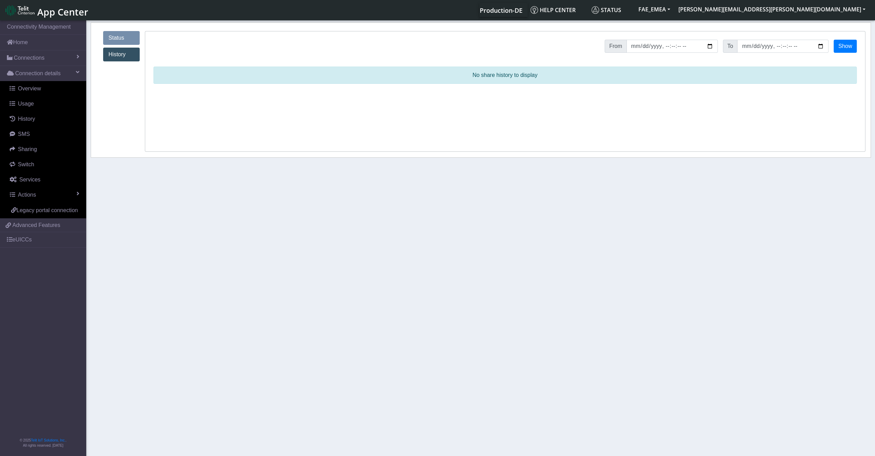
click at [124, 43] on link "Status" at bounding box center [121, 38] width 37 height 14
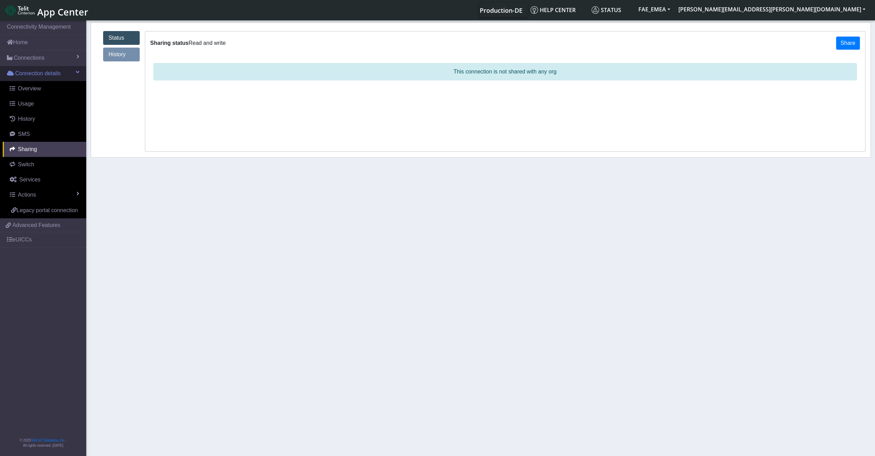
click at [54, 78] on link "Connection details" at bounding box center [43, 73] width 86 height 15
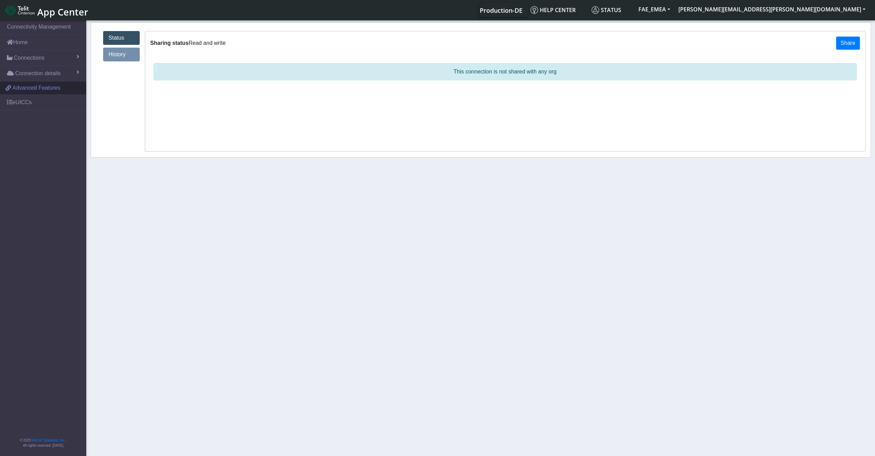
click at [40, 84] on span "Advanced Features" at bounding box center [36, 88] width 48 height 8
click at [14, 102] on link "eUICCs" at bounding box center [43, 102] width 86 height 15
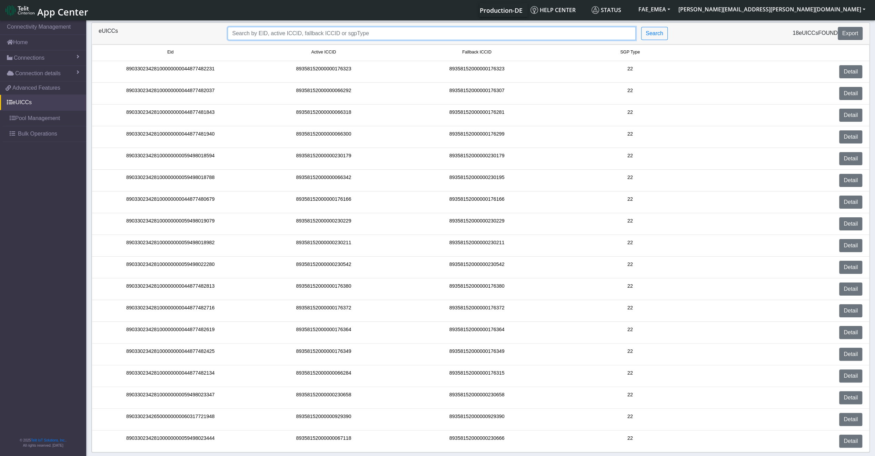
click at [314, 28] on input "Search..." at bounding box center [432, 33] width 408 height 13
paste input "89033023426500000000060317721948"
type input "89033023426500000000060317721948"
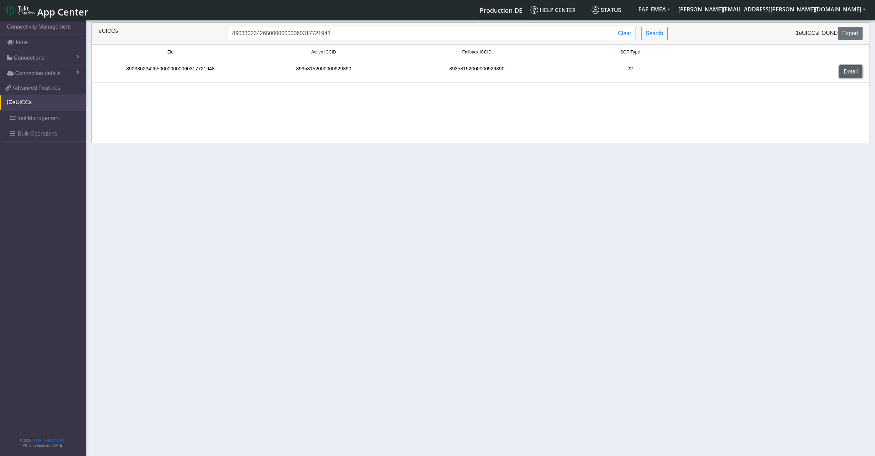
click at [847, 74] on link "Detail" at bounding box center [850, 71] width 23 height 13
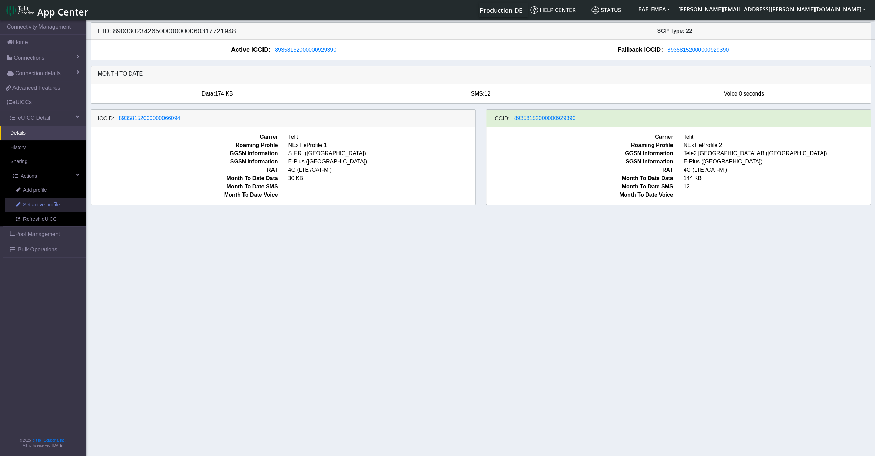
click at [44, 207] on span "Set active profile" at bounding box center [41, 205] width 37 height 8
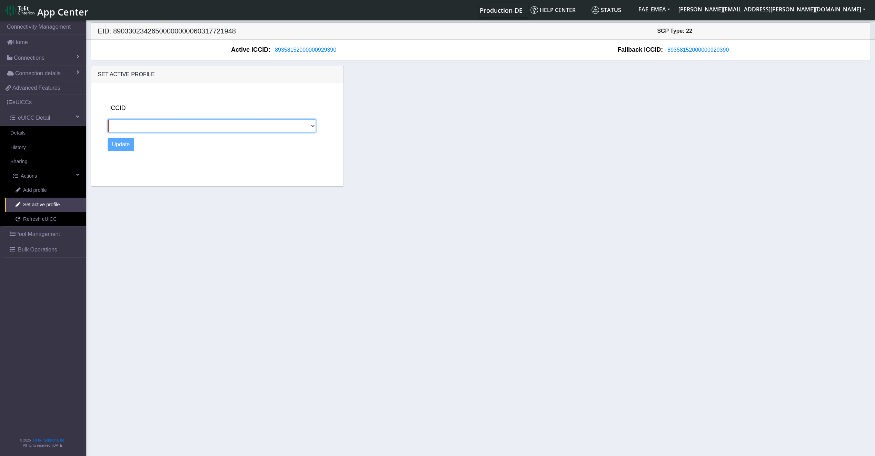
click at [149, 131] on select "89358152000000066094" at bounding box center [212, 125] width 209 height 13
select select "89358152000000066094"
click at [108, 119] on select "89358152000000066094" at bounding box center [212, 125] width 209 height 13
click at [128, 149] on button "Update" at bounding box center [121, 144] width 27 height 13
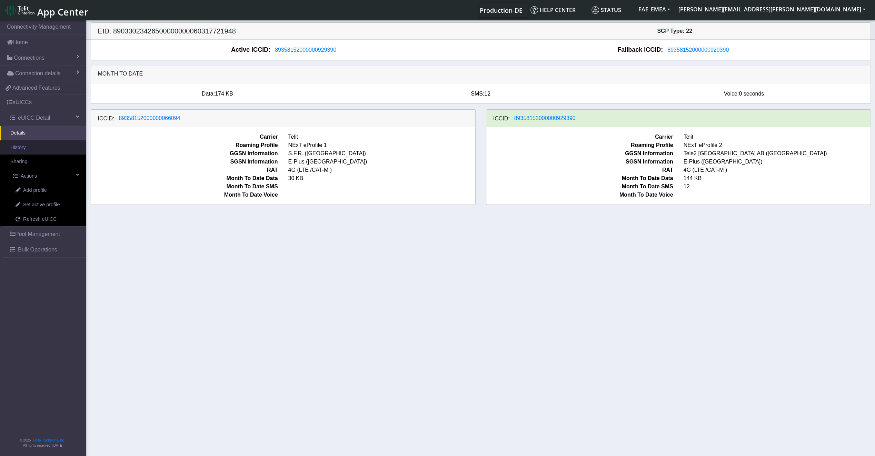
click at [37, 148] on link "History" at bounding box center [43, 147] width 86 height 14
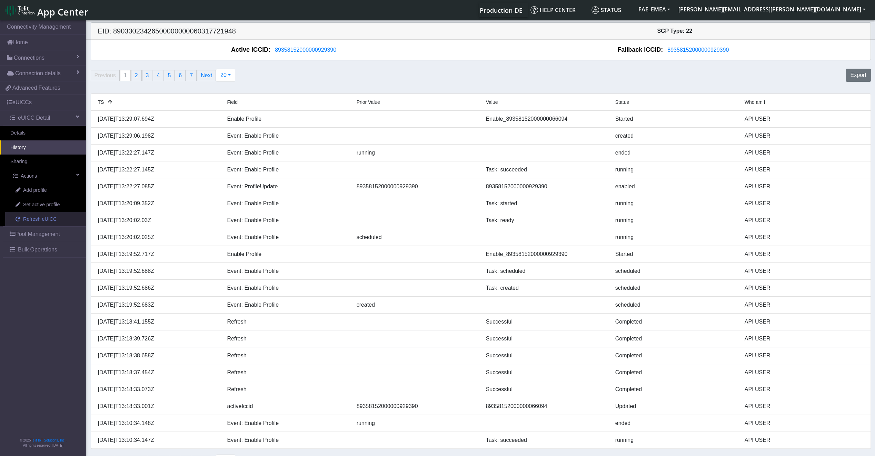
click at [30, 217] on span "Refresh eUICC" at bounding box center [40, 219] width 34 height 8
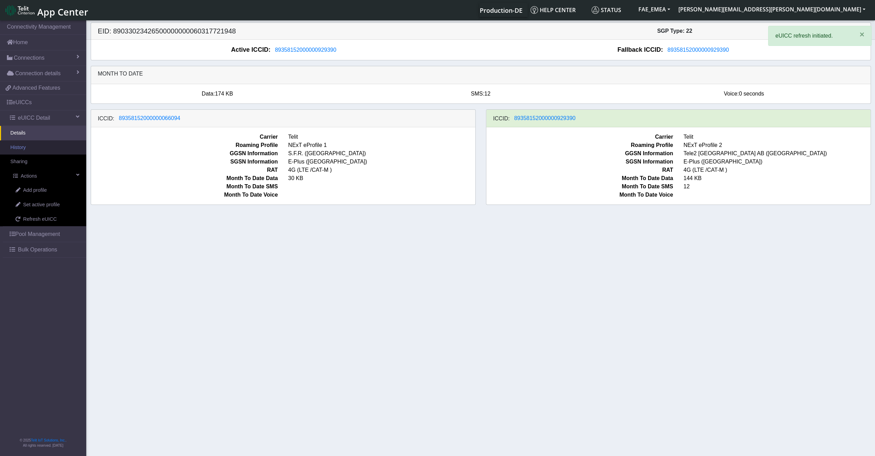
click at [29, 148] on link "History" at bounding box center [43, 147] width 86 height 14
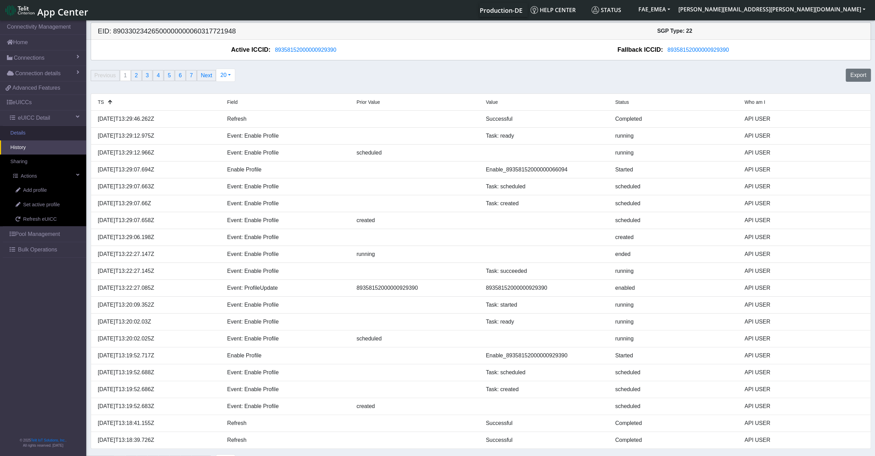
click at [41, 134] on link "Details" at bounding box center [43, 133] width 86 height 14
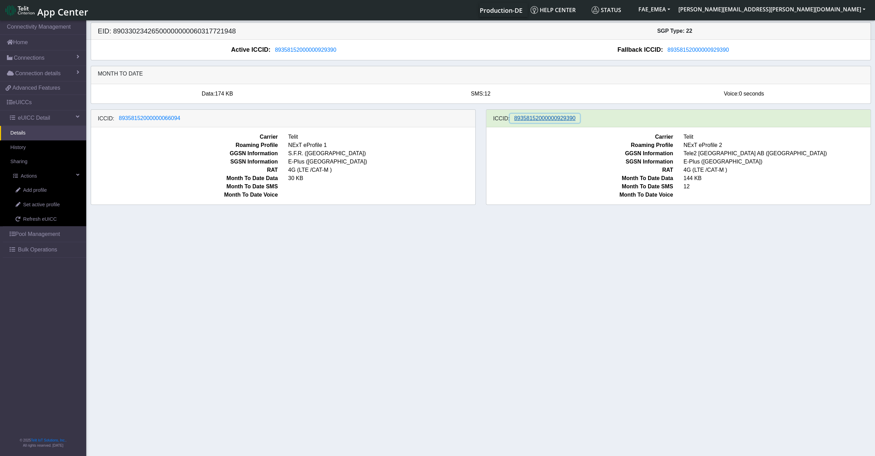
click at [568, 120] on span "89358152000000929390" at bounding box center [544, 118] width 61 height 6
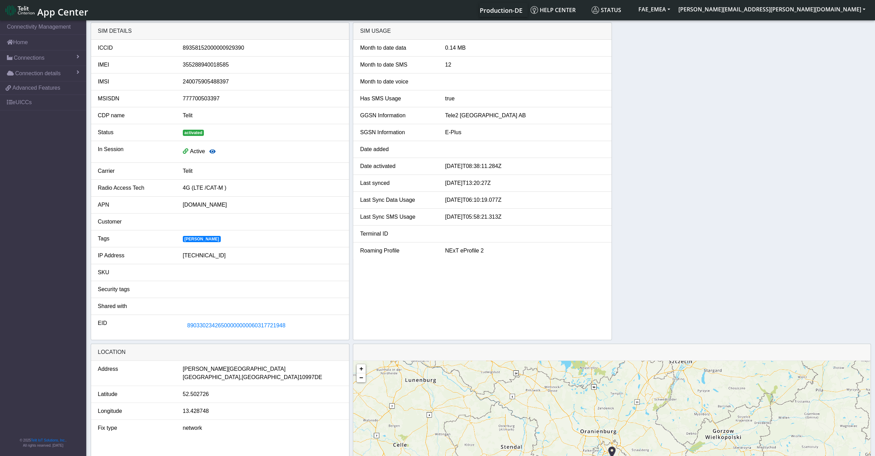
click at [211, 152] on icon "button" at bounding box center [212, 152] width 6 height 6
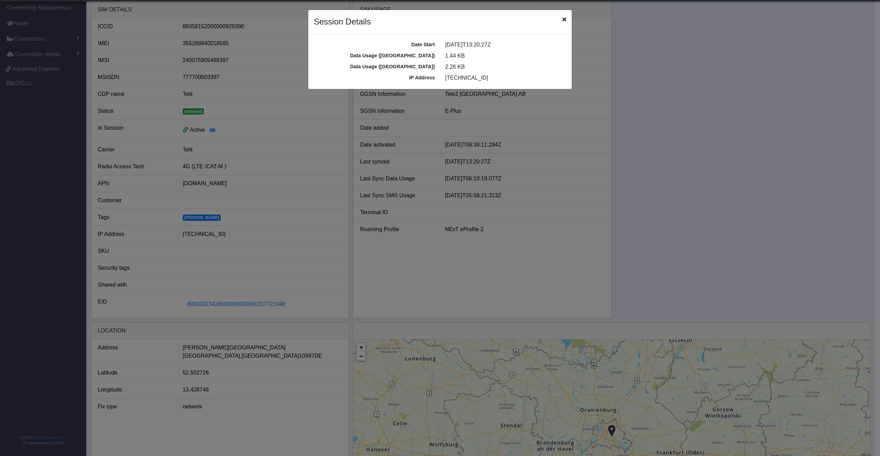
click at [560, 33] on div "Session Details" at bounding box center [439, 22] width 263 height 24
click at [567, 23] on div "Session Details" at bounding box center [439, 22] width 263 height 24
click at [567, 20] on div "Session Details" at bounding box center [439, 22] width 263 height 24
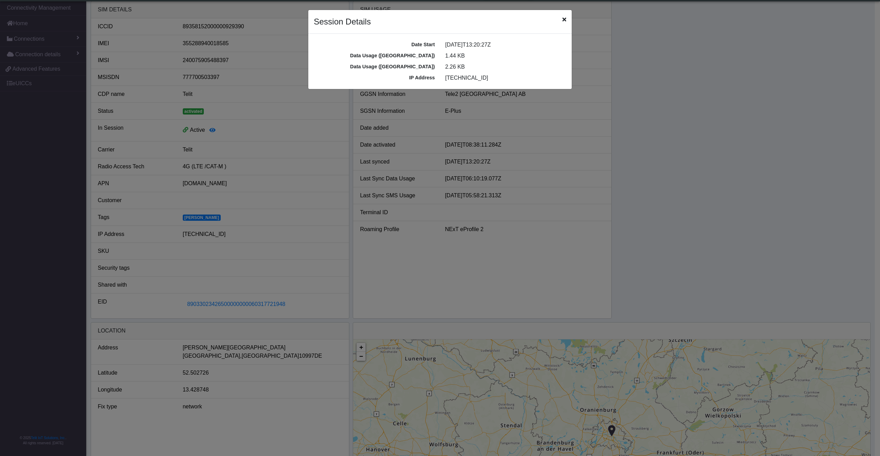
click at [563, 21] on icon "Close" at bounding box center [564, 20] width 4 height 6
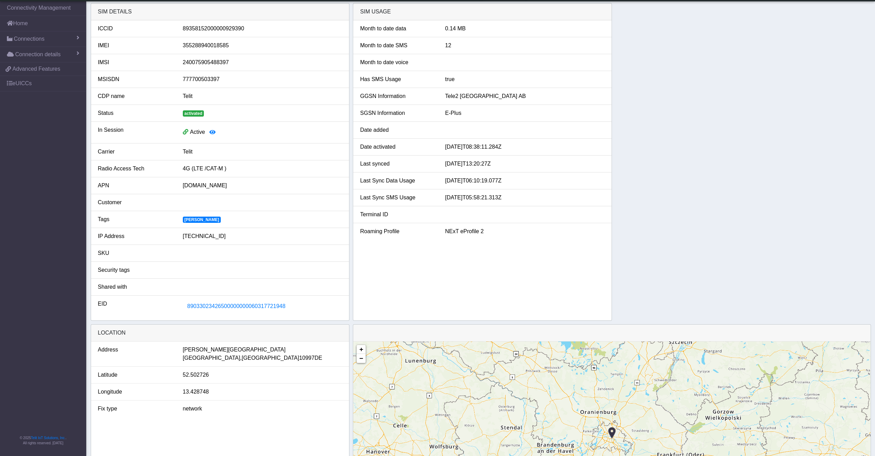
scroll to position [0, 0]
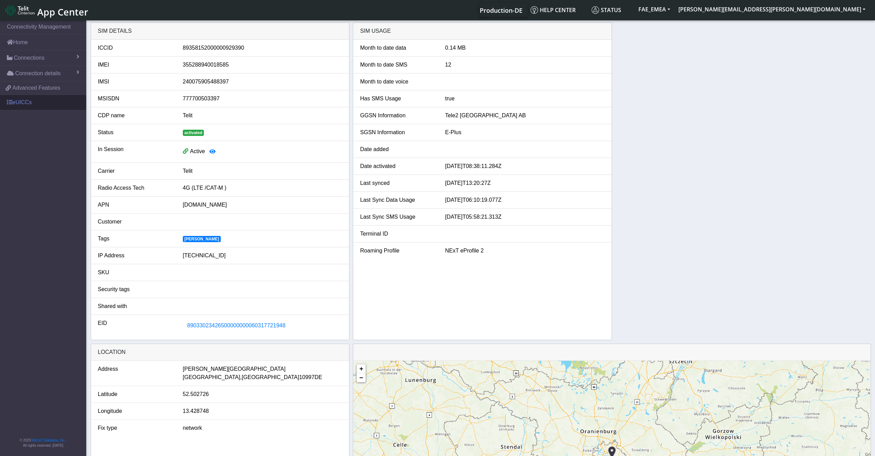
click at [33, 102] on link "eUICCs" at bounding box center [43, 102] width 86 height 15
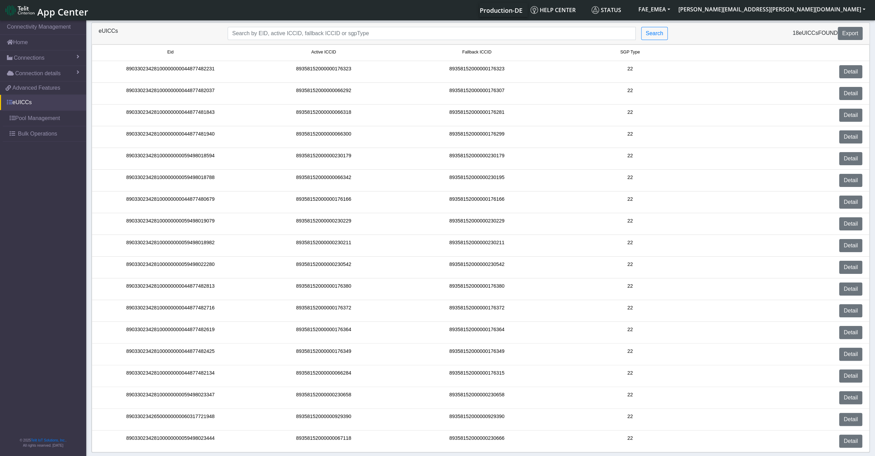
click at [28, 101] on link "eUICCs" at bounding box center [43, 102] width 86 height 15
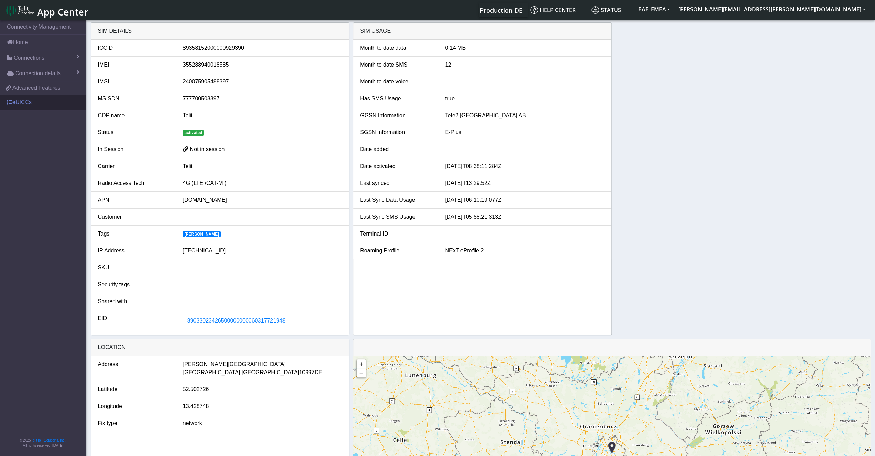
click at [33, 101] on link "eUICCs" at bounding box center [43, 102] width 86 height 15
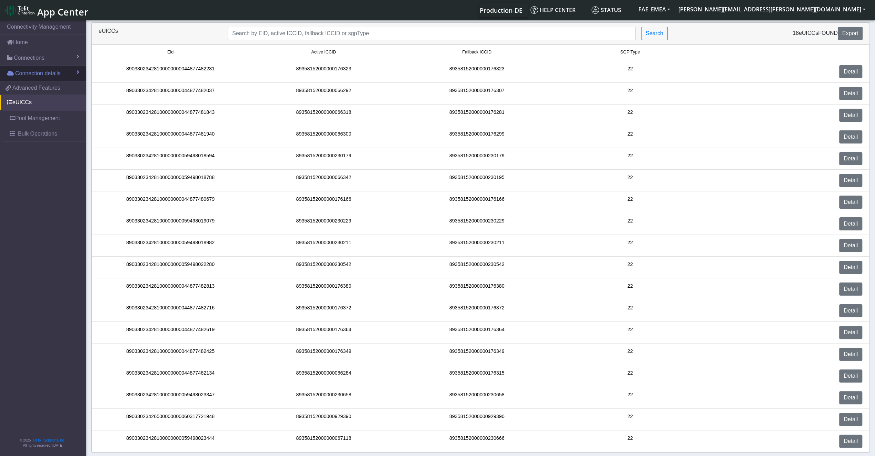
click at [52, 76] on span "Connection details" at bounding box center [38, 73] width 46 height 8
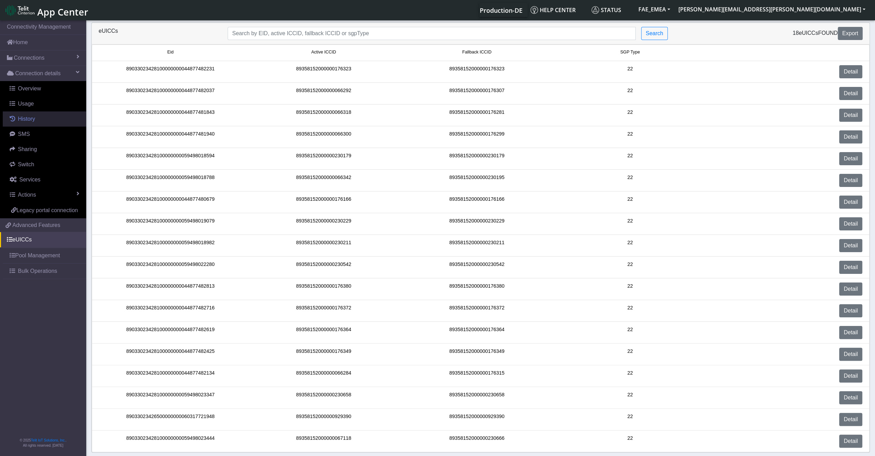
click at [46, 117] on link "History" at bounding box center [44, 118] width 83 height 15
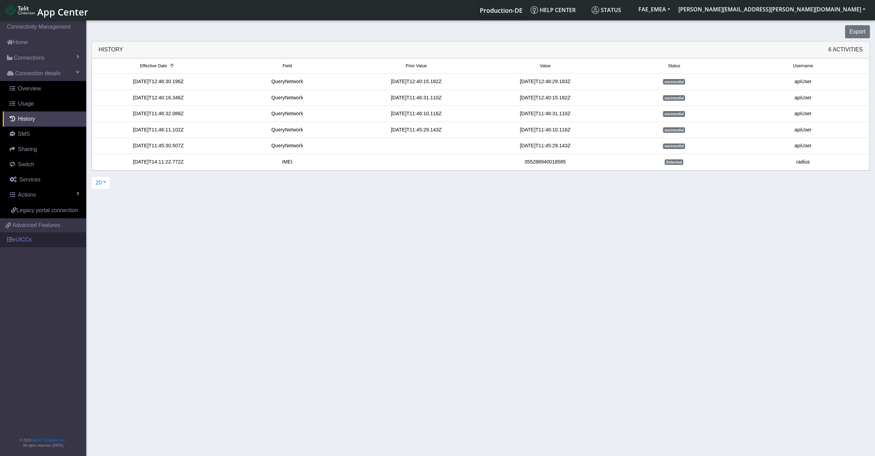
click at [29, 241] on link "eUICCs" at bounding box center [43, 239] width 86 height 15
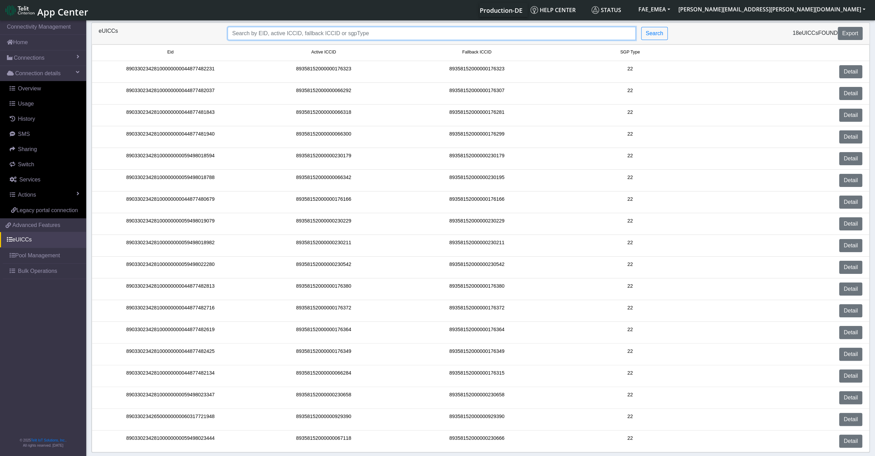
click at [406, 35] on input "Search..." at bounding box center [432, 33] width 408 height 13
paste input "89033023426500000000060317721948"
type input "89033023426500000000060317721948"
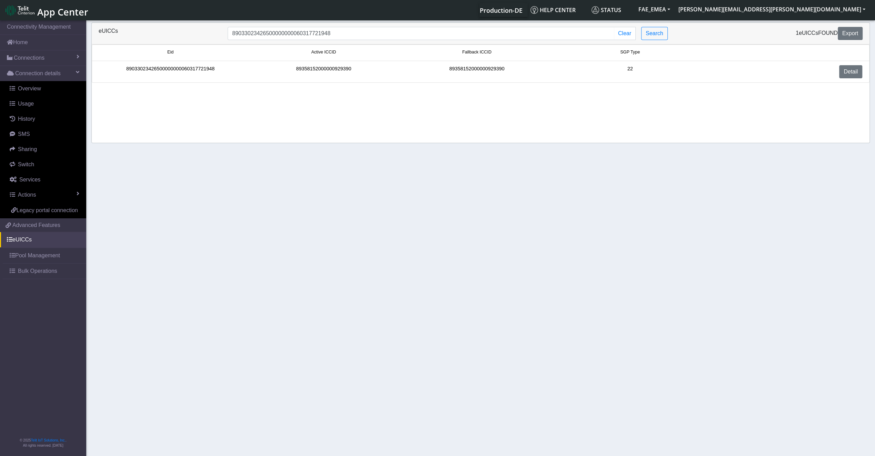
click at [374, 70] on div "89358152000000929390" at bounding box center [323, 71] width 153 height 13
click at [846, 72] on link "Detail" at bounding box center [850, 71] width 23 height 13
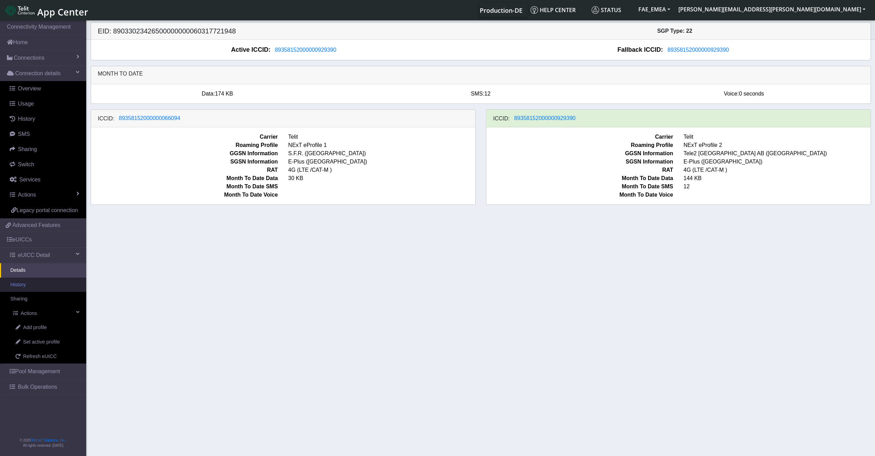
click at [21, 285] on link "History" at bounding box center [43, 284] width 86 height 14
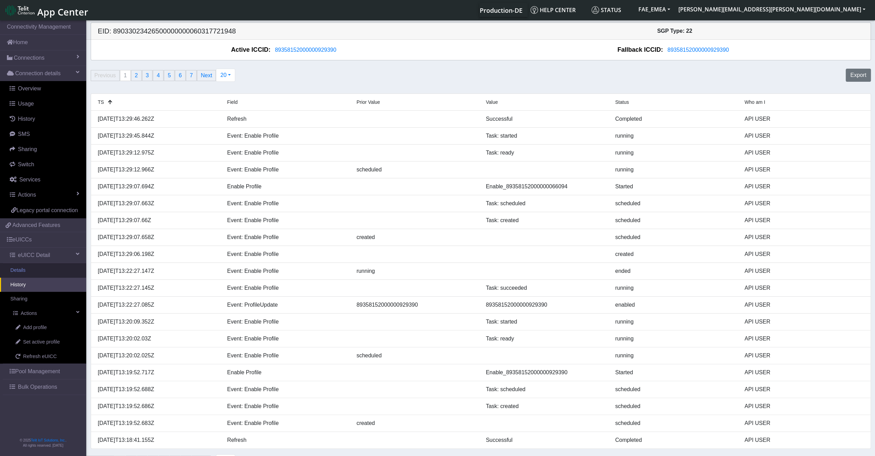
click at [44, 266] on link "Details" at bounding box center [43, 270] width 86 height 14
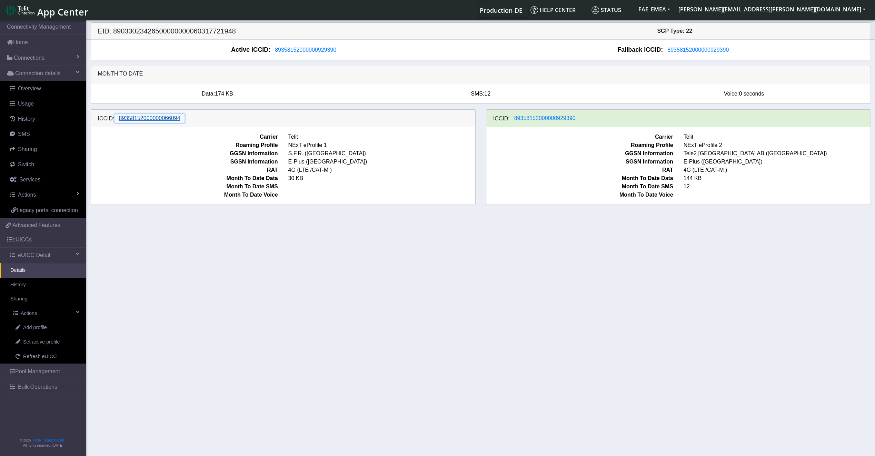
click at [164, 118] on span "89358152000000066094" at bounding box center [149, 118] width 61 height 6
click at [541, 118] on span "89358152000000929390" at bounding box center [544, 118] width 61 height 6
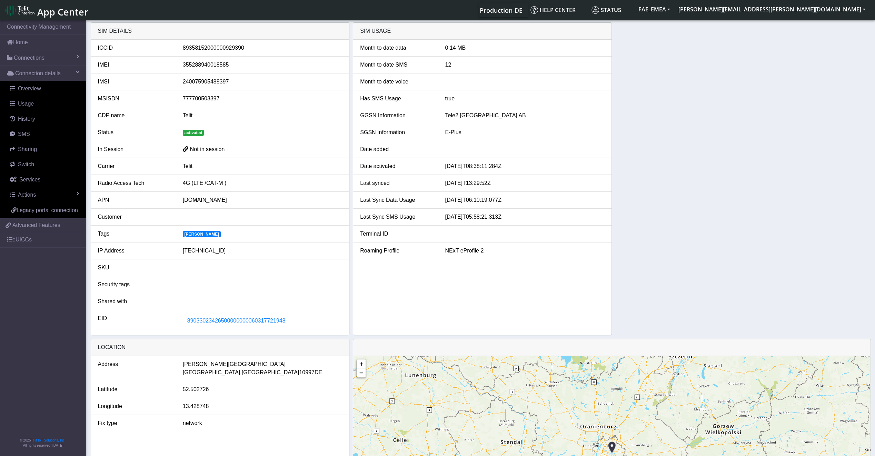
click at [212, 147] on span "Not in session" at bounding box center [207, 149] width 35 height 6
click at [238, 320] on span "89033023426500000000060317721948" at bounding box center [236, 320] width 98 height 6
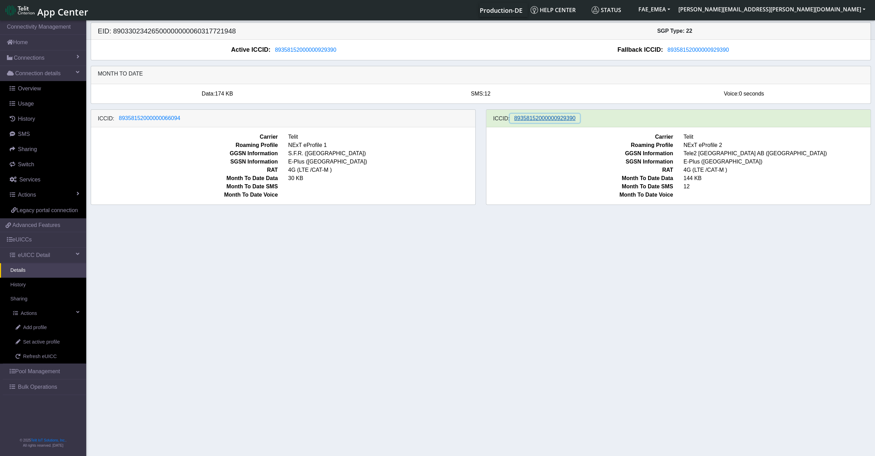
click at [562, 118] on span "89358152000000929390" at bounding box center [544, 118] width 61 height 6
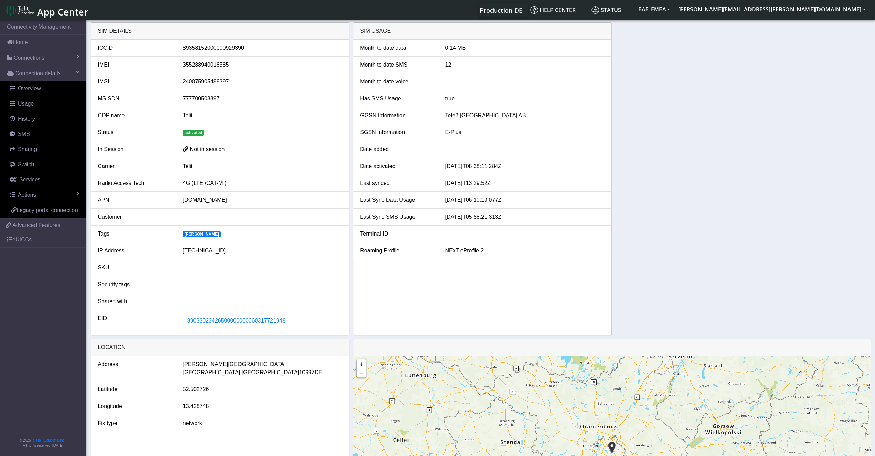
click at [448, 52] on li "Month to date data 0.14 MB" at bounding box center [482, 48] width 258 height 17
click at [448, 51] on div "0.14 MB" at bounding box center [525, 48] width 170 height 8
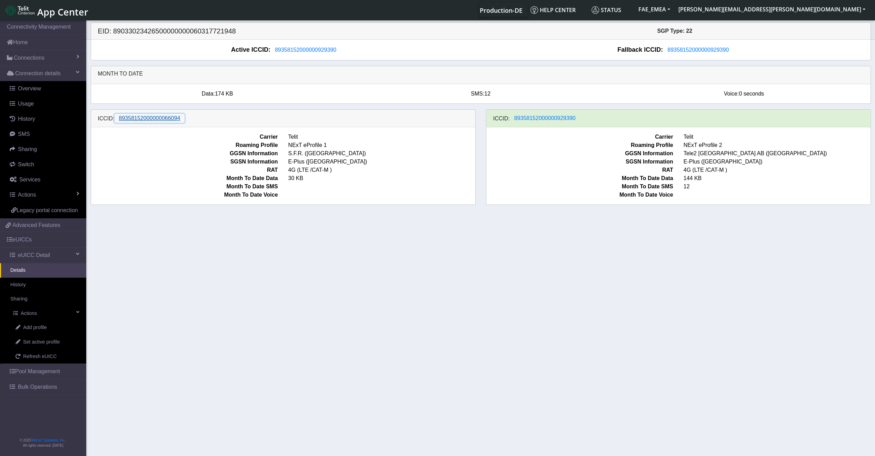
click at [138, 120] on span "89358152000000066094" at bounding box center [149, 118] width 61 height 6
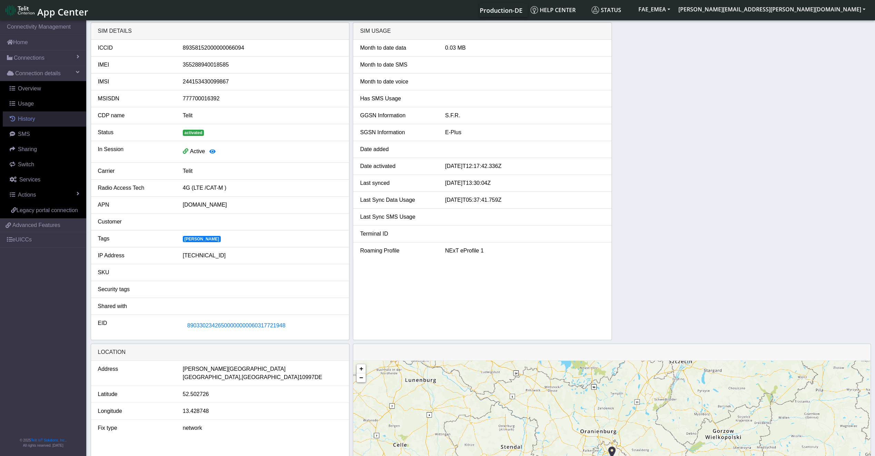
click at [33, 120] on span "History" at bounding box center [26, 119] width 17 height 6
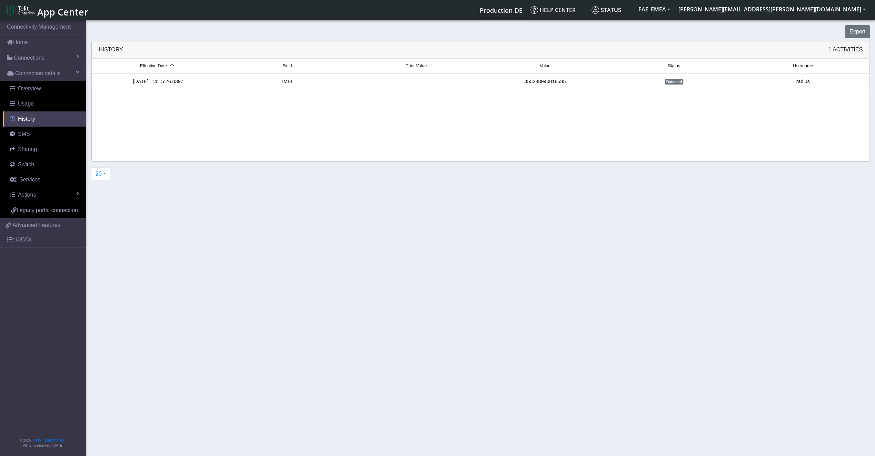
click at [26, 116] on span "History" at bounding box center [26, 119] width 17 height 6
click at [42, 199] on link "Actions" at bounding box center [44, 194] width 83 height 15
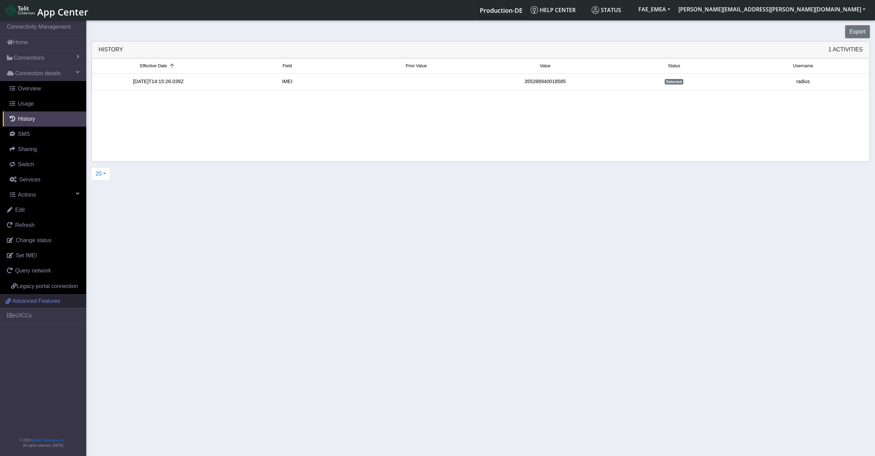
click at [35, 302] on span "Advanced Features" at bounding box center [36, 301] width 48 height 8
click at [37, 311] on link "eUICCs" at bounding box center [43, 315] width 86 height 15
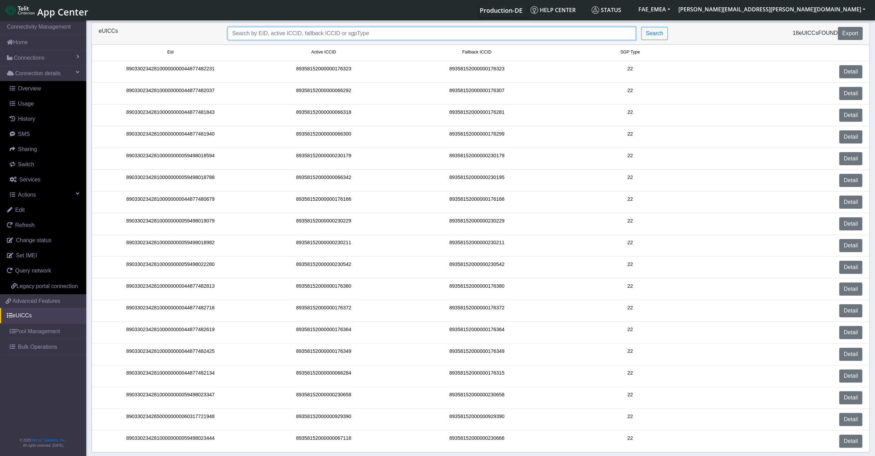
click at [307, 34] on input "Search..." at bounding box center [432, 33] width 408 height 13
paste input "89033023426500000000060317721948"
type input "89033023426500000000060317721948"
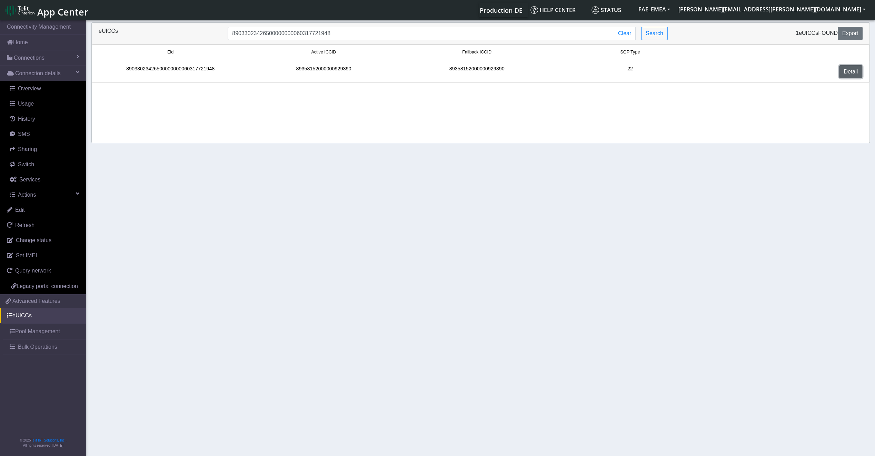
click at [854, 71] on link "Detail" at bounding box center [850, 71] width 23 height 13
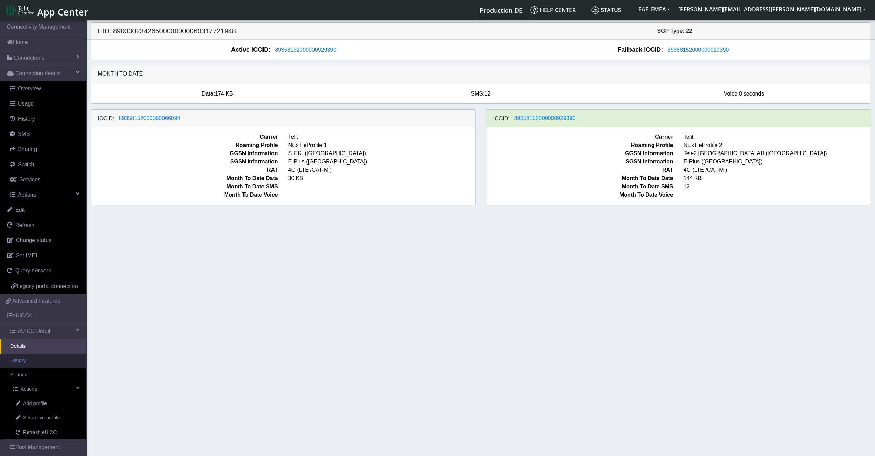
click at [28, 368] on link "History" at bounding box center [43, 360] width 86 height 14
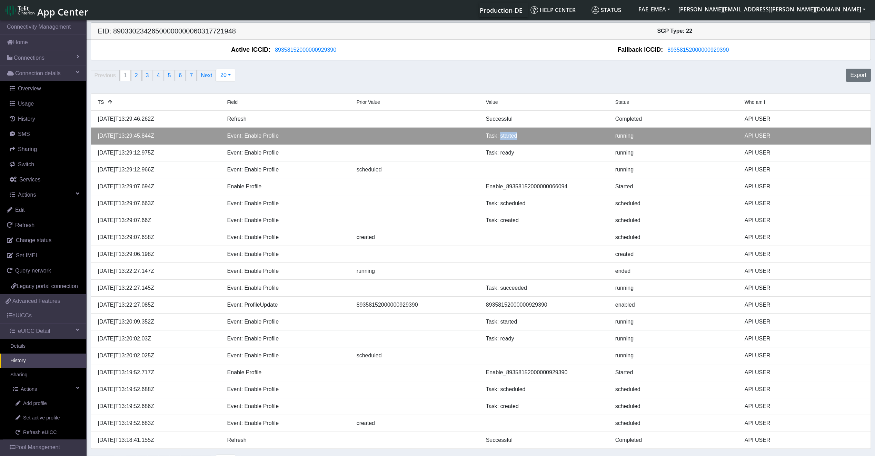
drag, startPoint x: 520, startPoint y: 134, endPoint x: 499, endPoint y: 134, distance: 20.7
click at [499, 134] on div "Task: started" at bounding box center [545, 136] width 129 height 8
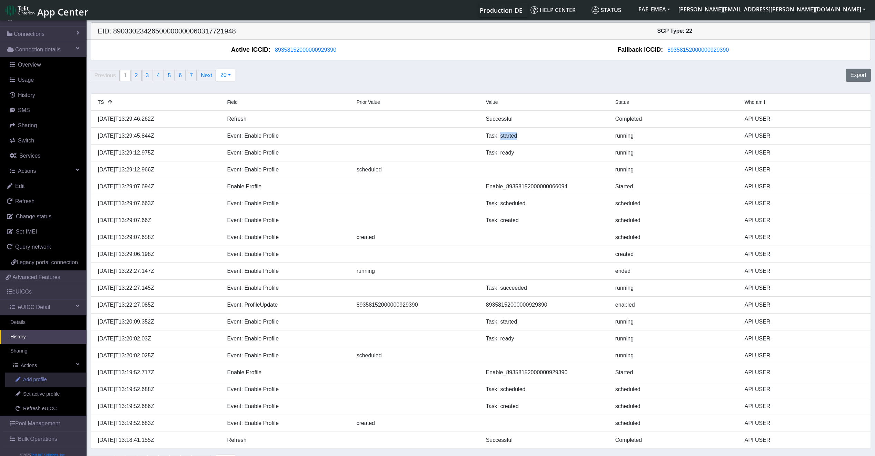
scroll to position [34, 0]
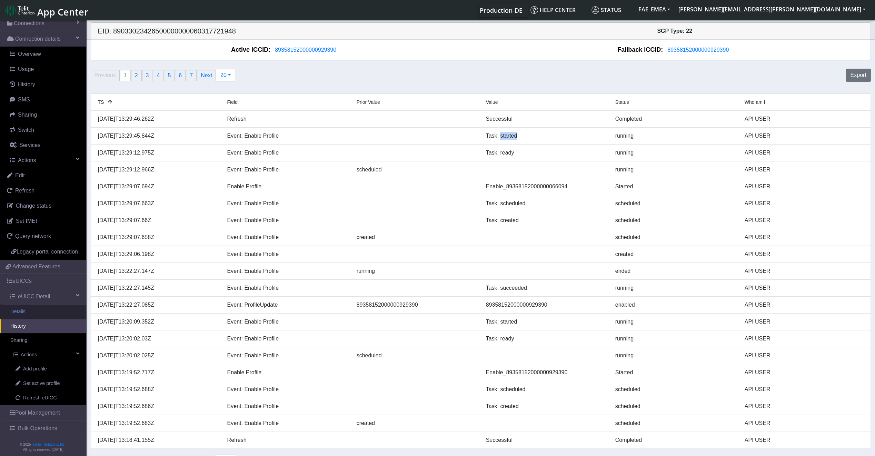
click at [37, 319] on link "Details" at bounding box center [43, 311] width 86 height 14
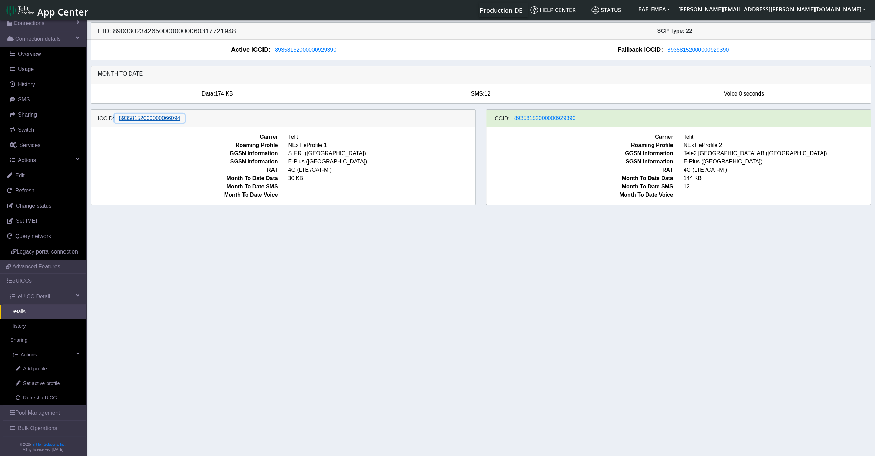
click at [145, 119] on span "89358152000000066094" at bounding box center [149, 118] width 61 height 6
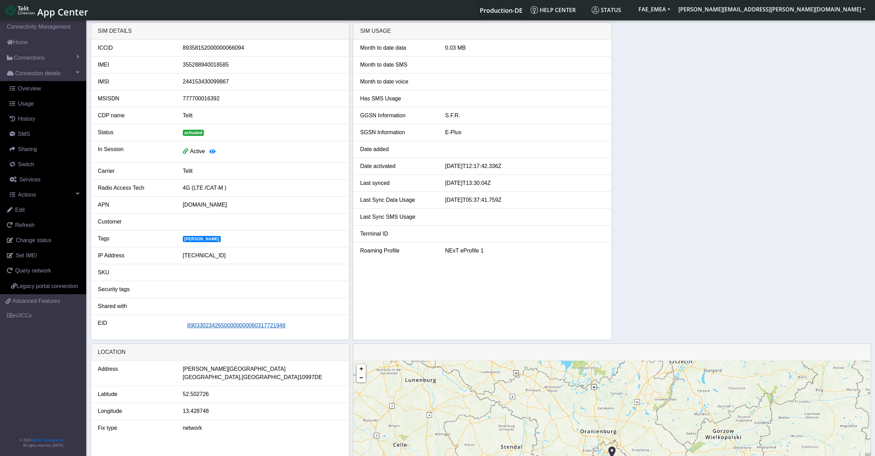
click at [241, 322] on span "89033023426500000000060317721948" at bounding box center [236, 325] width 98 height 6
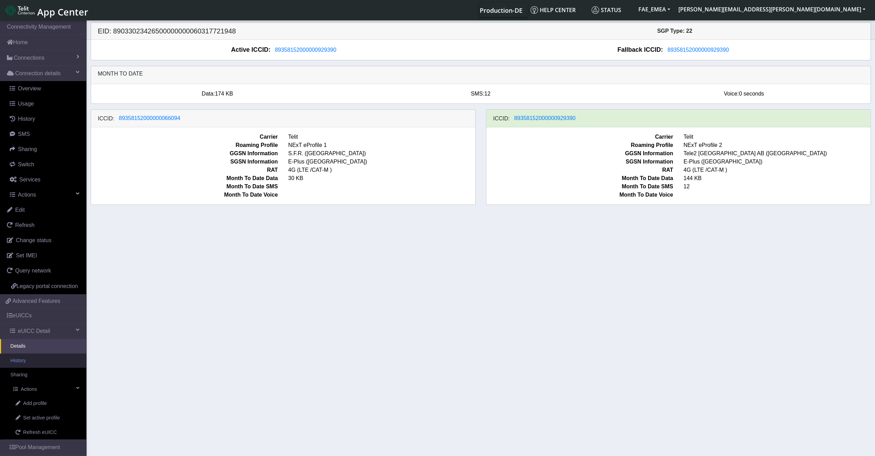
click at [25, 368] on link "History" at bounding box center [43, 360] width 86 height 14
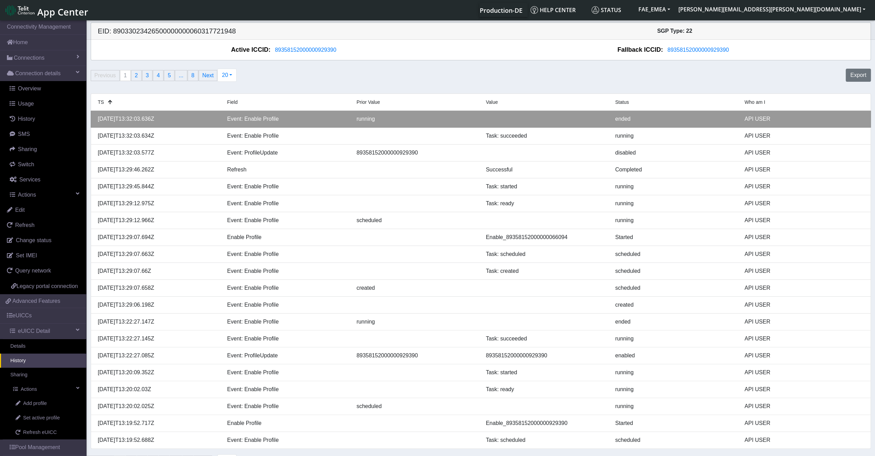
click at [623, 121] on div "ended" at bounding box center [674, 119] width 129 height 8
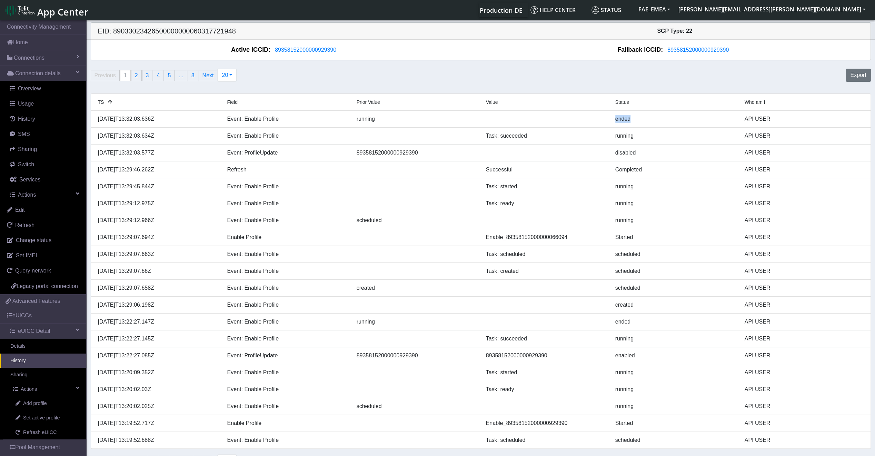
click at [65, 368] on link "History" at bounding box center [43, 360] width 86 height 14
click at [46, 381] on link "Sharing" at bounding box center [43, 374] width 86 height 14
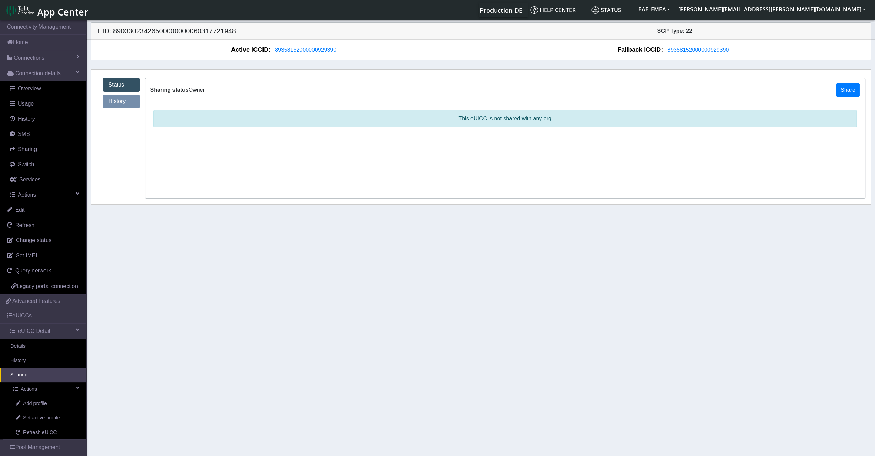
scroll to position [34, 0]
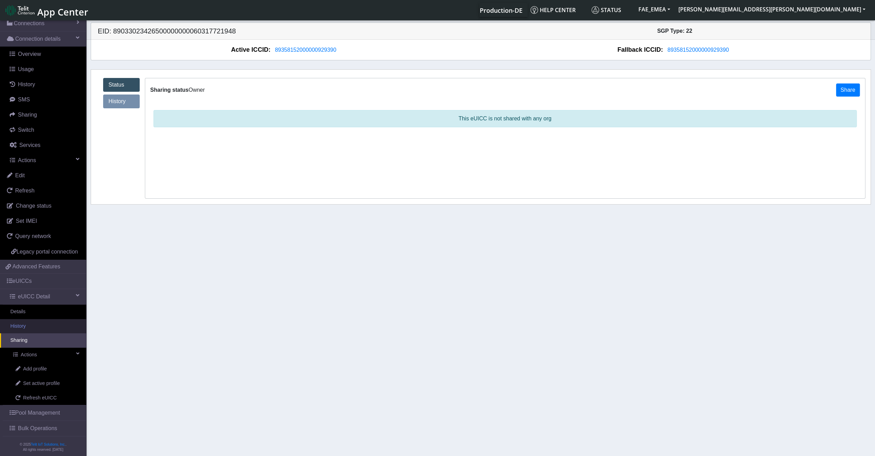
click at [44, 333] on link "History" at bounding box center [43, 326] width 86 height 14
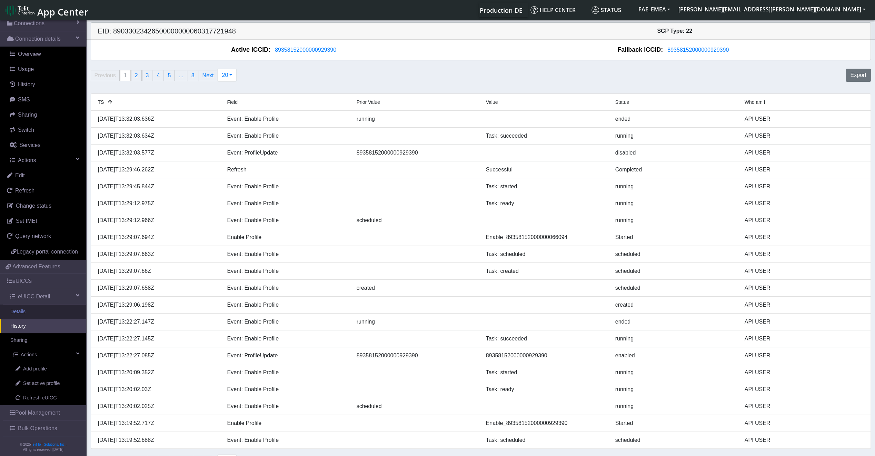
click at [26, 319] on link "Details" at bounding box center [43, 311] width 86 height 14
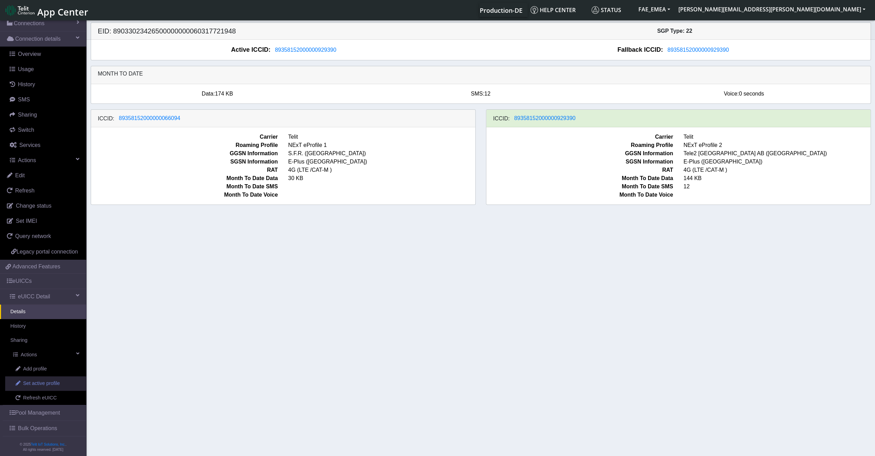
click at [63, 391] on link "Set active profile" at bounding box center [45, 383] width 81 height 14
select select
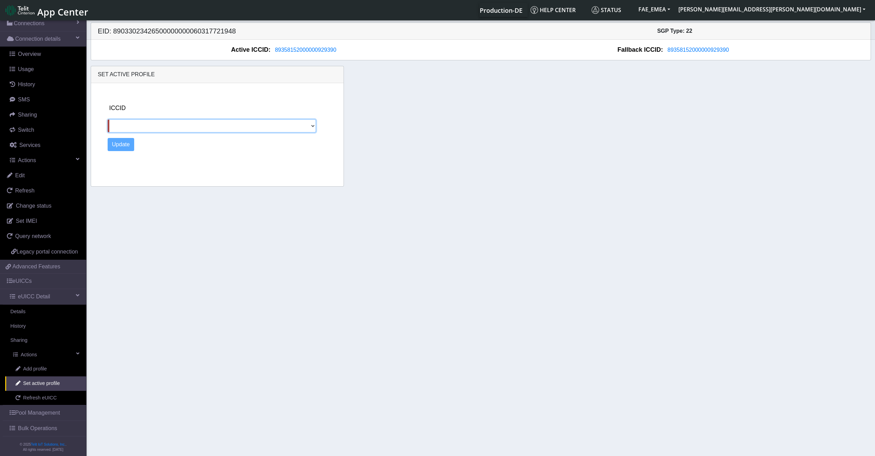
click at [286, 125] on select "89358152000000066094" at bounding box center [212, 125] width 209 height 13
click at [228, 245] on section "Connectivity Management Home Connections List Map Connection details Overview U…" at bounding box center [437, 238] width 875 height 439
click at [267, 142] on div "Update" at bounding box center [224, 144] width 232 height 13
click at [275, 115] on div "ICCID 89358152000000066094" at bounding box center [224, 117] width 232 height 29
click at [276, 131] on select "89358152000000066094" at bounding box center [212, 125] width 209 height 13
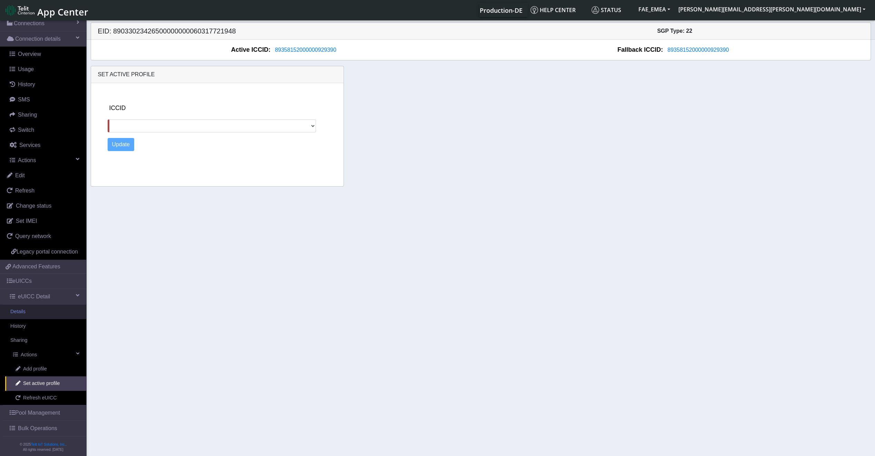
click at [36, 317] on link "Details" at bounding box center [43, 311] width 86 height 14
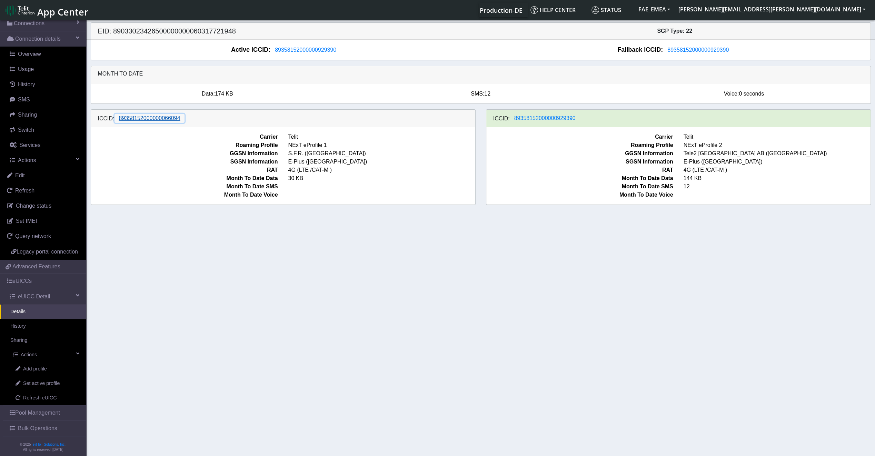
click at [156, 117] on span "89358152000000066094" at bounding box center [149, 118] width 61 height 6
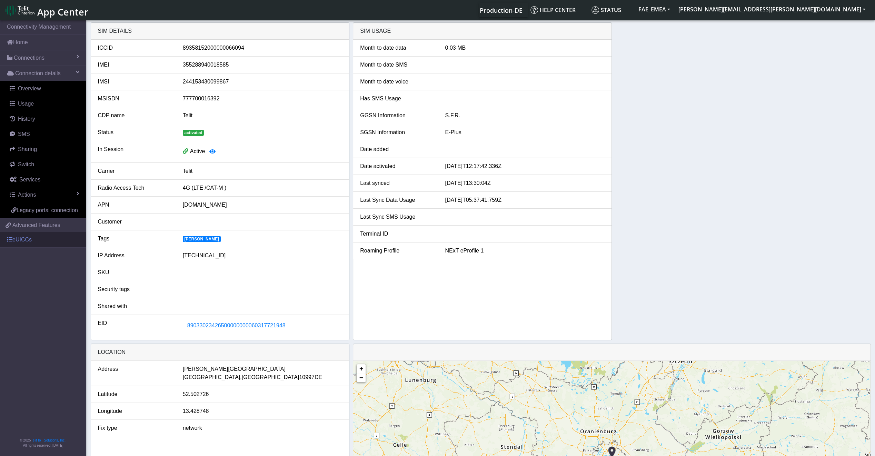
click at [34, 243] on link "eUICCs" at bounding box center [43, 239] width 86 height 15
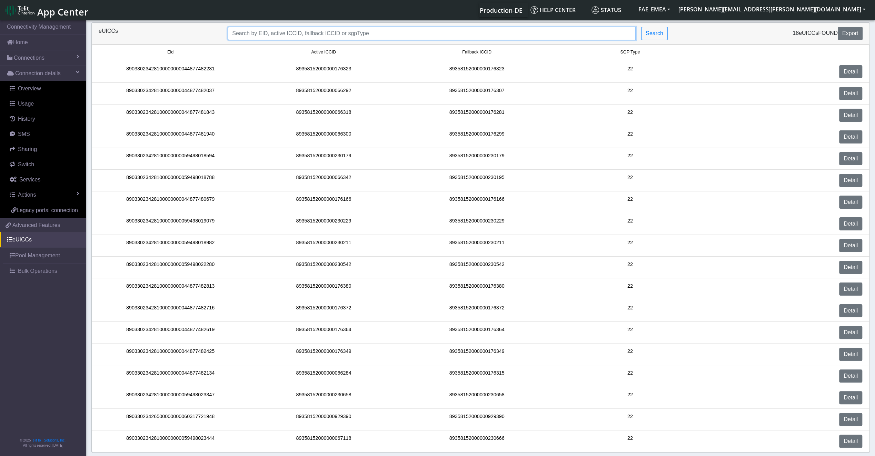
click at [256, 31] on input "Search..." at bounding box center [432, 33] width 408 height 13
paste input "89033023426500000000060317721948"
type input "89033023426500000000060317721948"
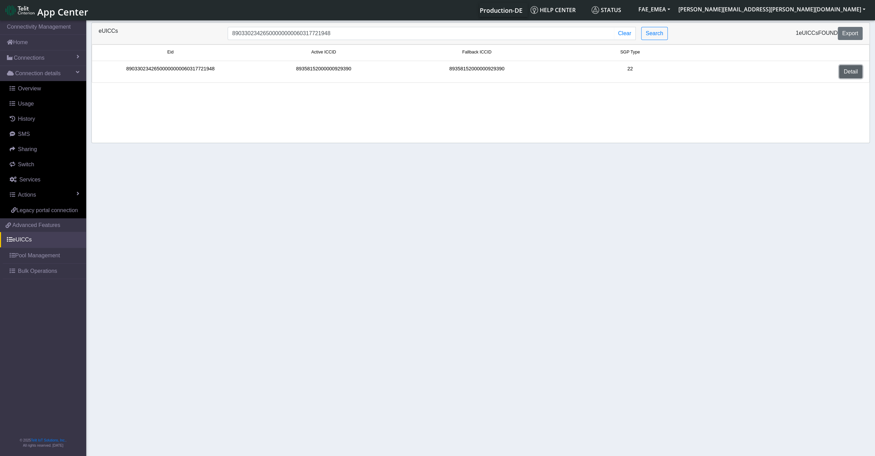
click at [842, 69] on link "Detail" at bounding box center [850, 71] width 23 height 13
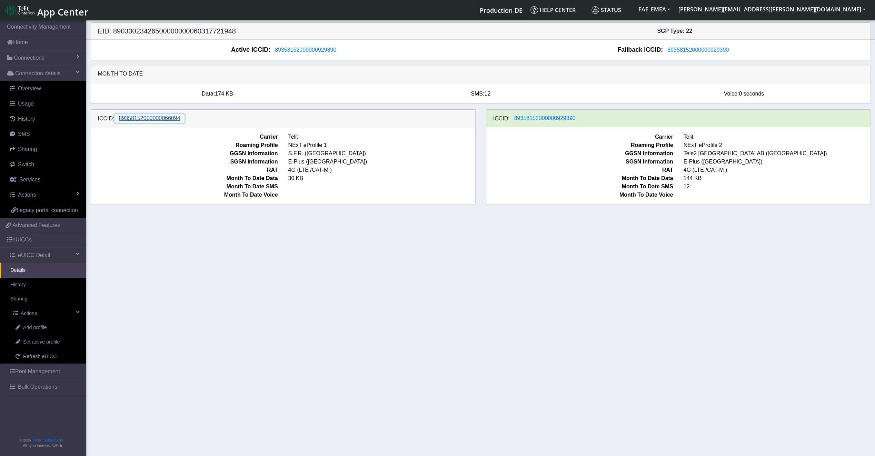
click at [129, 119] on span "89358152000000066094" at bounding box center [149, 118] width 61 height 6
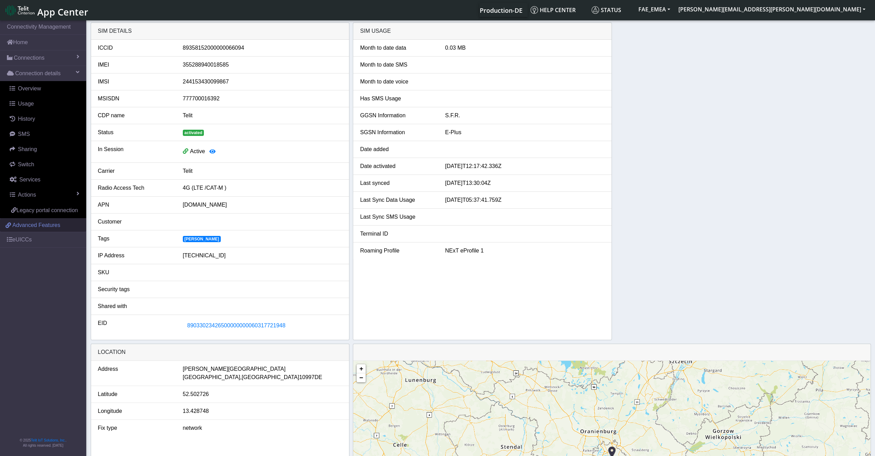
click at [55, 219] on link "Advanced Features" at bounding box center [43, 225] width 86 height 13
click at [27, 238] on link "eUICCs" at bounding box center [43, 239] width 86 height 15
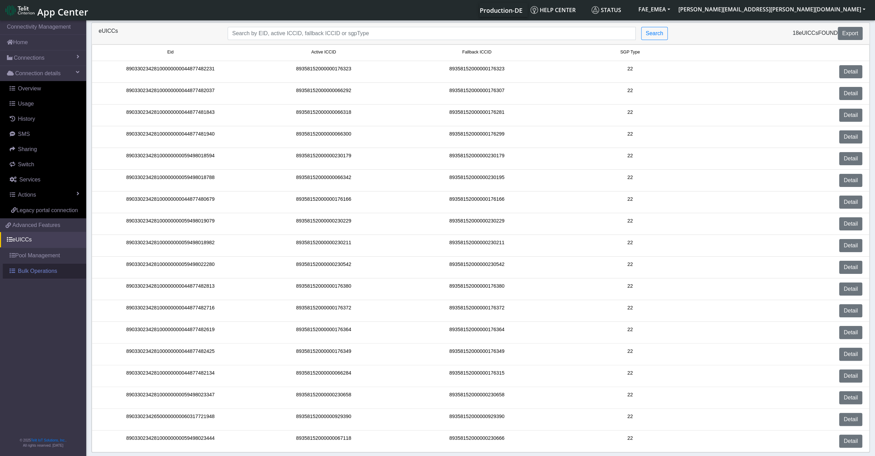
click at [32, 267] on span "Bulk Operations" at bounding box center [37, 271] width 39 height 8
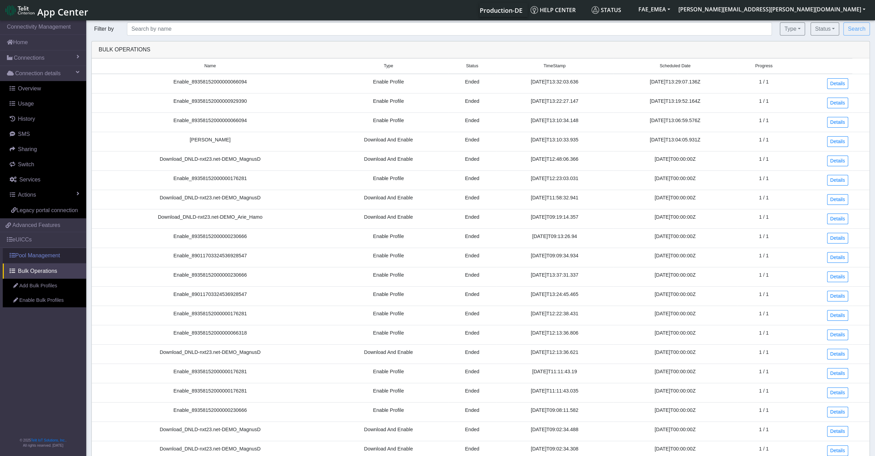
click at [32, 251] on link "Pool Management" at bounding box center [44, 255] width 83 height 15
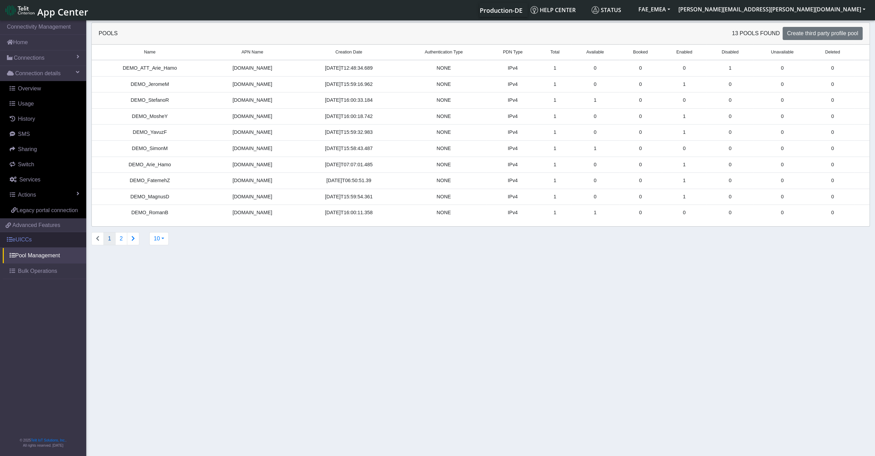
click at [31, 234] on link "eUICCs" at bounding box center [43, 239] width 86 height 15
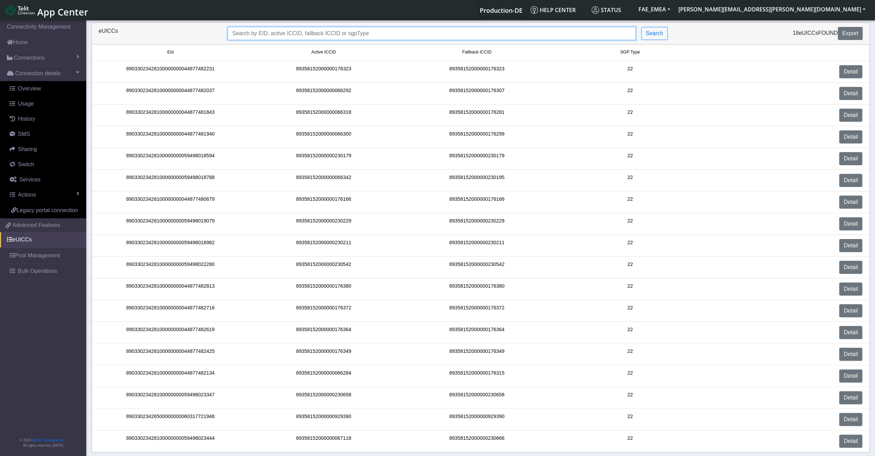
click at [320, 34] on input "Search..." at bounding box center [432, 33] width 408 height 13
paste input "89033023426500000000060317721948"
type input "89033023426500000000060317721948"
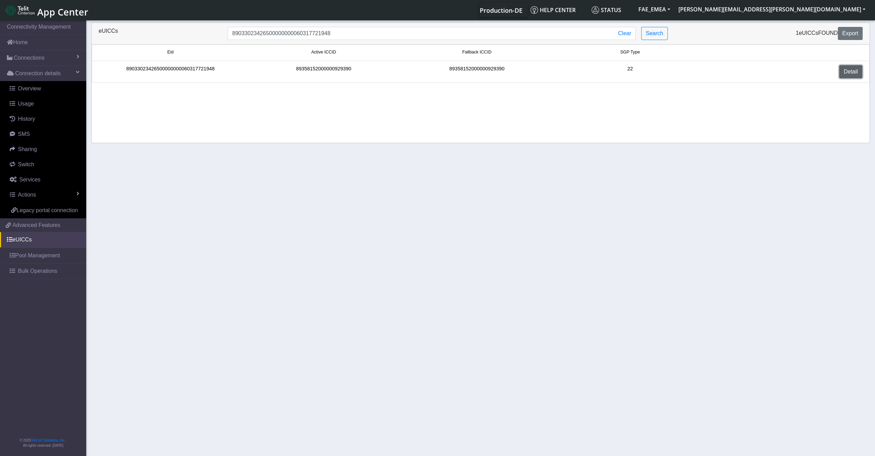
click at [844, 73] on link "Detail" at bounding box center [850, 71] width 23 height 13
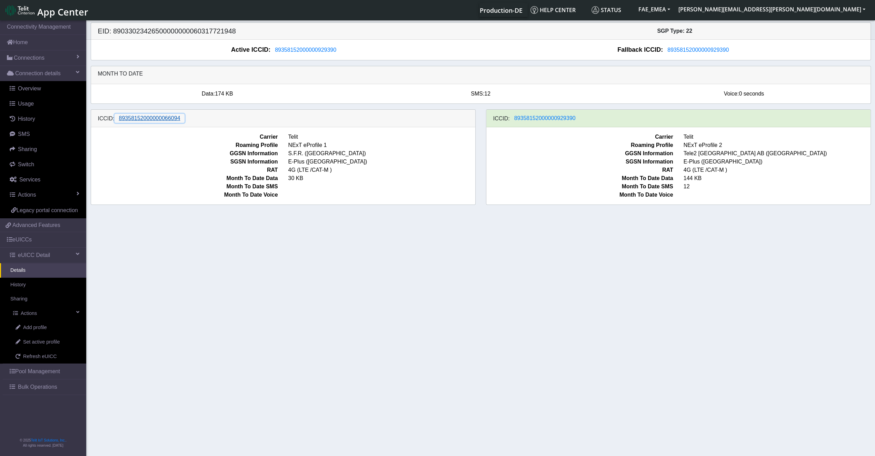
click at [123, 119] on span "89358152000000066094" at bounding box center [149, 118] width 61 height 6
click at [547, 123] on div "ICCID: [TECHNICAL_ID]" at bounding box center [678, 119] width 384 height 18
click at [547, 115] on span "89358152000000929390" at bounding box center [544, 118] width 61 height 6
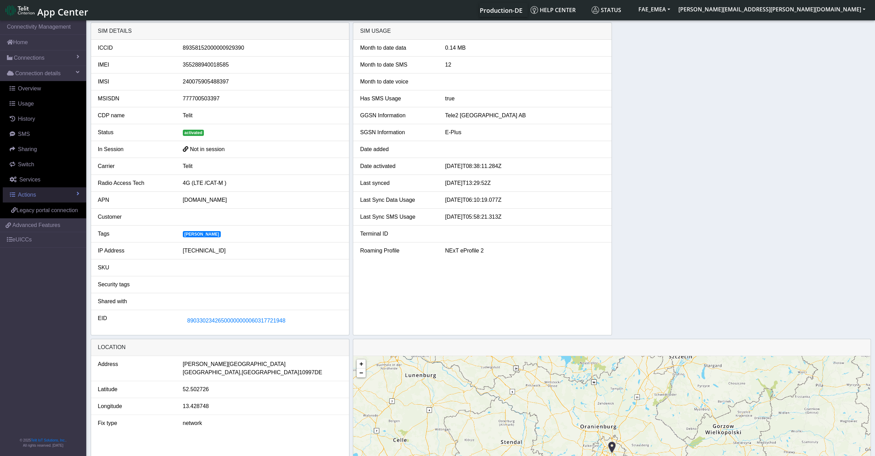
click at [69, 199] on link "Actions" at bounding box center [44, 194] width 83 height 15
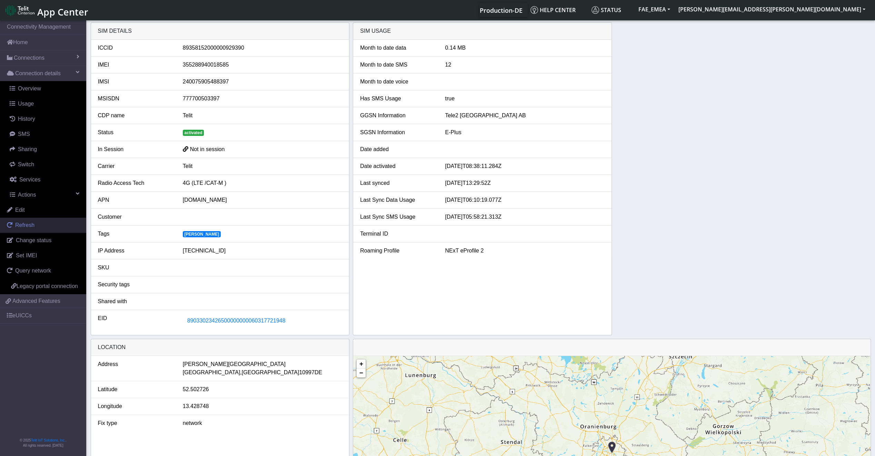
click at [52, 226] on link "Refresh" at bounding box center [43, 225] width 86 height 15
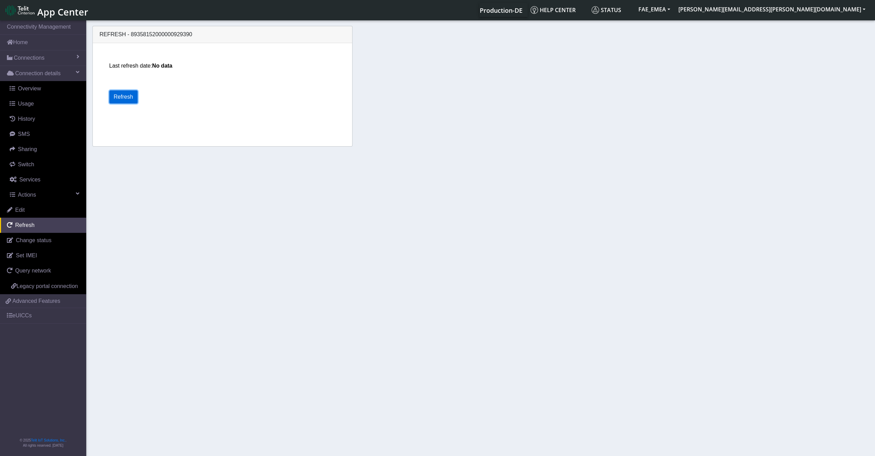
click at [127, 92] on button "Refresh" at bounding box center [123, 96] width 28 height 13
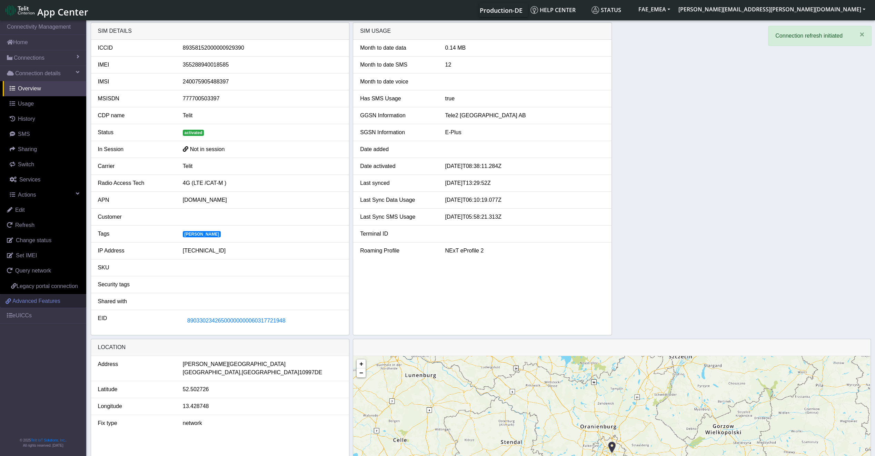
click at [19, 300] on span "Advanced Features" at bounding box center [36, 301] width 48 height 8
click at [31, 319] on link "eUICCs" at bounding box center [43, 315] width 86 height 15
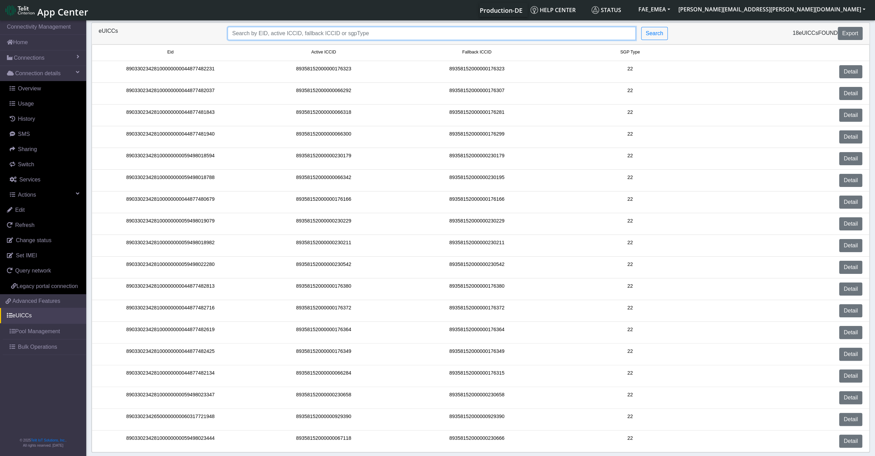
click at [321, 32] on input "Search..." at bounding box center [432, 33] width 408 height 13
paste input "89033023426500000000060317721948"
type input "89033023426500000000060317721948"
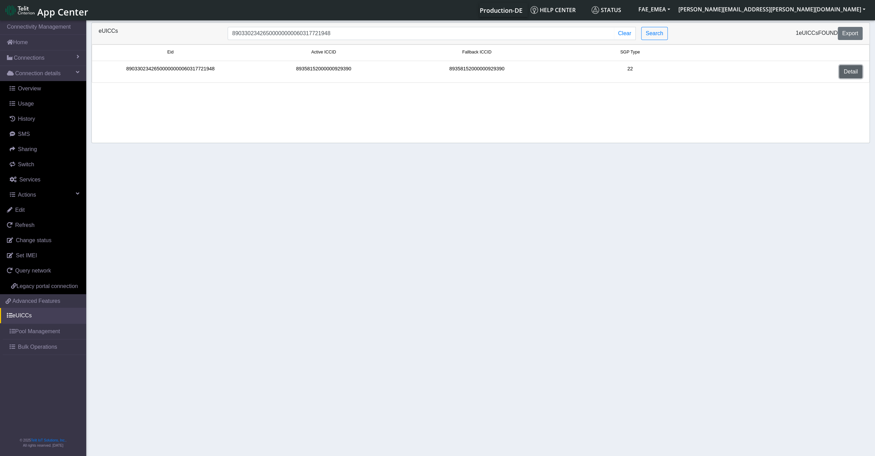
click at [849, 73] on link "Detail" at bounding box center [850, 71] width 23 height 13
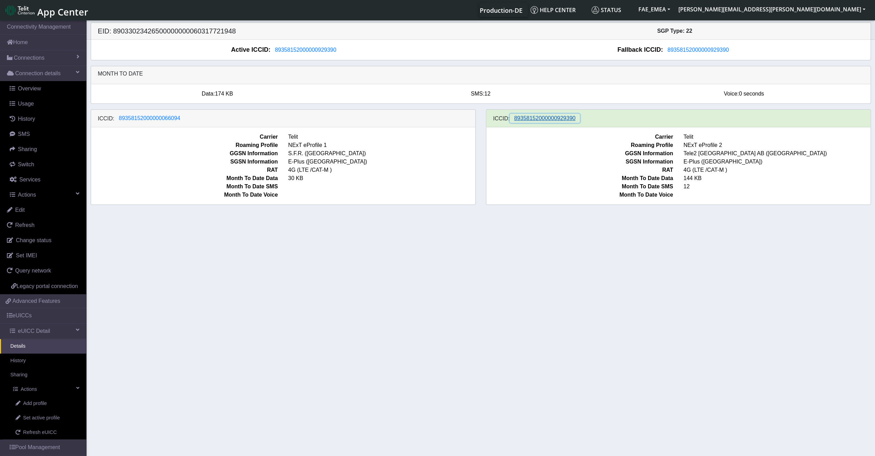
click at [531, 119] on span "89358152000000929390" at bounding box center [544, 118] width 61 height 6
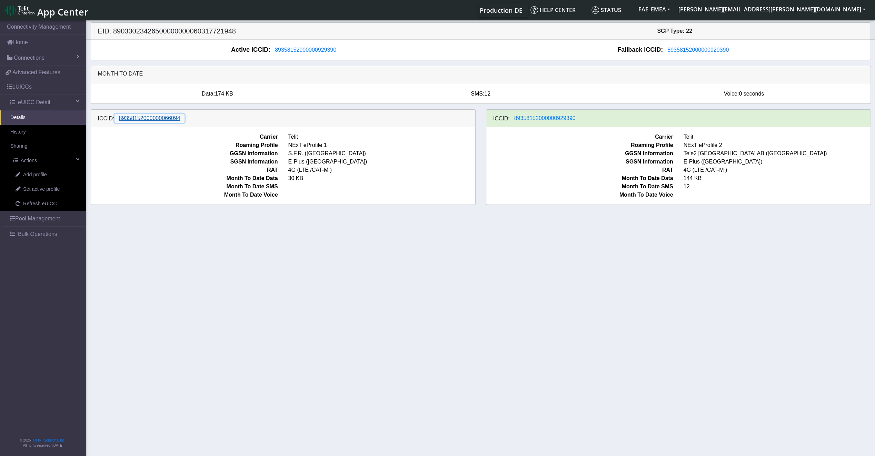
click at [145, 119] on span "89358152000000066094" at bounding box center [149, 118] width 61 height 6
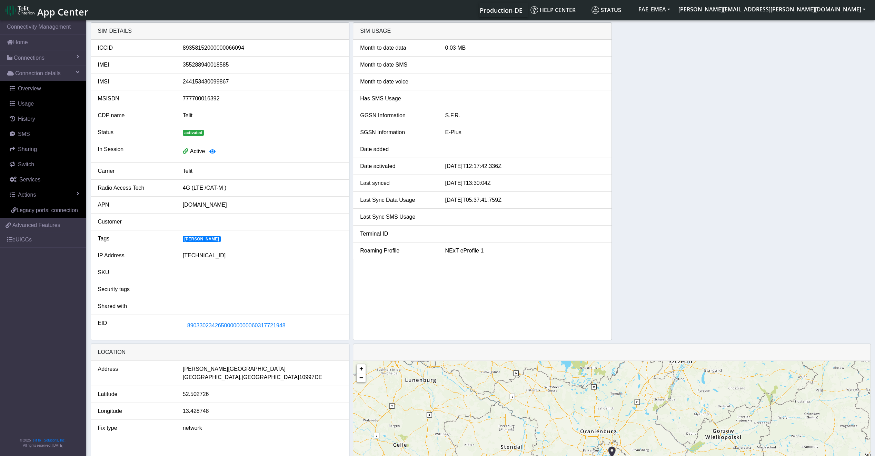
click at [455, 50] on div "0.03 MB" at bounding box center [525, 48] width 170 height 8
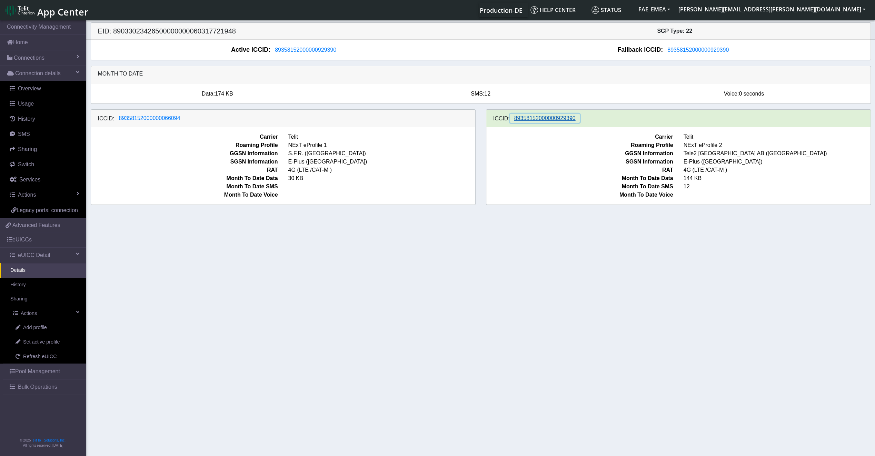
click at [546, 120] on span "89358152000000929390" at bounding box center [544, 118] width 61 height 6
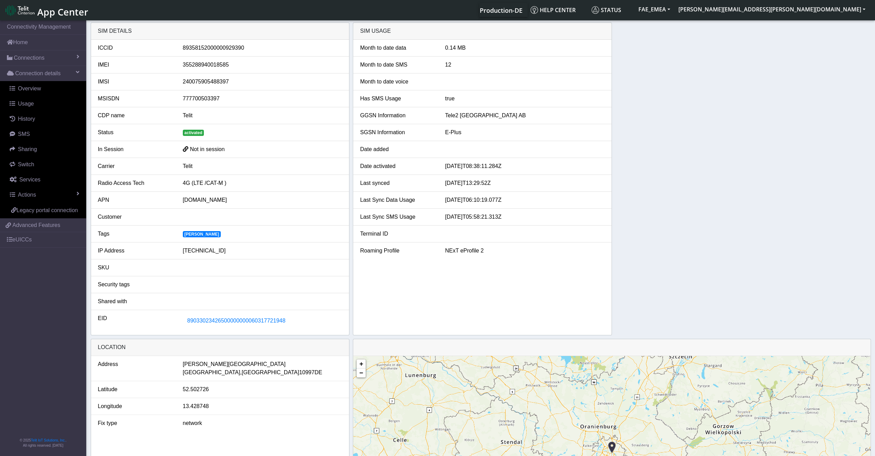
click at [440, 48] on div "Month to date data 0.14 MB" at bounding box center [482, 48] width 255 height 8
click at [441, 48] on div "0.14 MB" at bounding box center [525, 48] width 170 height 8
click at [443, 48] on div "0.14 MB" at bounding box center [525, 48] width 170 height 8
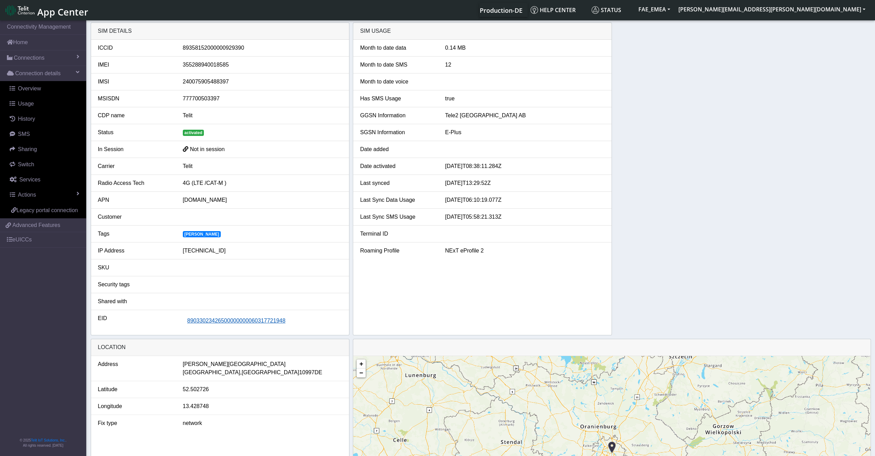
click at [198, 324] on button "89033023426500000000060317721948" at bounding box center [236, 320] width 107 height 13
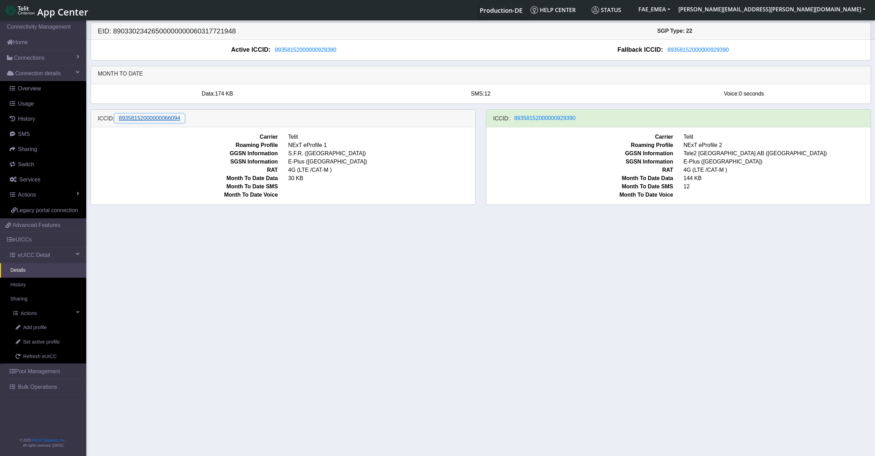
click at [132, 117] on span "89358152000000066094" at bounding box center [149, 118] width 61 height 6
click at [207, 32] on h5 "EID: 89033023426500000000060317721948" at bounding box center [287, 31] width 388 height 8
copy h5 "89033023426500000000060317721948"
click at [54, 350] on link "Refresh eUICC" at bounding box center [45, 356] width 81 height 14
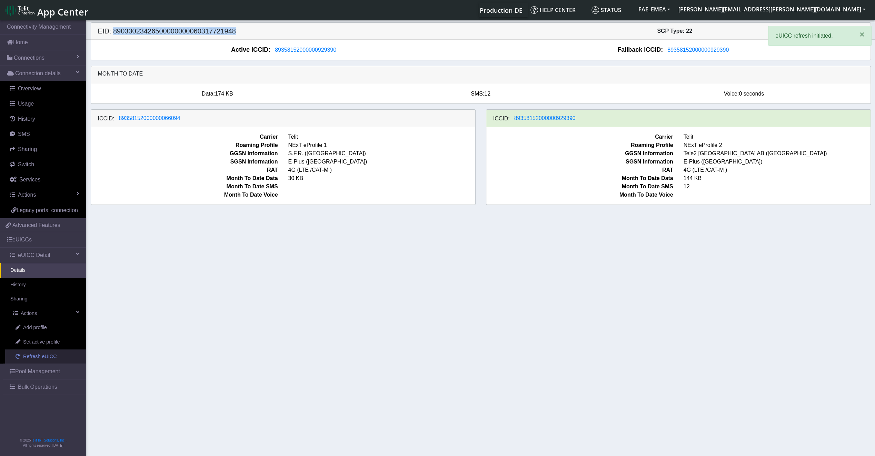
click at [50, 358] on span "Refresh eUICC" at bounding box center [40, 357] width 34 height 8
click at [50, 353] on span "Refresh eUICC" at bounding box center [40, 357] width 34 height 8
click at [290, 49] on span "89358152000000929390" at bounding box center [305, 50] width 61 height 6
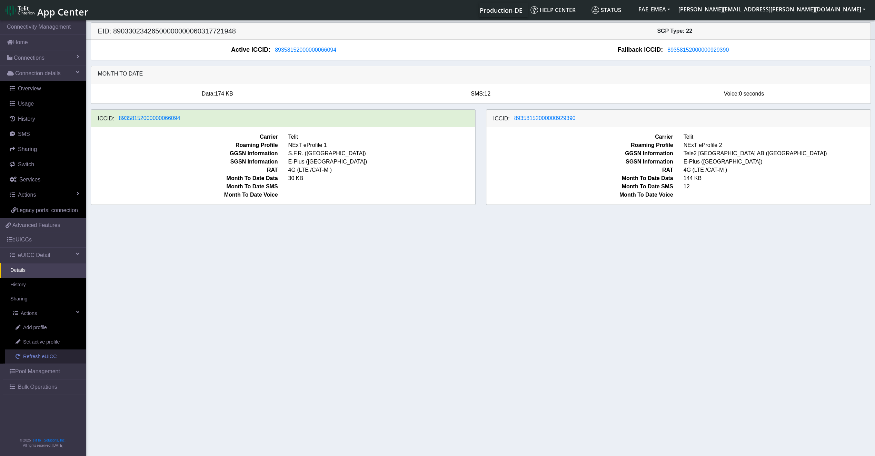
click at [41, 353] on span "Refresh eUICC" at bounding box center [40, 357] width 34 height 8
click at [558, 122] on button "89358152000000929390" at bounding box center [544, 118] width 70 height 9
click at [41, 339] on span "Set active profile" at bounding box center [41, 342] width 37 height 8
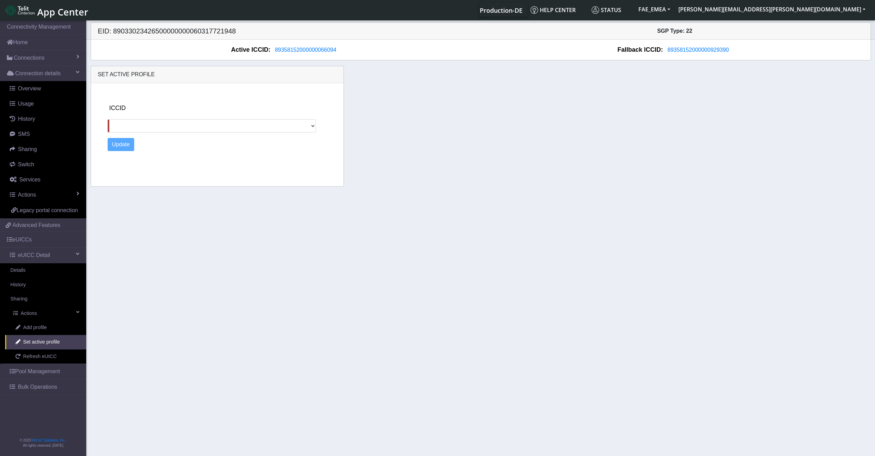
click at [209, 132] on div "ICCID [TECHNICAL_ID] Update" at bounding box center [223, 133] width 237 height 100
click at [209, 125] on select "89358152000000929390" at bounding box center [212, 125] width 209 height 13
select select "89358152000000929390"
click at [108, 119] on select "89358152000000929390" at bounding box center [212, 125] width 209 height 13
click at [127, 143] on button "Update" at bounding box center [121, 144] width 27 height 13
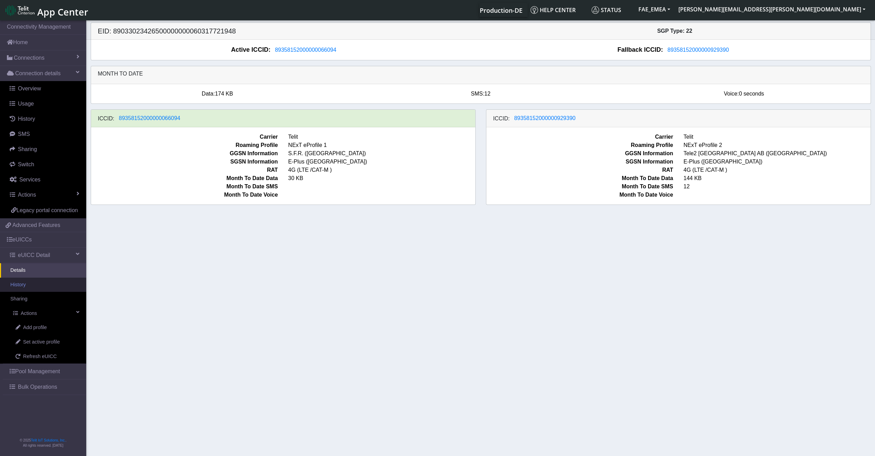
click at [11, 282] on link "History" at bounding box center [43, 284] width 86 height 14
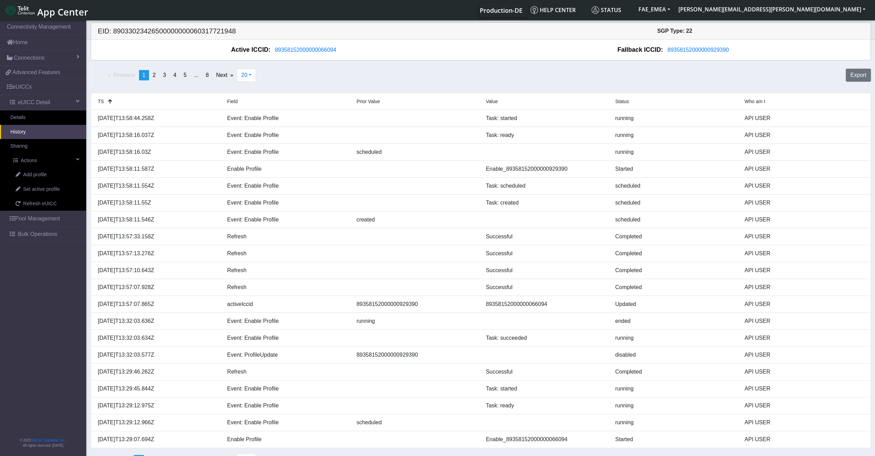
click at [24, 135] on link "History" at bounding box center [43, 132] width 86 height 14
click at [25, 134] on link "History" at bounding box center [43, 132] width 86 height 14
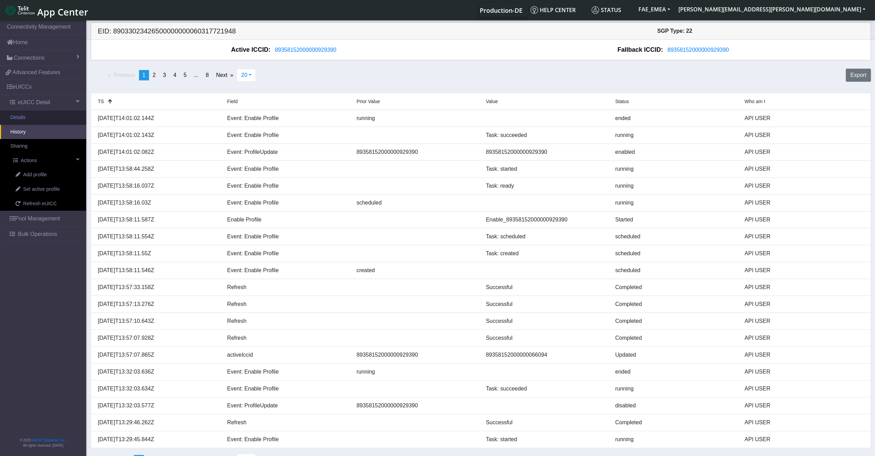
click at [34, 118] on link "Details" at bounding box center [43, 117] width 86 height 14
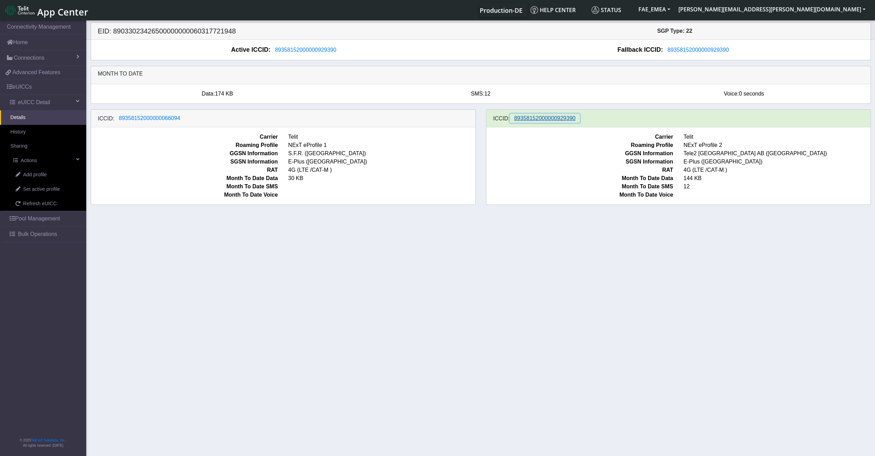
click at [555, 120] on span "89358152000000929390" at bounding box center [544, 118] width 61 height 6
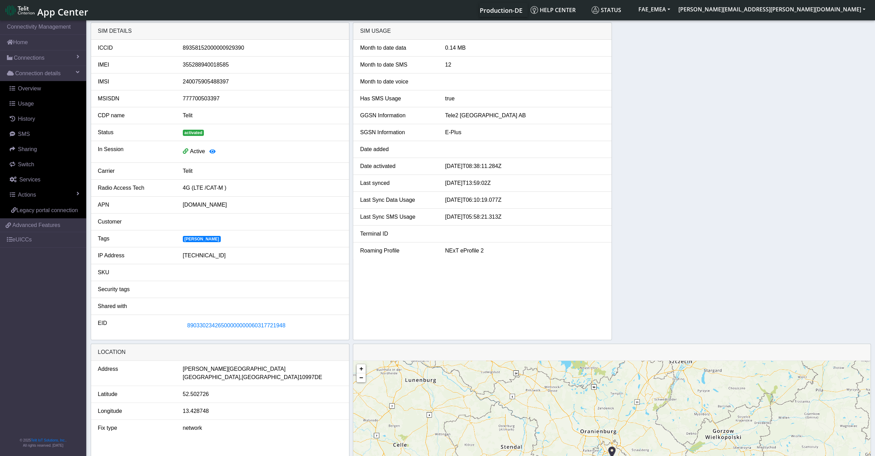
click at [454, 47] on div "0.14 MB" at bounding box center [525, 48] width 170 height 8
